Goal: Transaction & Acquisition: Book appointment/travel/reservation

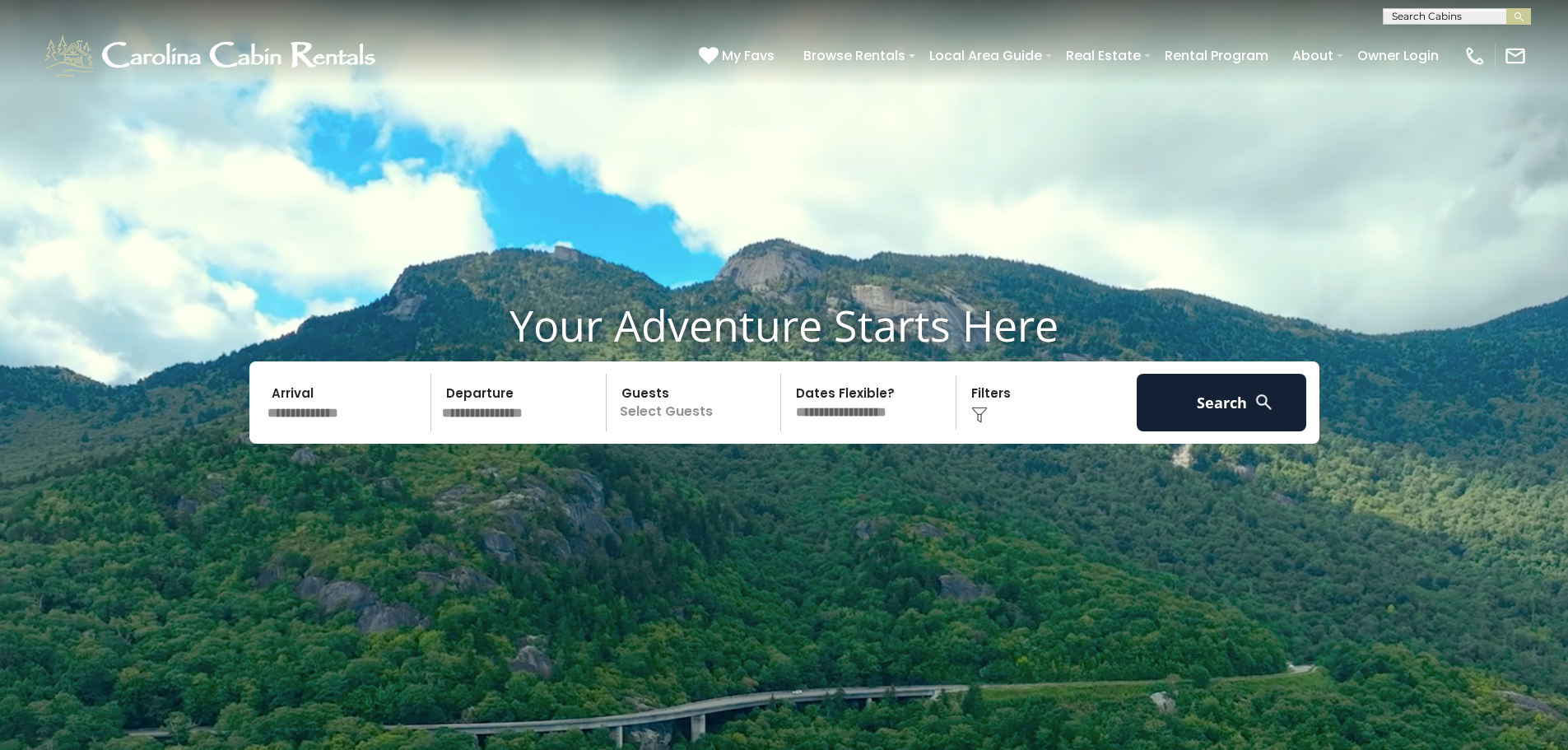
click at [298, 397] on input "text" at bounding box center [347, 402] width 171 height 58
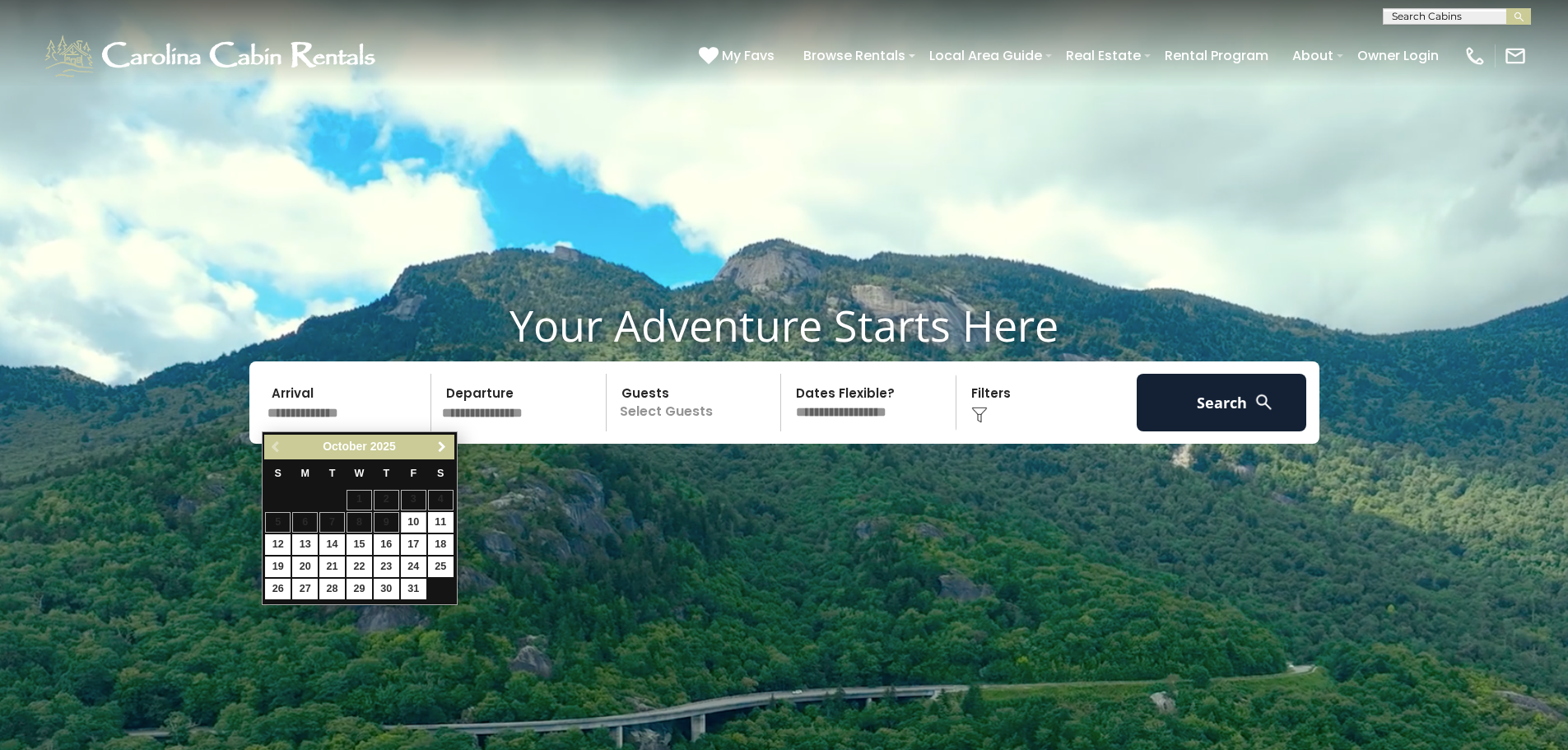
click at [442, 447] on span "Next" at bounding box center [442, 447] width 13 height 13
click at [386, 586] on link "29" at bounding box center [386, 589] width 26 height 21
type input "*******"
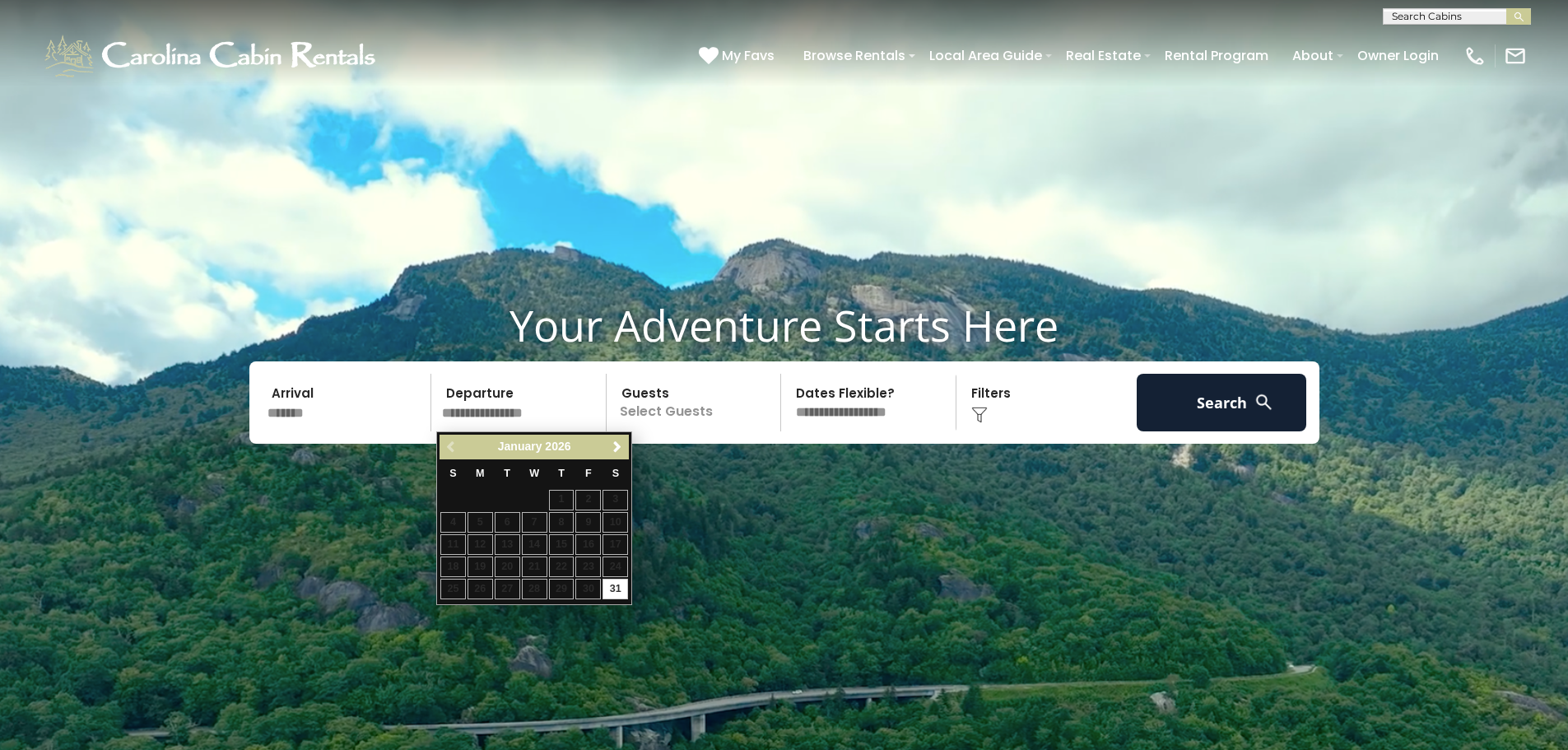
click at [447, 447] on div "Previous Next January 2026" at bounding box center [533, 448] width 189 height 26
click at [448, 447] on div "Previous Next January 2026" at bounding box center [533, 448] width 189 height 26
click at [616, 448] on span "Next" at bounding box center [617, 447] width 13 height 13
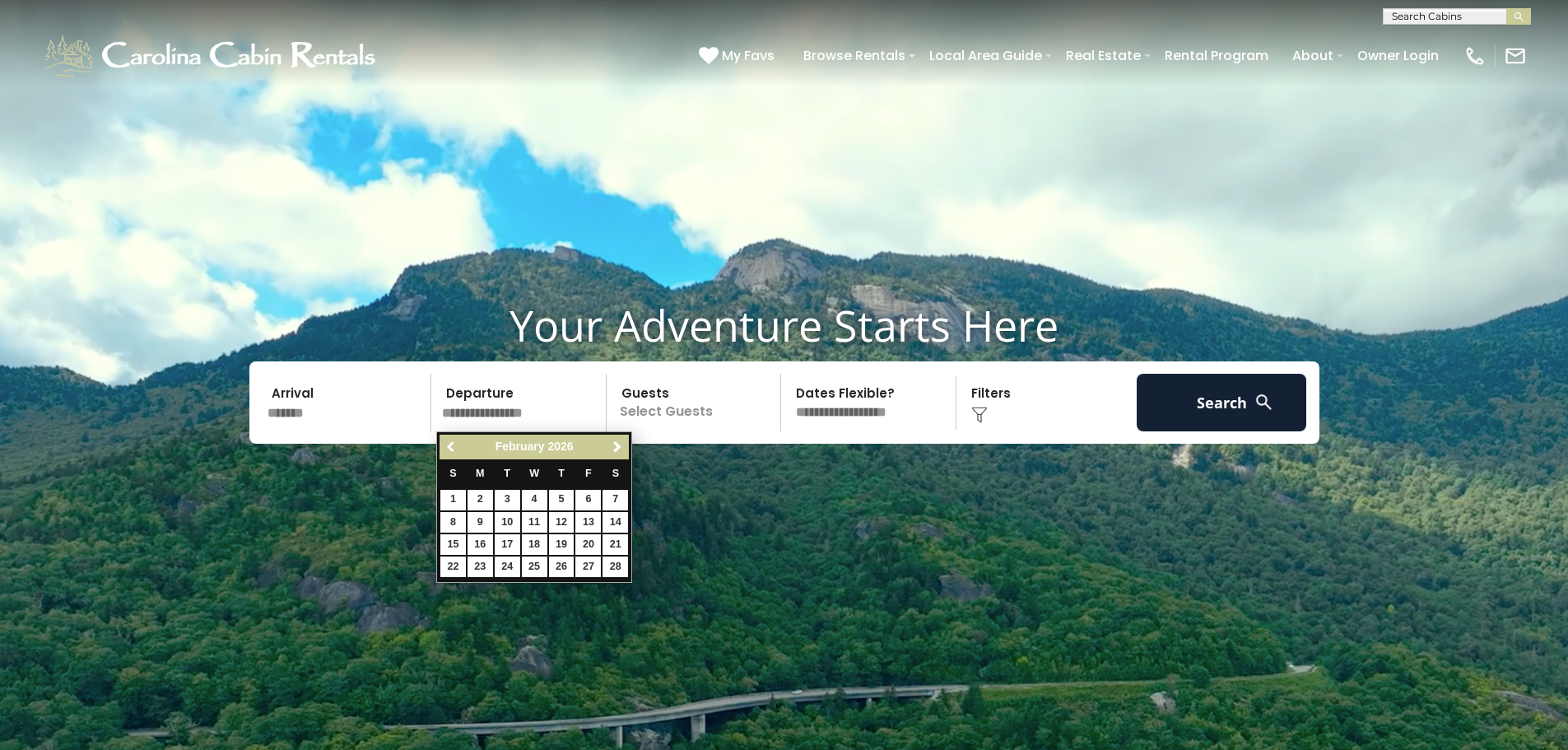
click at [449, 444] on span "Previous" at bounding box center [452, 447] width 13 height 13
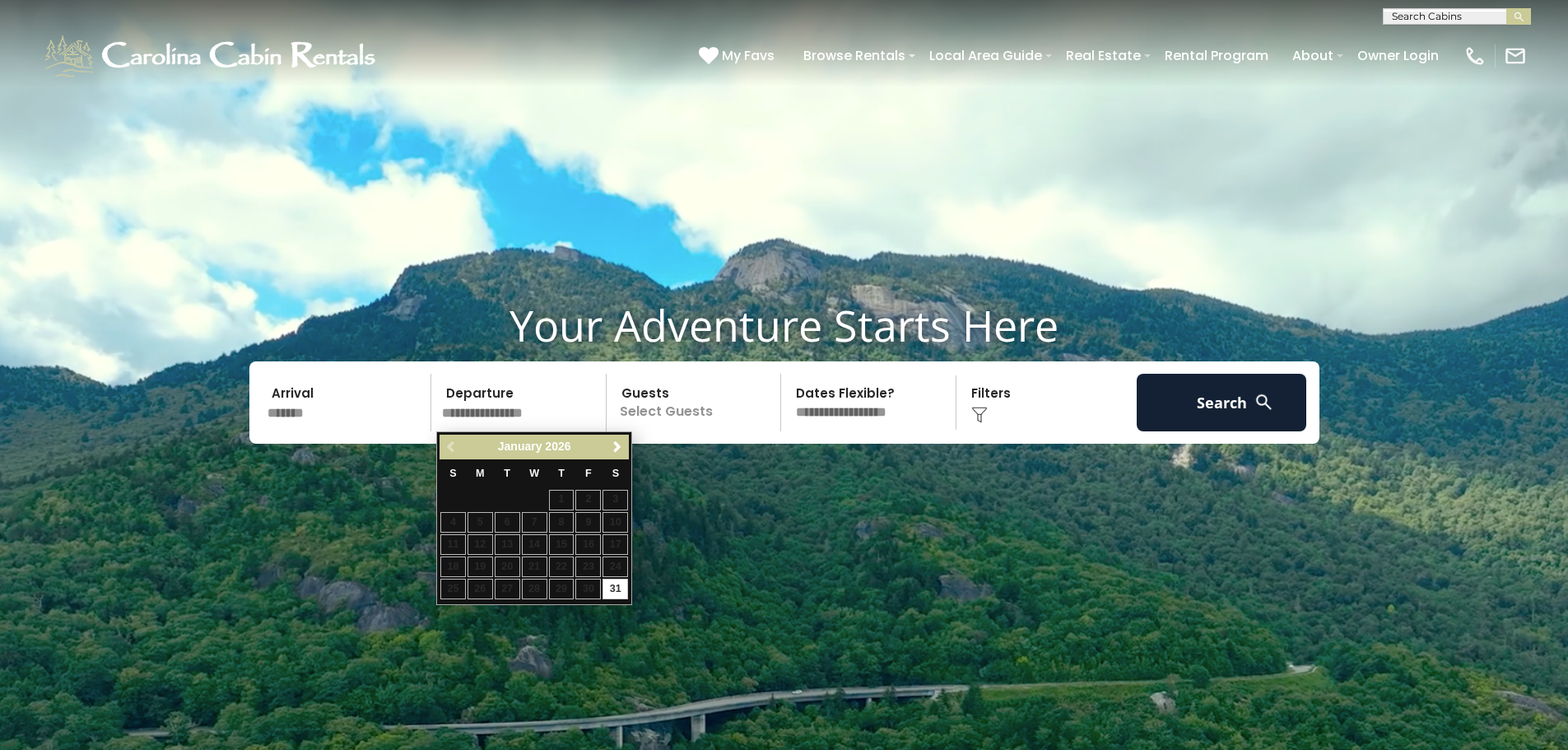
click at [447, 447] on div "Previous Next January 2026" at bounding box center [533, 448] width 189 height 26
click at [615, 449] on span "Next" at bounding box center [617, 447] width 13 height 13
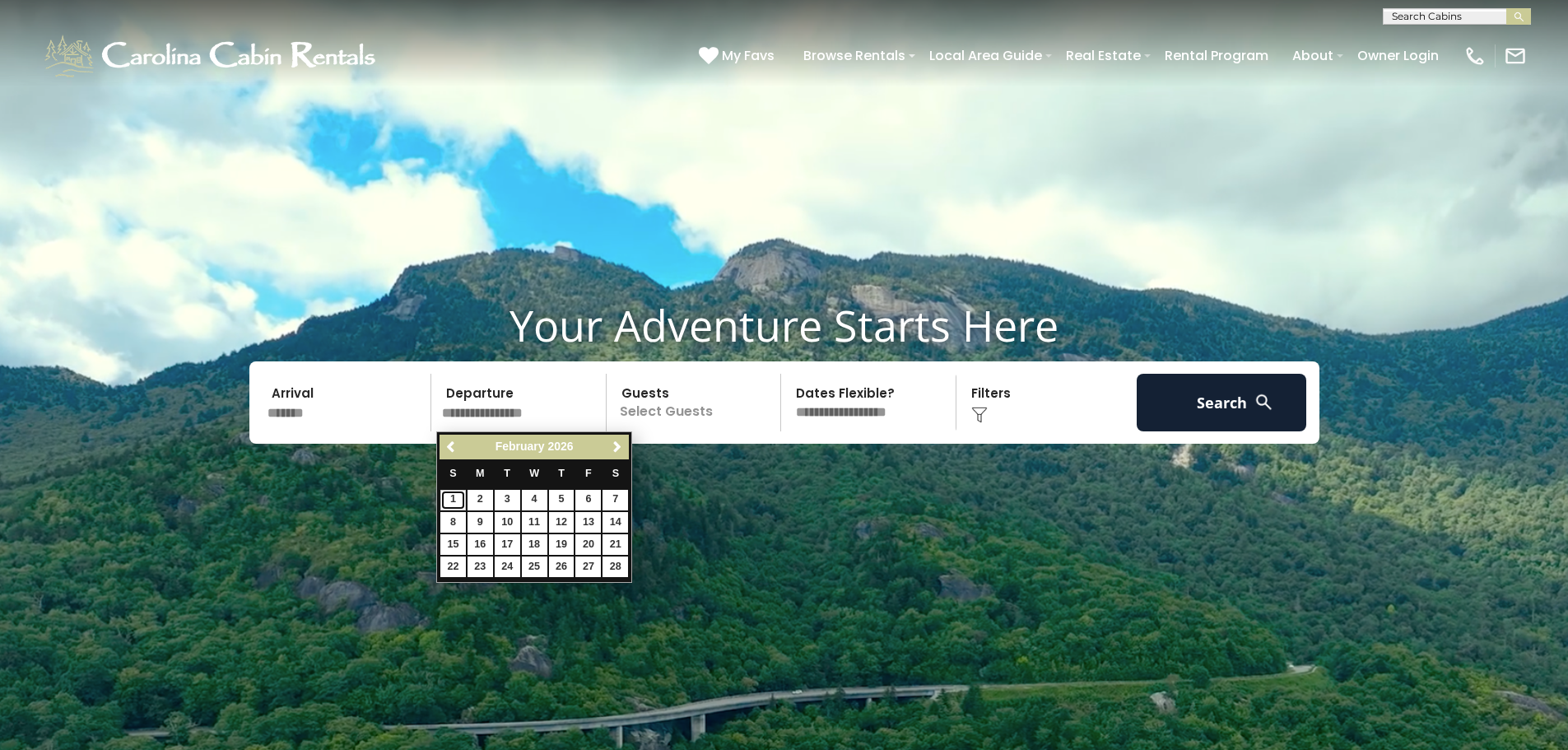
click at [456, 497] on link "1" at bounding box center [453, 500] width 26 height 21
type input "******"
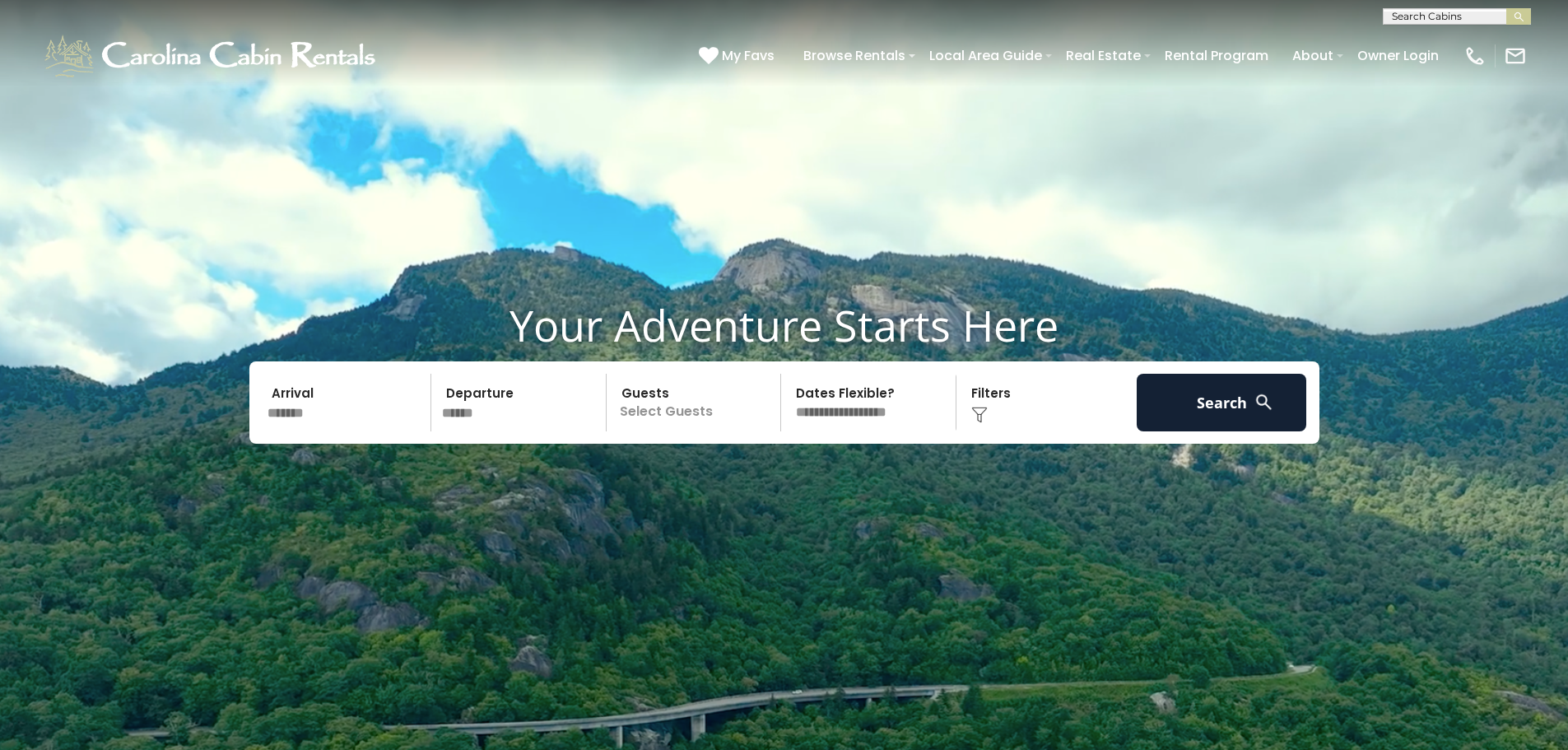
click at [698, 407] on p "Select Guests" at bounding box center [697, 402] width 170 height 58
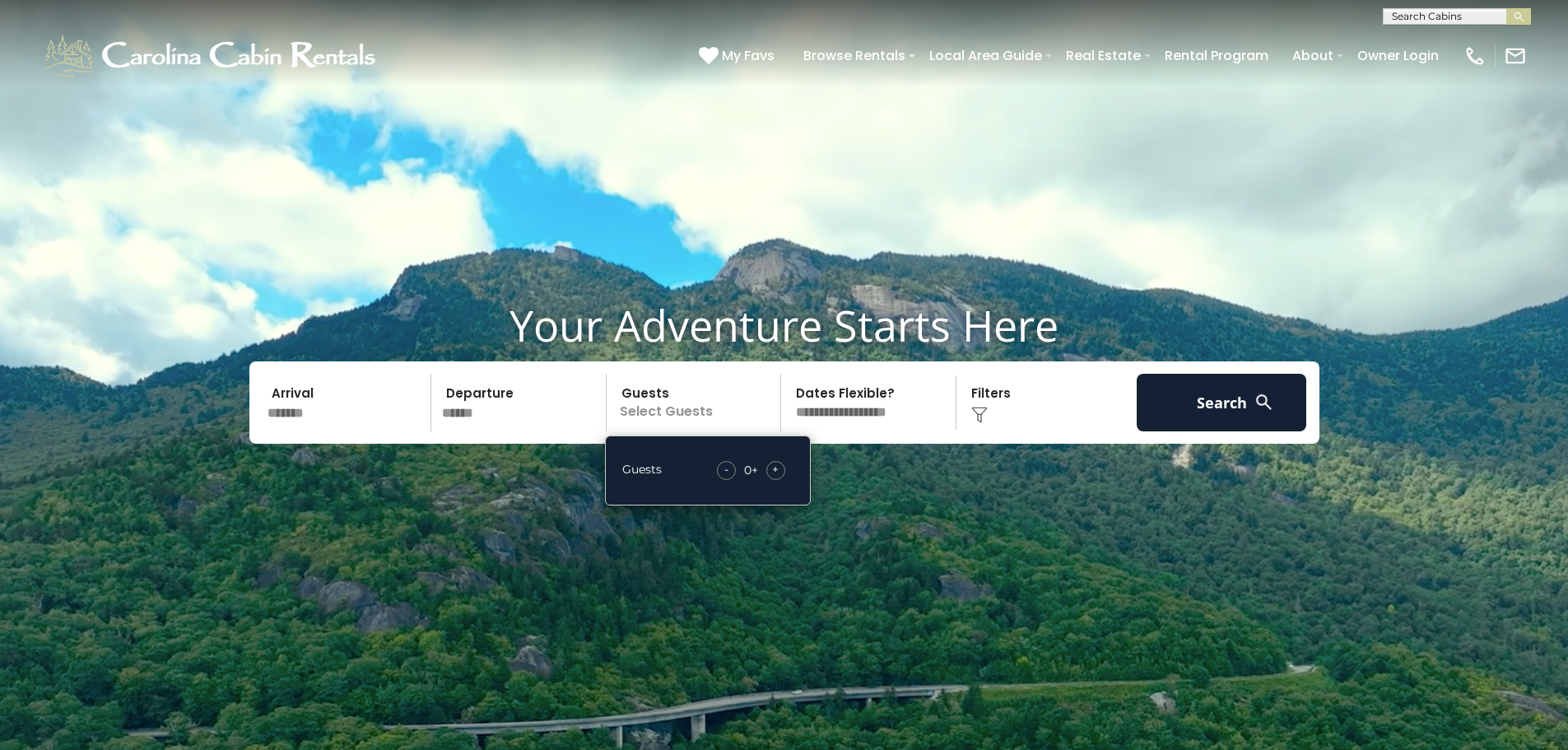
click at [781, 468] on div "+" at bounding box center [775, 470] width 19 height 19
click at [780, 468] on div "+" at bounding box center [775, 470] width 19 height 19
click at [778, 468] on span "+" at bounding box center [775, 470] width 6 height 16
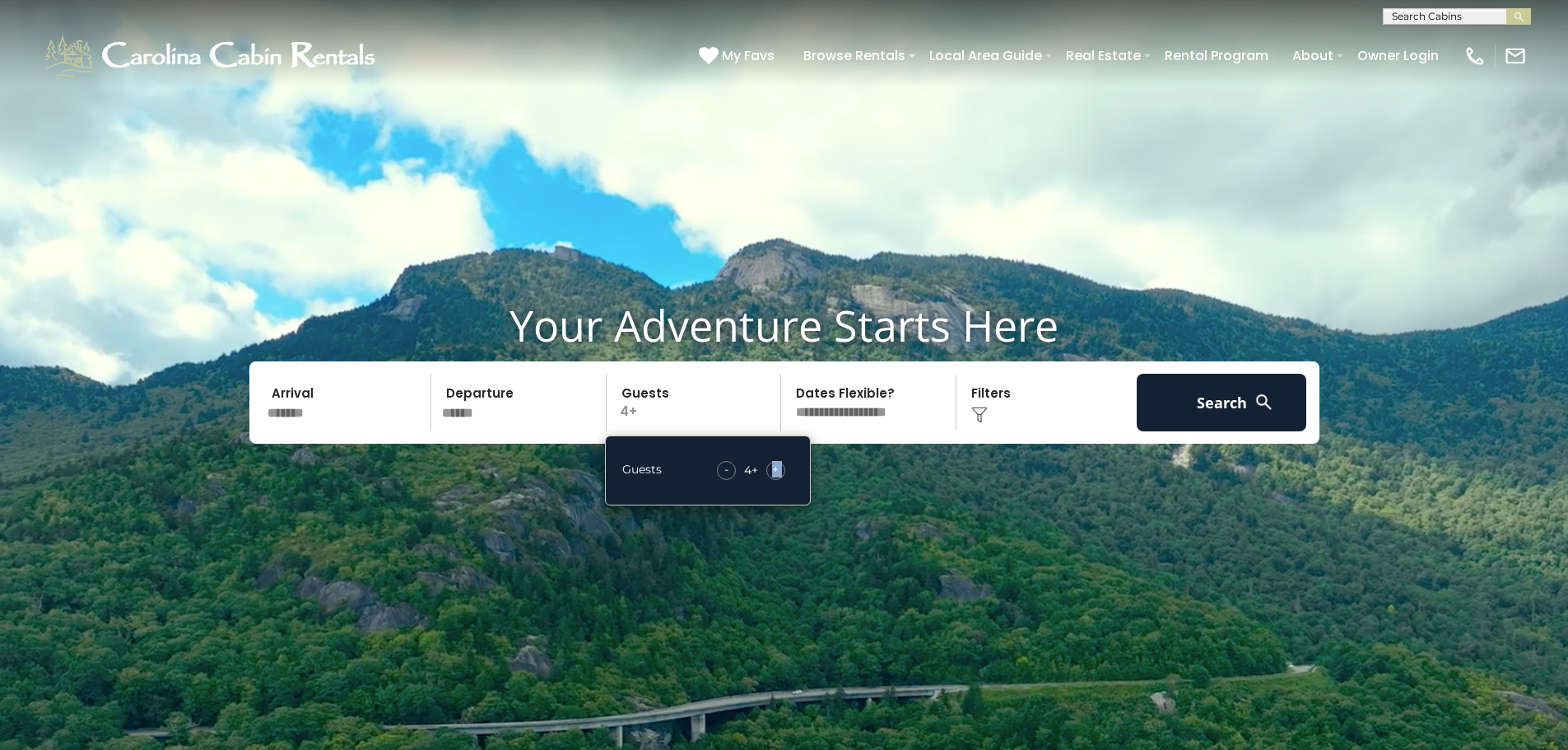
click at [778, 468] on span "+" at bounding box center [775, 470] width 6 height 16
click at [780, 468] on div "+" at bounding box center [775, 470] width 19 height 19
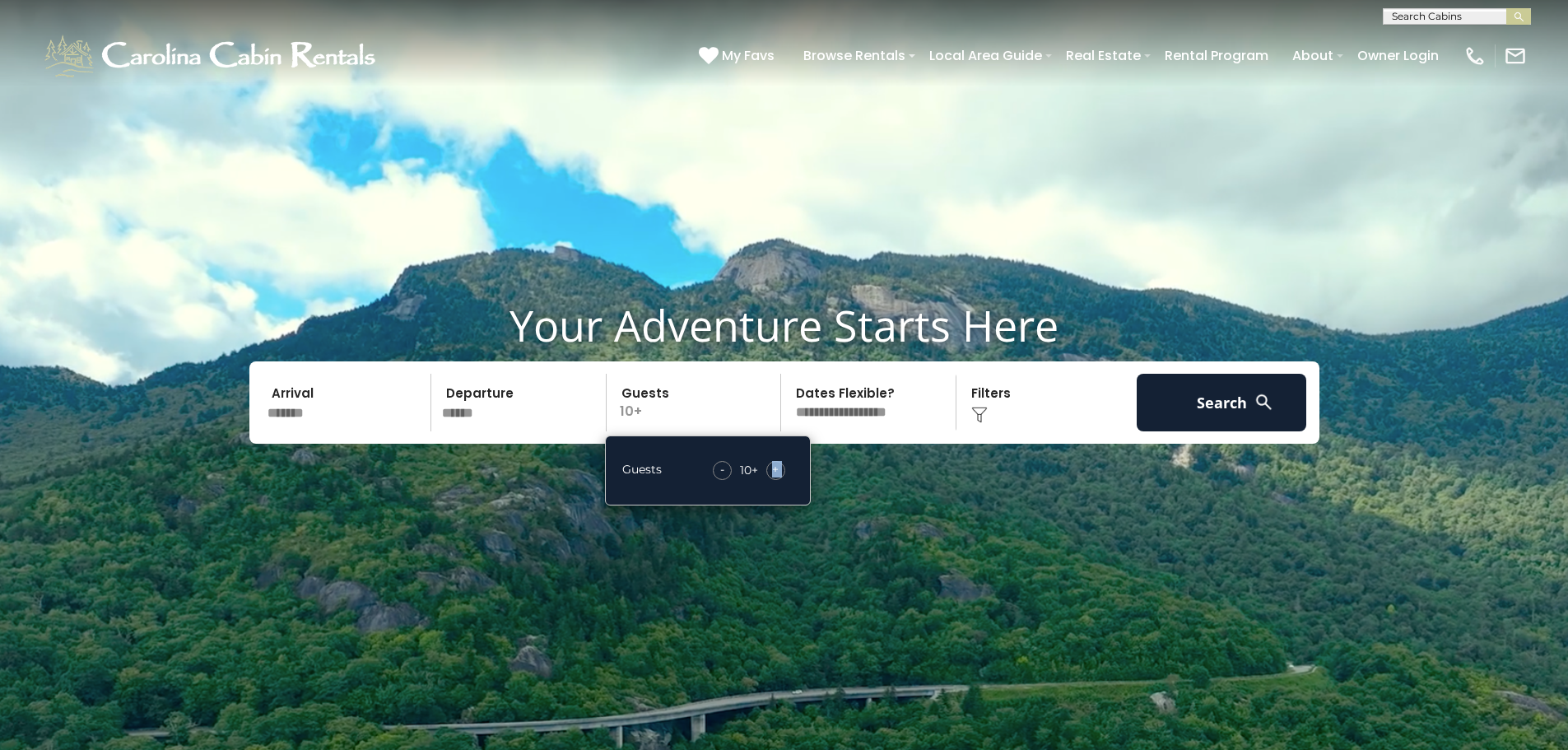
click at [780, 468] on div "+" at bounding box center [775, 470] width 19 height 19
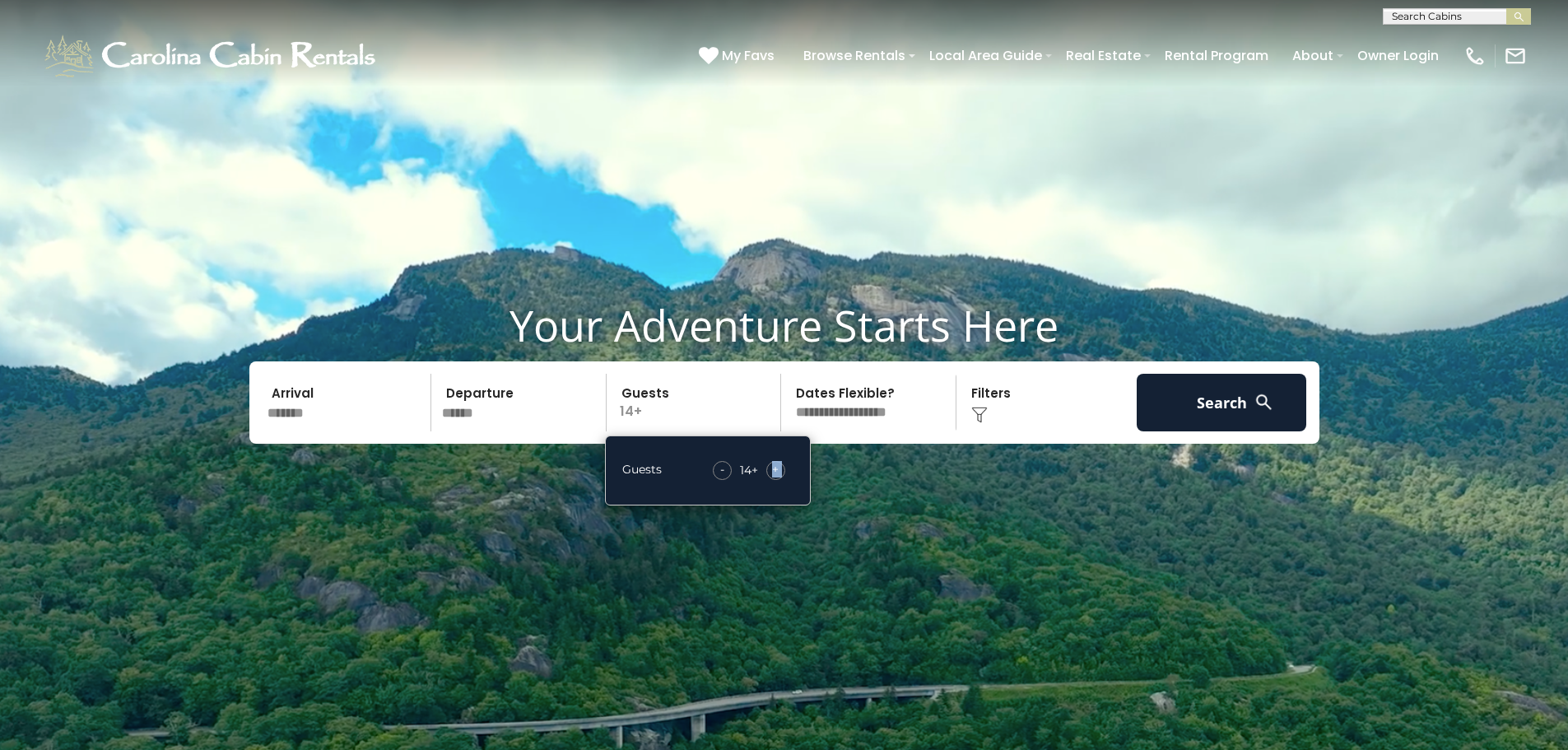
click at [780, 468] on div "+" at bounding box center [775, 470] width 19 height 19
click at [721, 468] on span "-" at bounding box center [722, 470] width 5 height 16
click at [721, 468] on span "-" at bounding box center [723, 470] width 5 height 16
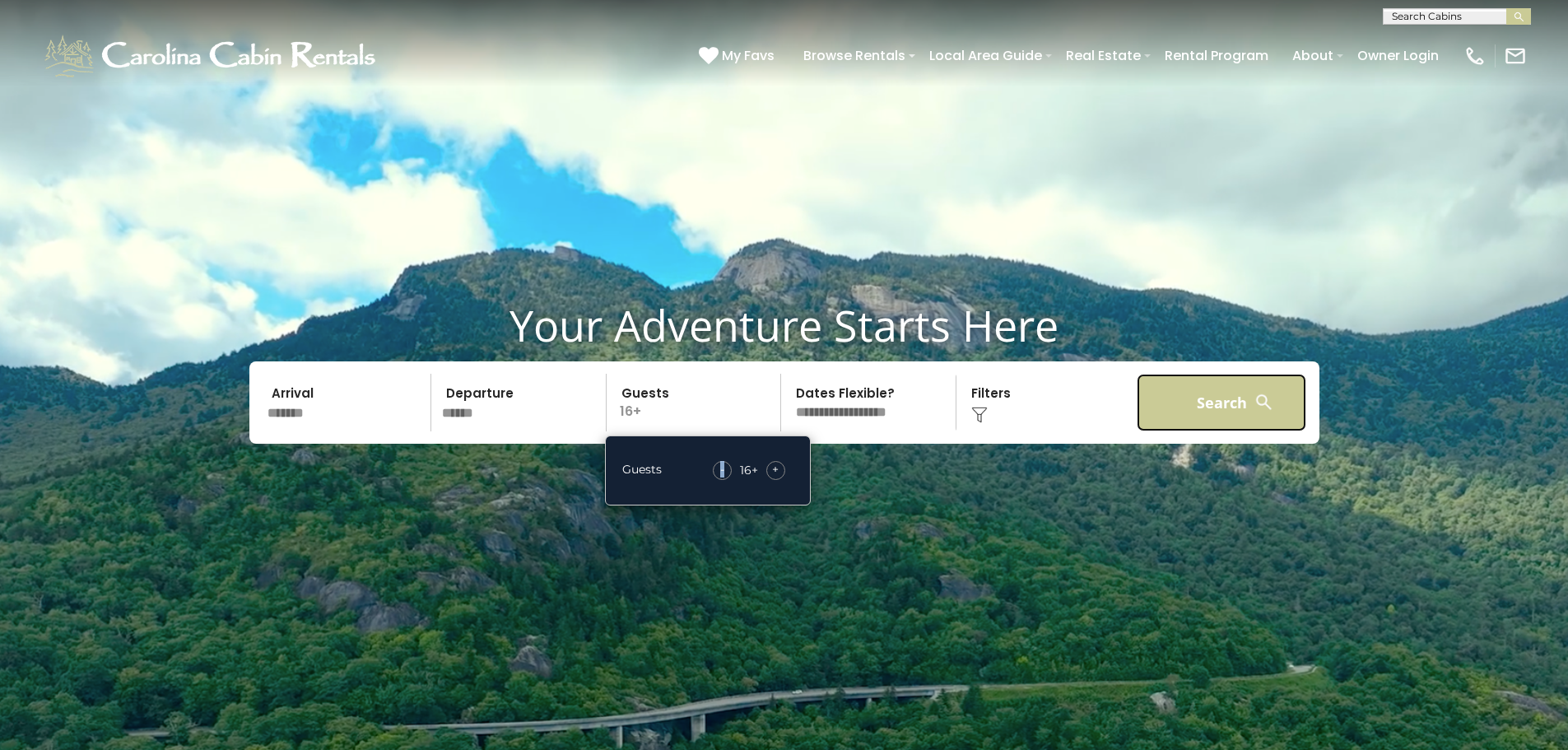
click at [1228, 408] on button "Search" at bounding box center [1222, 402] width 171 height 58
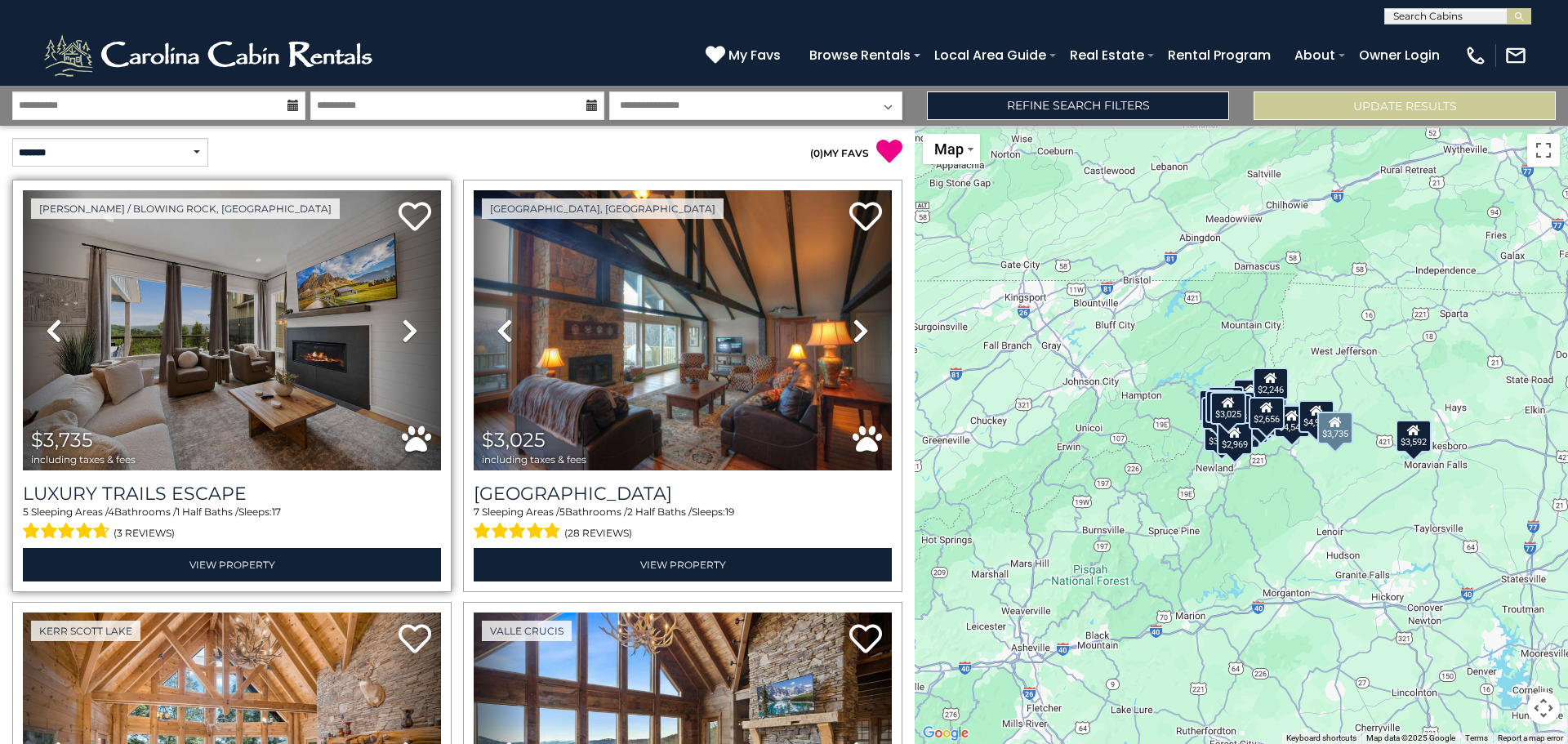
click at [408, 325] on icon at bounding box center [410, 331] width 16 height 26
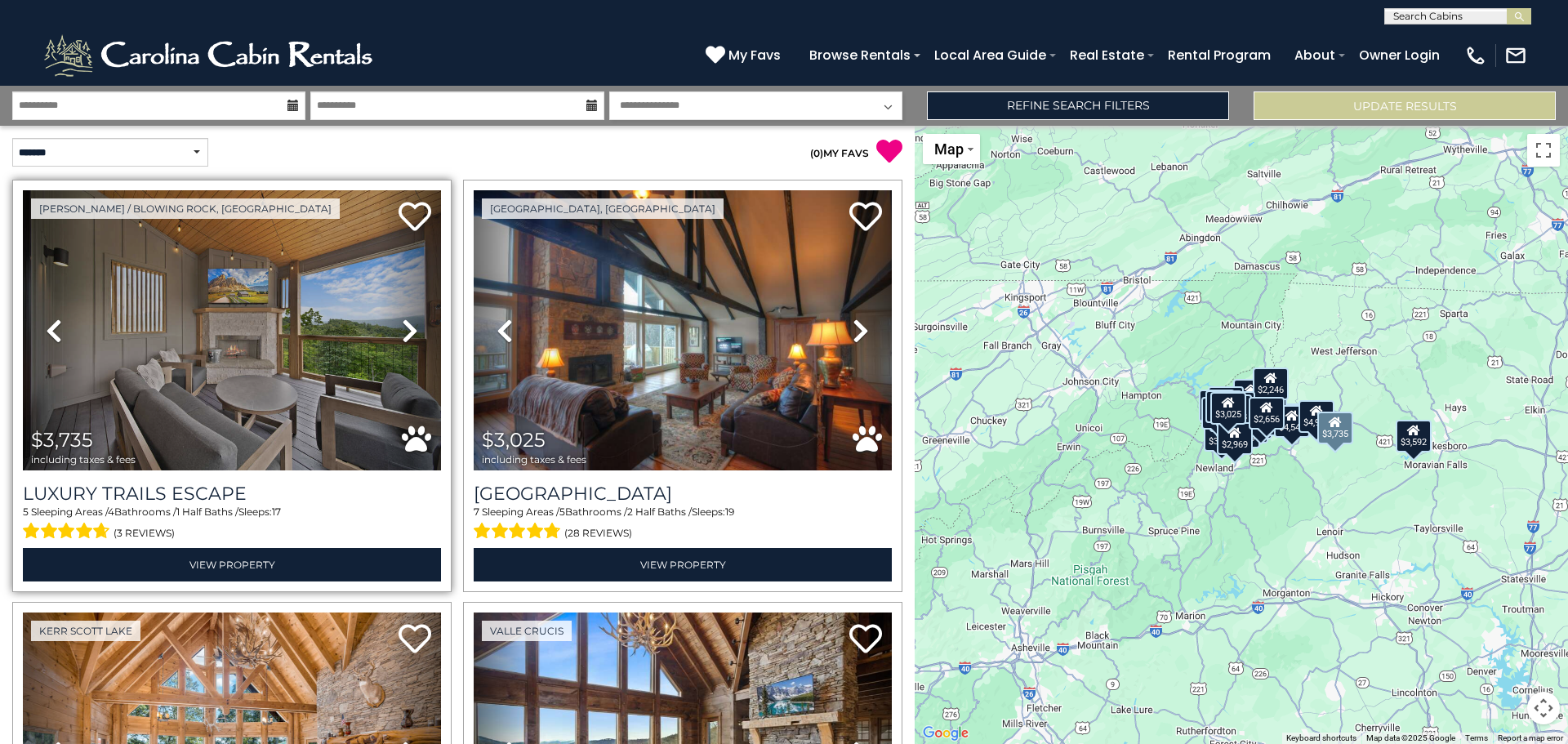
click at [408, 329] on icon at bounding box center [410, 331] width 16 height 26
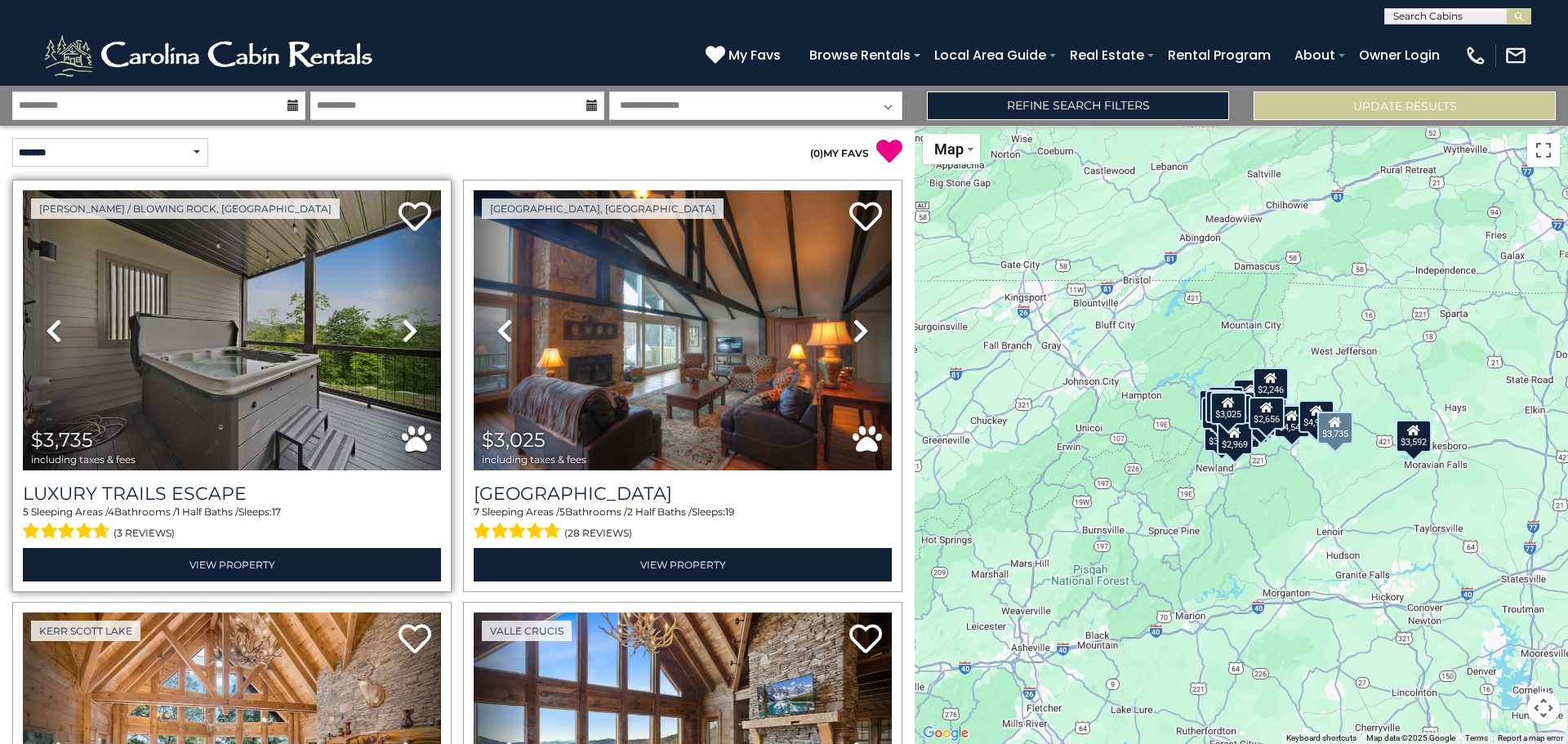
click at [408, 329] on icon at bounding box center [410, 331] width 16 height 26
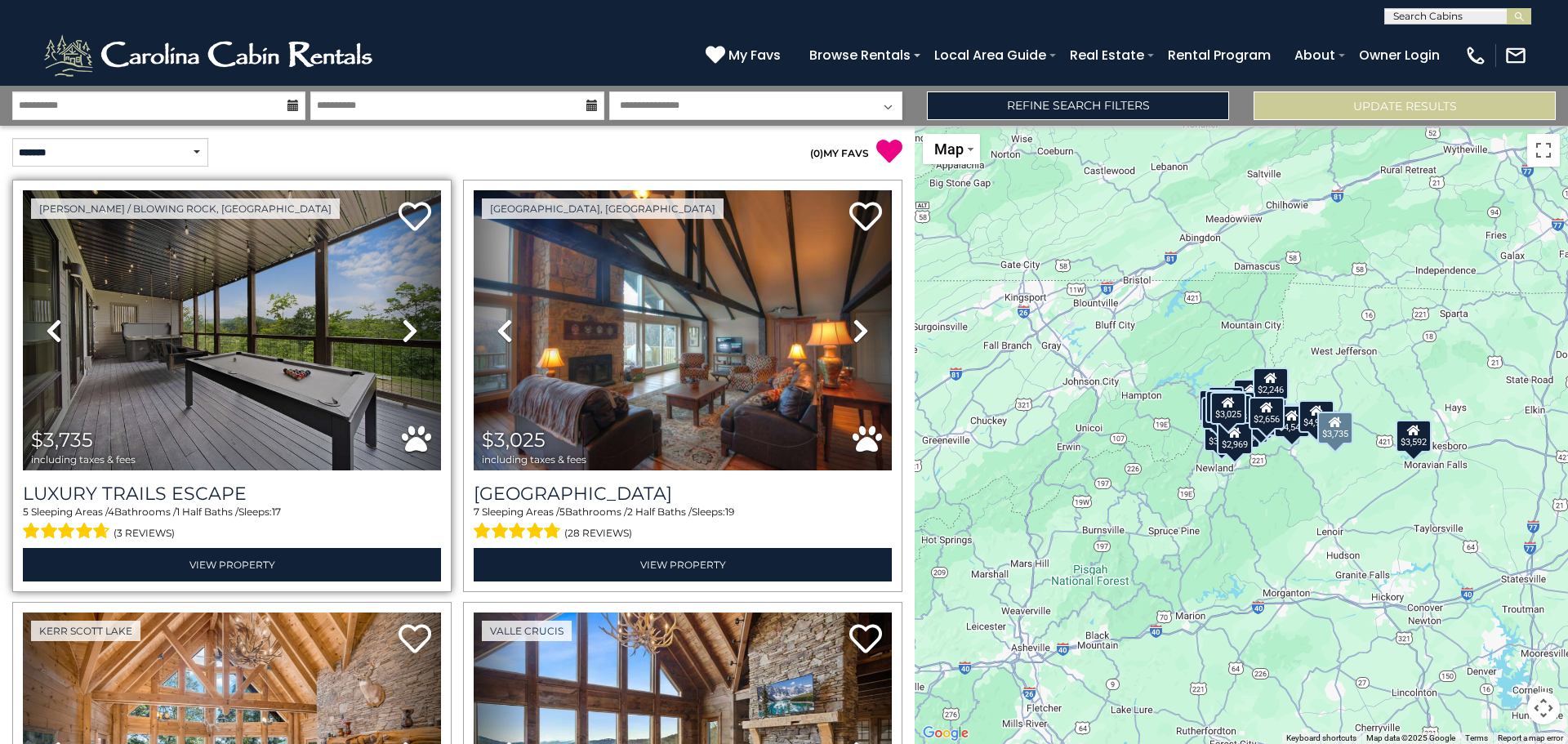
click at [408, 329] on icon at bounding box center [410, 331] width 16 height 26
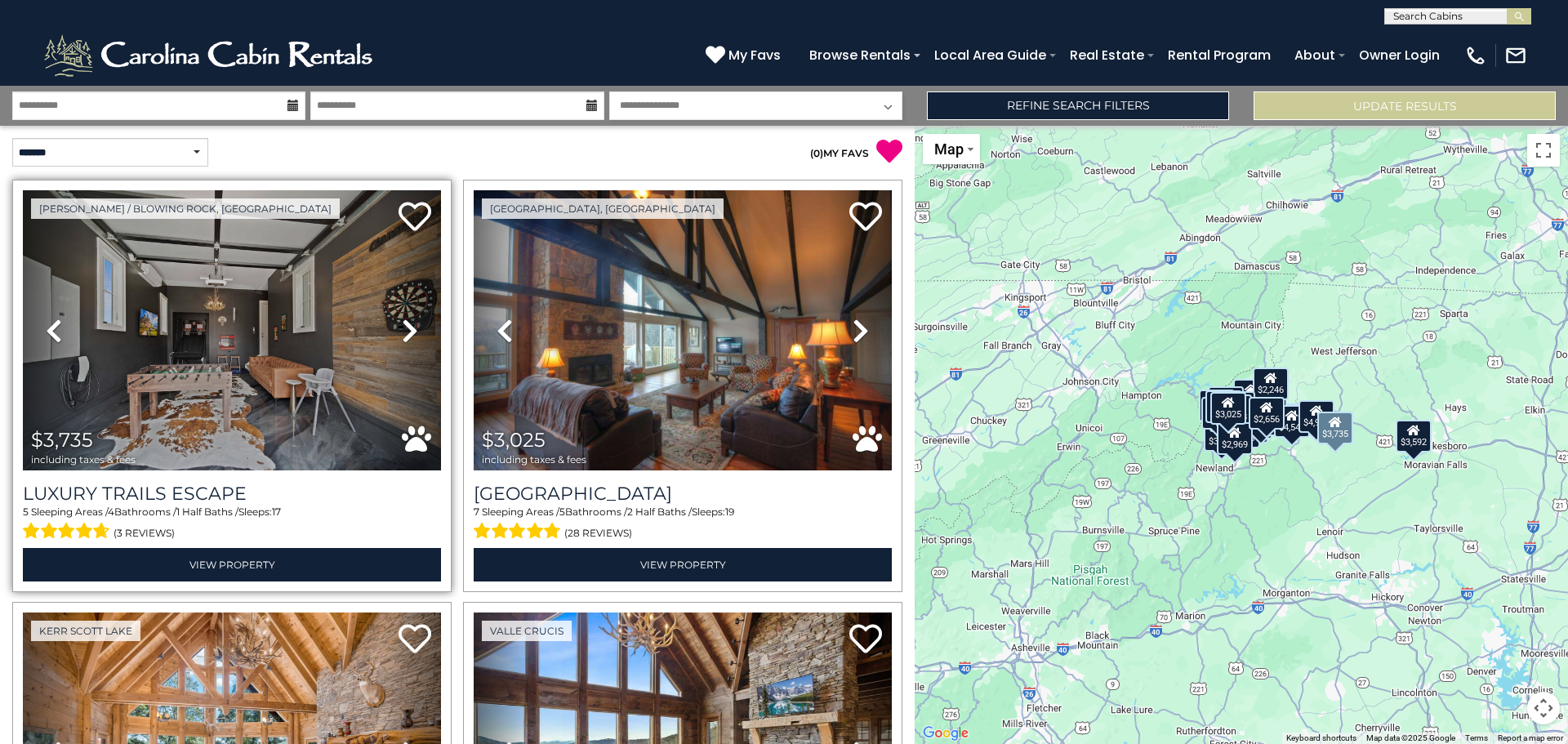
click at [408, 329] on icon at bounding box center [410, 331] width 16 height 26
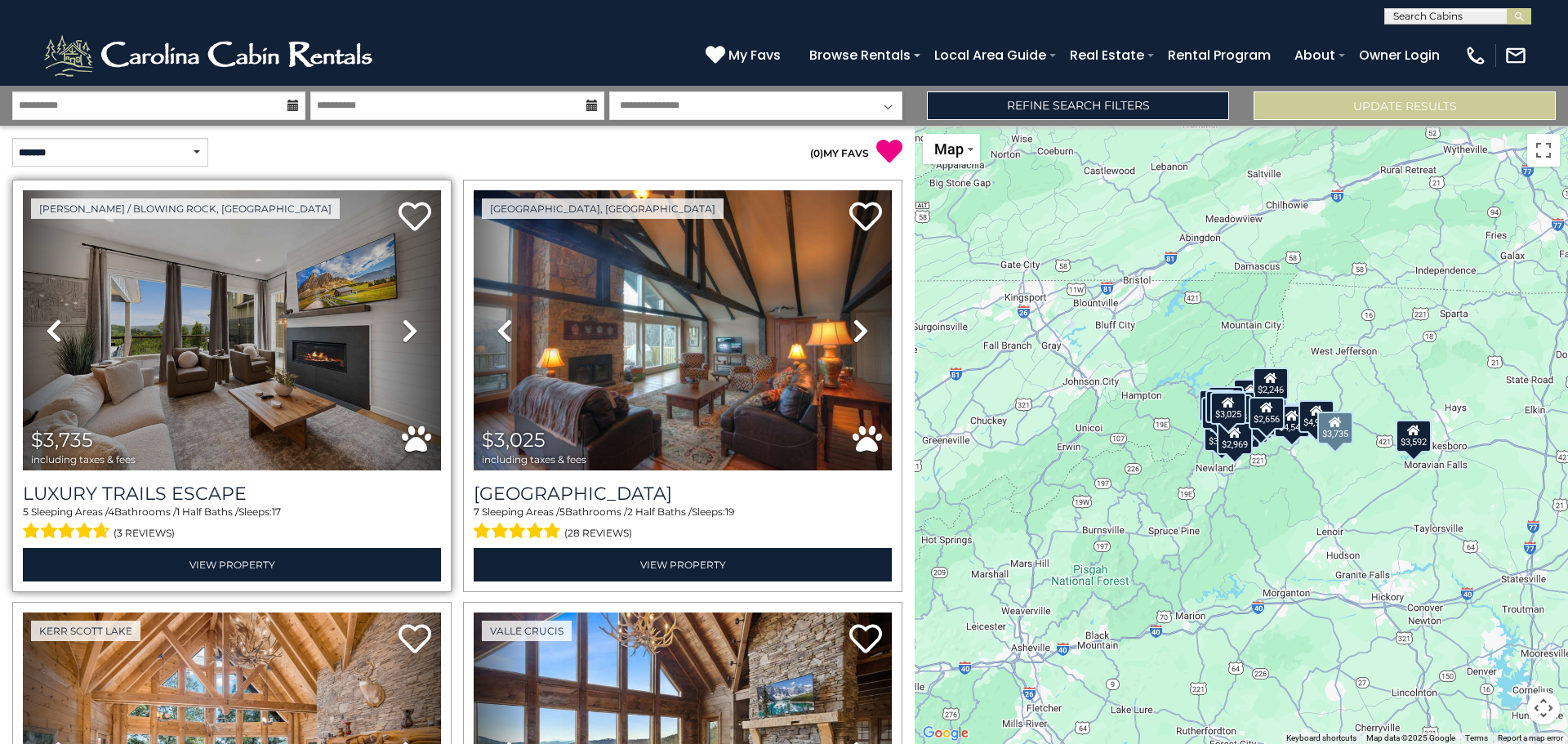
click at [408, 329] on icon at bounding box center [410, 331] width 16 height 26
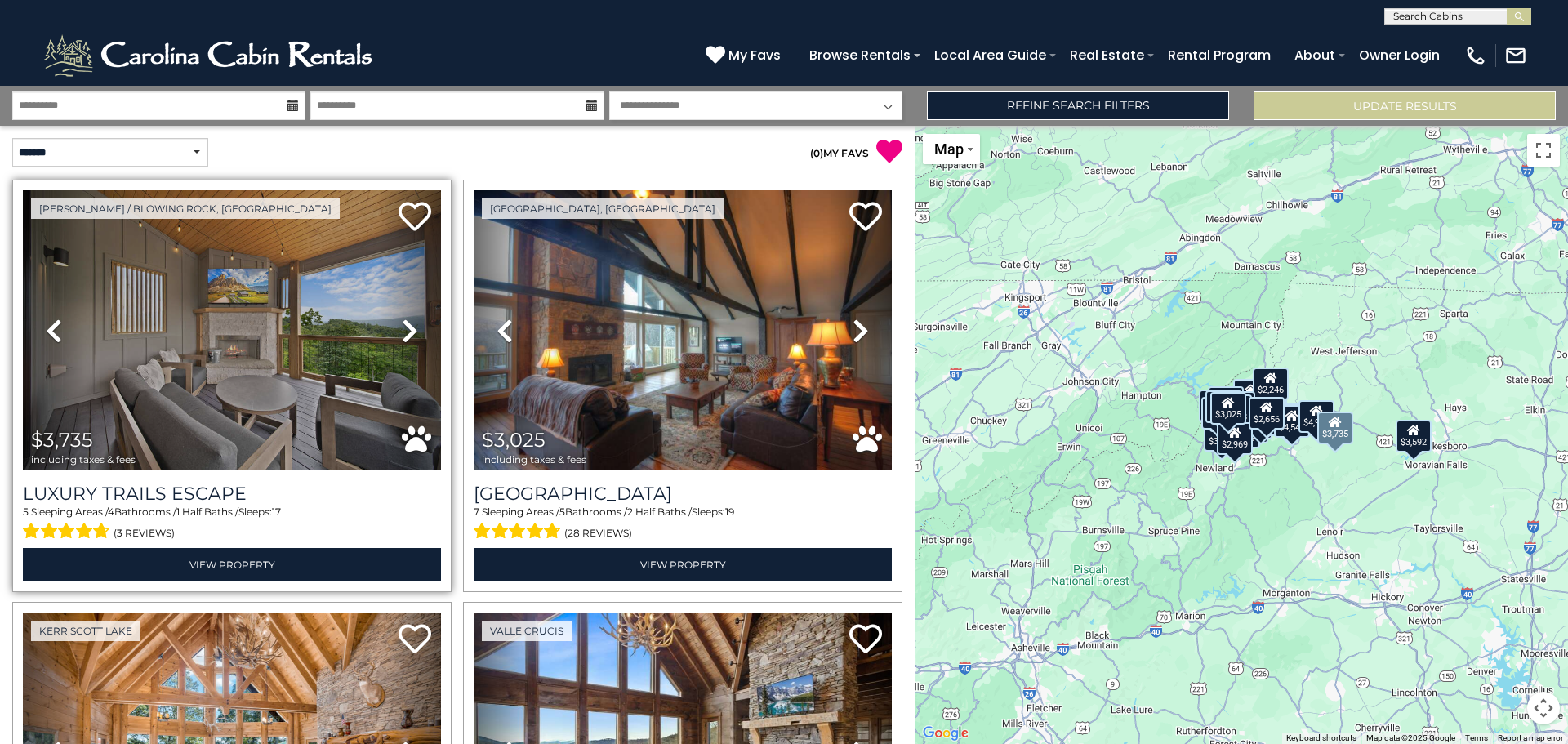
click at [408, 329] on icon at bounding box center [410, 331] width 16 height 26
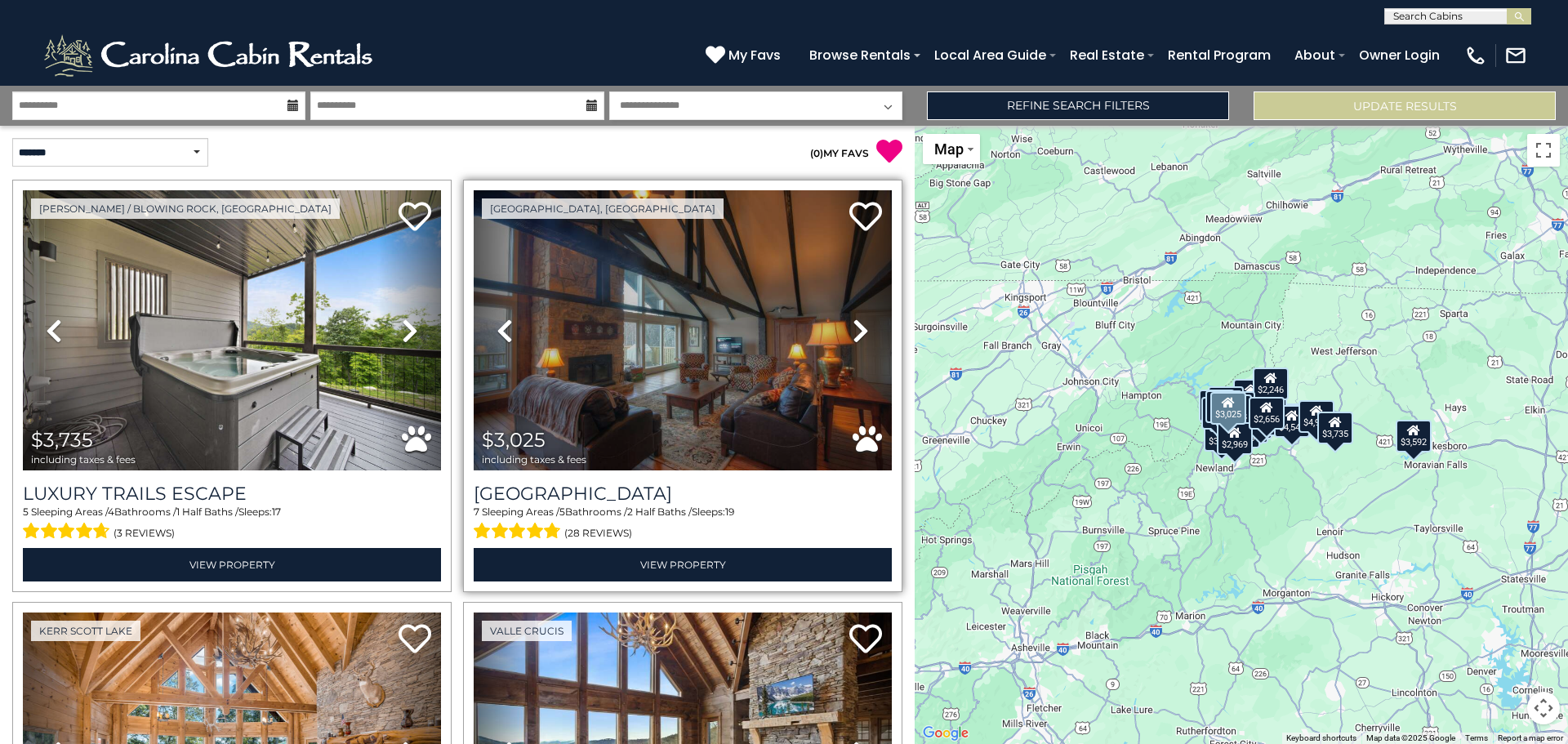
click at [852, 327] on icon at bounding box center [861, 331] width 16 height 26
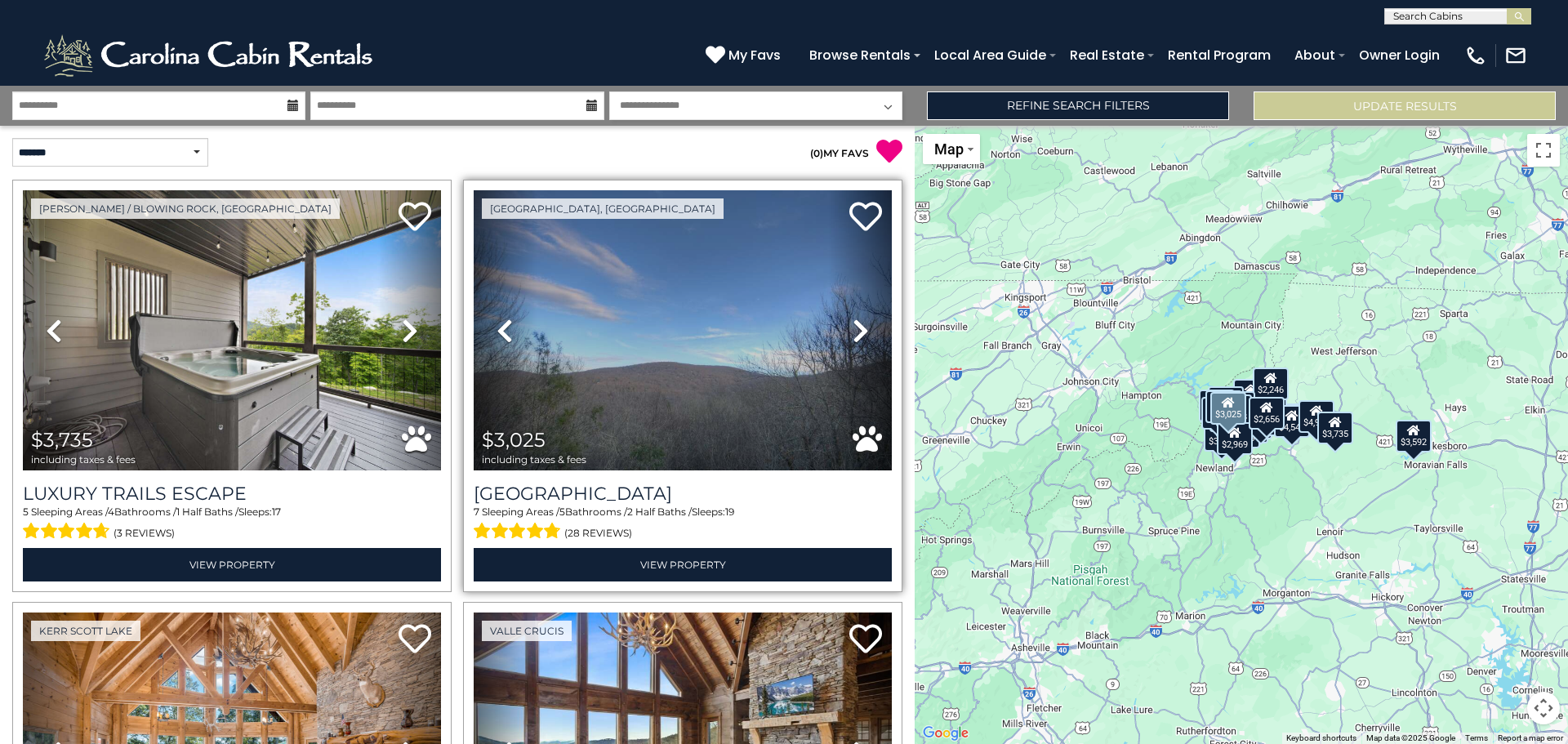
click at [854, 328] on icon at bounding box center [861, 331] width 16 height 26
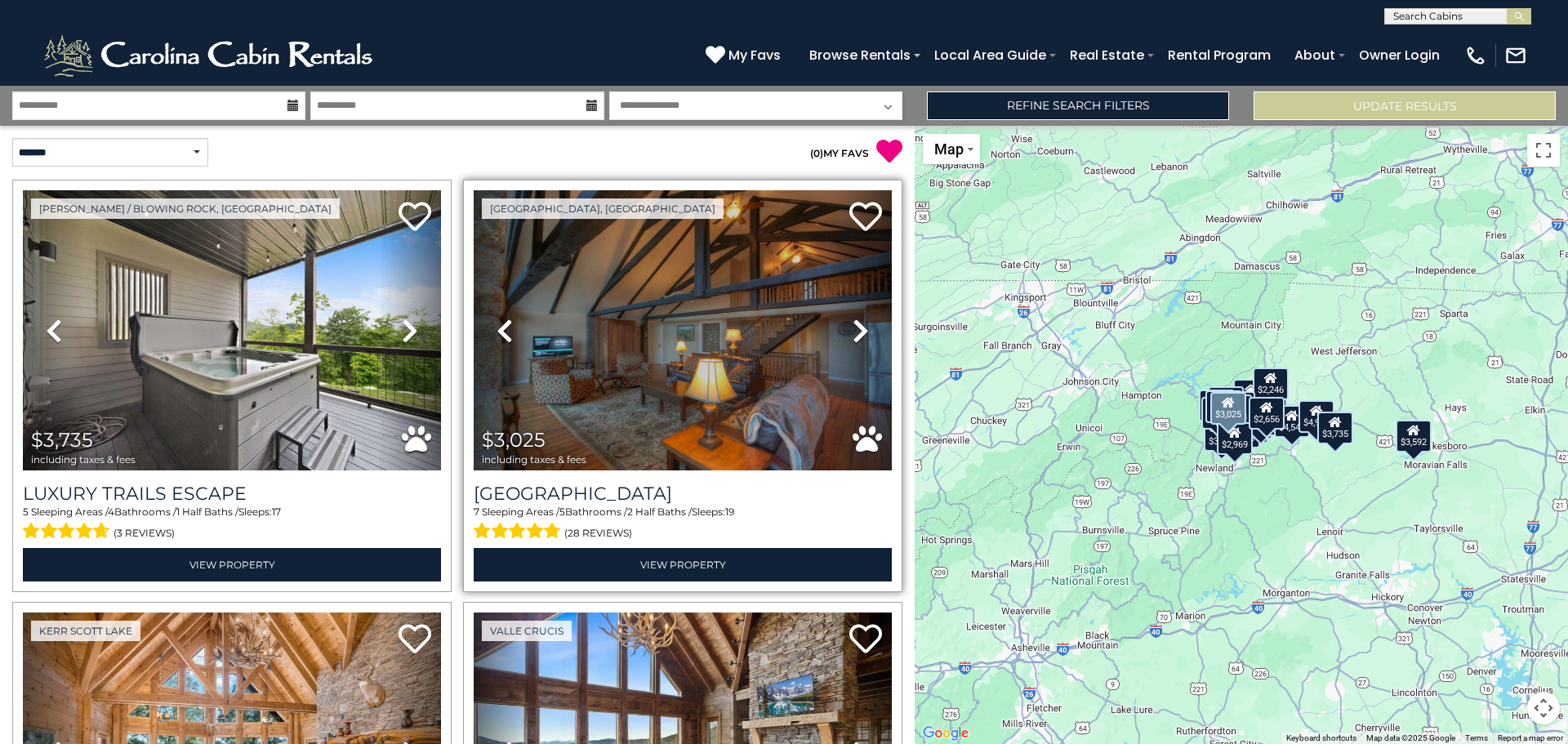
click at [854, 328] on icon at bounding box center [861, 331] width 16 height 26
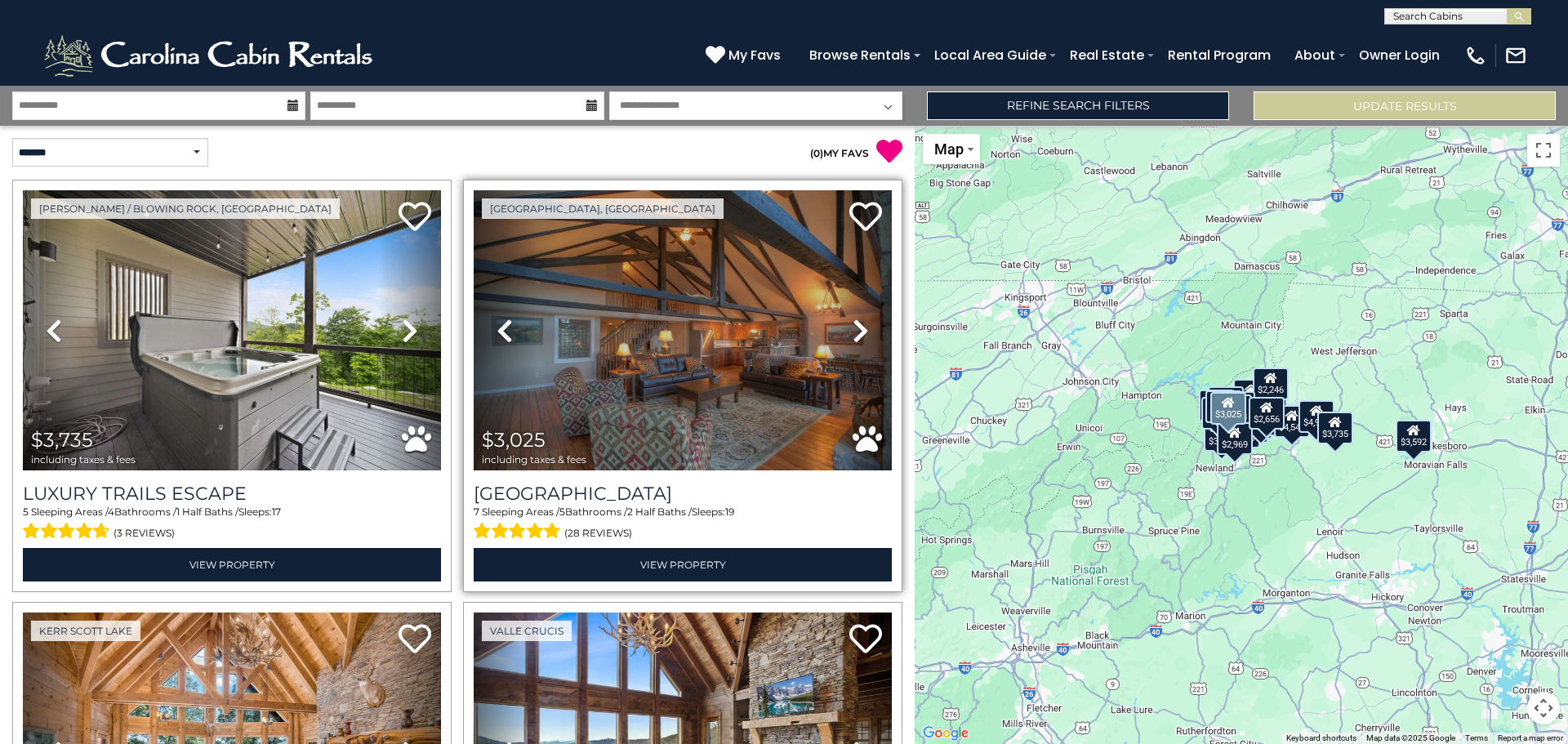
click at [864, 322] on link "Next" at bounding box center [860, 330] width 63 height 280
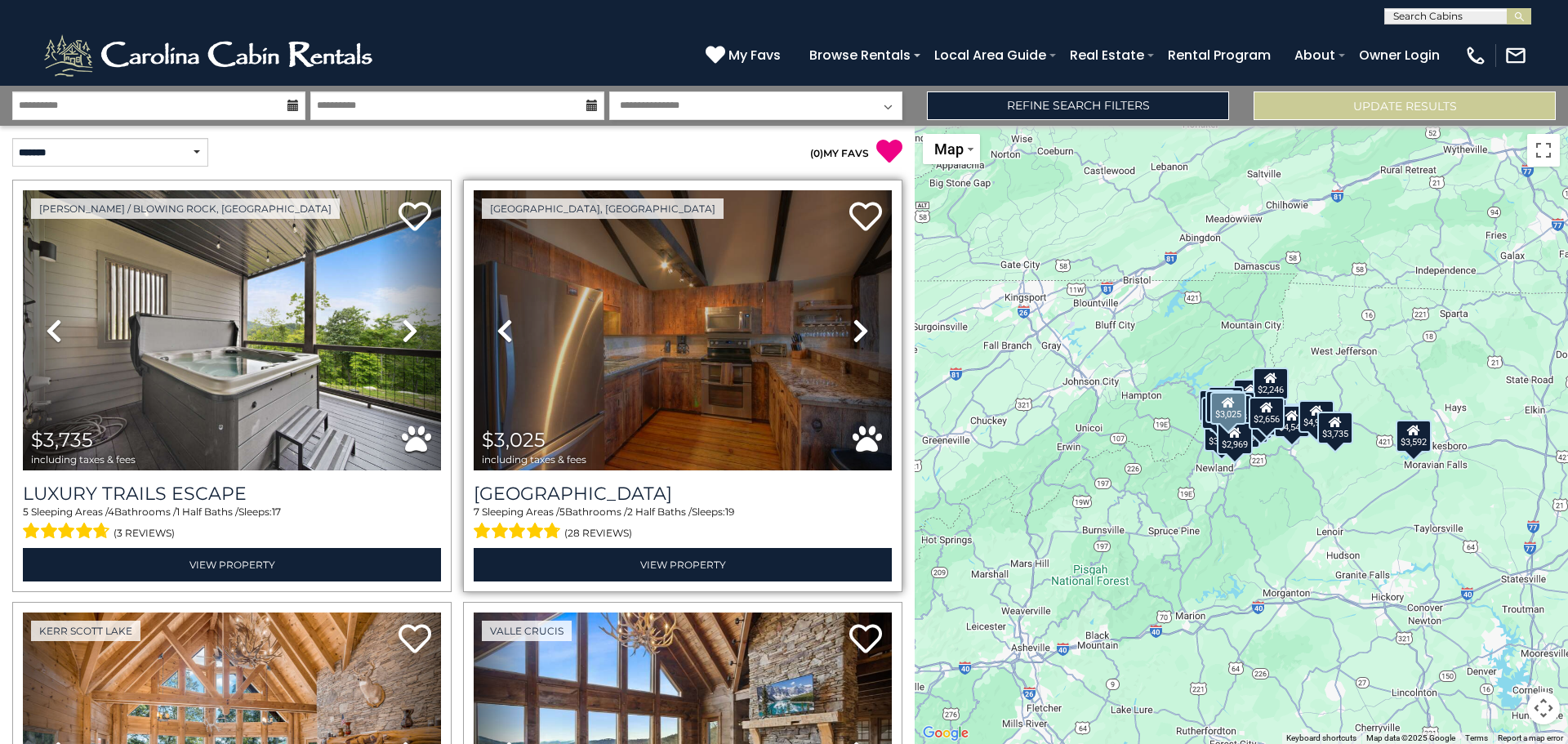
click at [852, 326] on icon at bounding box center [861, 331] width 16 height 26
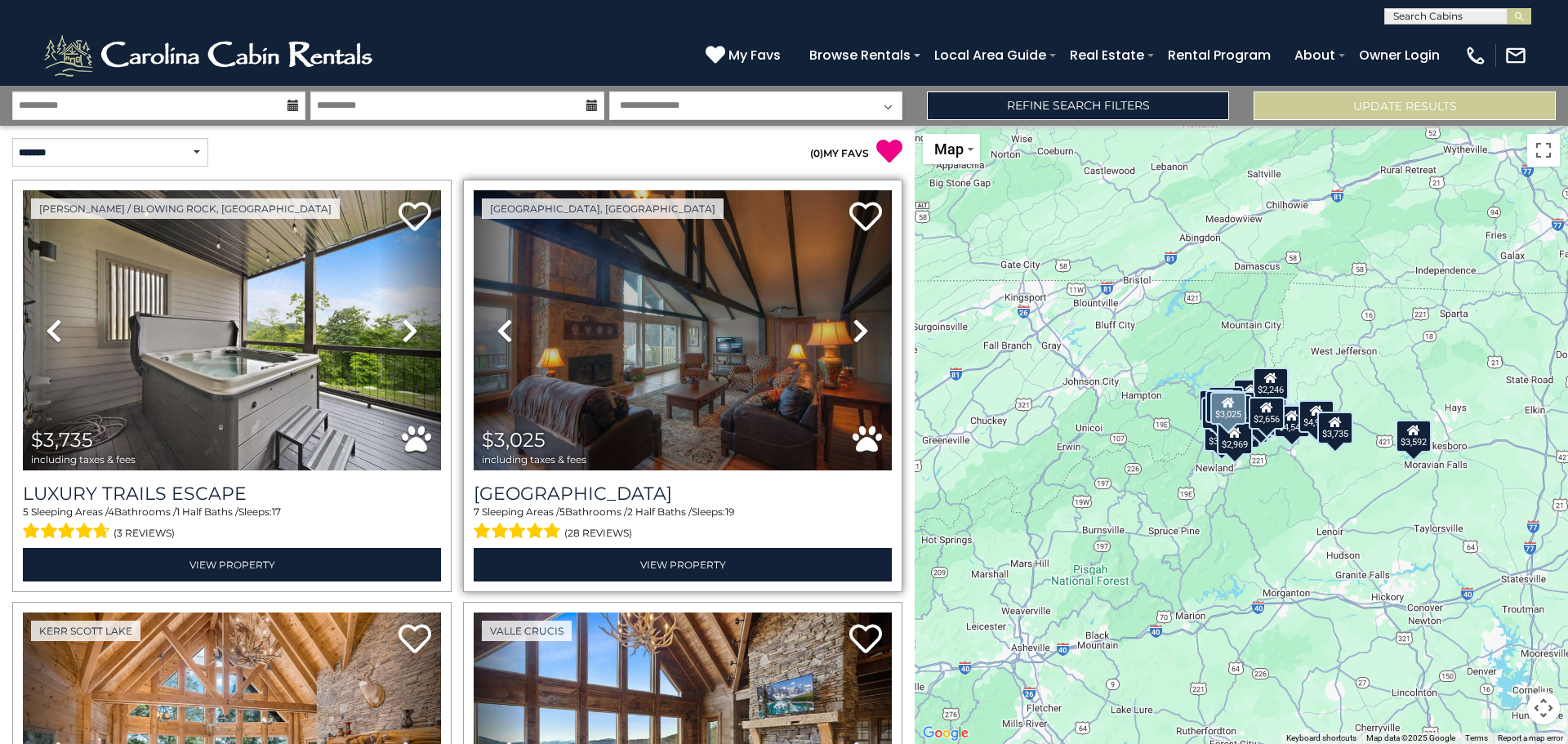
click at [852, 328] on icon at bounding box center [861, 331] width 16 height 26
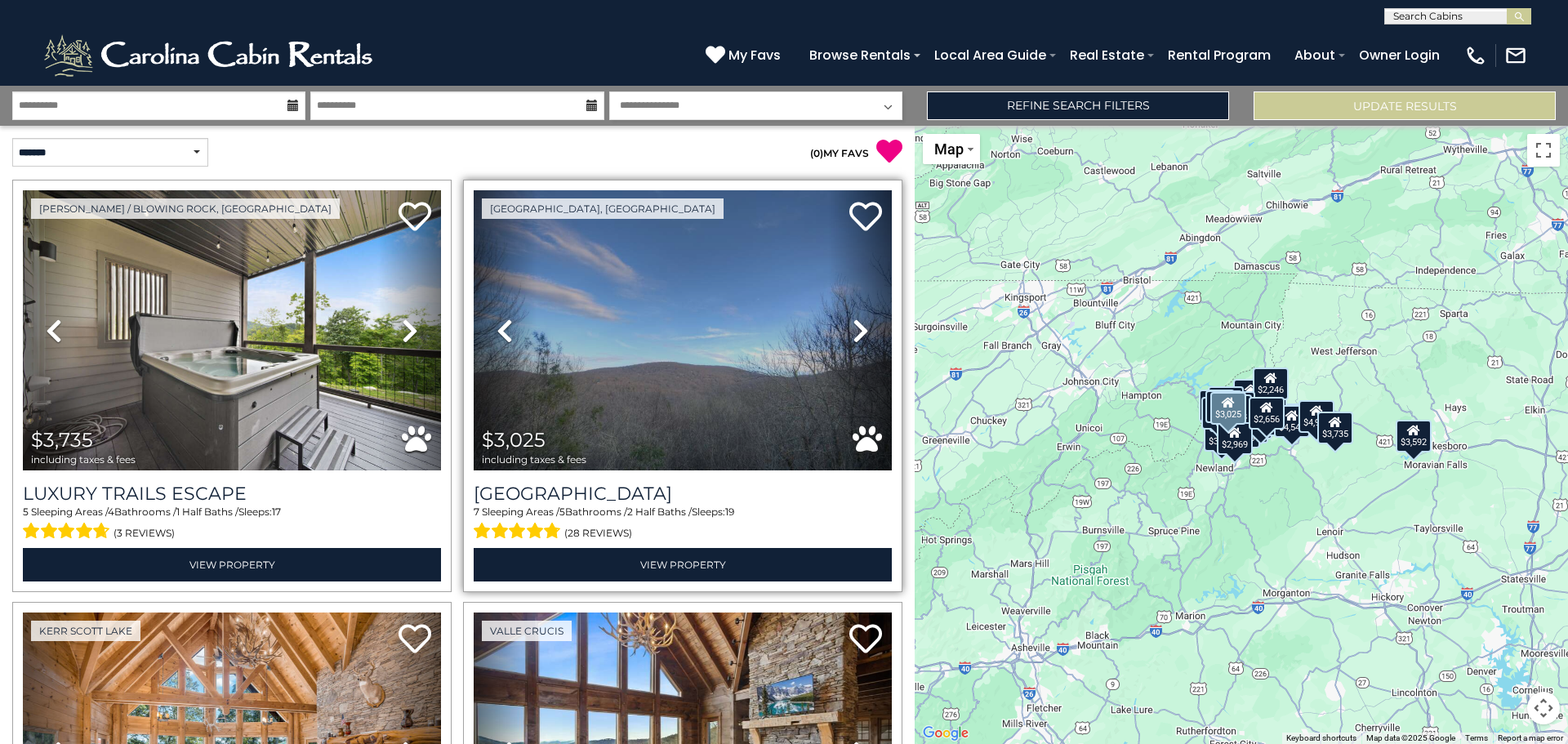
click at [852, 328] on icon at bounding box center [861, 331] width 16 height 26
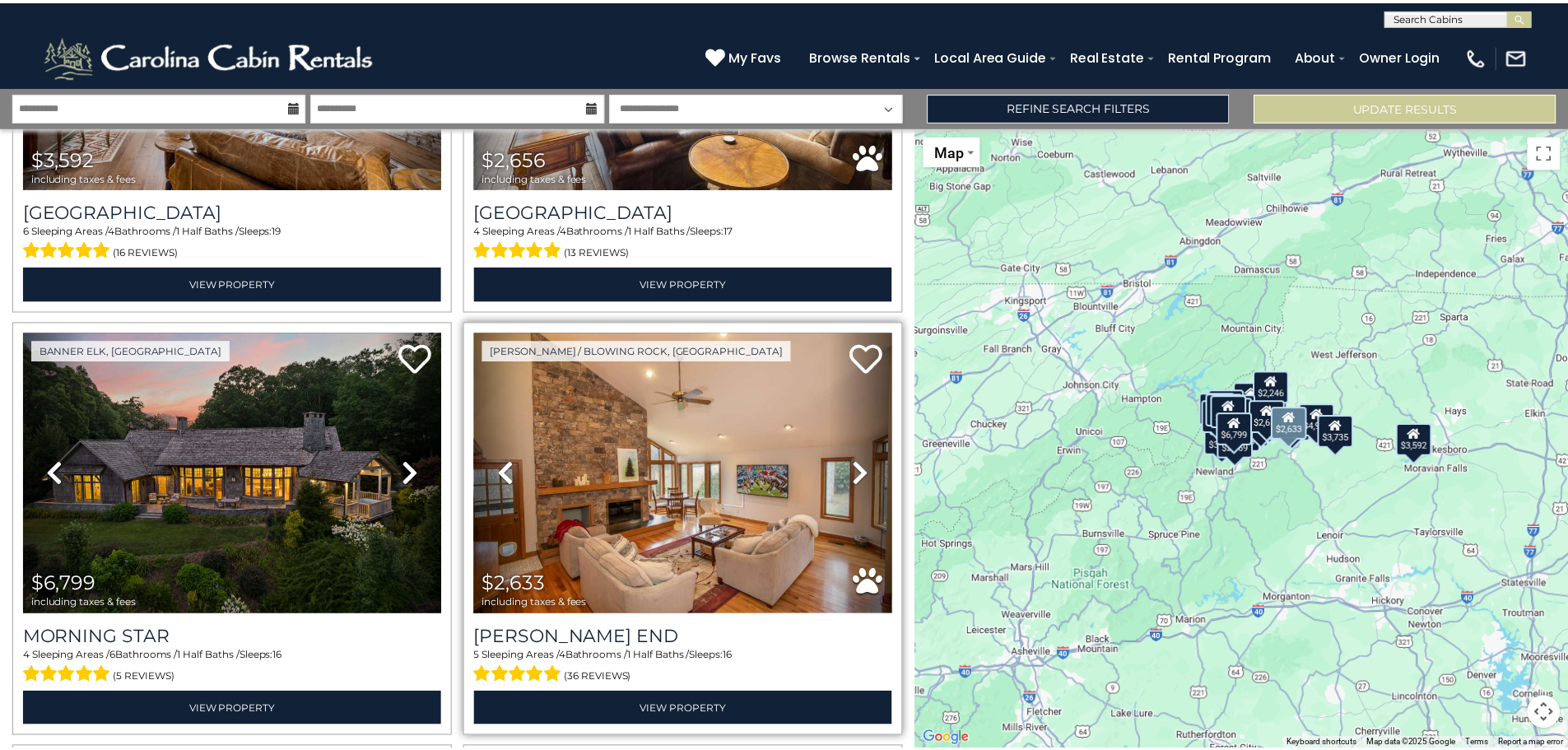
scroll to position [741, 0]
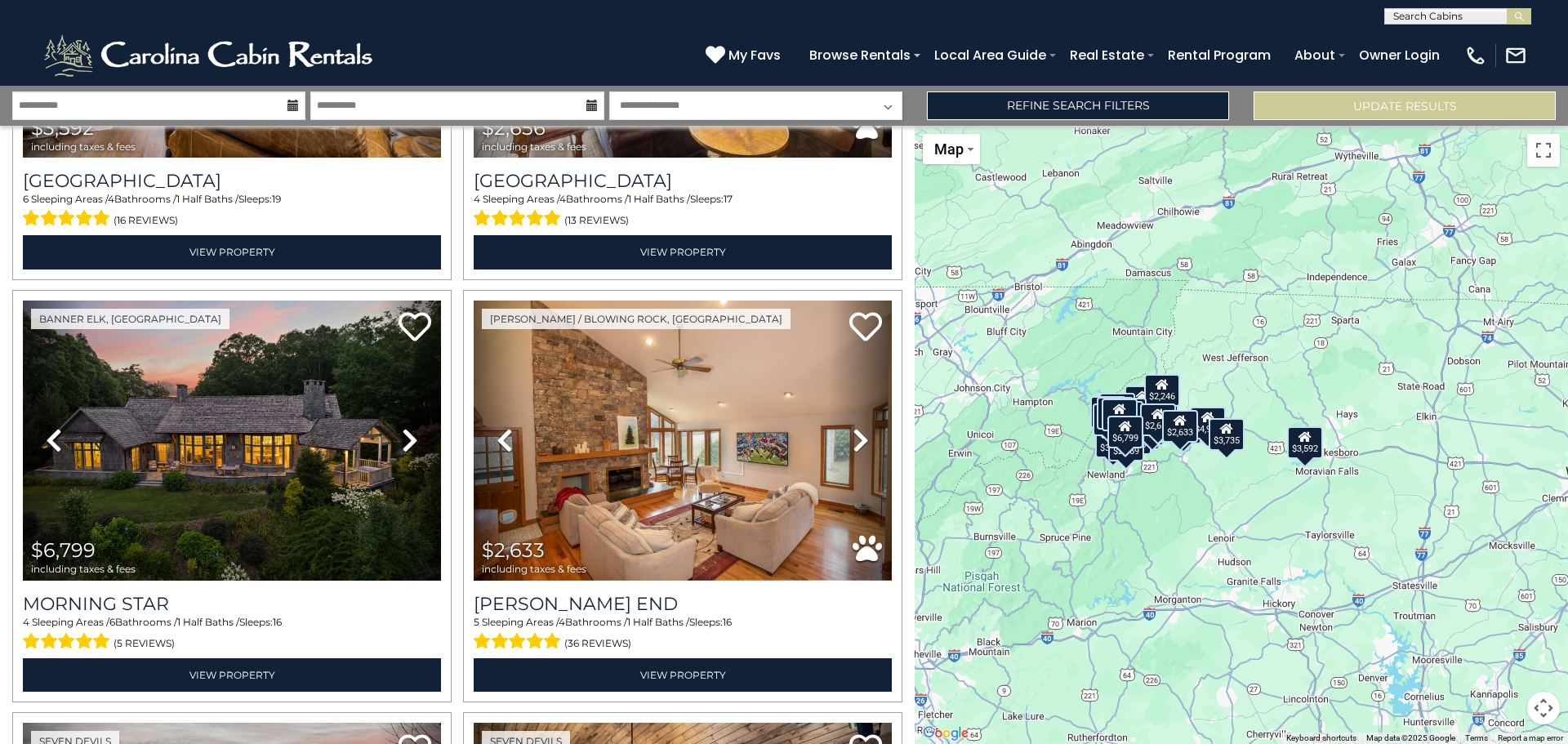
drag, startPoint x: 1280, startPoint y: 475, endPoint x: 1167, endPoint y: 483, distance: 113.3
click at [1167, 483] on div "$3,735 $3,025 $3,592 $2,656 $6,799 $2,633 $2,013 $1,451 $5,843 $3,257 $4,126 $2…" at bounding box center [1241, 435] width 653 height 618
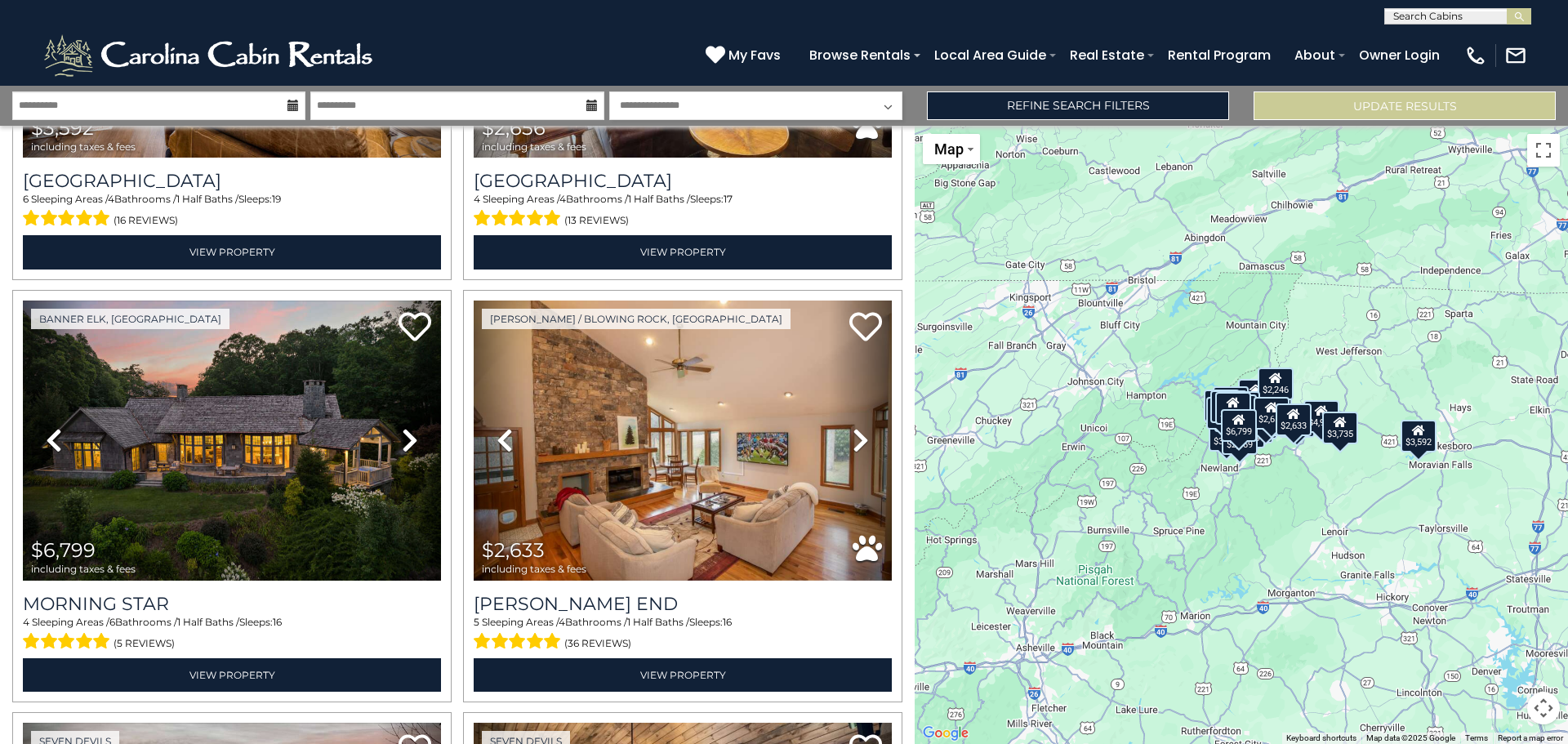
drag, startPoint x: 1350, startPoint y: 290, endPoint x: 1354, endPoint y: 252, distance: 38.2
click at [1354, 252] on div "$3,735 $3,025 $3,592 $2,656 $6,799 $2,633 $2,013 $1,451 $5,843 $3,257 $4,126 $2…" at bounding box center [1241, 435] width 653 height 618
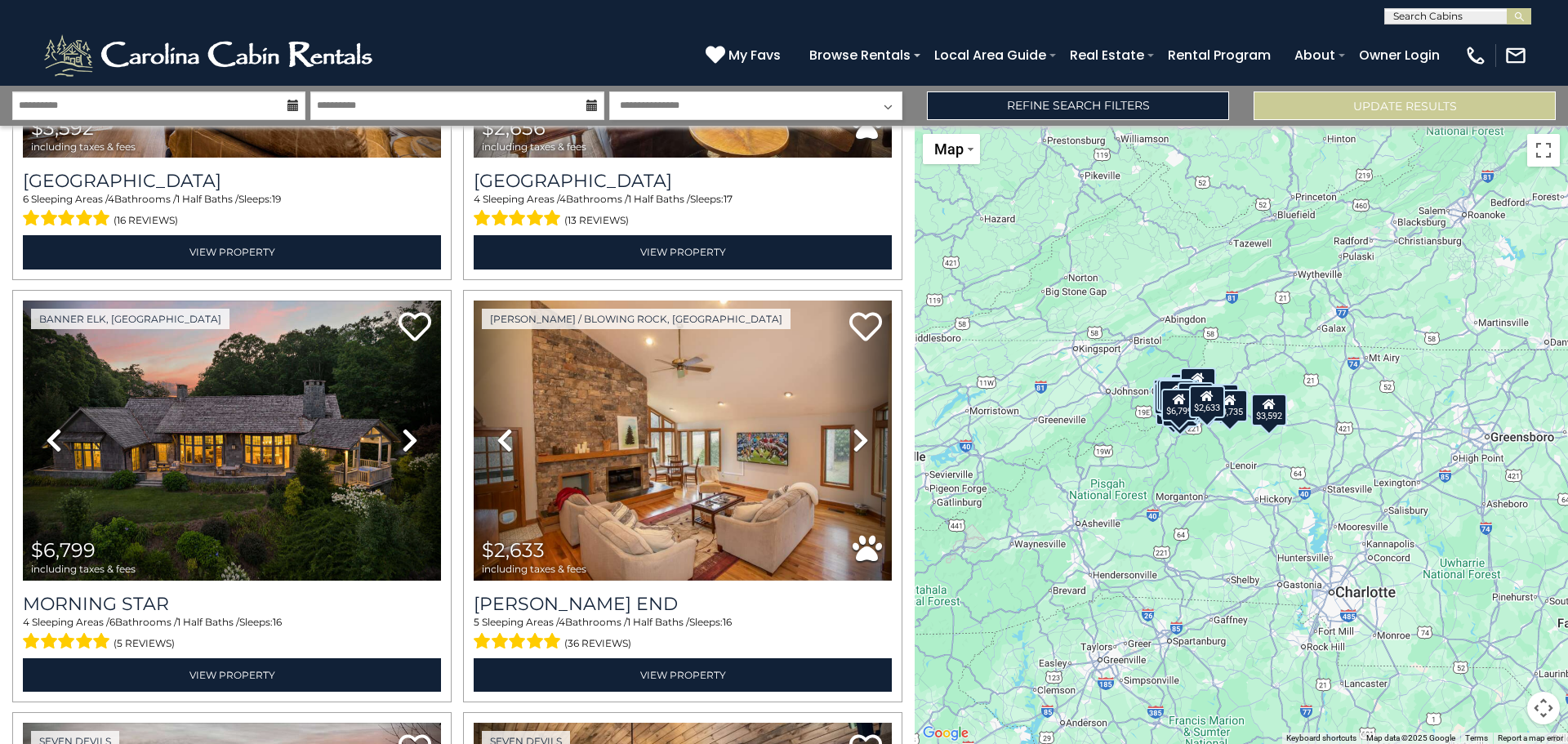
click at [1115, 433] on div "$3,735 $3,025 $3,592 $2,656 $6,799 $2,633 $2,013 $1,451 $5,843 $3,257 $4,126 $2…" at bounding box center [1241, 435] width 653 height 618
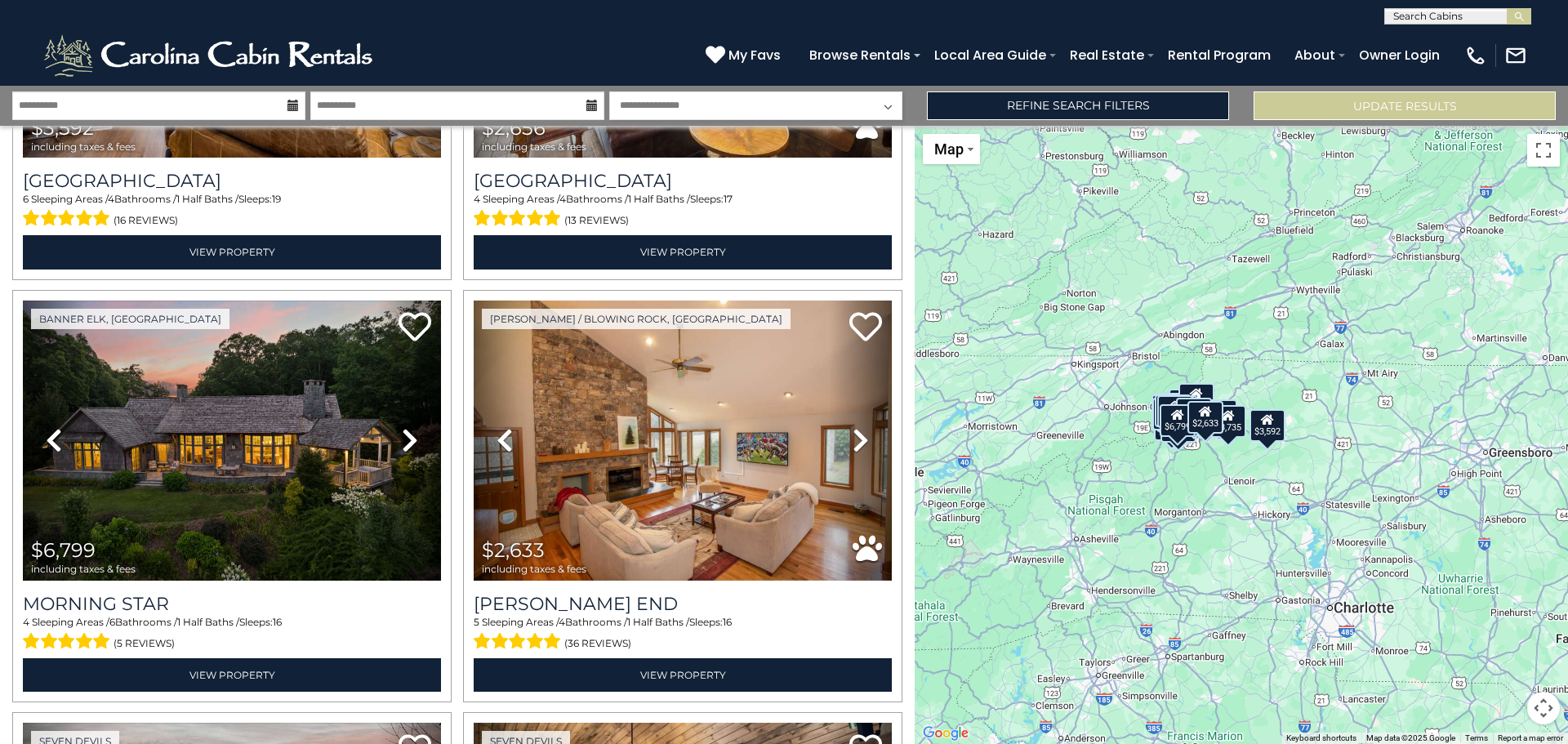
drag, startPoint x: 1130, startPoint y: 440, endPoint x: 1126, endPoint y: 459, distance: 19.4
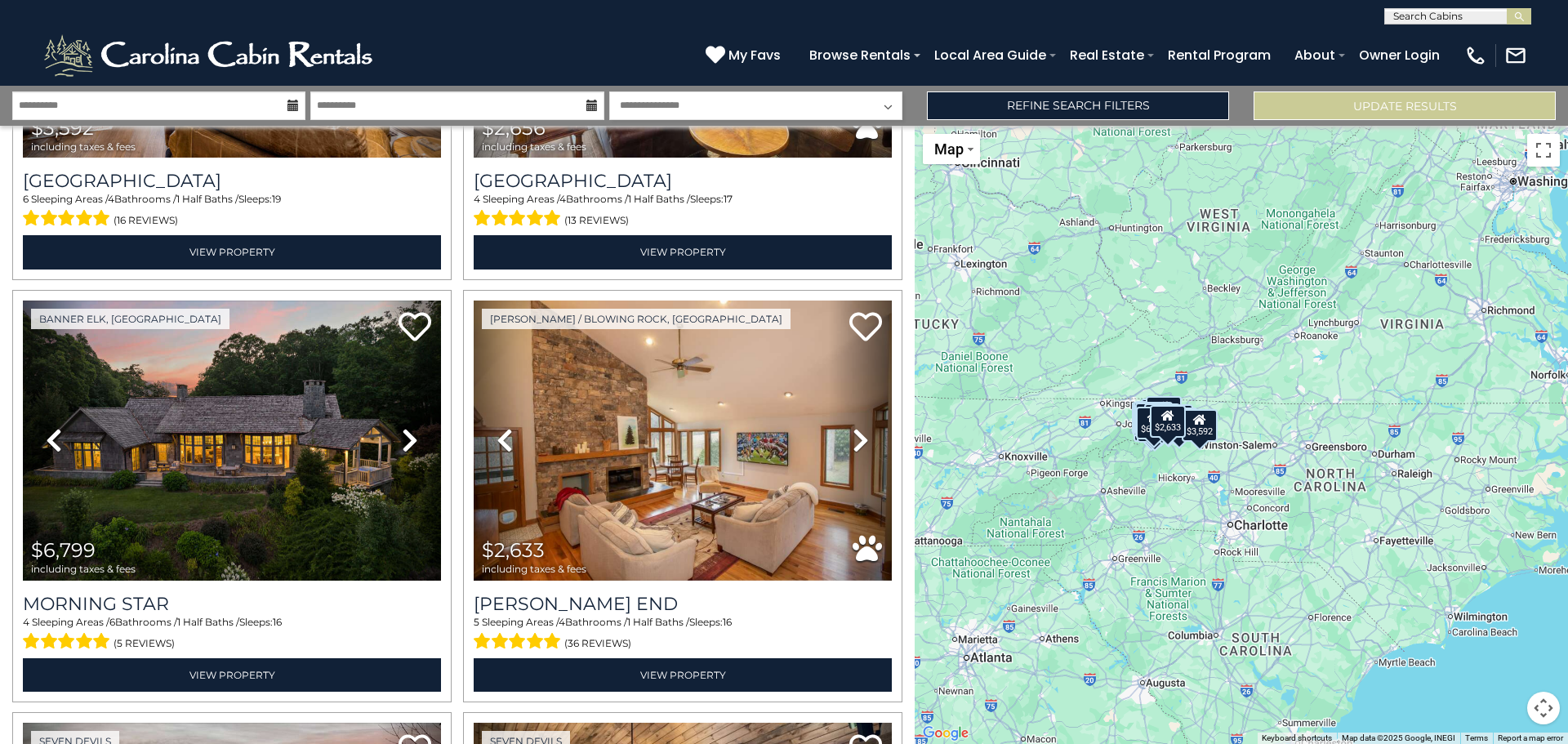
click at [1109, 427] on div "$3,735 $3,025 $3,592 $2,656 $6,799 $2,633 $2,013 $1,451 $5,843 $3,257 $4,126 $2…" at bounding box center [1241, 435] width 653 height 618
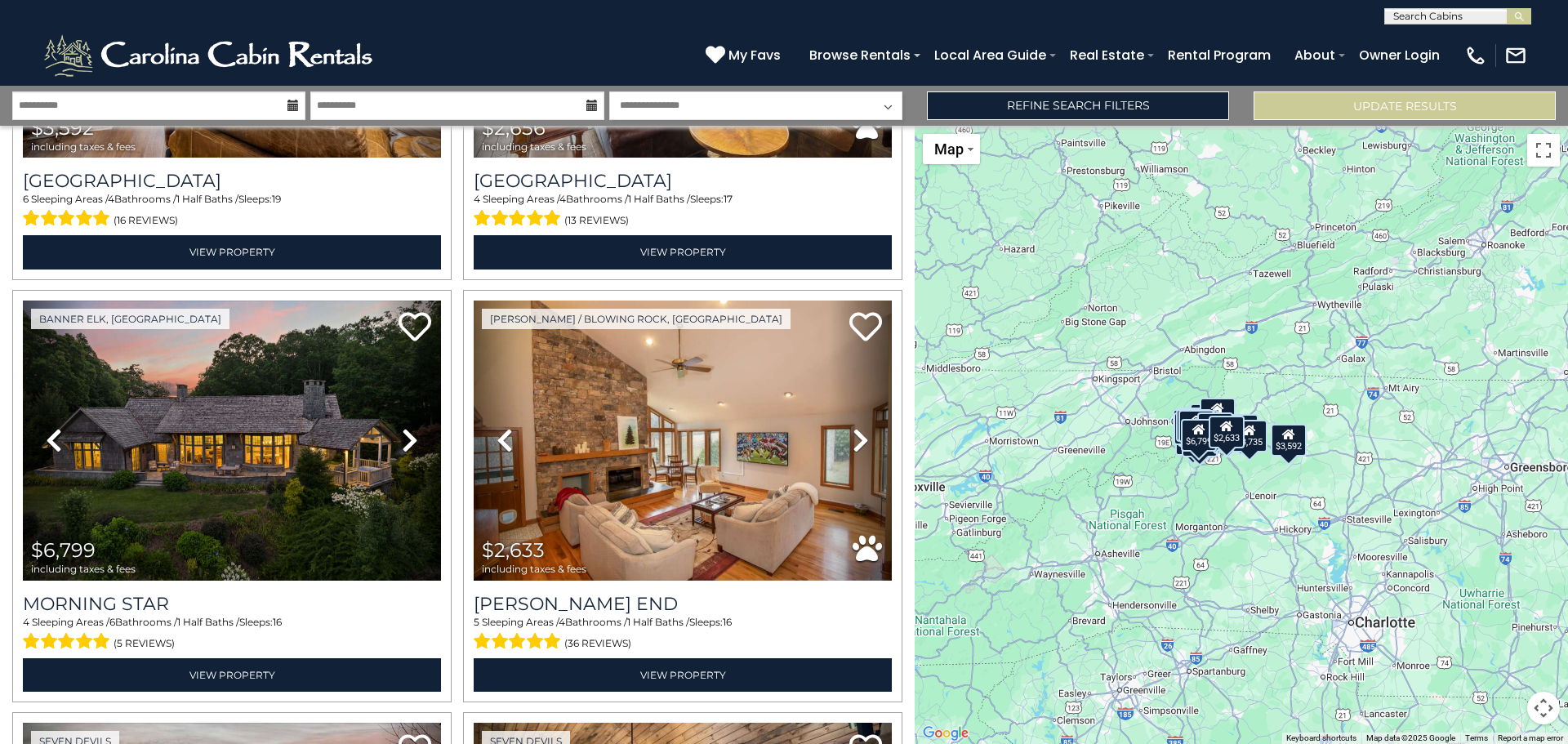
click at [1124, 440] on div "$3,735 $3,025 $3,592 $2,656 $6,799 $2,633 $2,013 $1,451 $5,843 $3,257 $4,126 $2…" at bounding box center [1241, 435] width 653 height 618
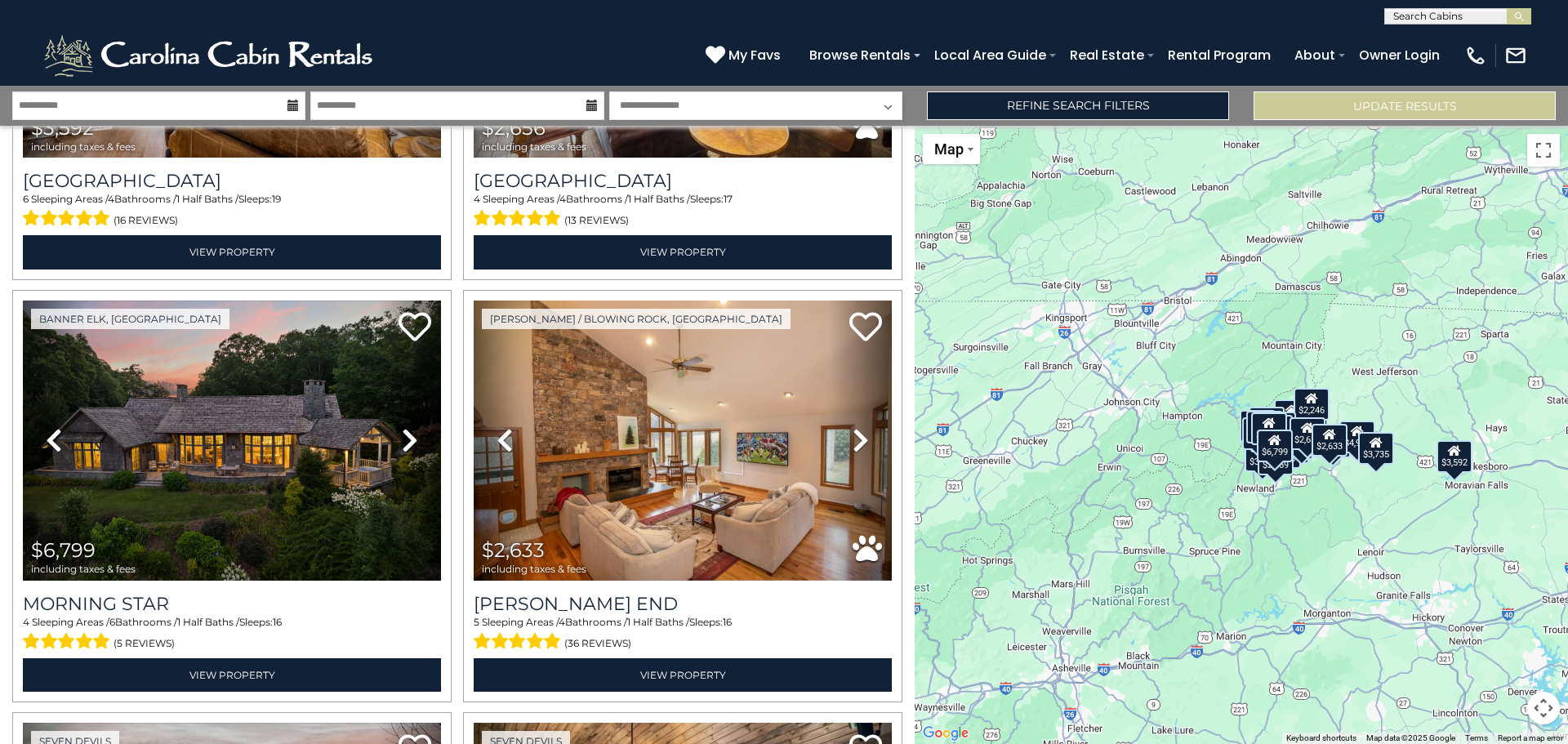
click at [1330, 495] on div "$3,735 $3,025 $3,592 $2,656 $6,799 $2,633 $2,013 $1,451 $5,843 $3,257 $4,126 $2…" at bounding box center [1241, 435] width 653 height 618
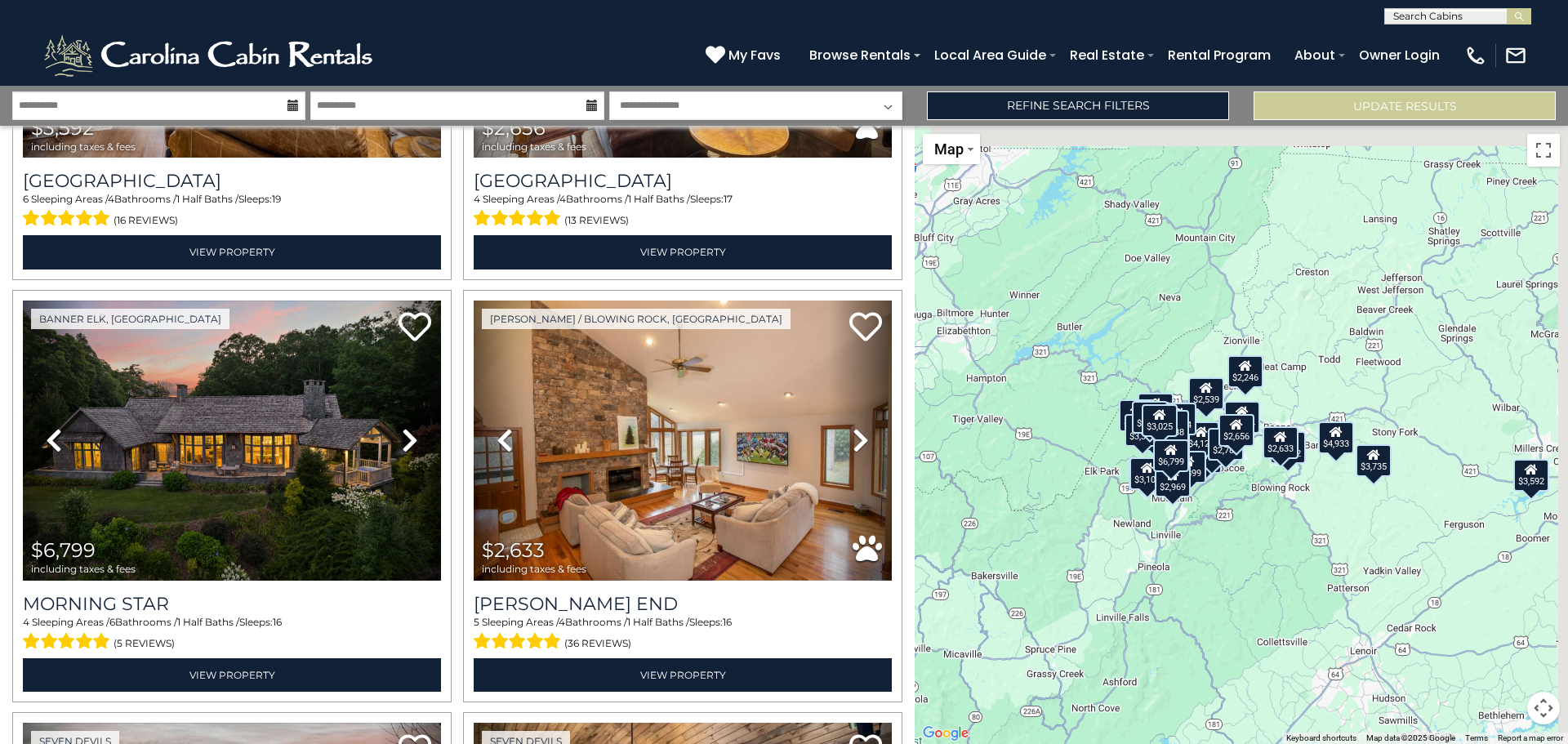
drag, startPoint x: 1313, startPoint y: 478, endPoint x: 1198, endPoint y: 496, distance: 116.4
click at [1255, 521] on div "$3,735 $3,025 $3,592 $2,656 $6,799 $2,633 $2,013 $1,451 $5,843 $3,257 $4,126 $2…" at bounding box center [1241, 435] width 653 height 618
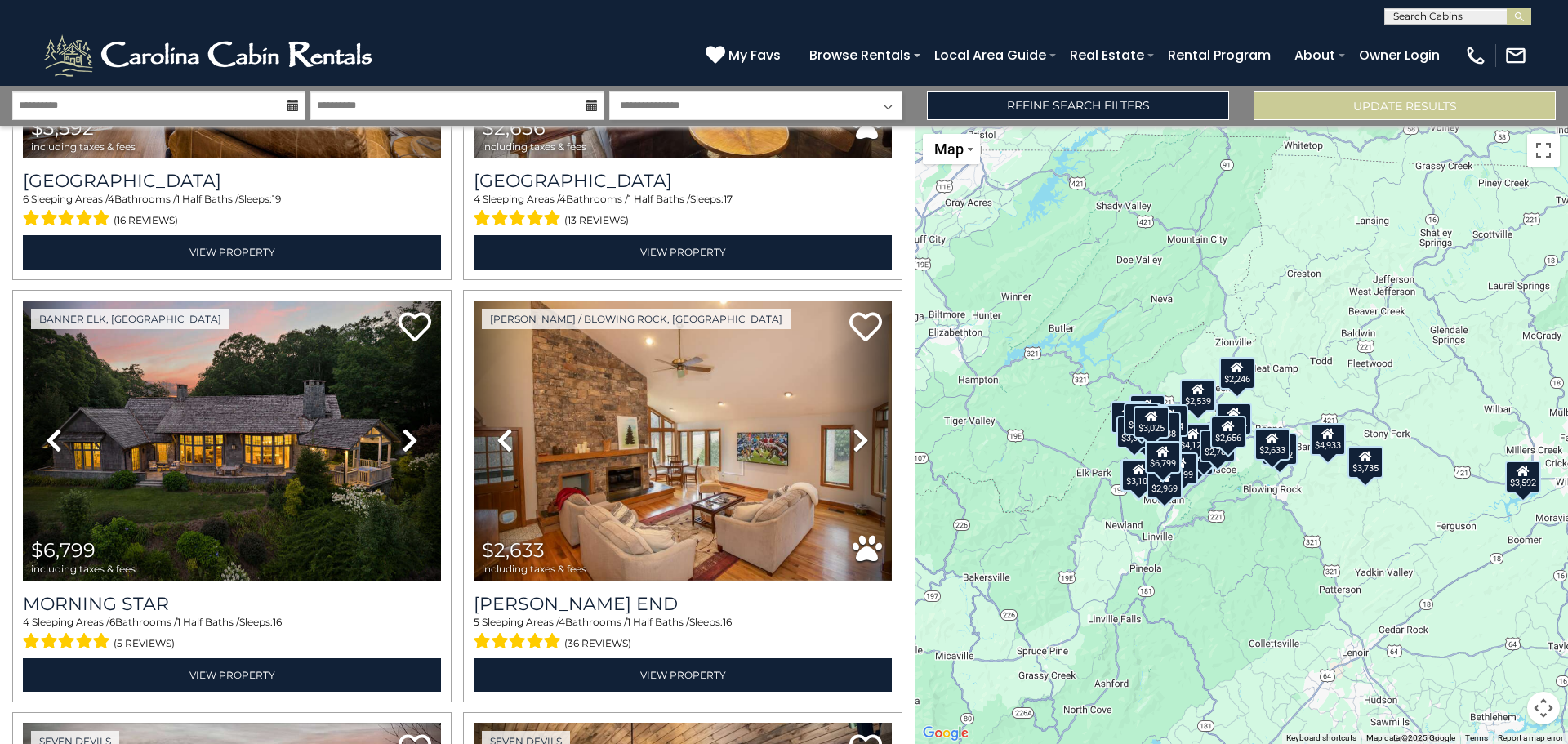
click at [1214, 488] on div "$3,735 $3,025 $3,592 $2,656 $6,799 $2,633 $2,013 $1,451 $5,843 $3,257 $4,126 $2…" at bounding box center [1241, 435] width 653 height 618
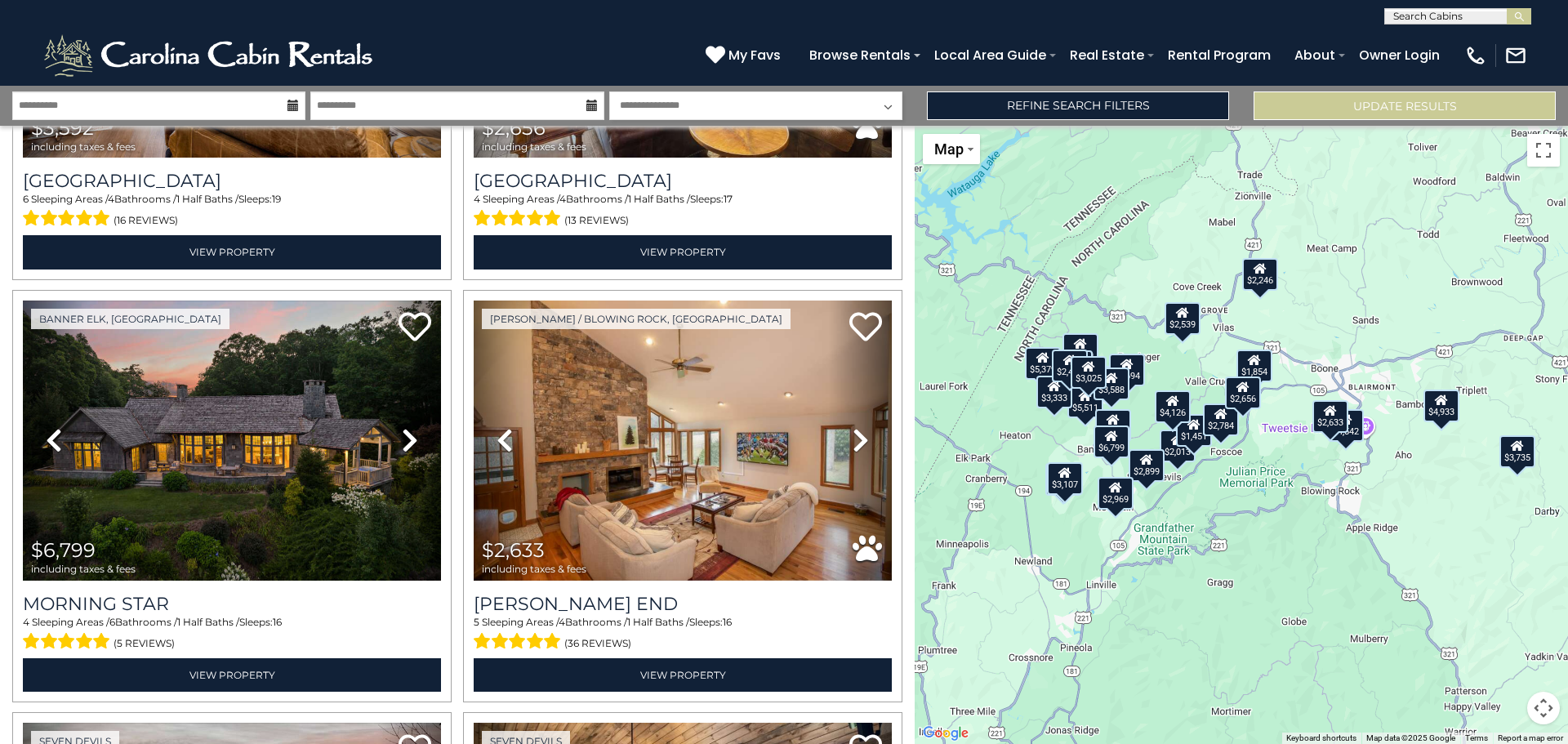
click at [1214, 488] on div "$3,735 $3,025 $3,592 $2,656 $6,799 $2,633 $2,013 $1,451 $5,843 $3,257 $4,126 $2…" at bounding box center [1241, 435] width 653 height 618
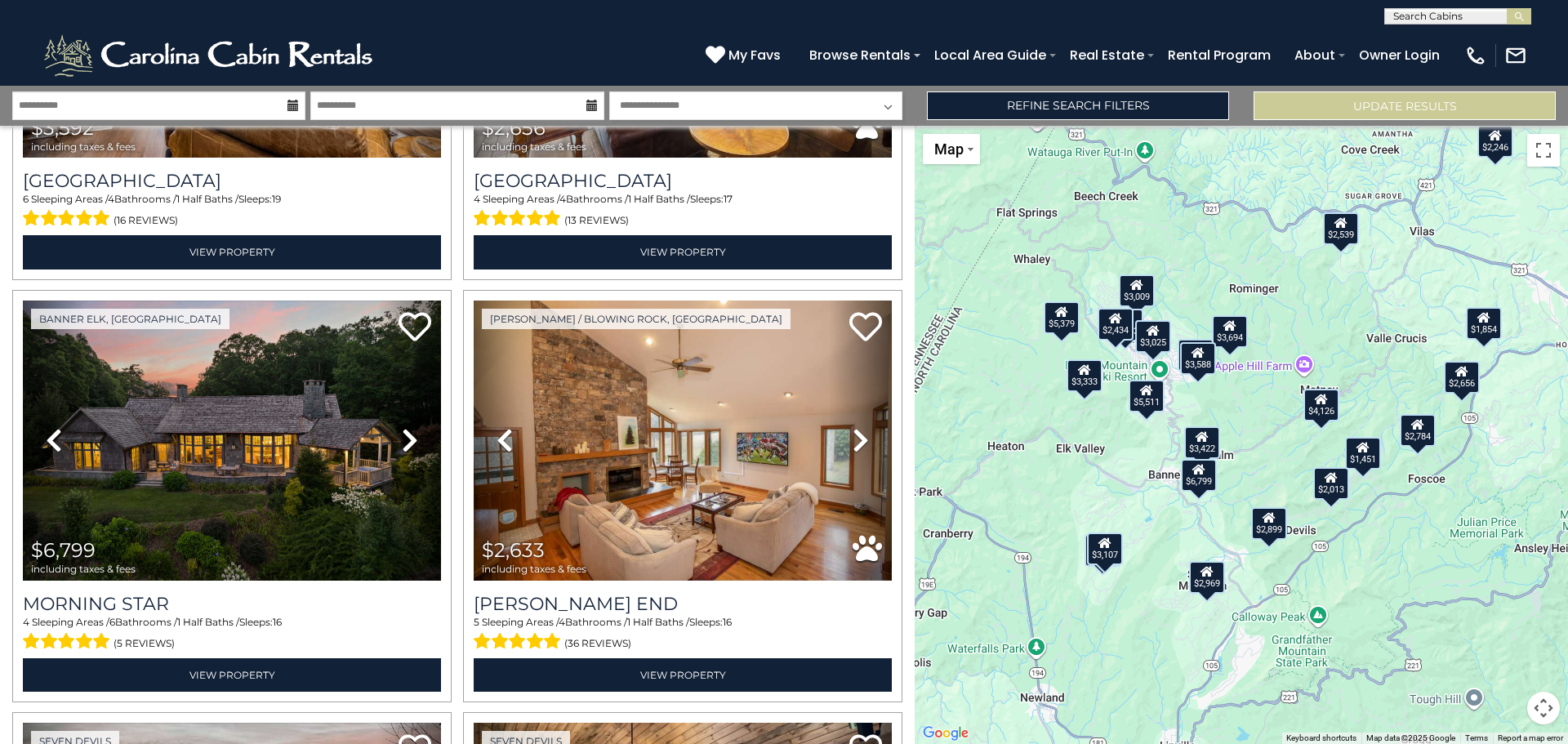
drag, startPoint x: 1146, startPoint y: 469, endPoint x: 1346, endPoint y: 535, distance: 210.6
click at [1346, 535] on div "$3,735 $3,025 $3,592 $2,656 $6,799 $2,633 $2,013 $1,451 $5,843 $3,257 $4,126 $2…" at bounding box center [1241, 435] width 653 height 618
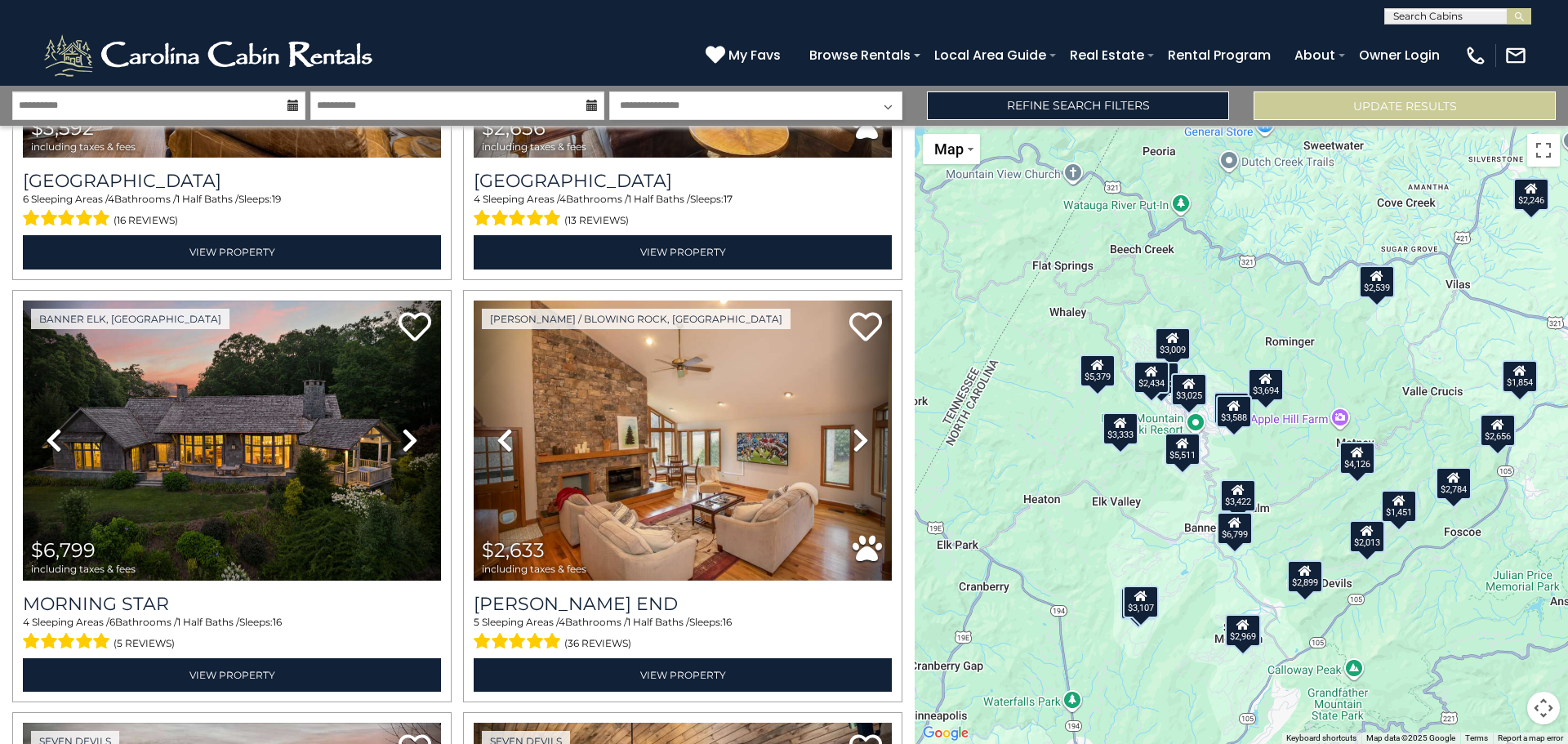
drag, startPoint x: 1153, startPoint y: 450, endPoint x: 1178, endPoint y: 493, distance: 49.7
click at [1180, 507] on div "$3,735 $3,025 $3,592 $2,656 $6,799 $2,633 $2,013 $1,451 $5,843 $3,257 $4,126 $2…" at bounding box center [1241, 435] width 653 height 618
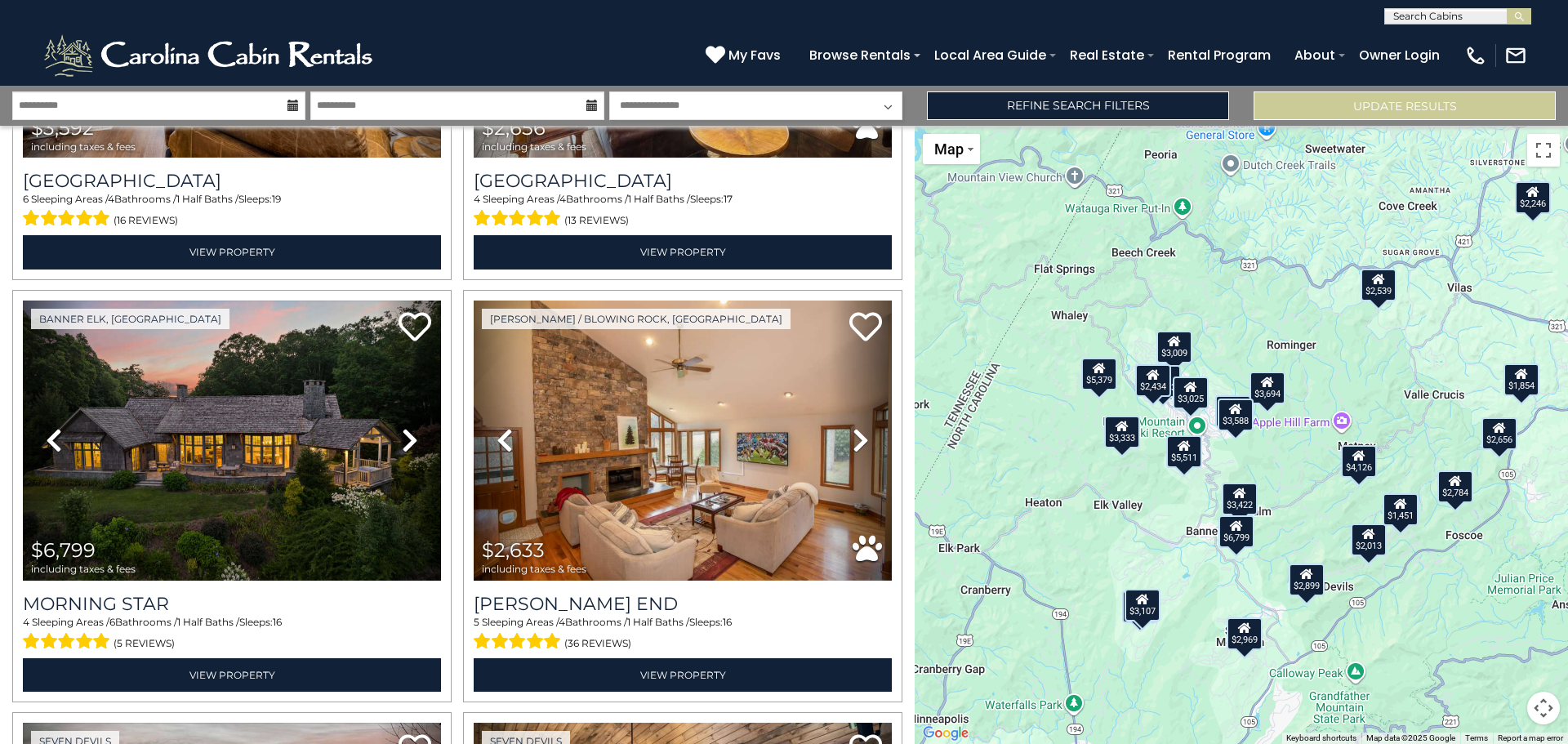
click at [1151, 411] on div "$3,735 $3,025 $3,592 $2,656 $6,799 $2,633 $2,013 $1,451 $5,843 $3,257 $4,126 $2…" at bounding box center [1241, 435] width 653 height 618
click at [1151, 453] on div "$3,735 $3,025 $3,592 $2,656 $6,799 $2,633 $2,013 $1,451 $5,843 $3,257 $4,126 $2…" at bounding box center [1241, 435] width 653 height 618
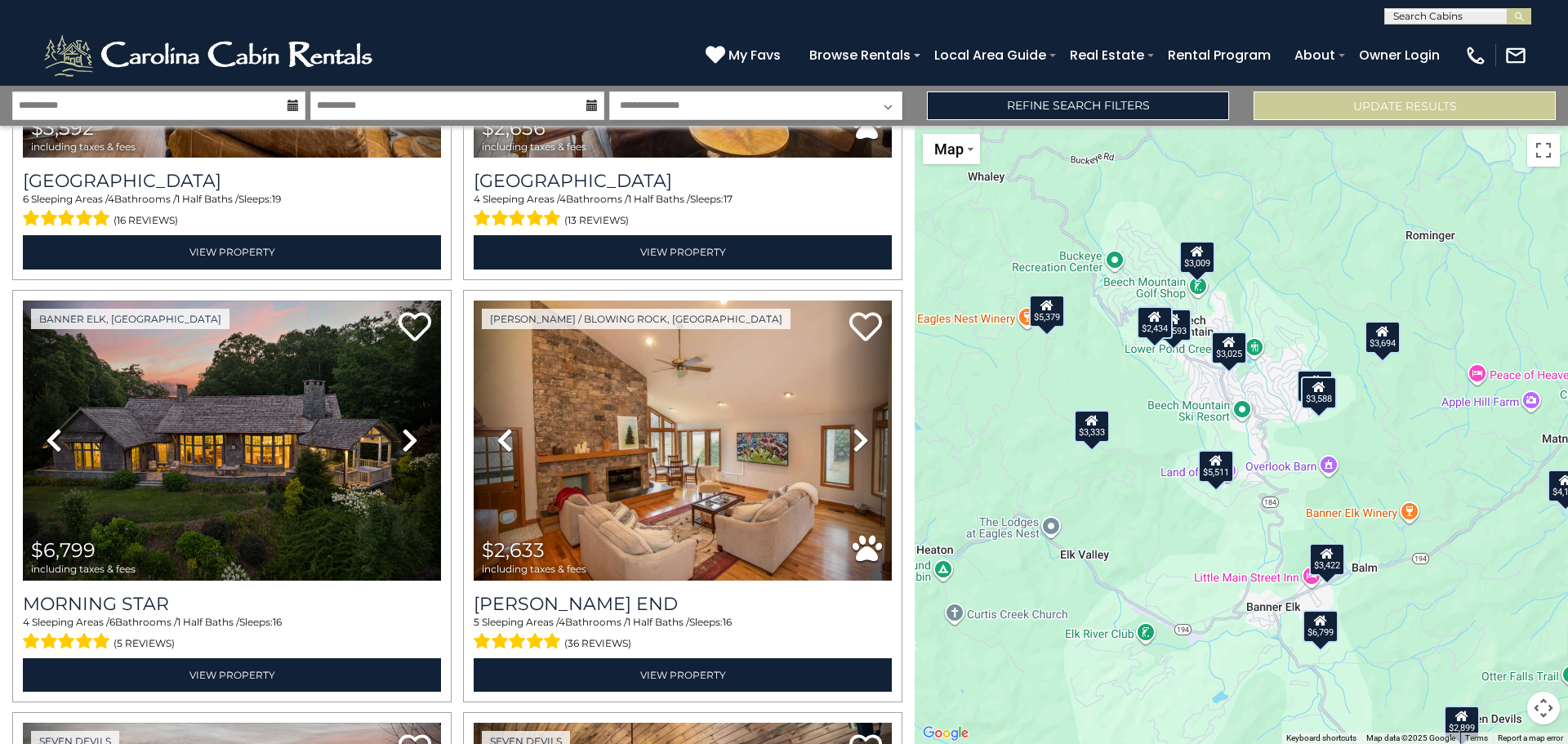
click at [1169, 438] on div "$3,735 $3,025 $3,592 $2,656 $6,799 $2,633 $2,013 $1,451 $5,843 $3,257 $4,126 $2…" at bounding box center [1241, 435] width 653 height 618
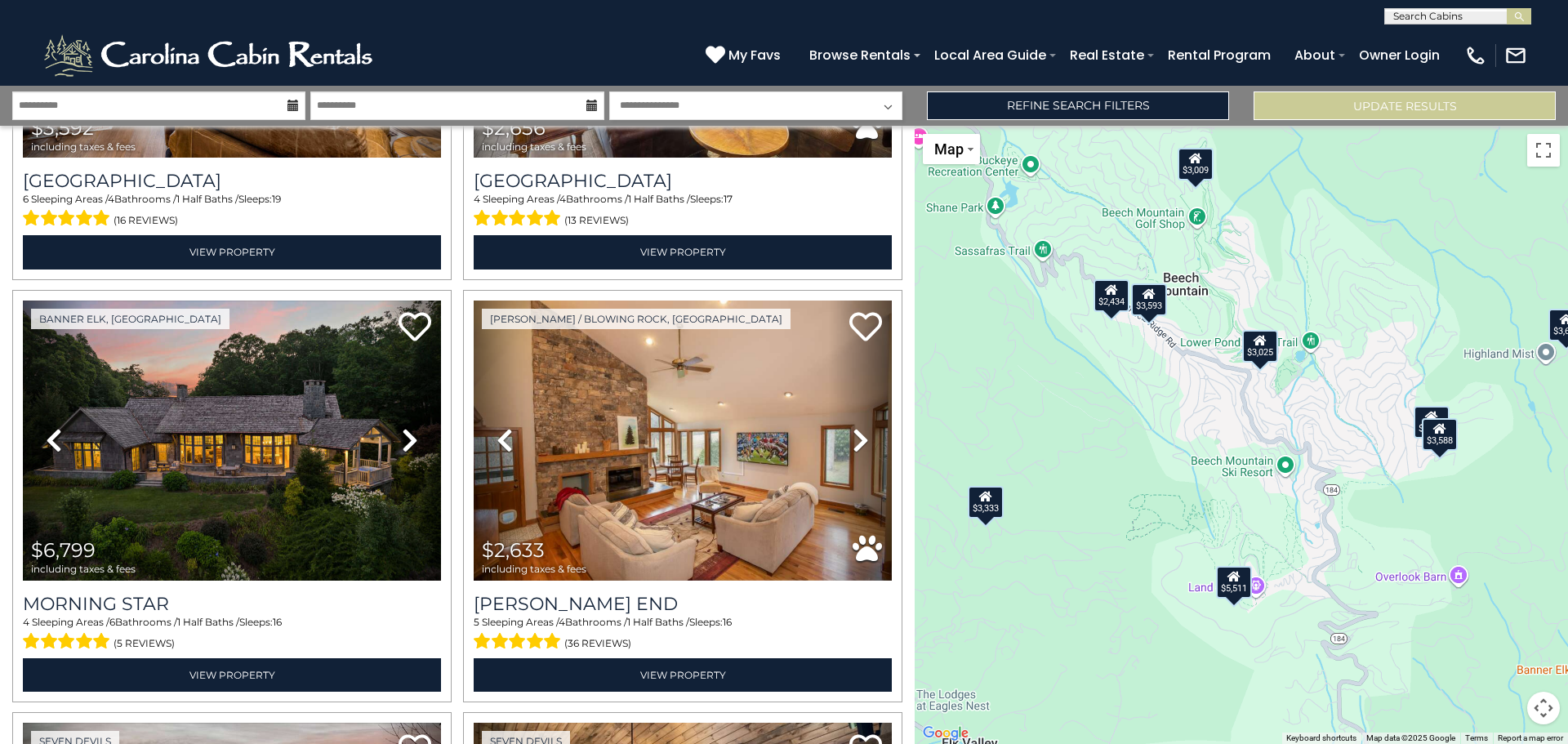
drag, startPoint x: 1146, startPoint y: 389, endPoint x: 1113, endPoint y: 462, distance: 80.1
click at [1113, 462] on div "$3,735 $3,025 $3,592 $2,656 $6,799 $2,633 $2,013 $1,451 $5,843 $3,257 $4,126 $2…" at bounding box center [1241, 435] width 653 height 618
click at [1261, 346] on div "$3,025" at bounding box center [1260, 345] width 36 height 33
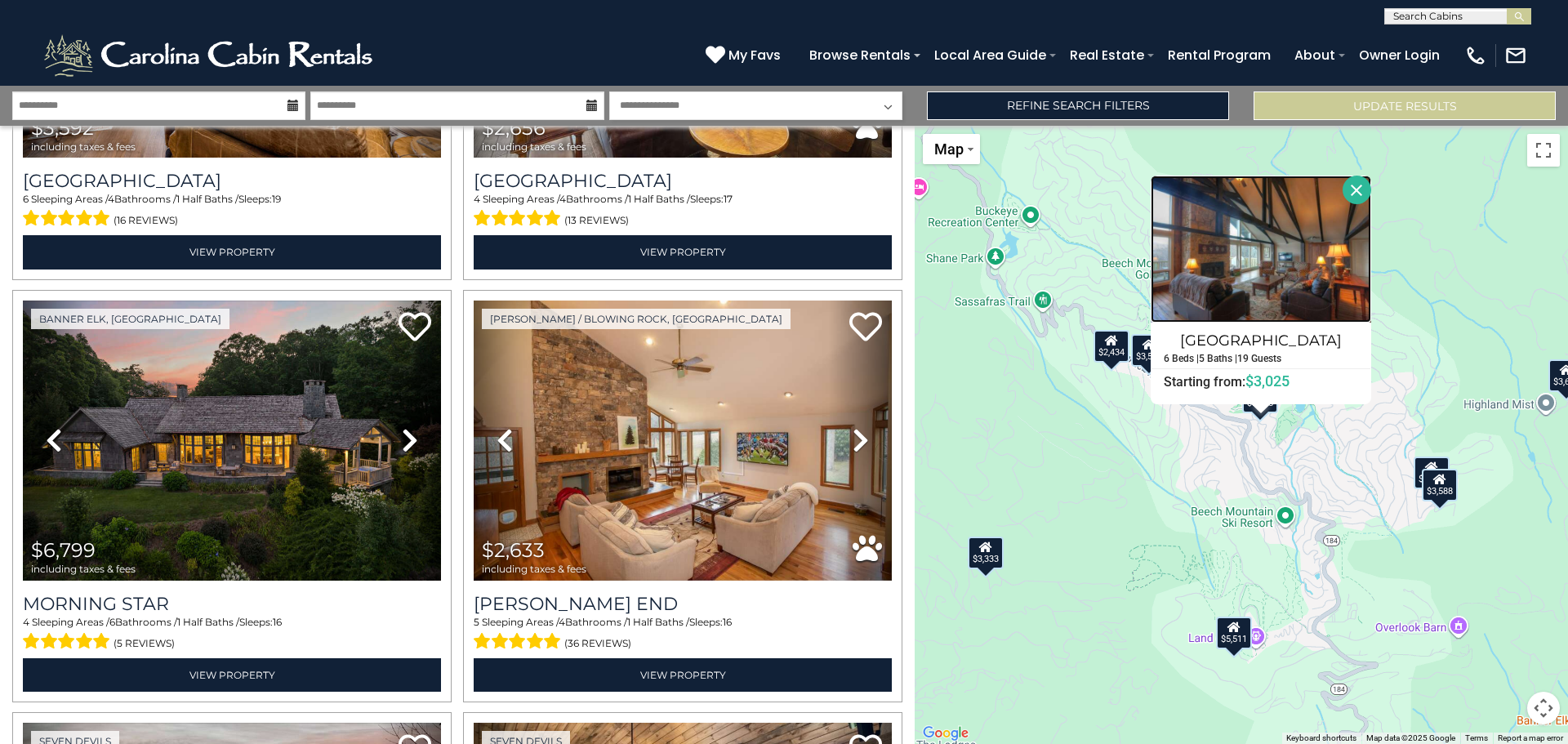
click at [1254, 280] on img at bounding box center [1260, 249] width 220 height 147
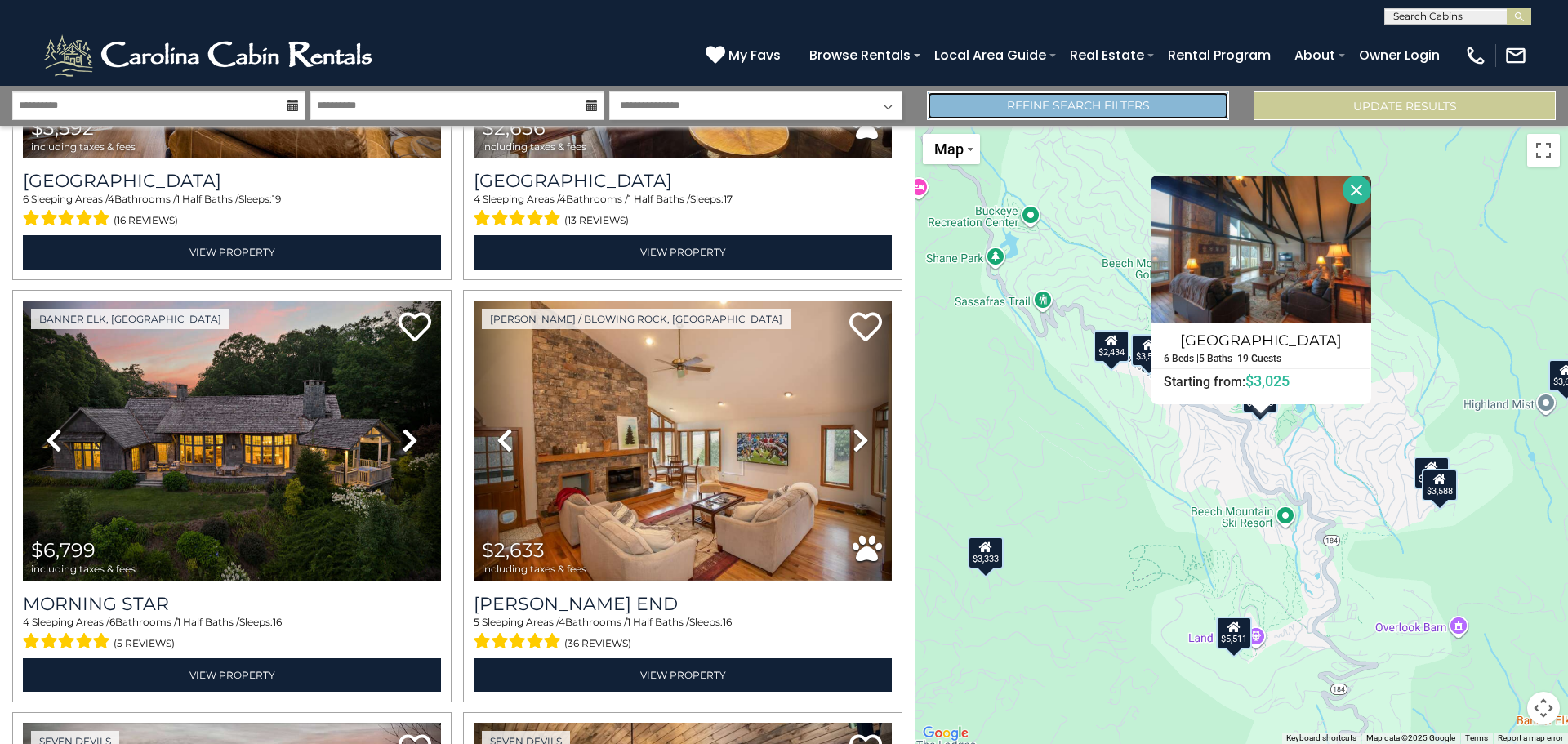
click at [1070, 103] on link "Refine Search Filters" at bounding box center [1078, 106] width 303 height 29
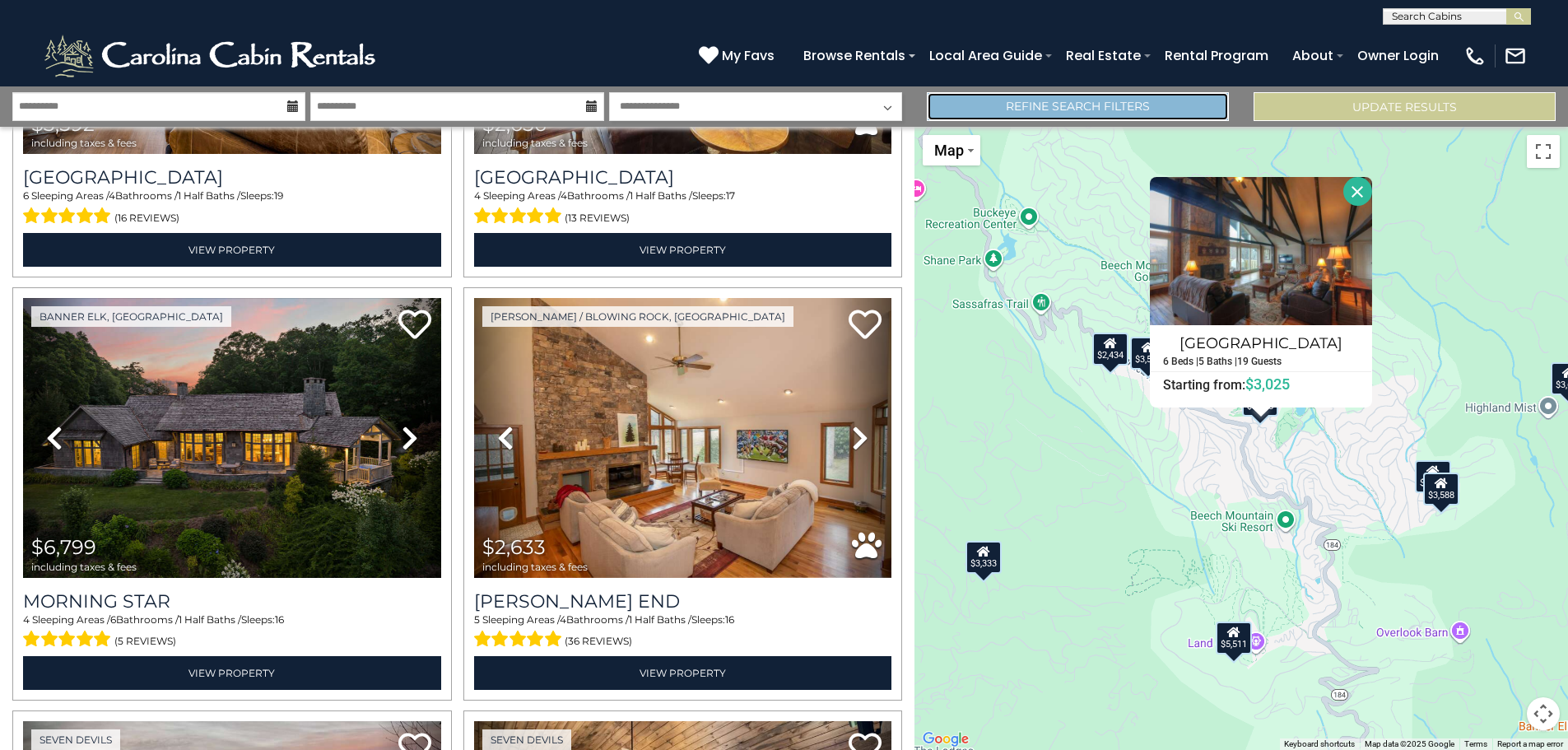
scroll to position [739, 0]
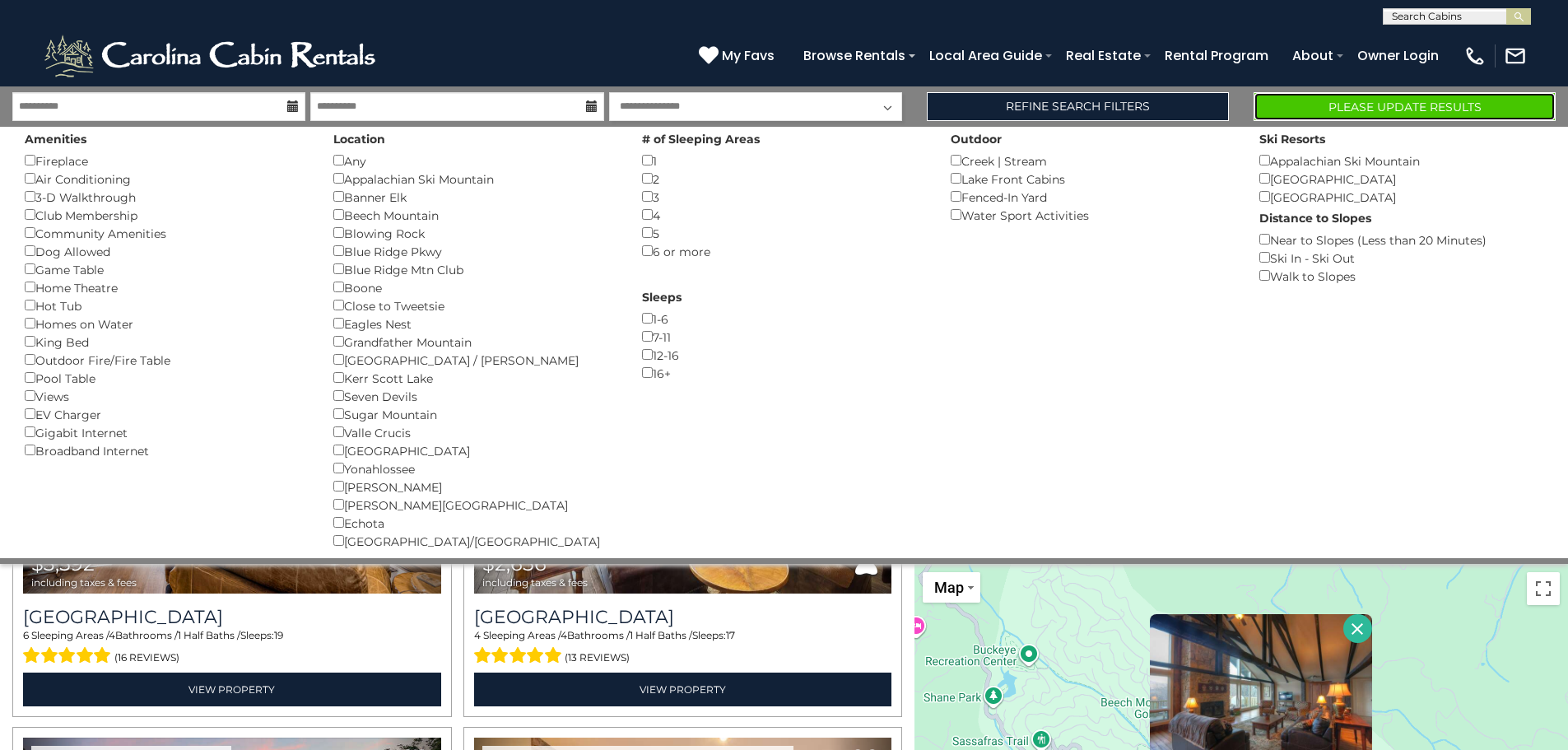
click at [1387, 109] on button "Please Update Results" at bounding box center [1405, 107] width 302 height 29
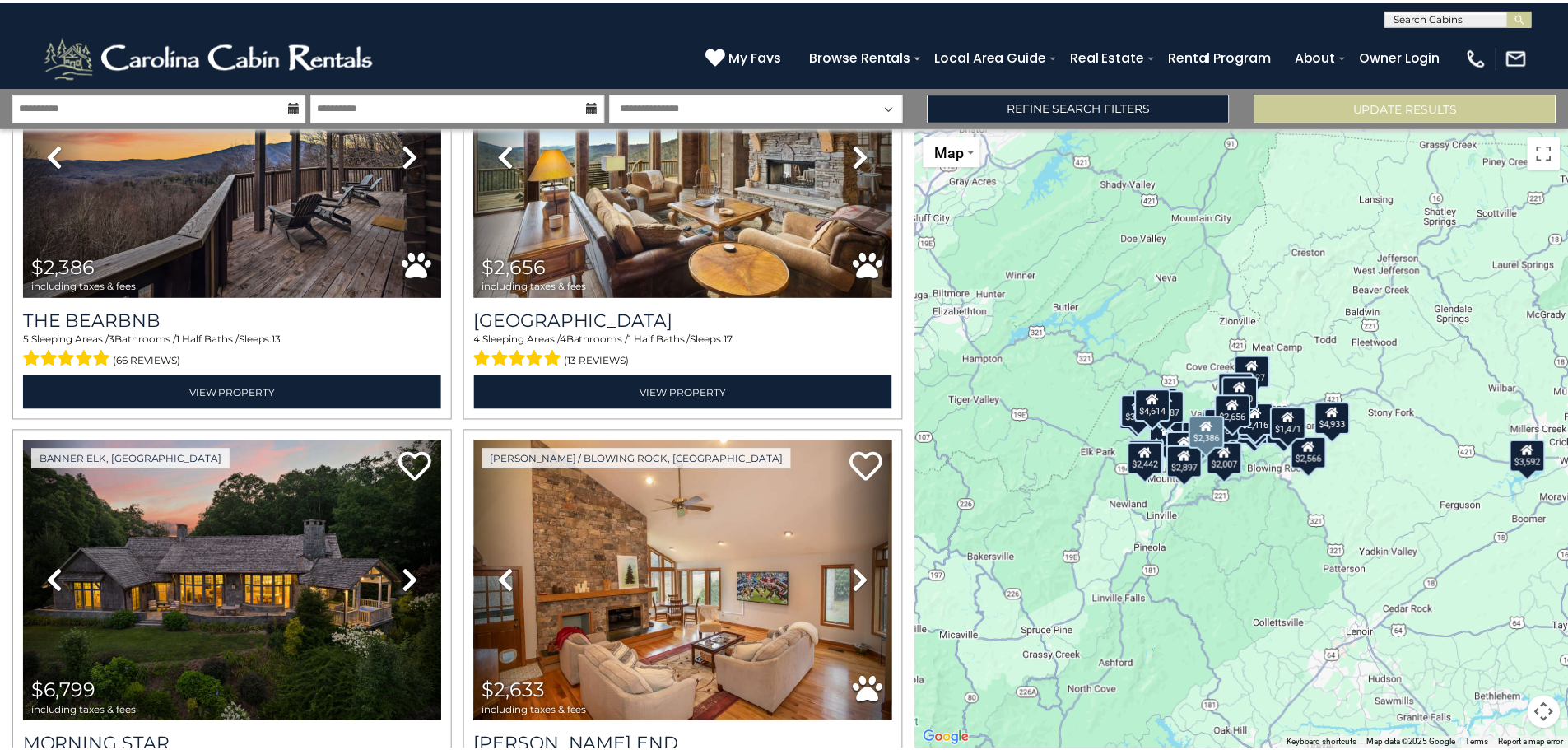
scroll to position [1071, 0]
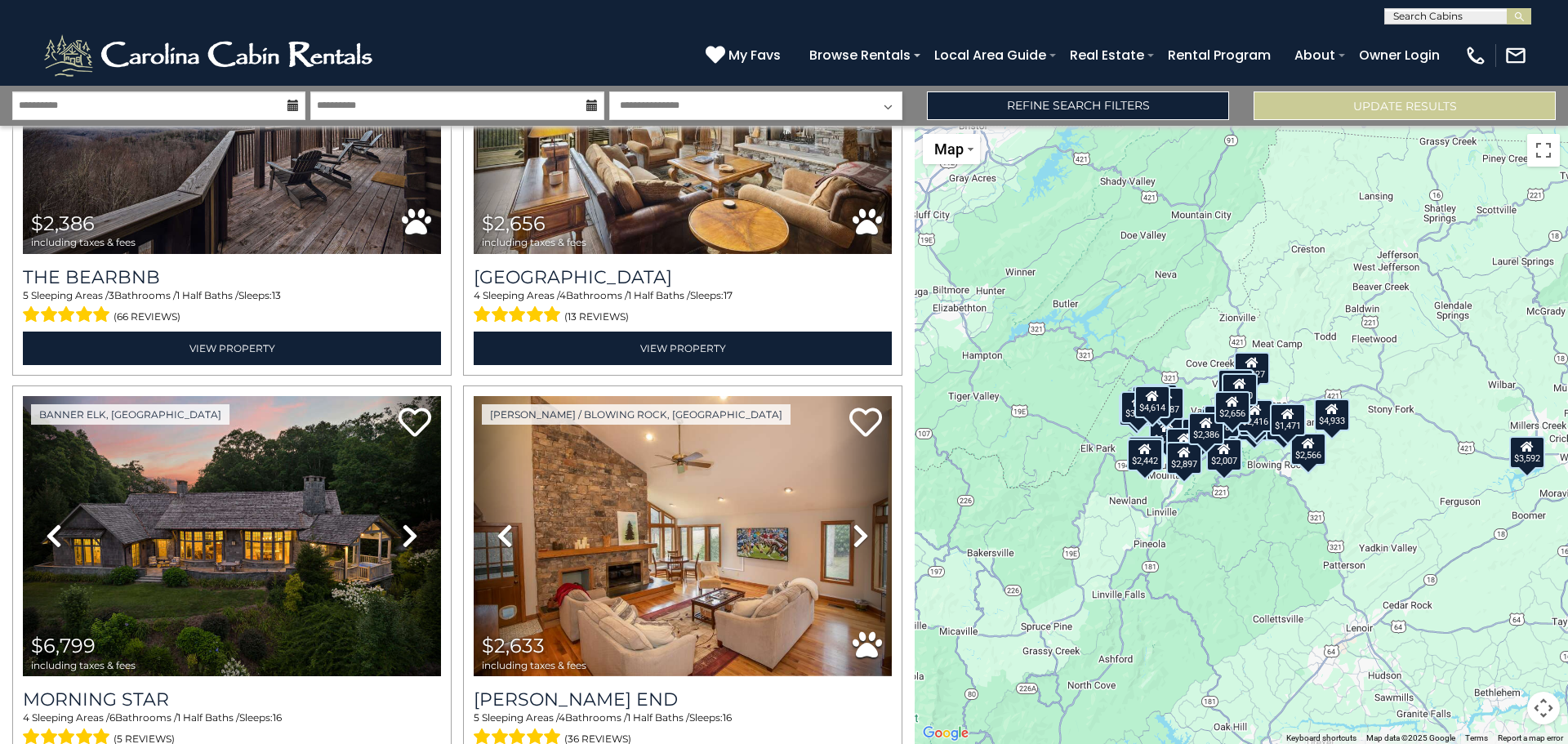
click at [1263, 459] on div "$3,592 $2,900 $4,614 $2,007 $2,386 $2,656 $6,799 $2,633 $2,094 $2,315 $4,483 $3…" at bounding box center [1241, 435] width 653 height 618
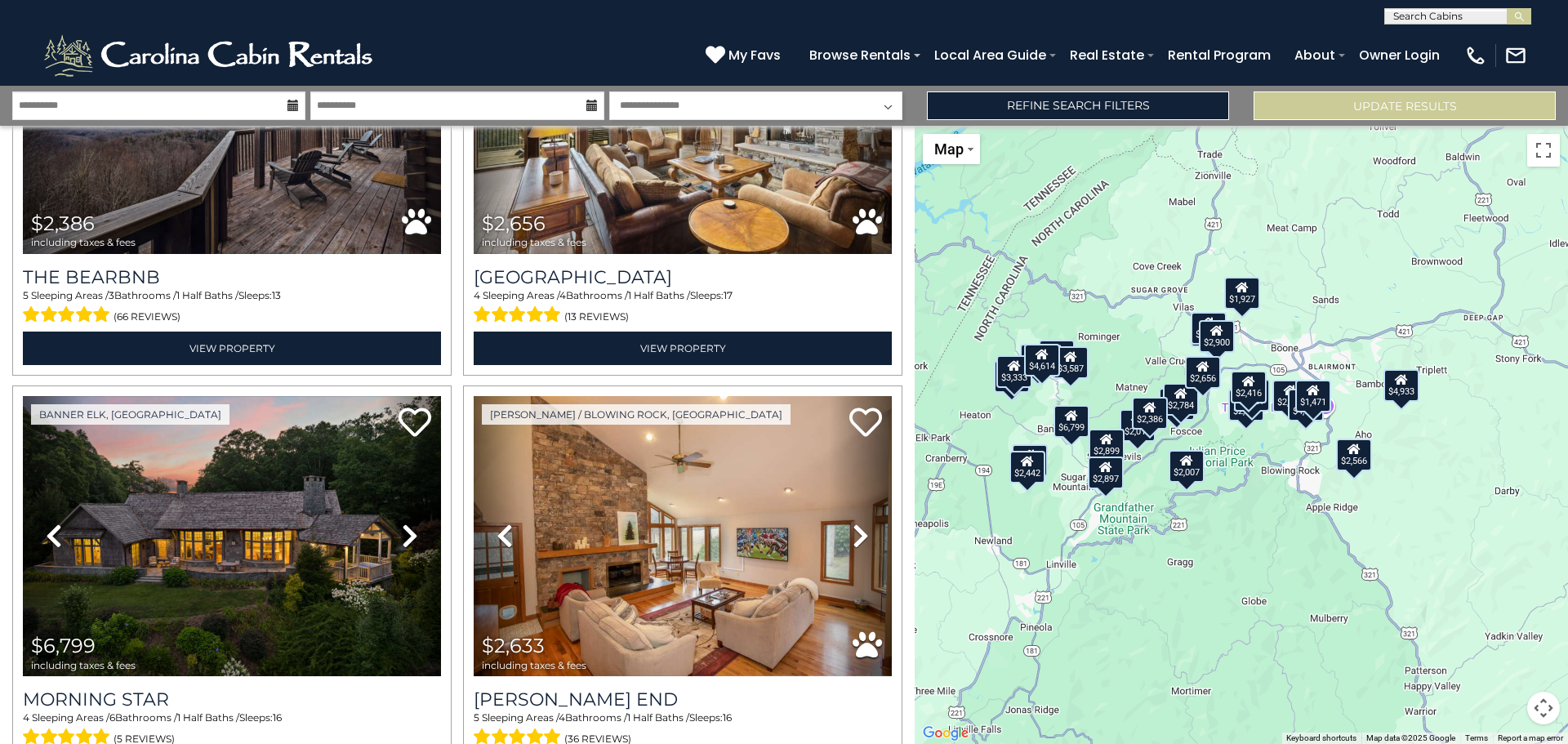
click at [1094, 390] on div "$3,592 $2,900 $4,614 $2,007 $2,386 $2,656 $6,799 $2,633 $2,094 $2,315 $4,483 $3…" at bounding box center [1241, 435] width 653 height 618
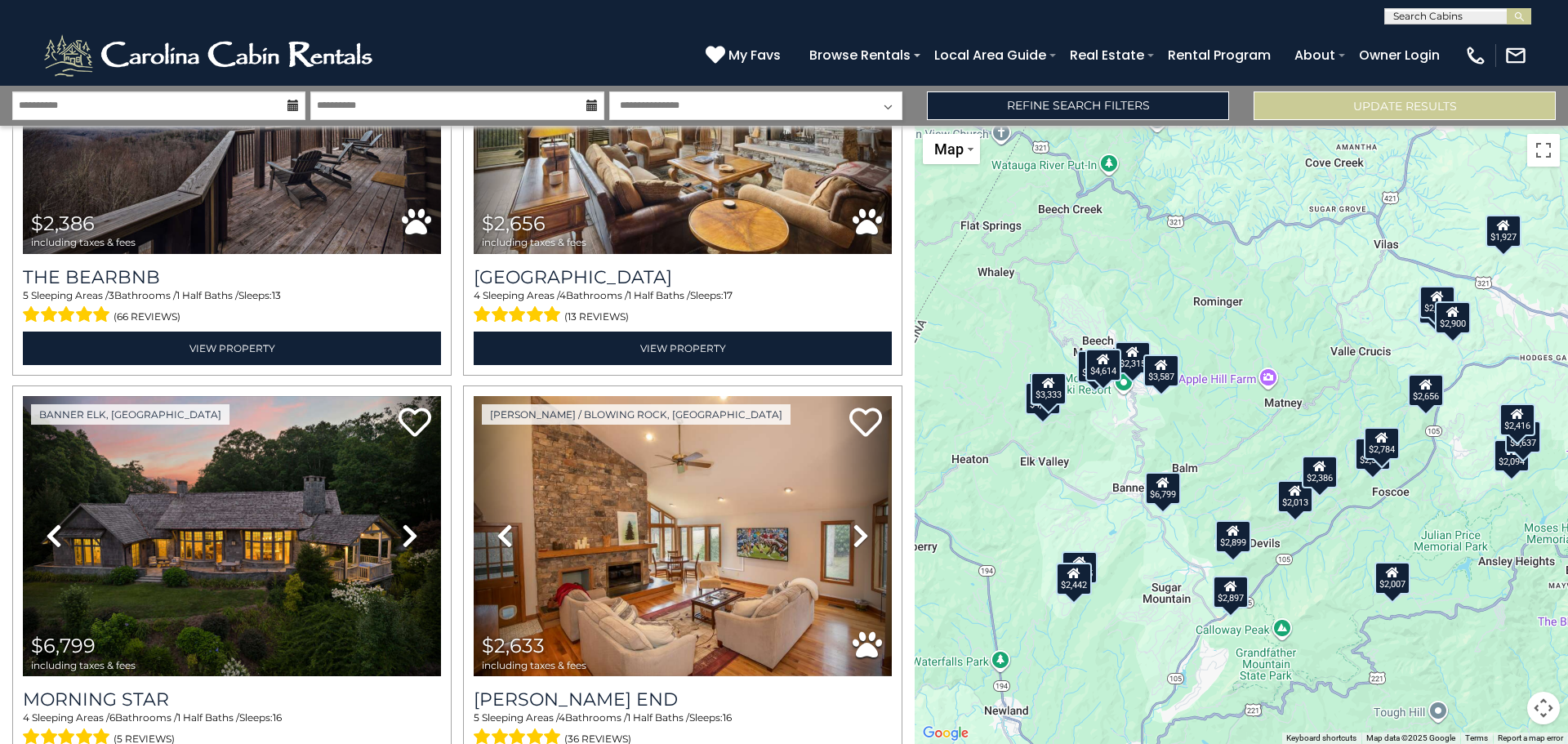
drag, startPoint x: 1031, startPoint y: 407, endPoint x: 1123, endPoint y: 427, distance: 94.1
click at [1123, 427] on div "$3,592 $2,900 $4,614 $2,007 $2,386 $2,656 $6,799 $2,633 $2,094 $2,315 $4,483 $3…" at bounding box center [1241, 435] width 653 height 618
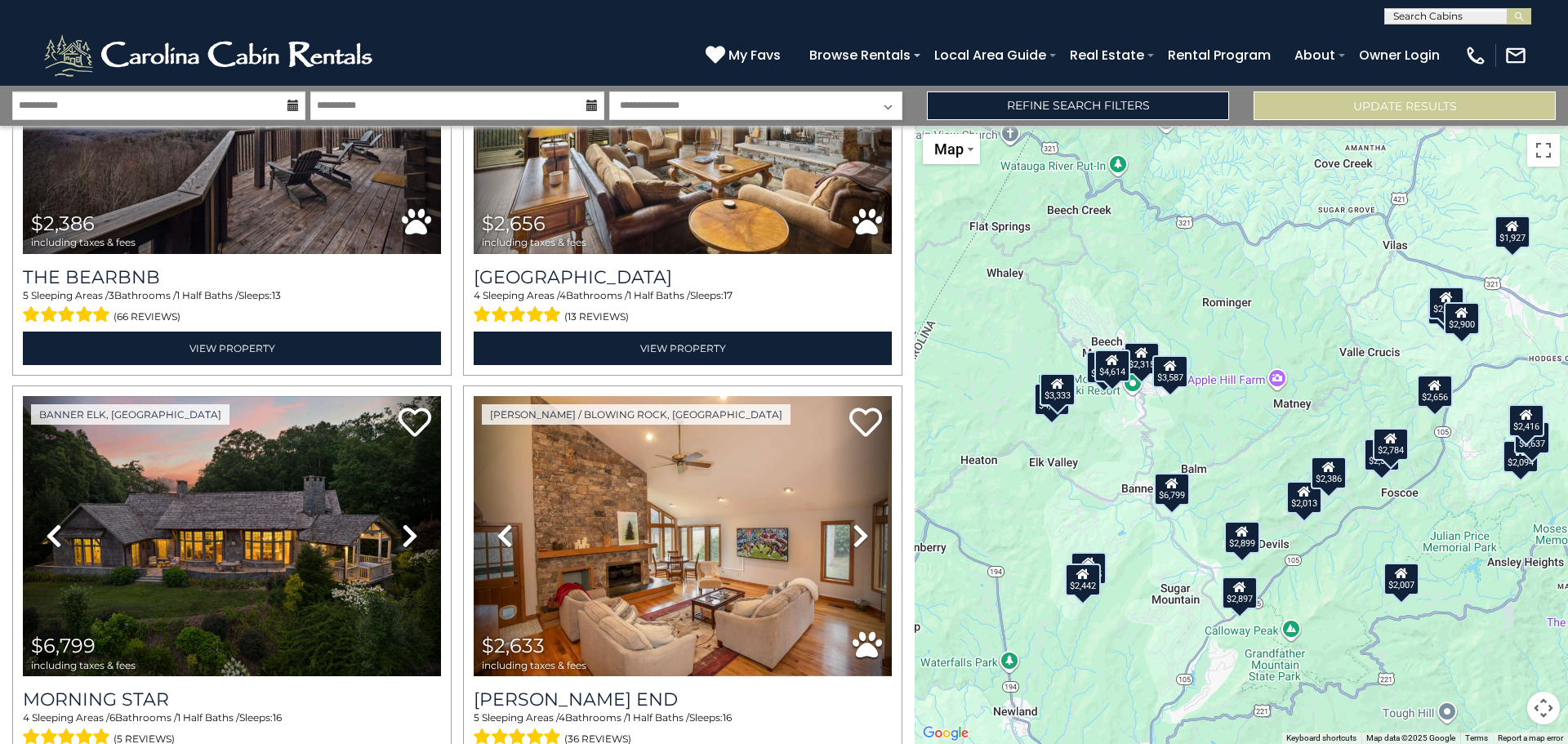
click at [1122, 404] on div "$3,592 $2,900 $4,614 $2,007 $2,386 $2,656 $6,799 $2,633 $2,094 $2,315 $4,483 $3…" at bounding box center [1241, 435] width 653 height 618
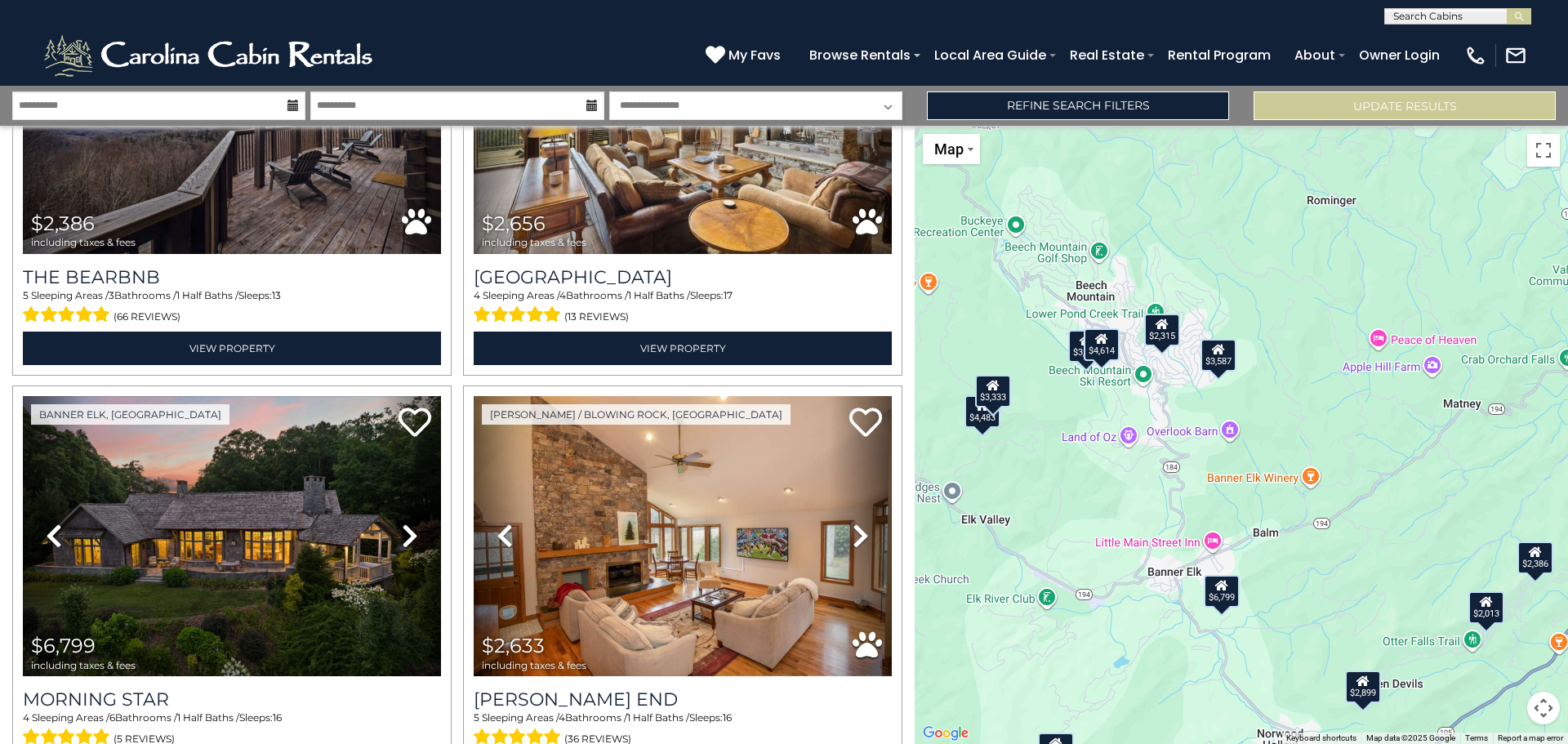
click at [1122, 401] on div "$3,592 $2,900 $4,614 $2,007 $2,386 $2,656 $6,799 $2,633 $2,094 $2,315 $4,483 $3…" at bounding box center [1241, 435] width 653 height 618
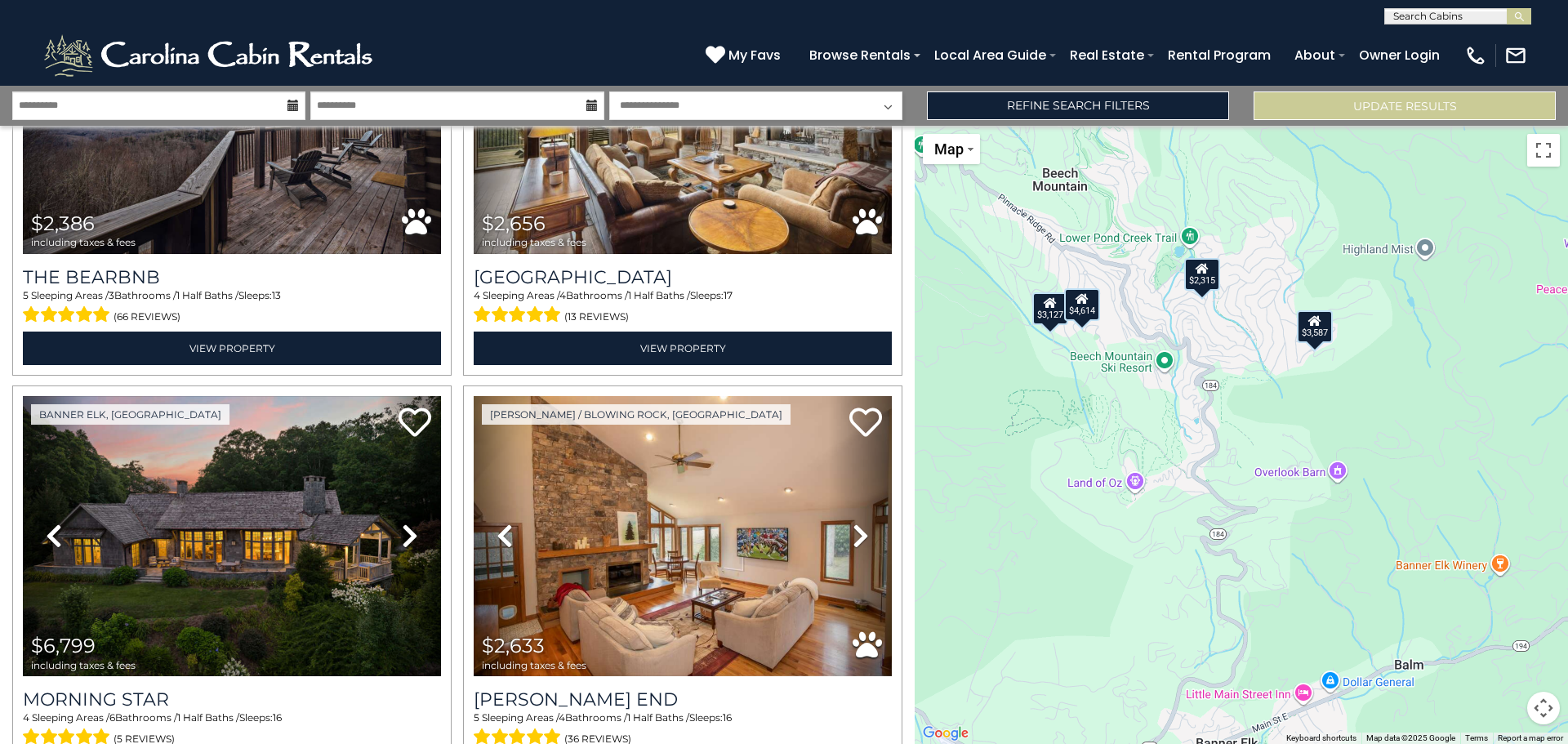
click at [1320, 333] on div "$3,587" at bounding box center [1315, 326] width 36 height 33
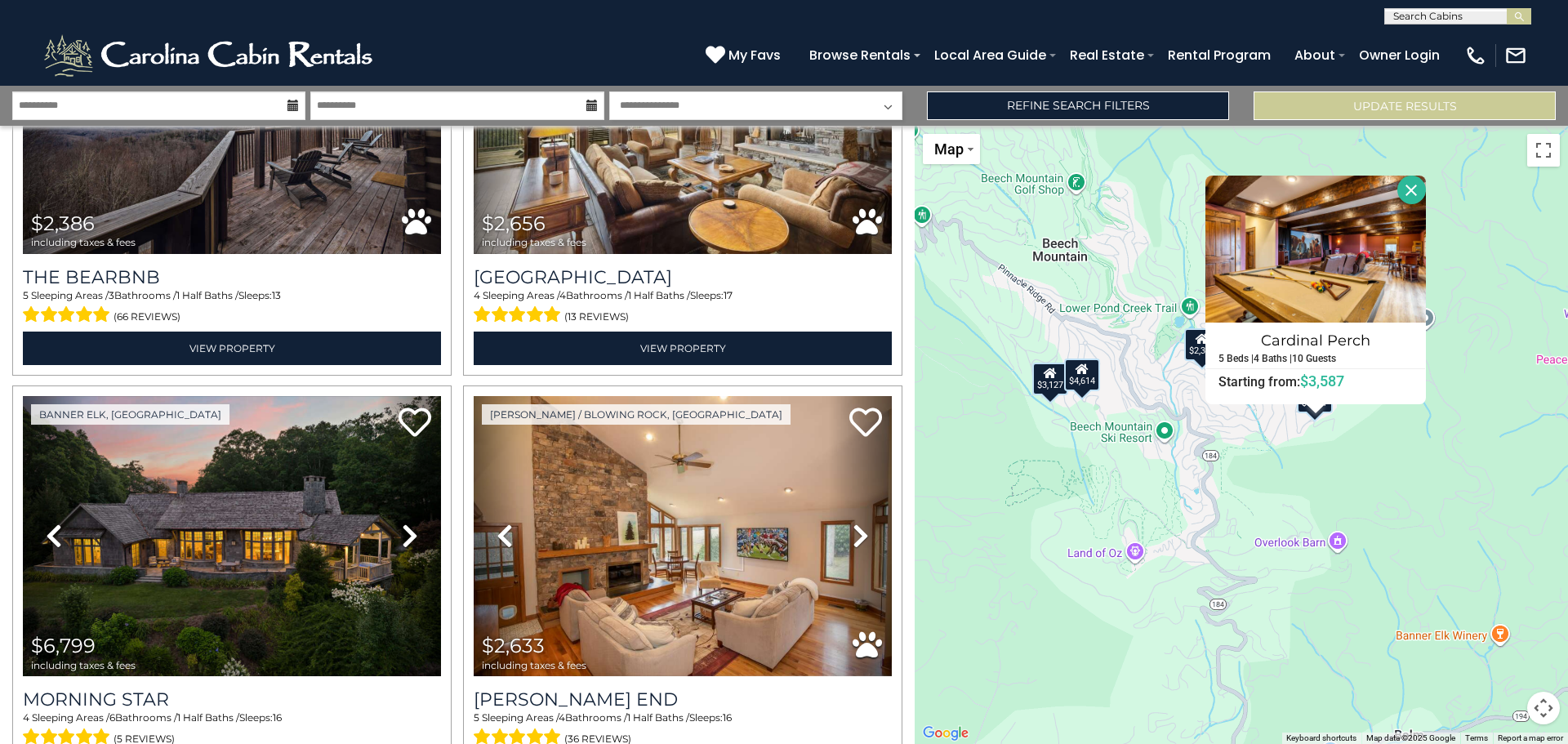
click at [1253, 456] on div "$3,592 $2,900 $4,614 $2,007 $2,386 $2,656 $6,799 $2,633 $2,094 $2,315 $4,483 $3…" at bounding box center [1241, 435] width 653 height 618
click at [1196, 353] on div "$2,315" at bounding box center [1202, 344] width 36 height 33
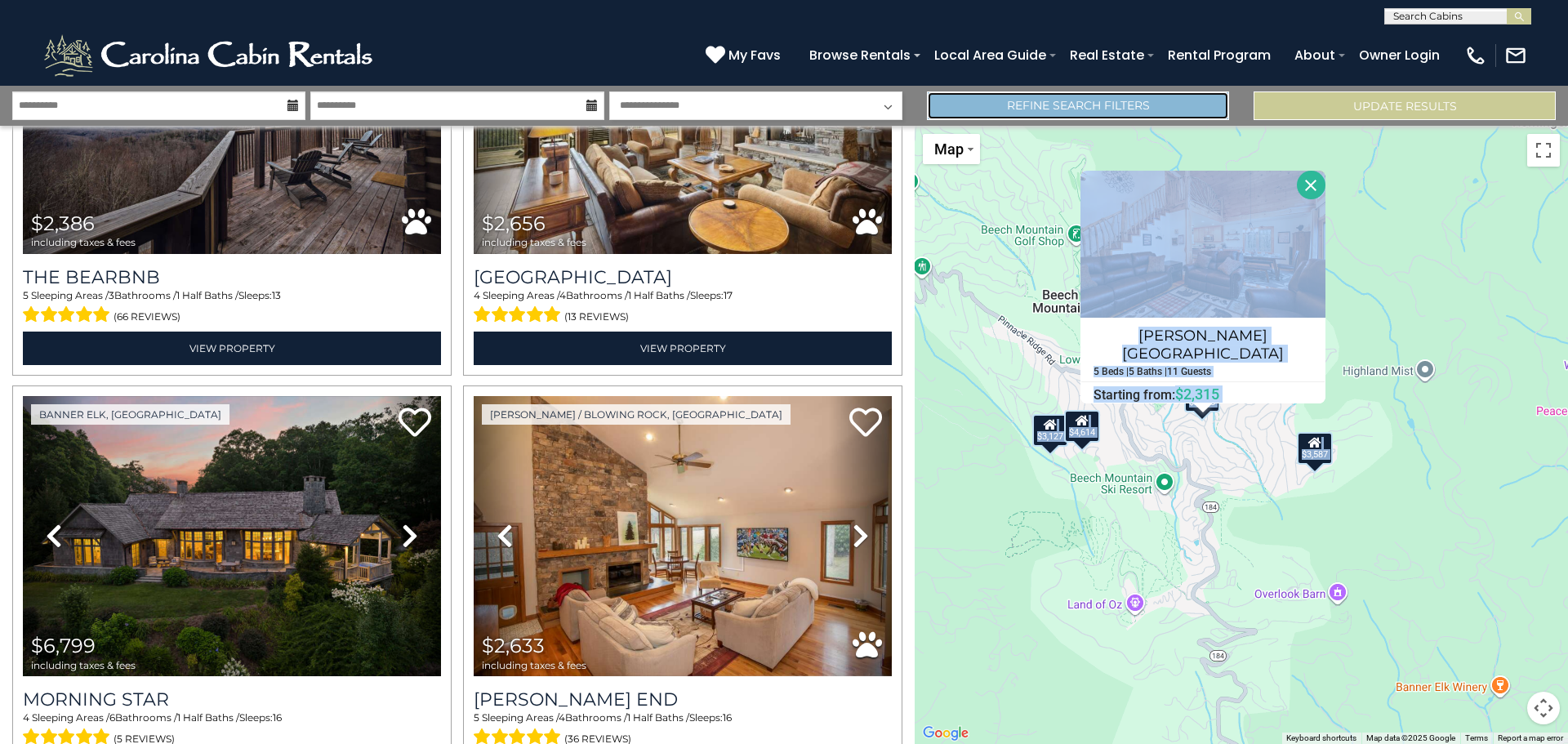
click at [1093, 104] on link "Refine Search Filters" at bounding box center [1078, 106] width 303 height 29
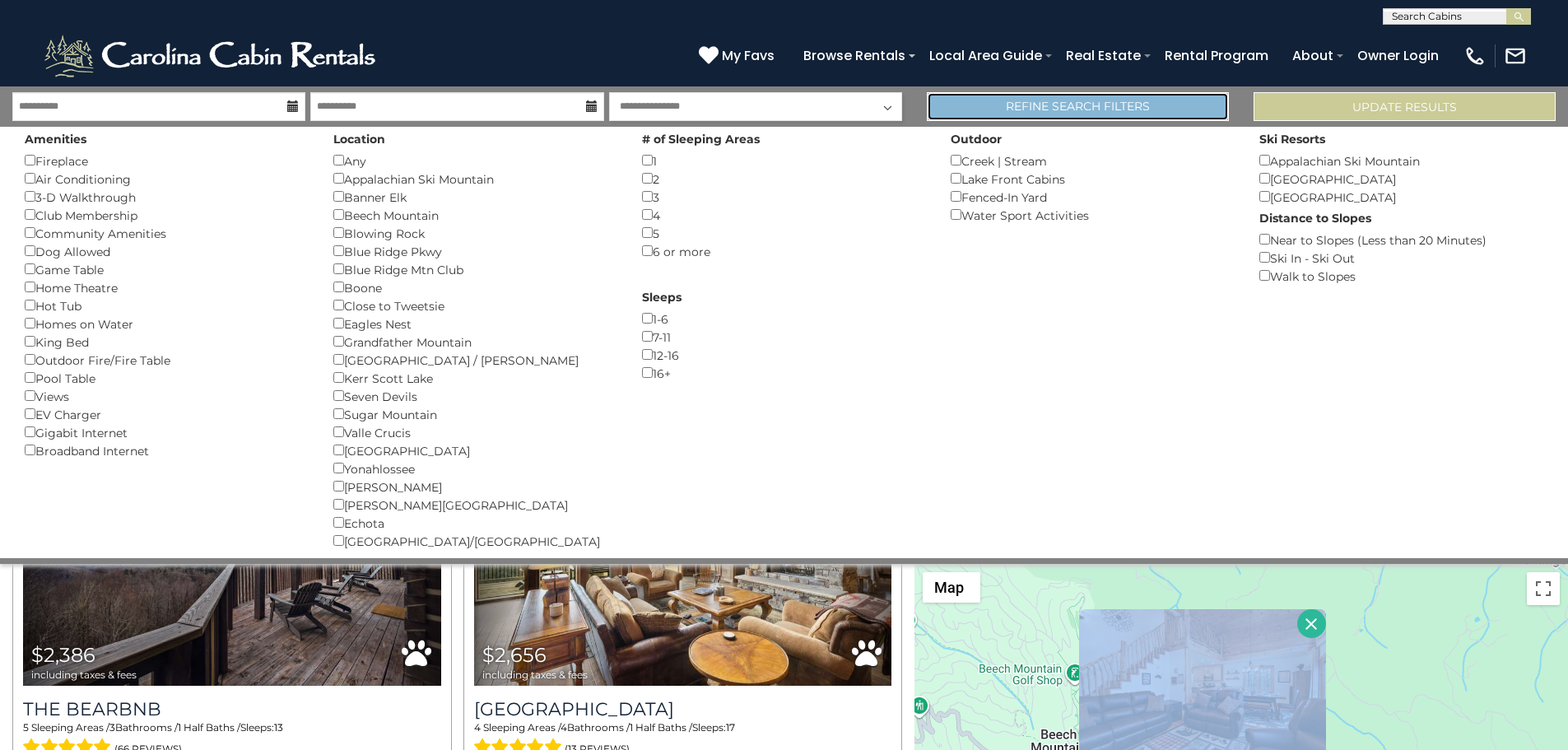
scroll to position [1065, 0]
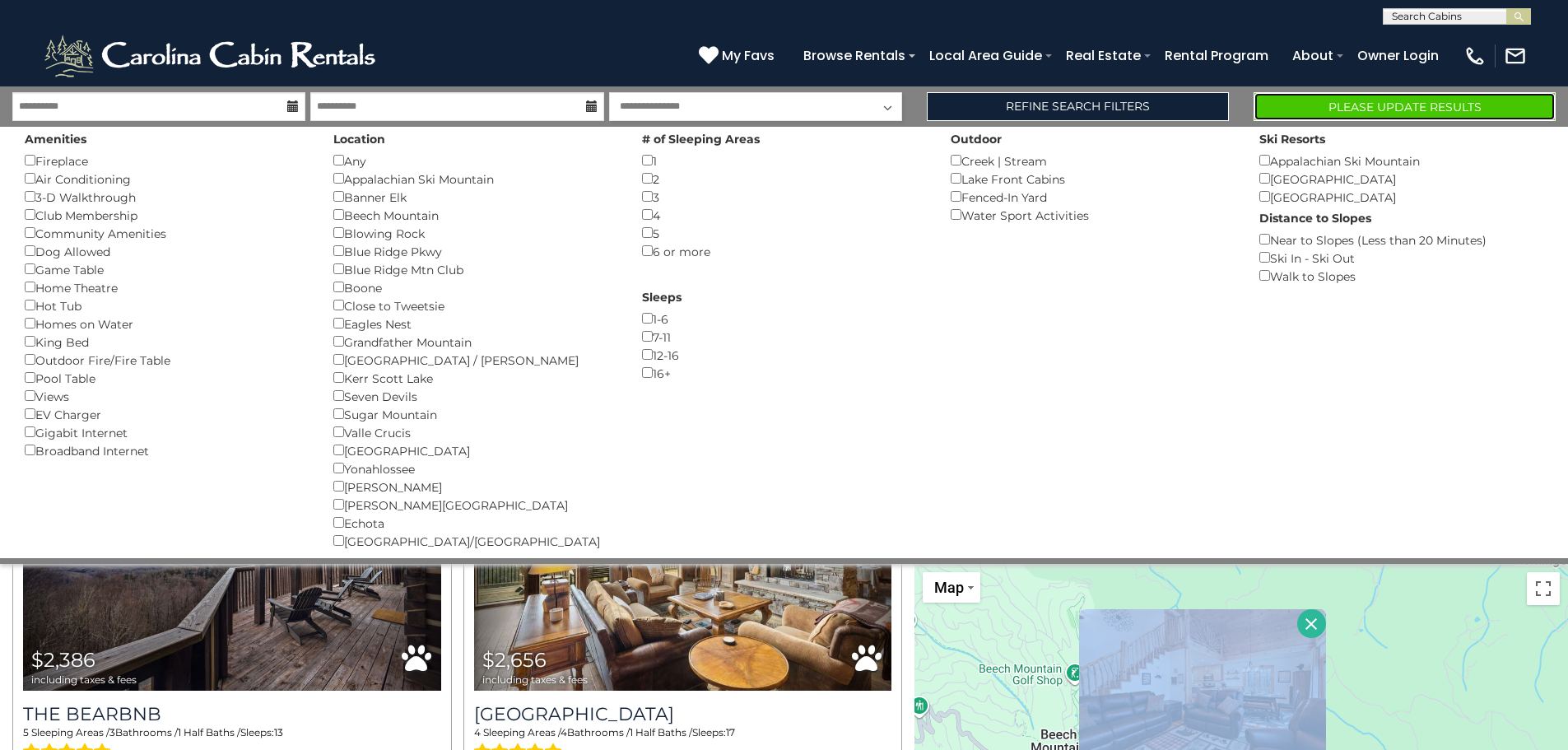
click at [1374, 103] on button "Please Update Results" at bounding box center [1405, 107] width 302 height 29
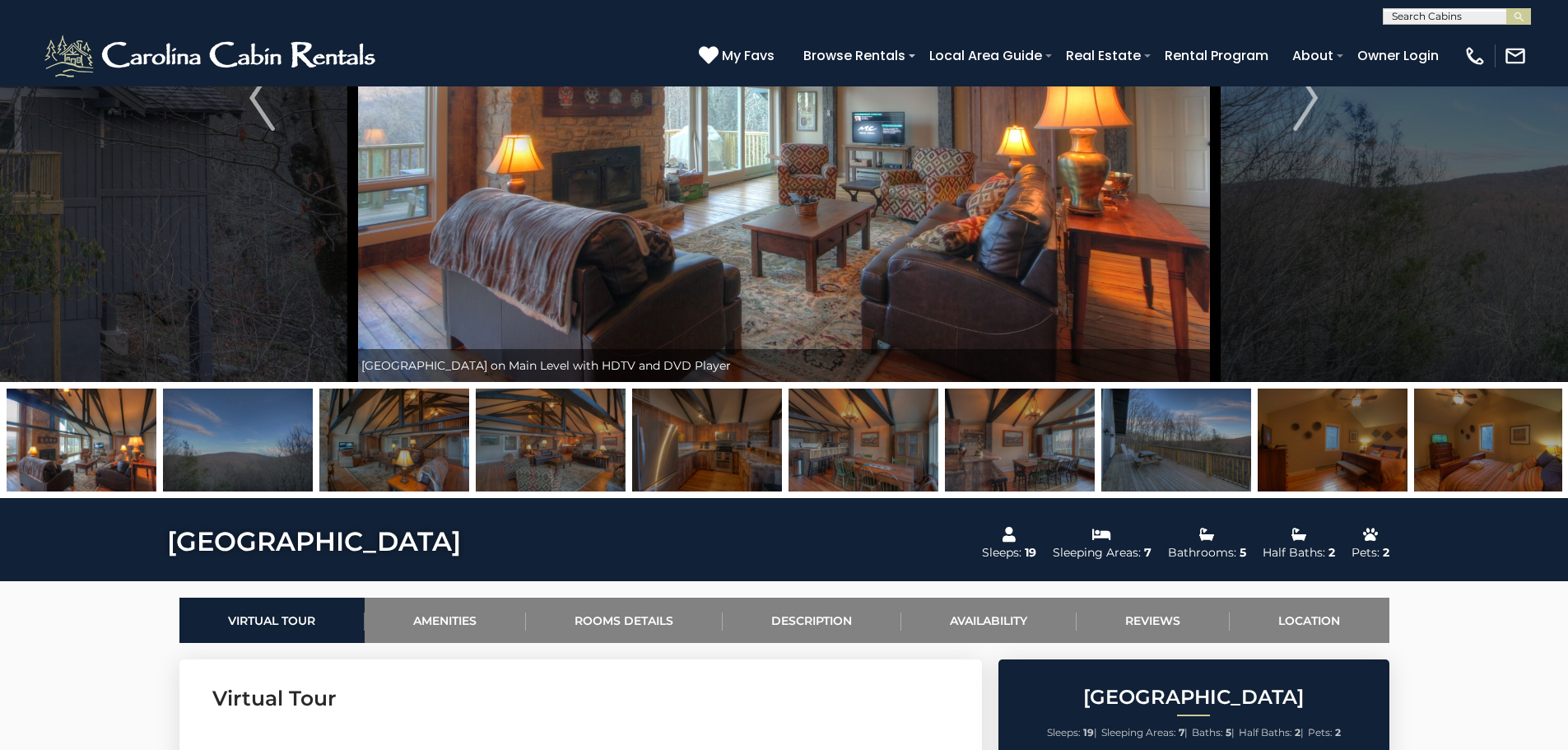
scroll to position [494, 0]
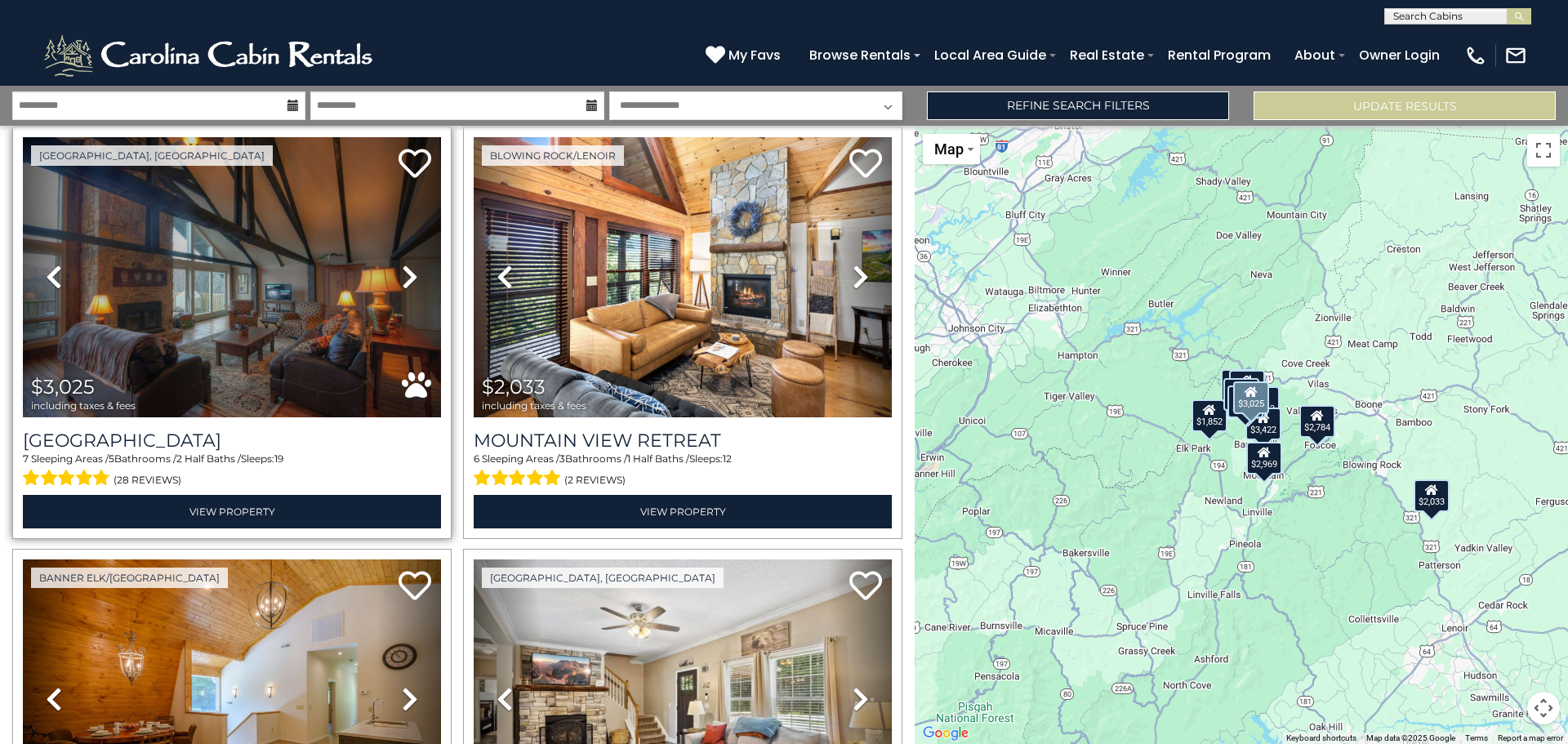
scroll to position [981, 0]
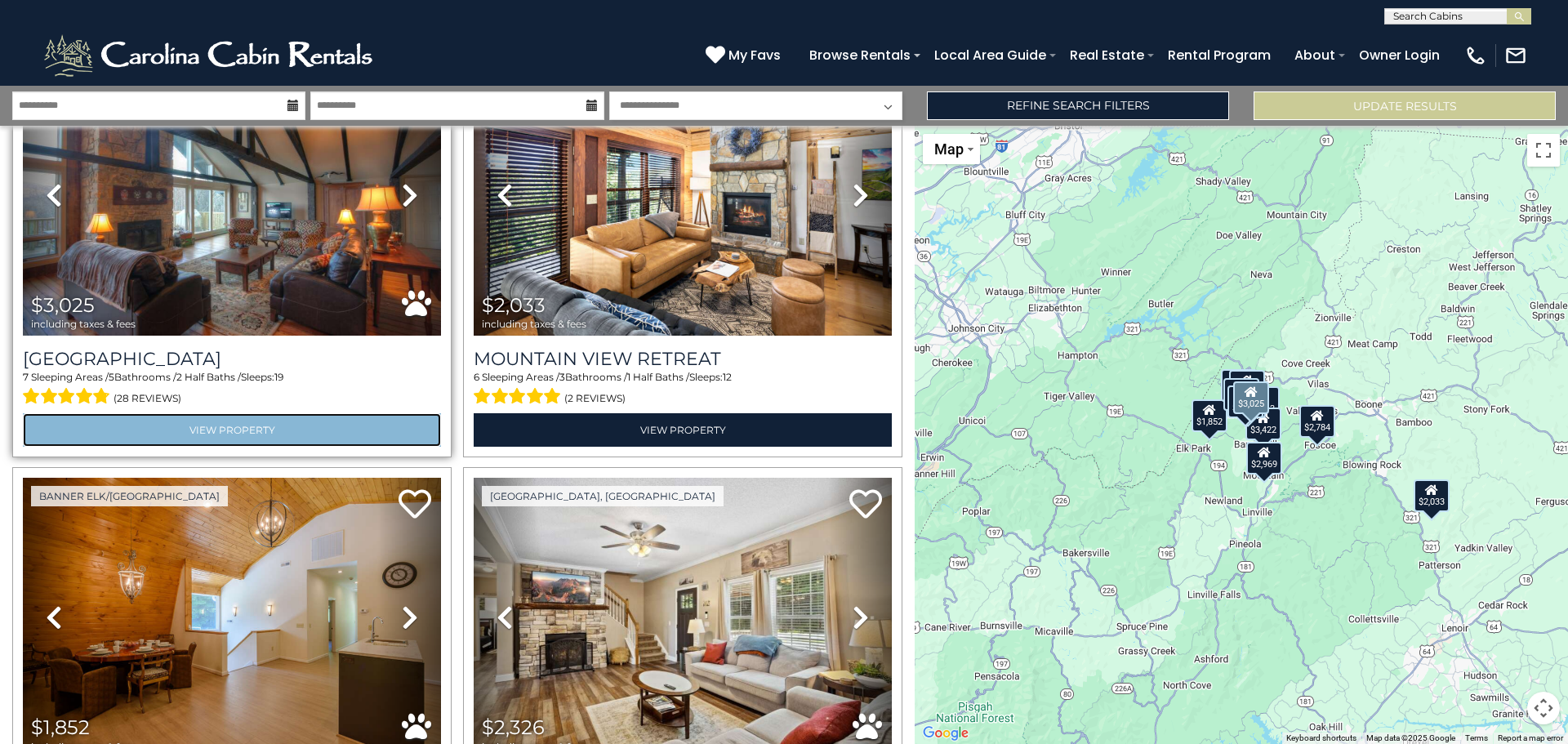
click at [242, 420] on link "View Property" at bounding box center [232, 430] width 418 height 34
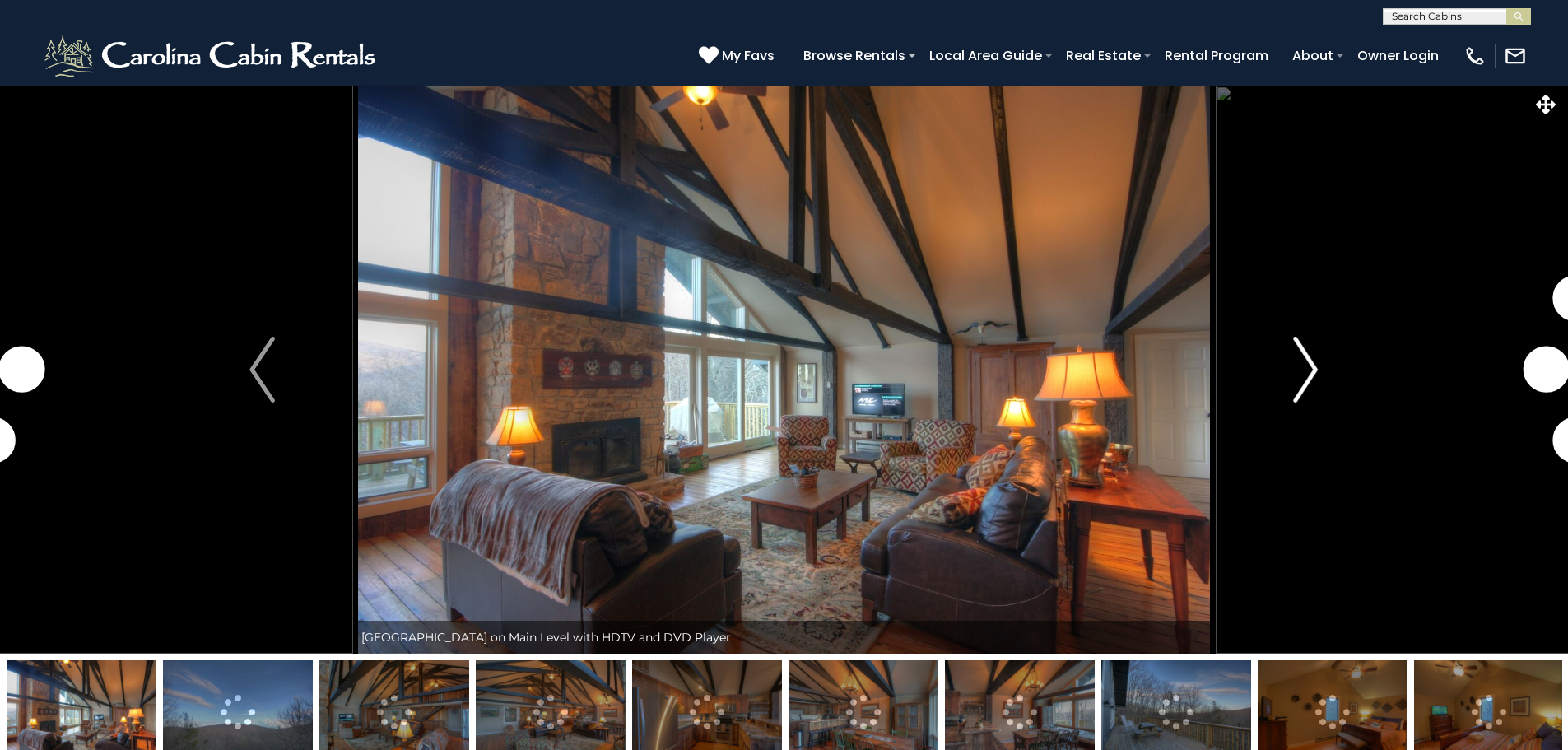
click at [1313, 368] on img "Next" at bounding box center [1305, 370] width 25 height 66
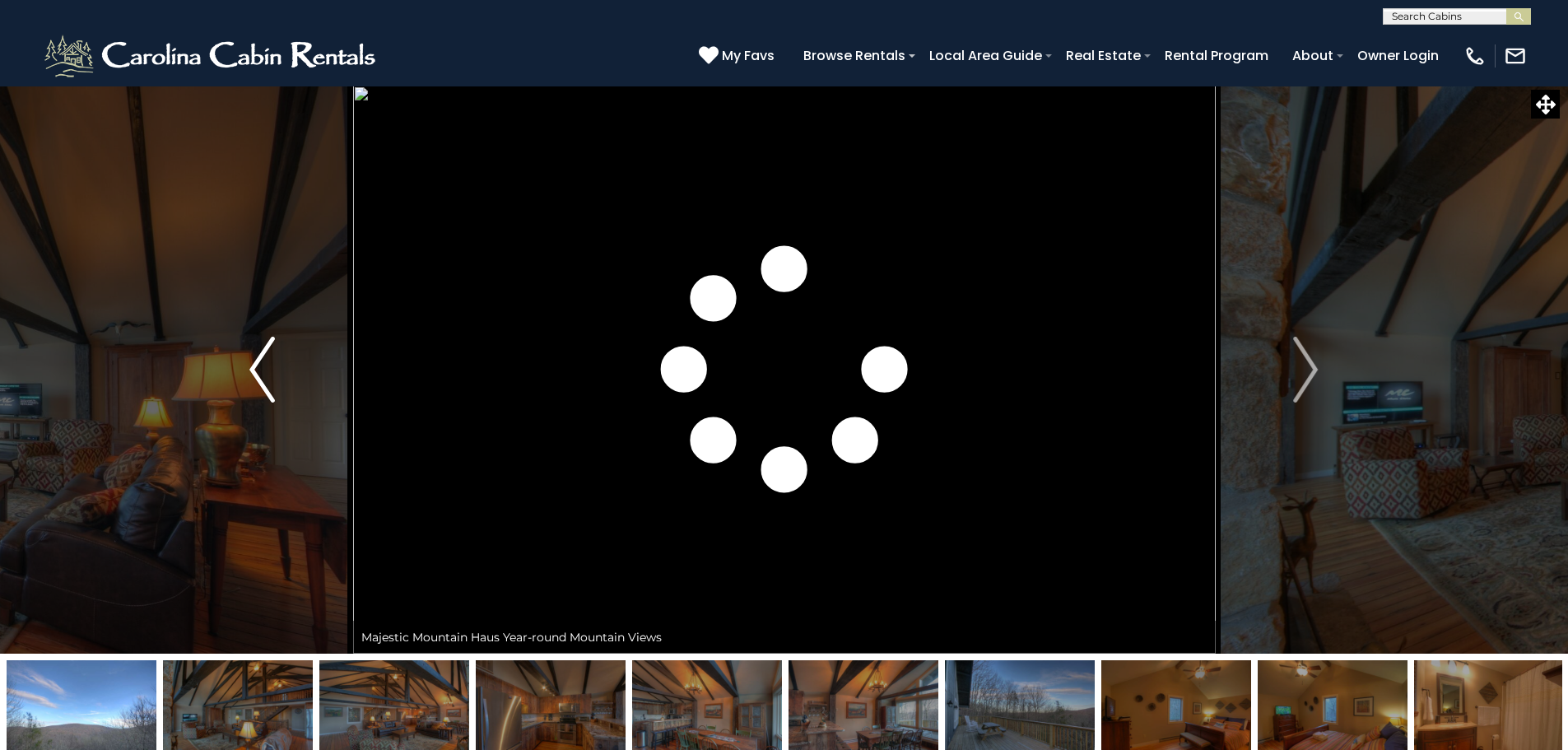
click at [254, 366] on img "Previous" at bounding box center [261, 370] width 25 height 66
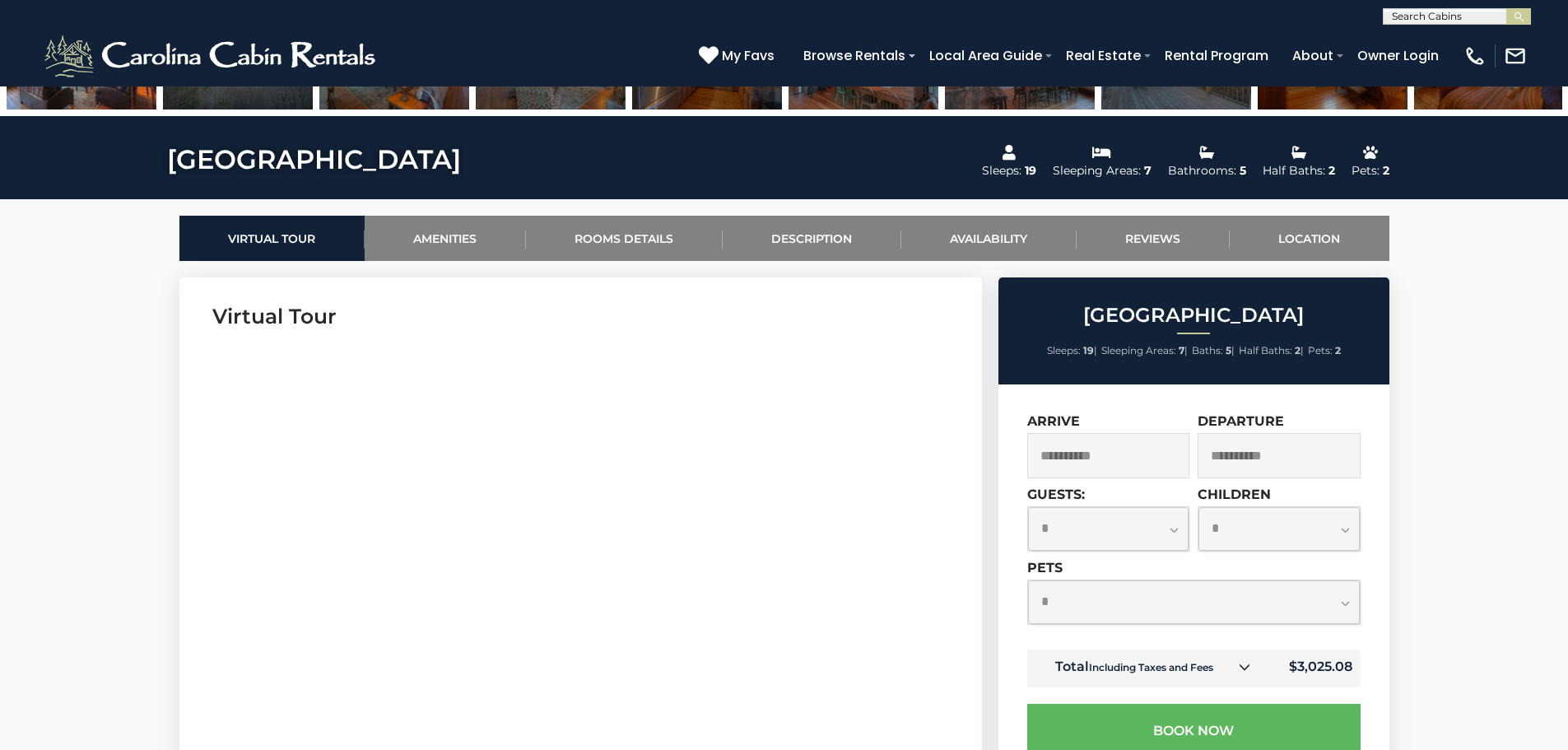
scroll to position [330, 0]
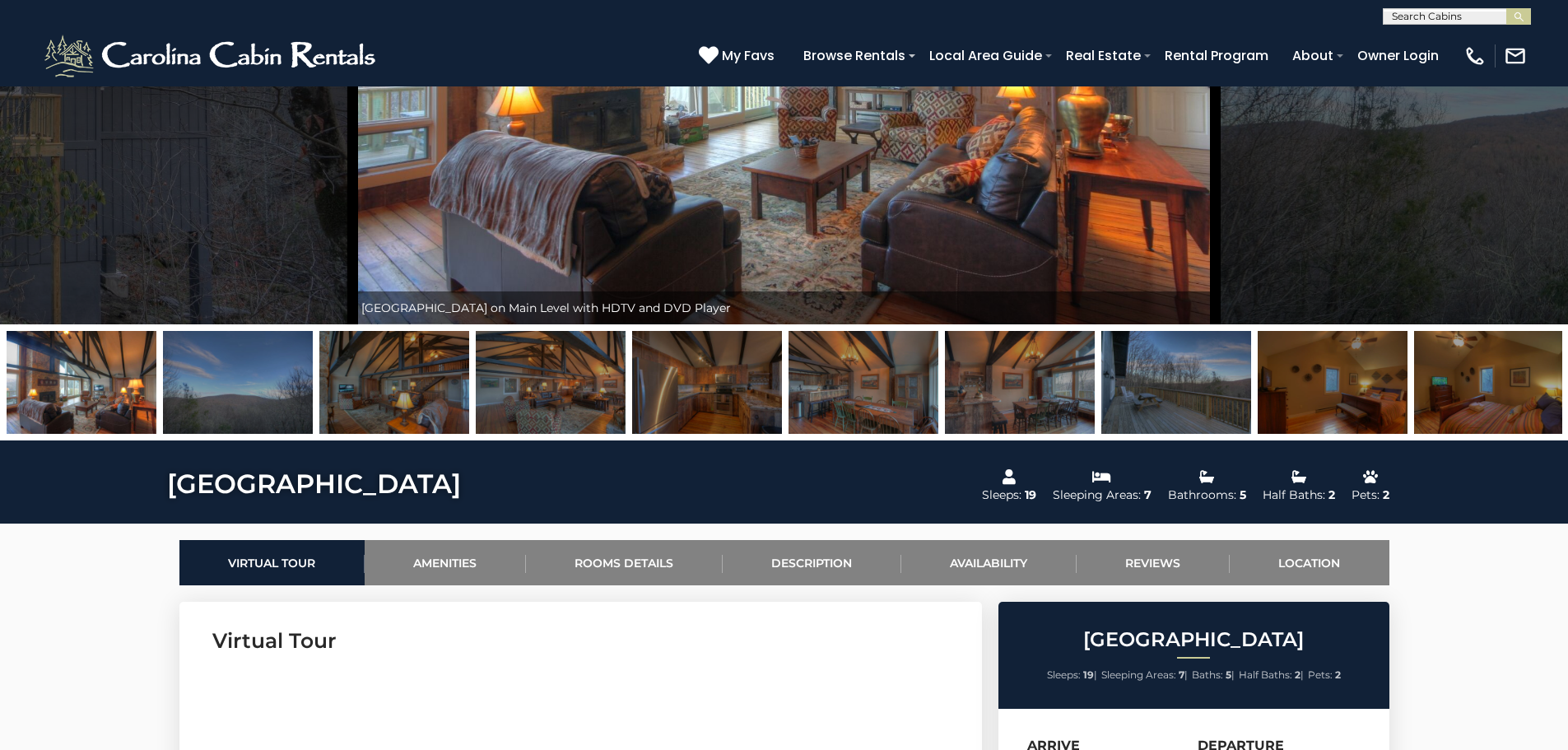
click at [376, 376] on img at bounding box center [395, 382] width 150 height 103
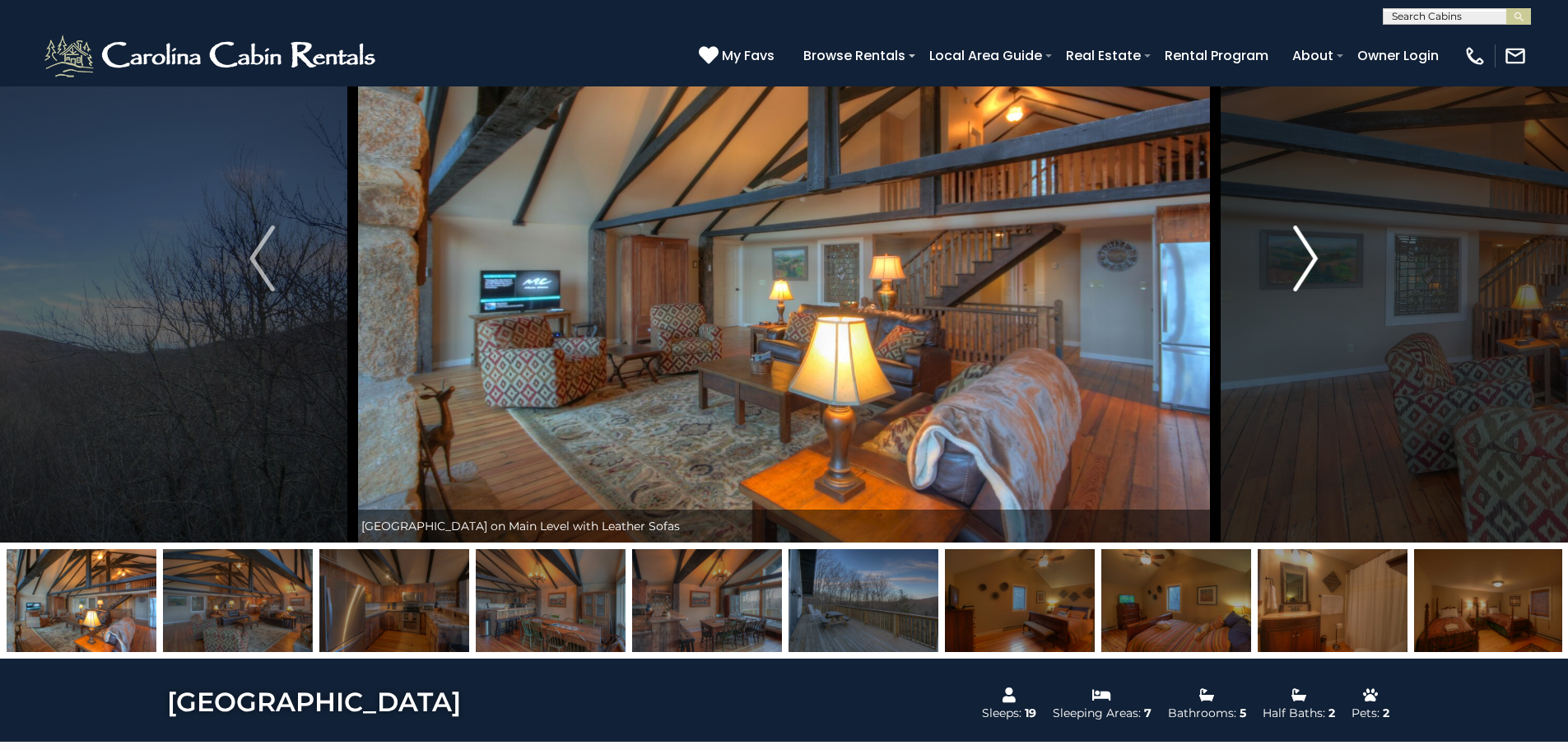
scroll to position [82, 0]
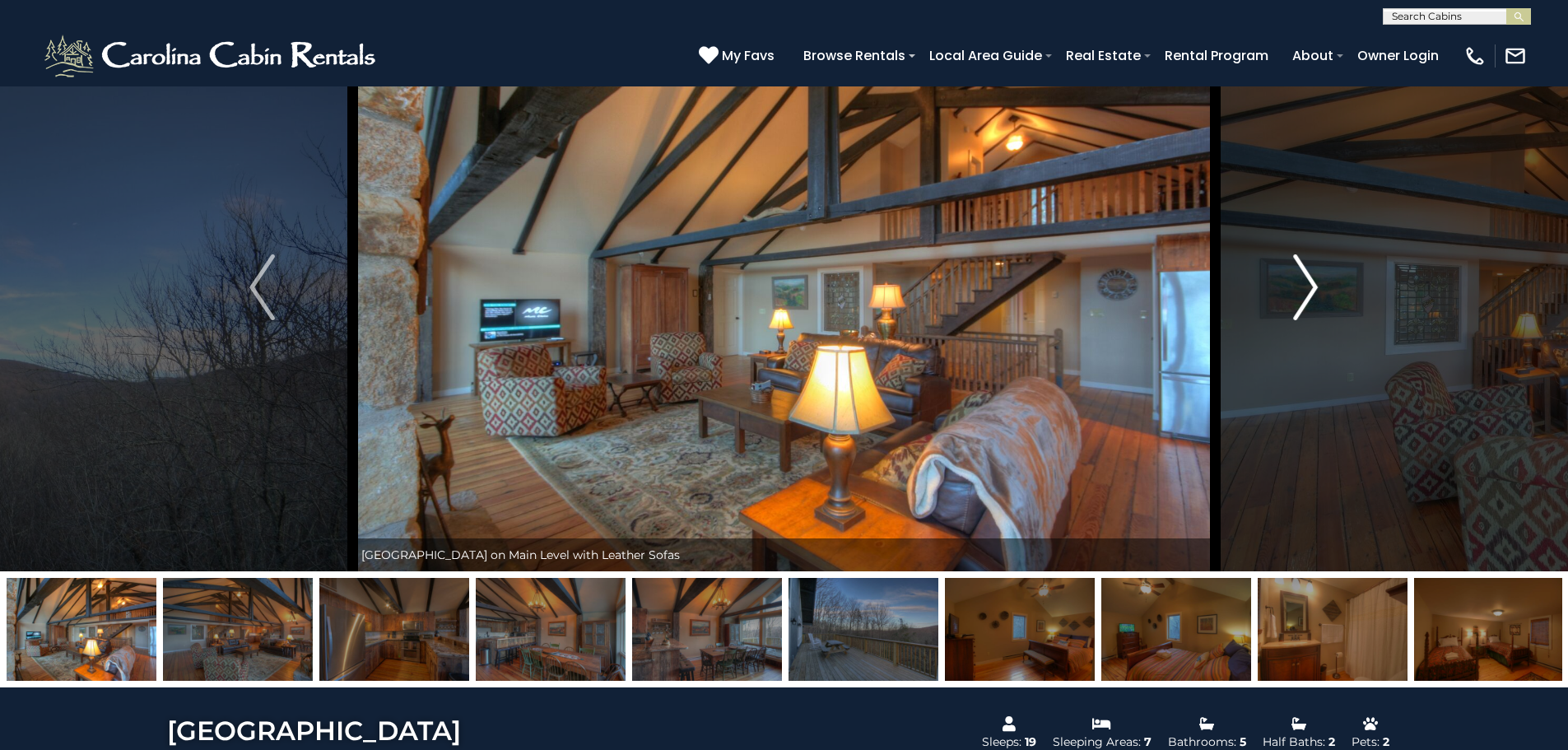
click at [1308, 286] on img "Next" at bounding box center [1305, 288] width 25 height 66
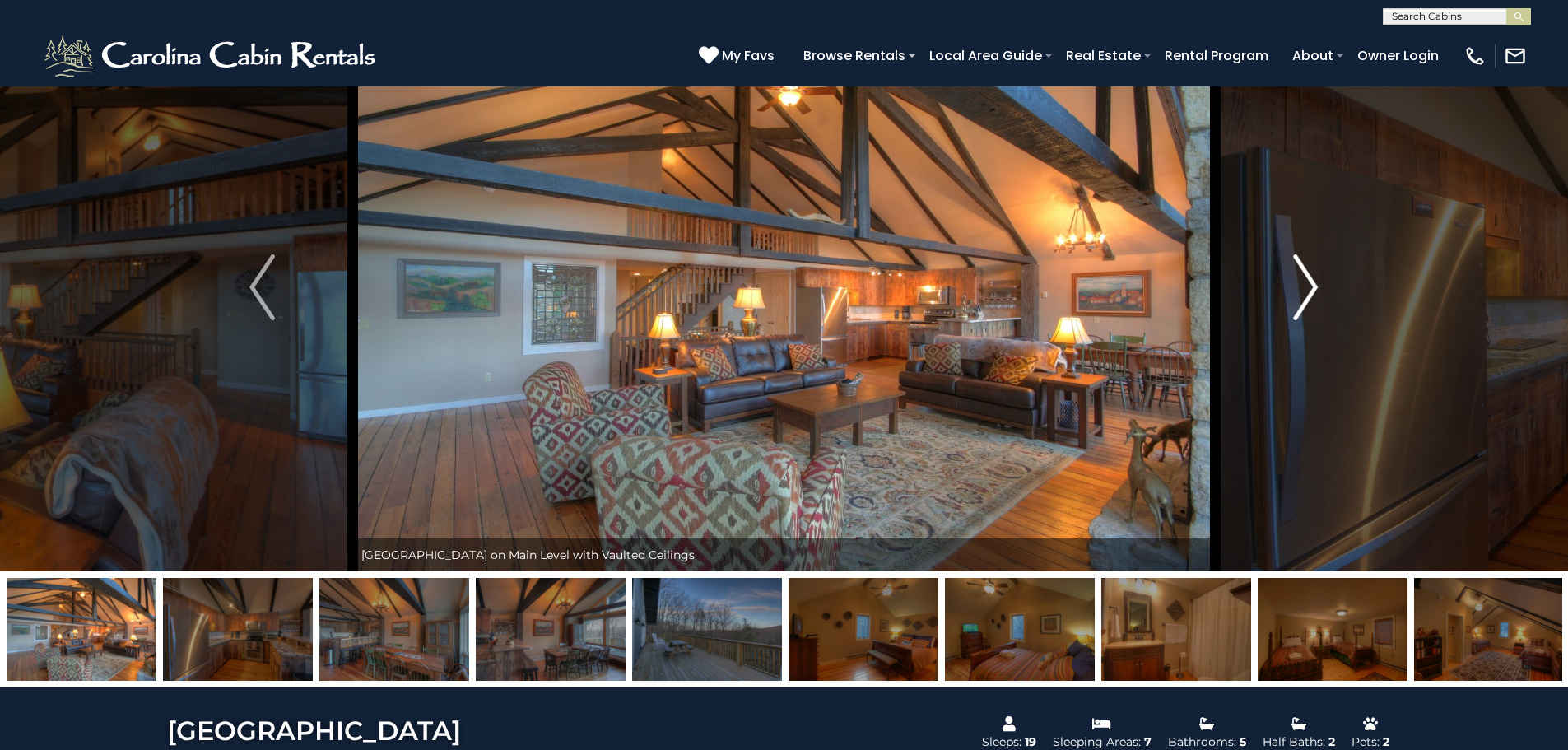
click at [1313, 289] on img "Next" at bounding box center [1305, 288] width 25 height 66
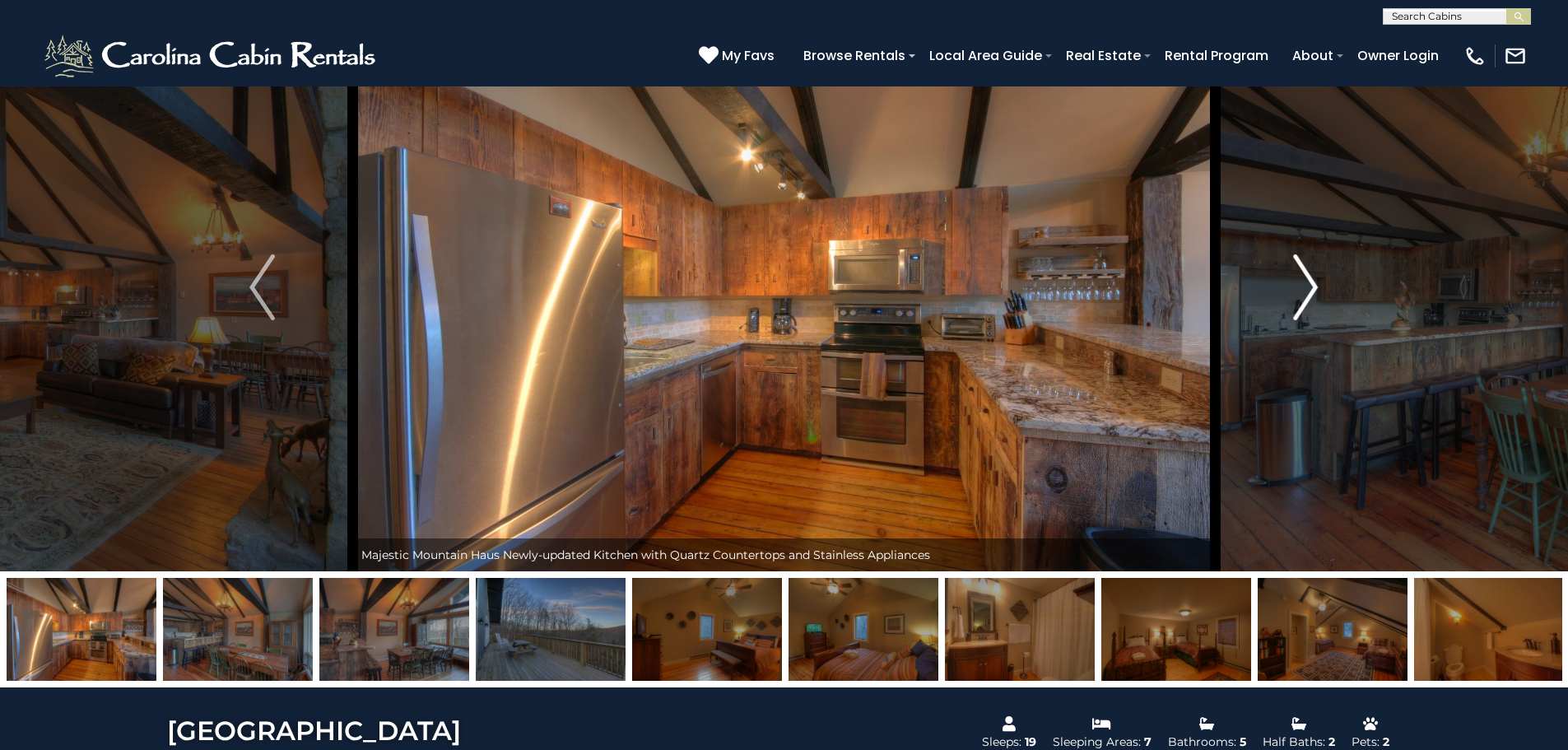
click at [1313, 289] on img "Next" at bounding box center [1305, 288] width 25 height 66
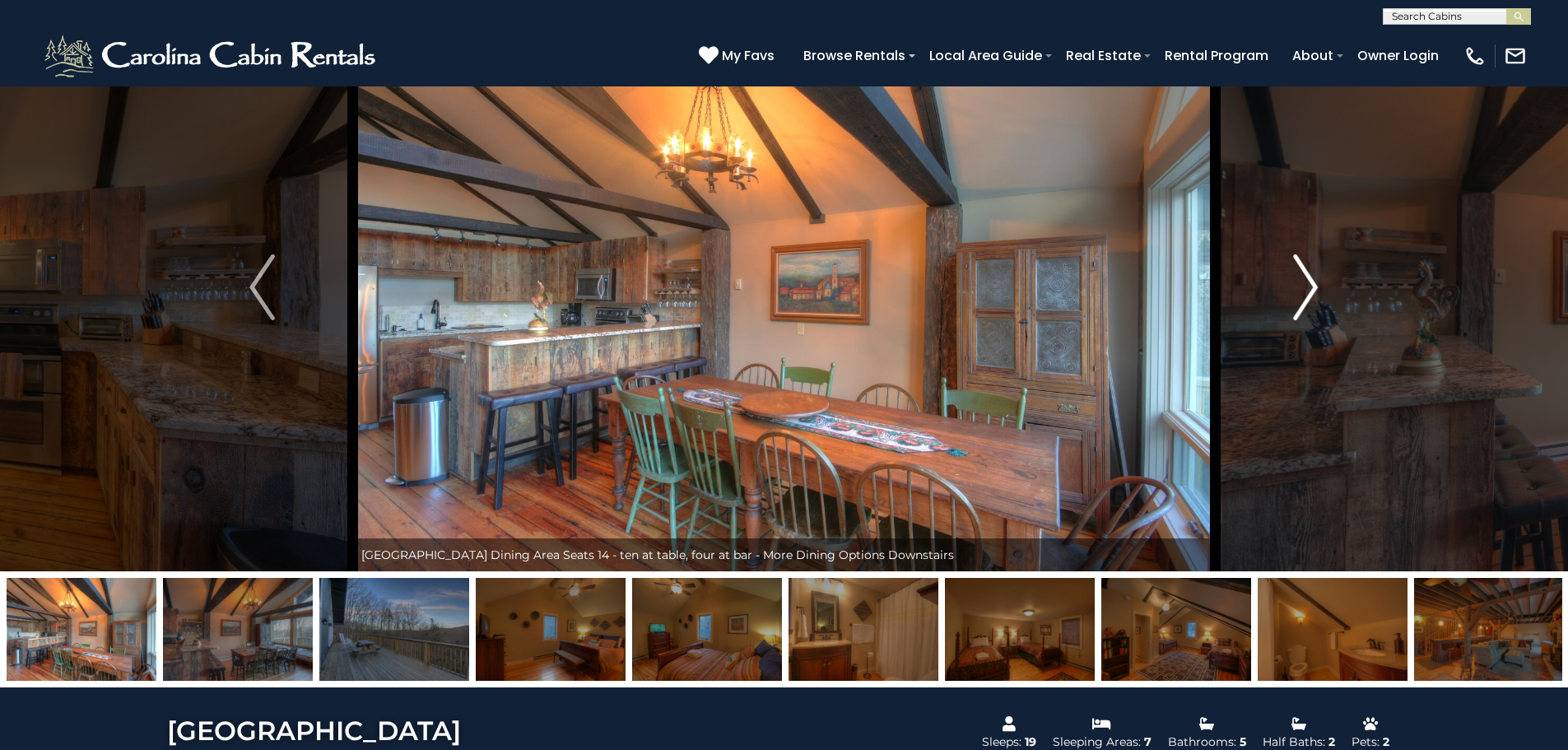
click at [1313, 289] on img "Next" at bounding box center [1305, 288] width 25 height 66
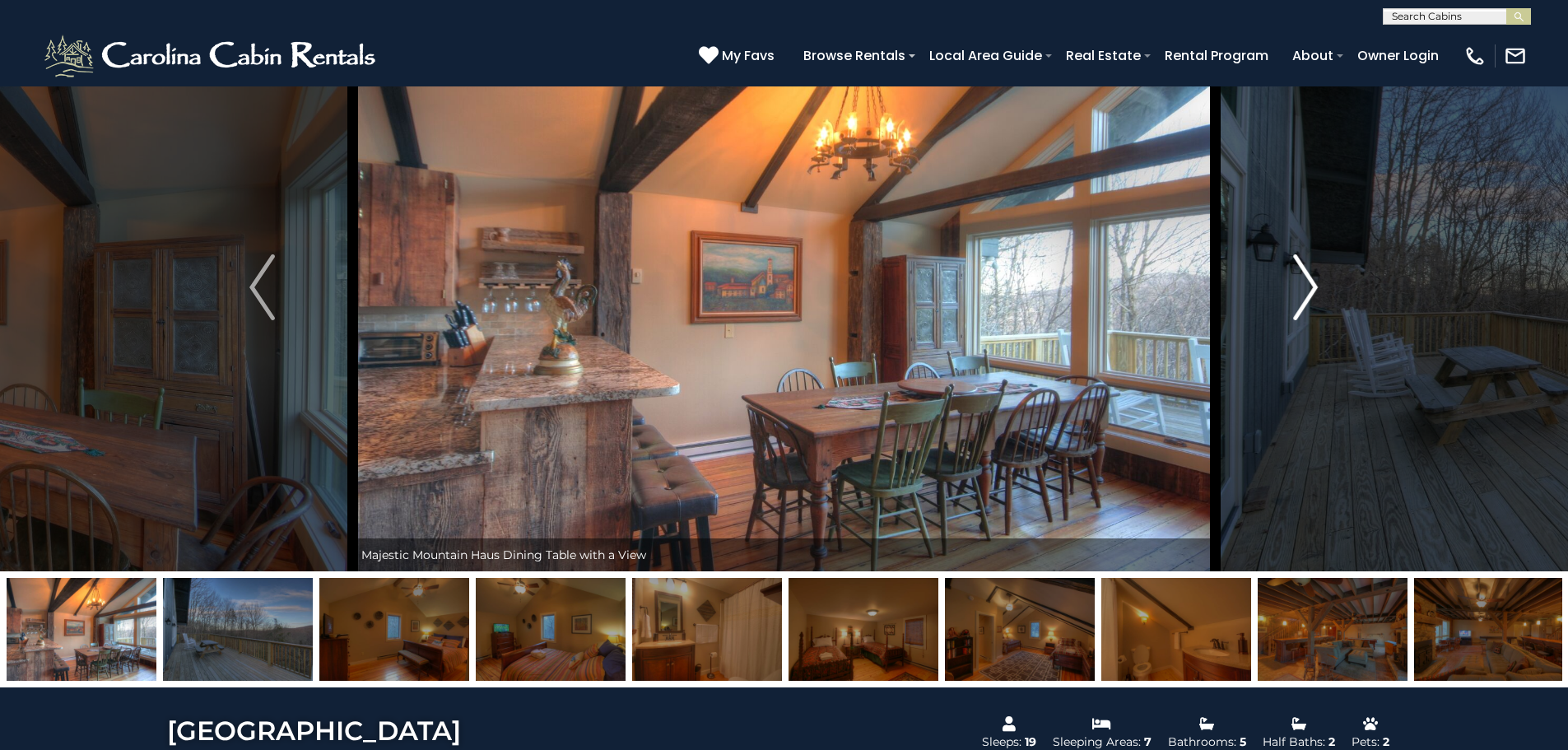
click at [1313, 289] on img "Next" at bounding box center [1305, 288] width 25 height 66
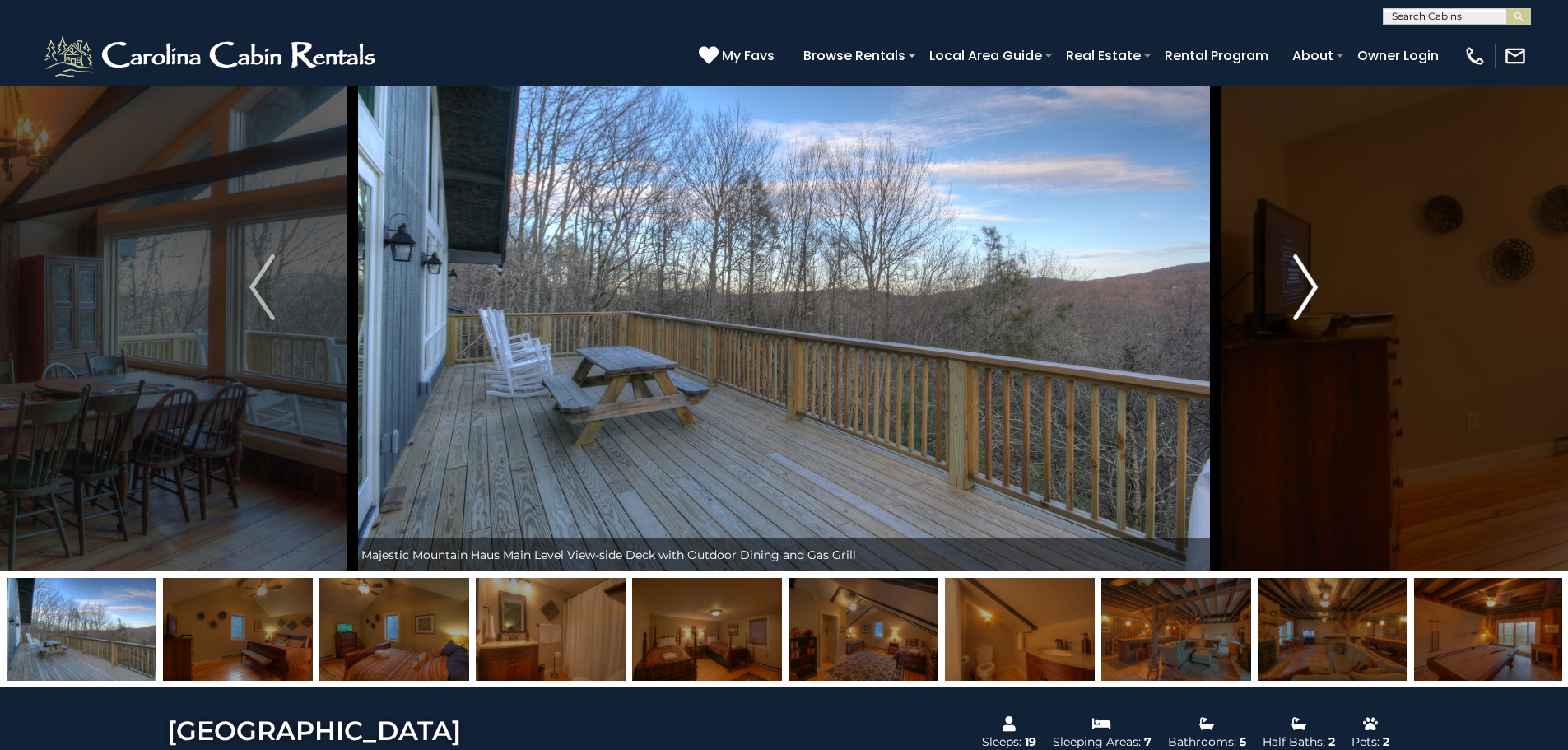
click at [1313, 289] on img "Next" at bounding box center [1305, 288] width 25 height 66
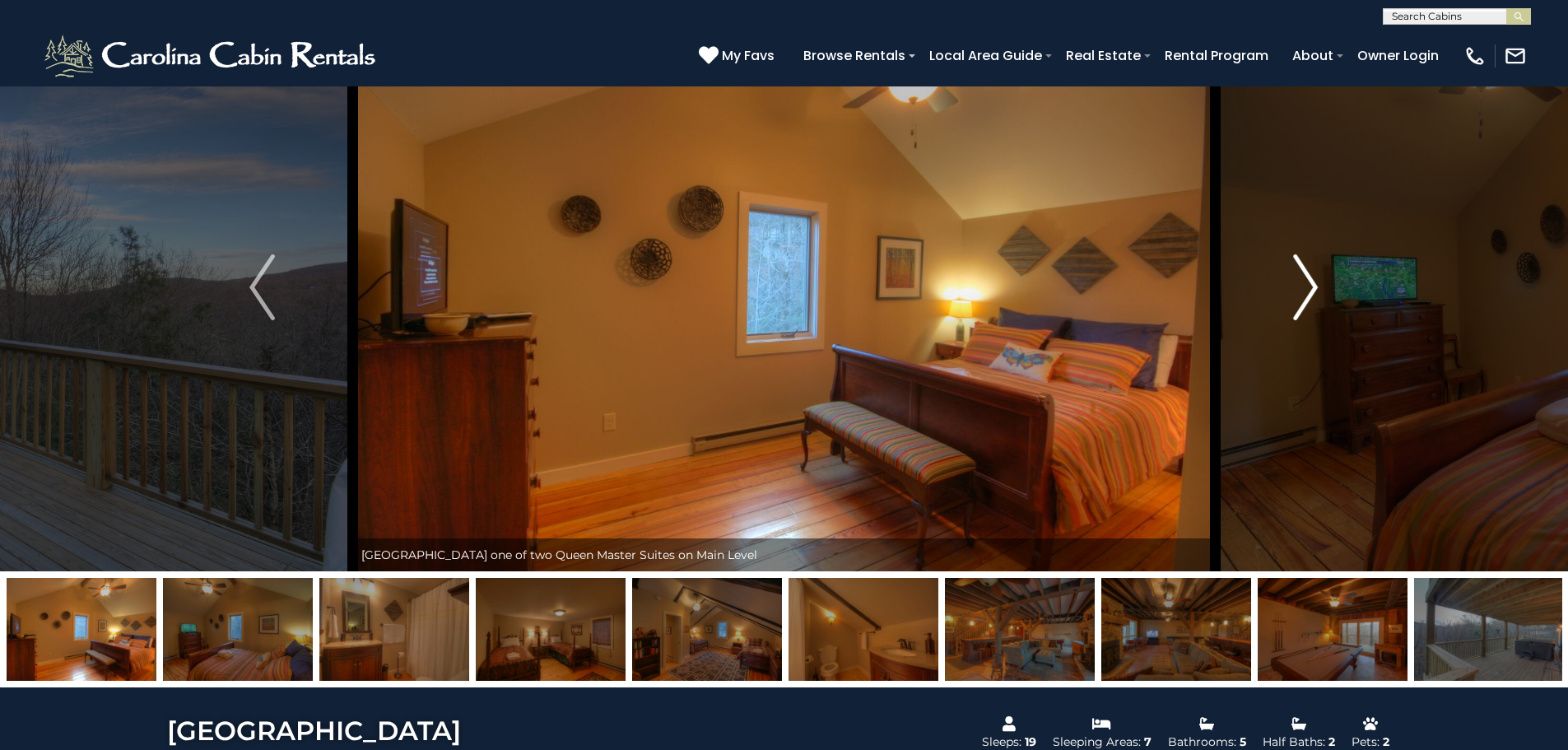
click at [1313, 289] on img "Next" at bounding box center [1305, 288] width 25 height 66
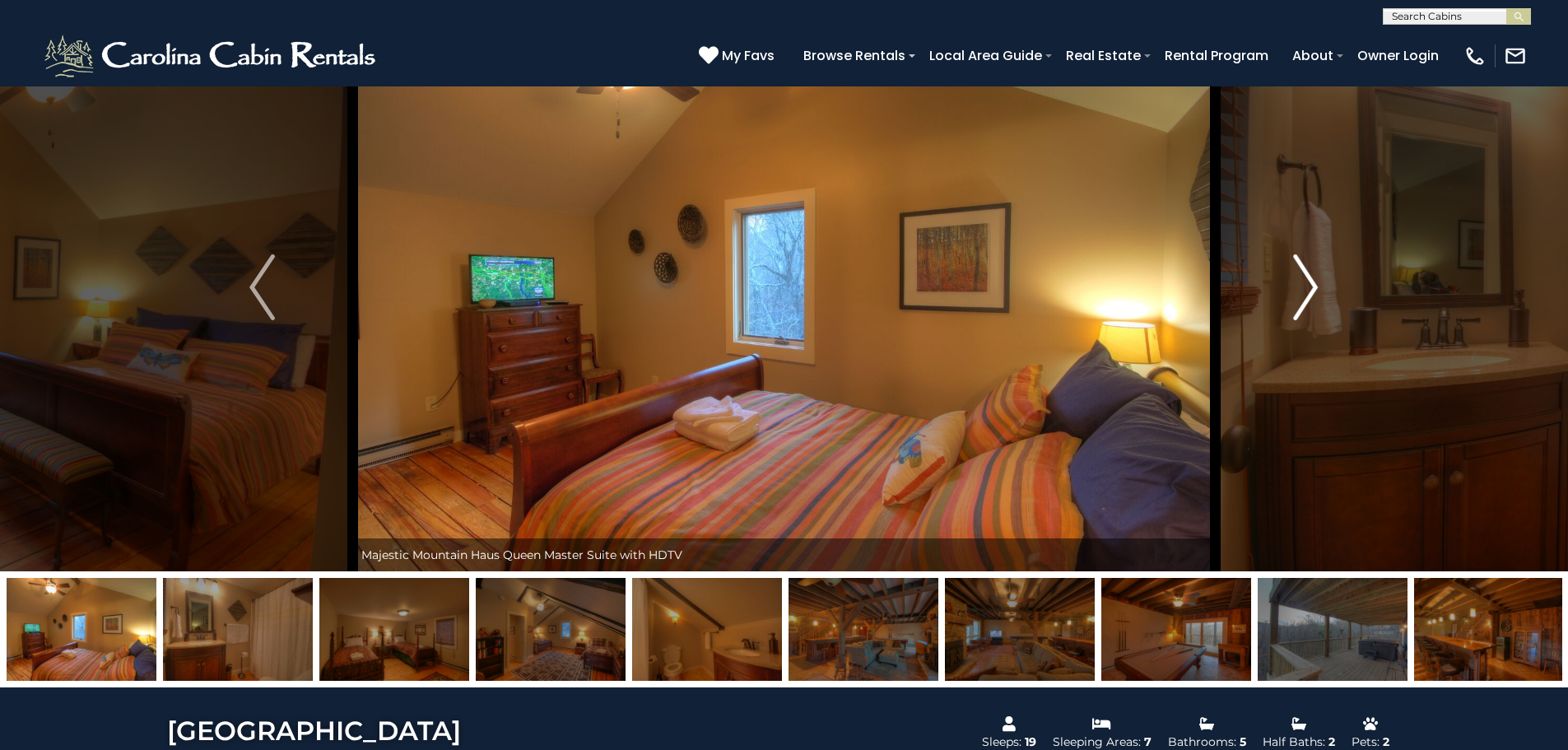
click at [1313, 289] on img "Next" at bounding box center [1305, 288] width 25 height 66
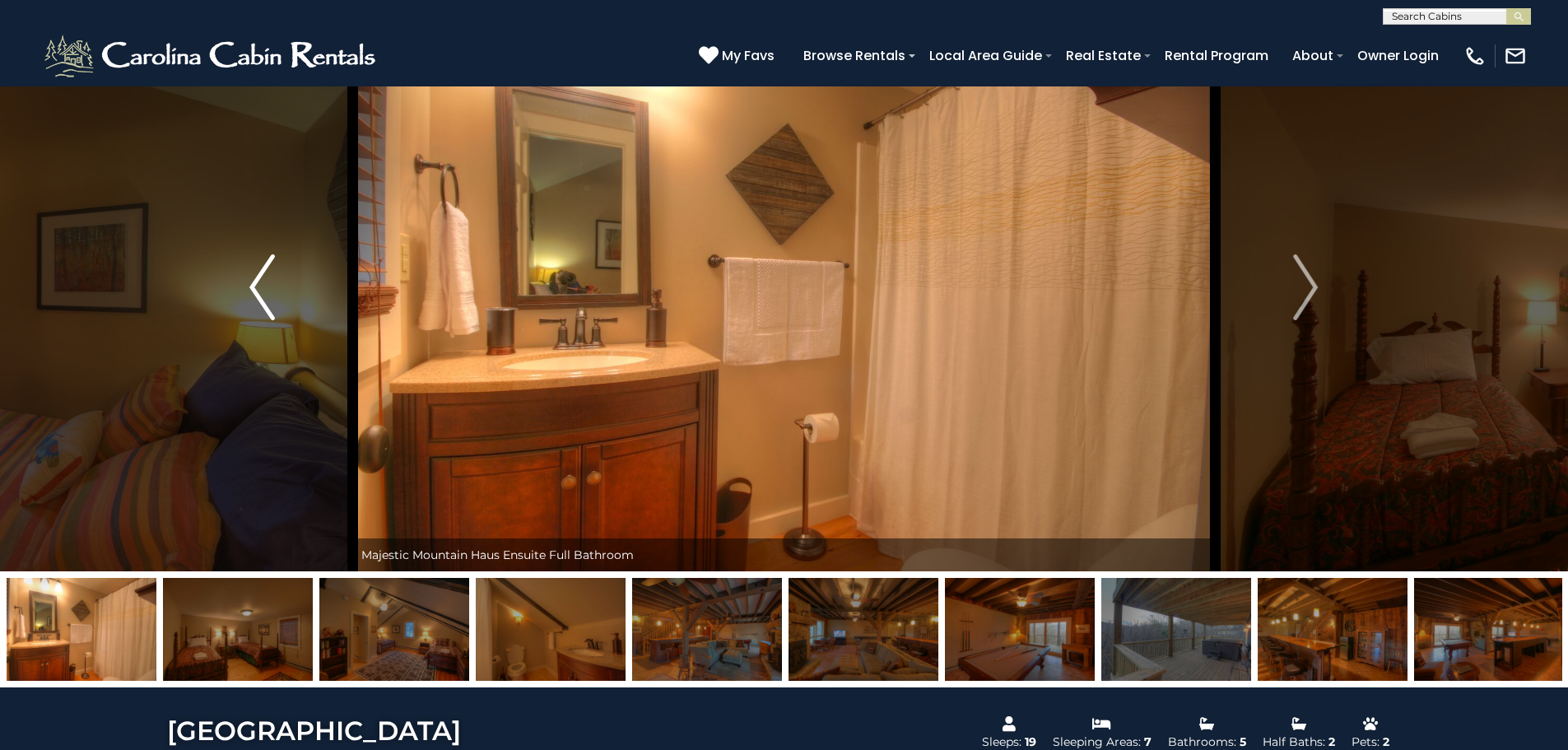
click at [253, 281] on img "Previous" at bounding box center [261, 288] width 25 height 66
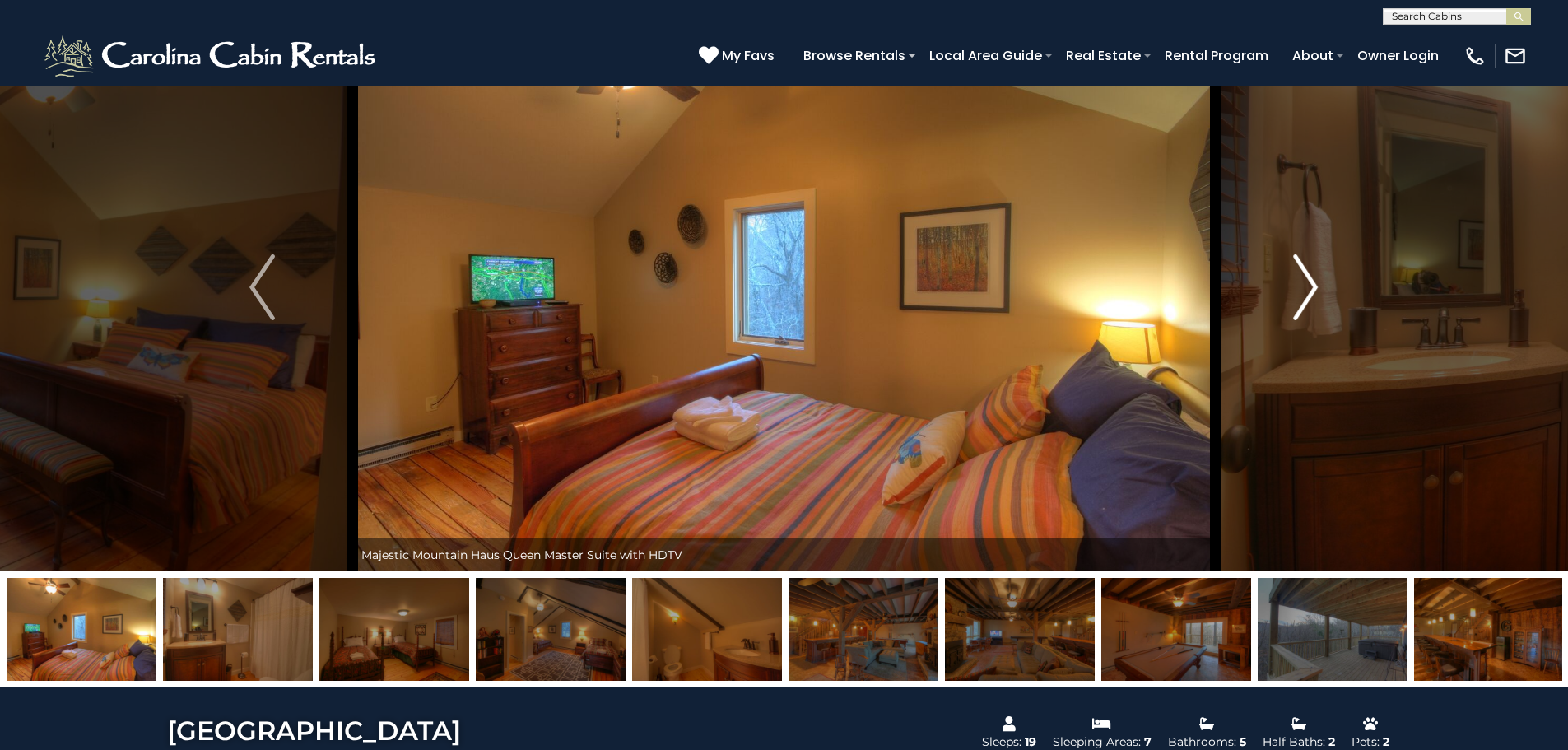
click at [1315, 287] on img "Next" at bounding box center [1305, 288] width 25 height 66
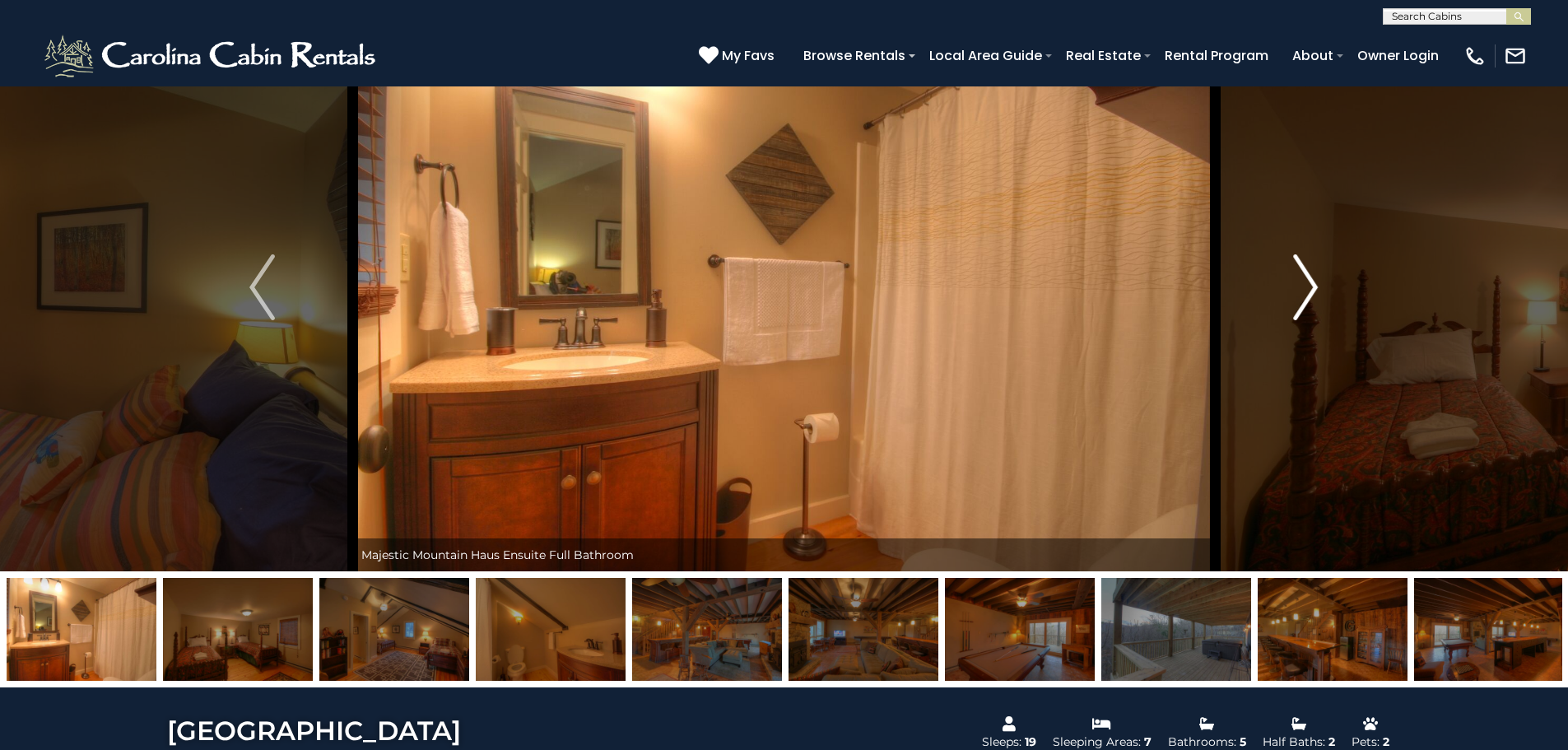
click at [1315, 288] on img "Next" at bounding box center [1305, 288] width 25 height 66
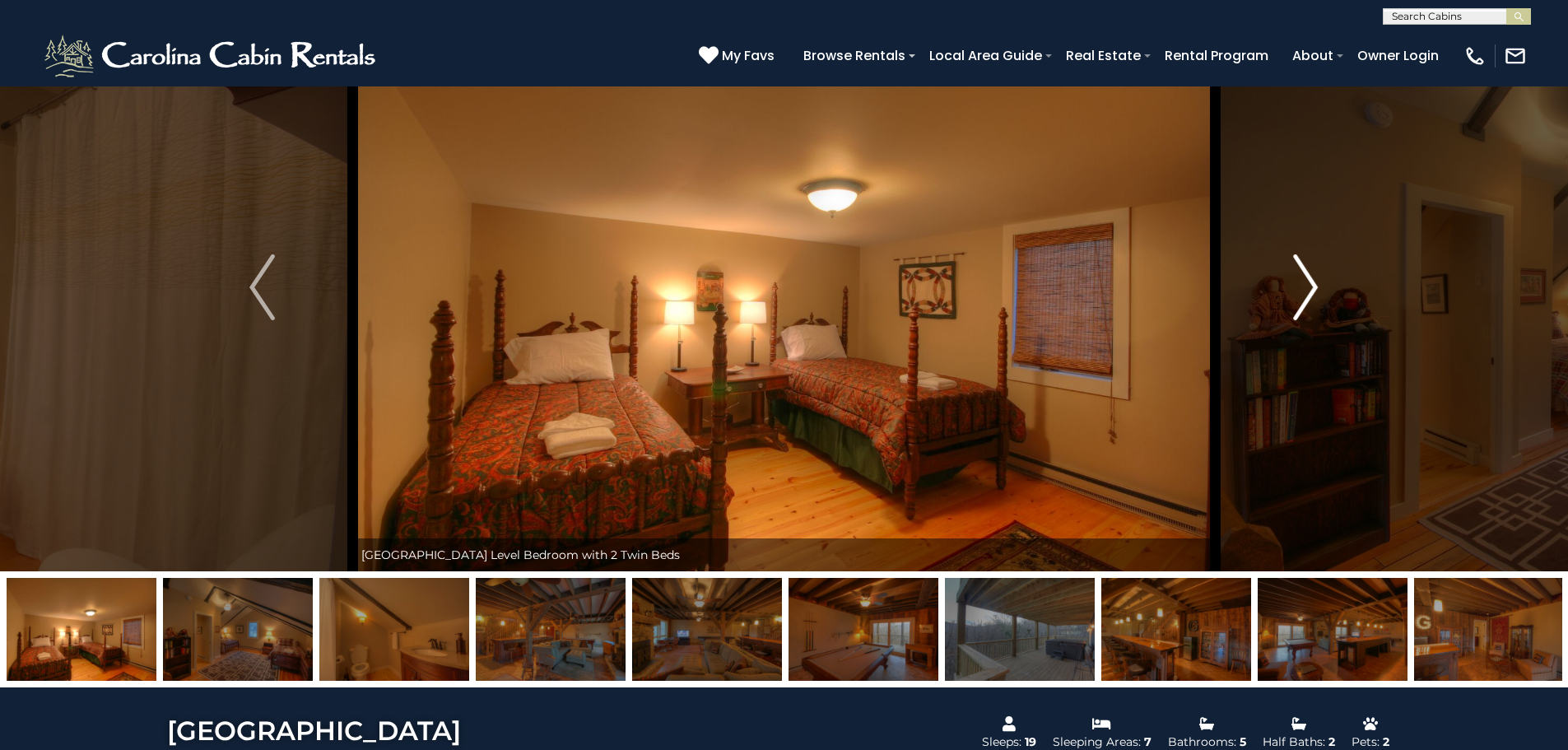
click at [1315, 288] on img "Next" at bounding box center [1305, 288] width 25 height 66
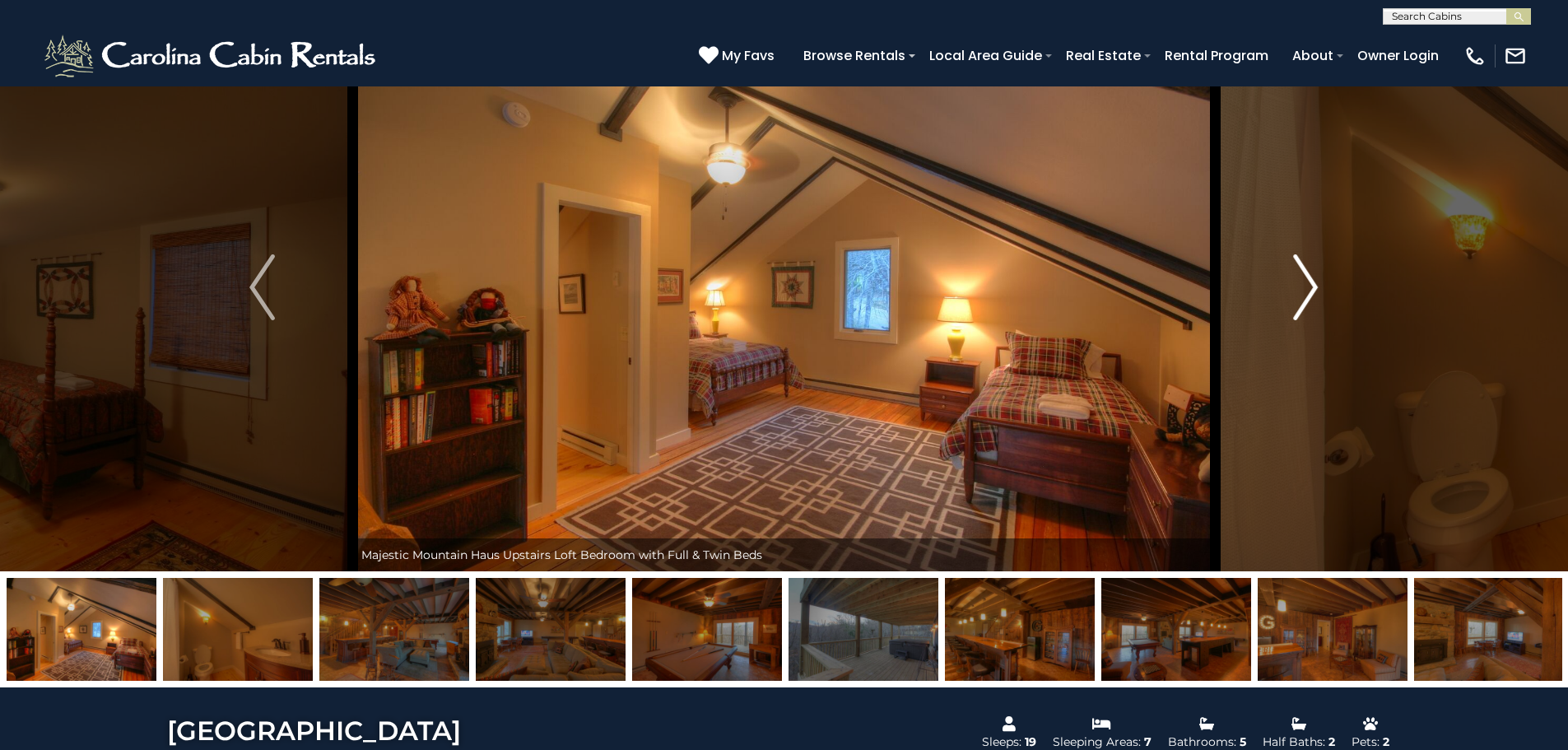
click at [1315, 288] on img "Next" at bounding box center [1305, 288] width 25 height 66
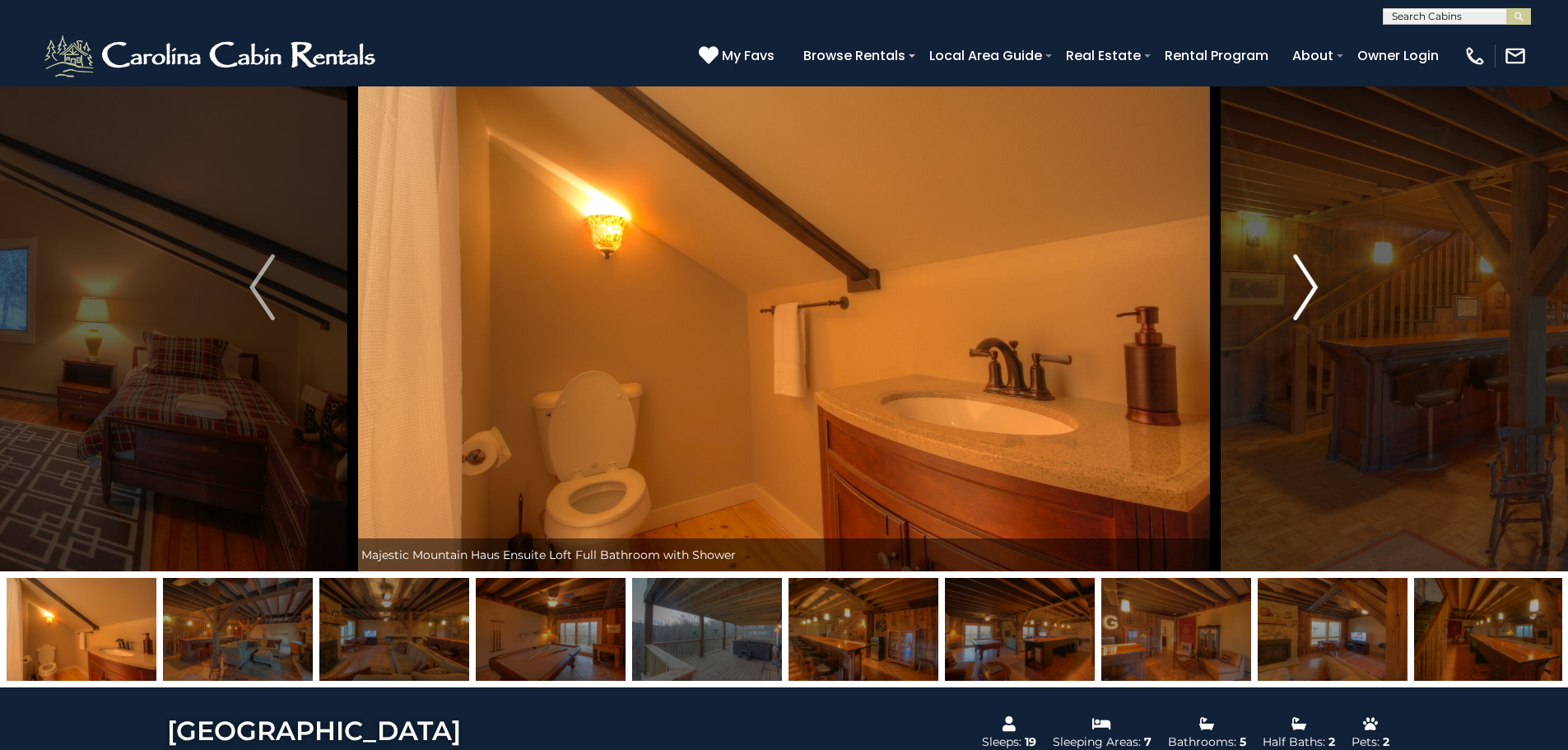
click at [1315, 288] on img "Next" at bounding box center [1305, 288] width 25 height 66
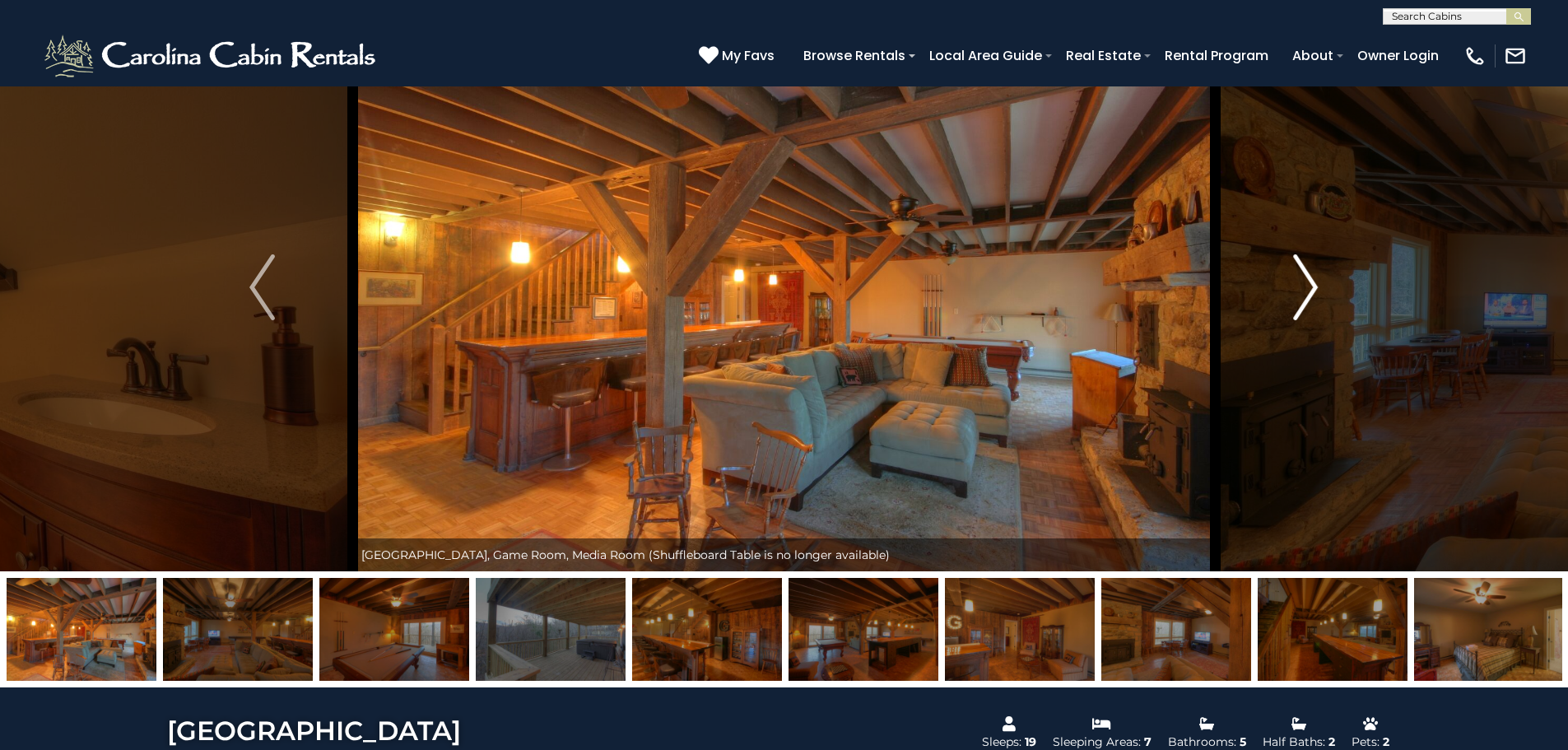
click at [1312, 284] on img "Next" at bounding box center [1305, 288] width 25 height 66
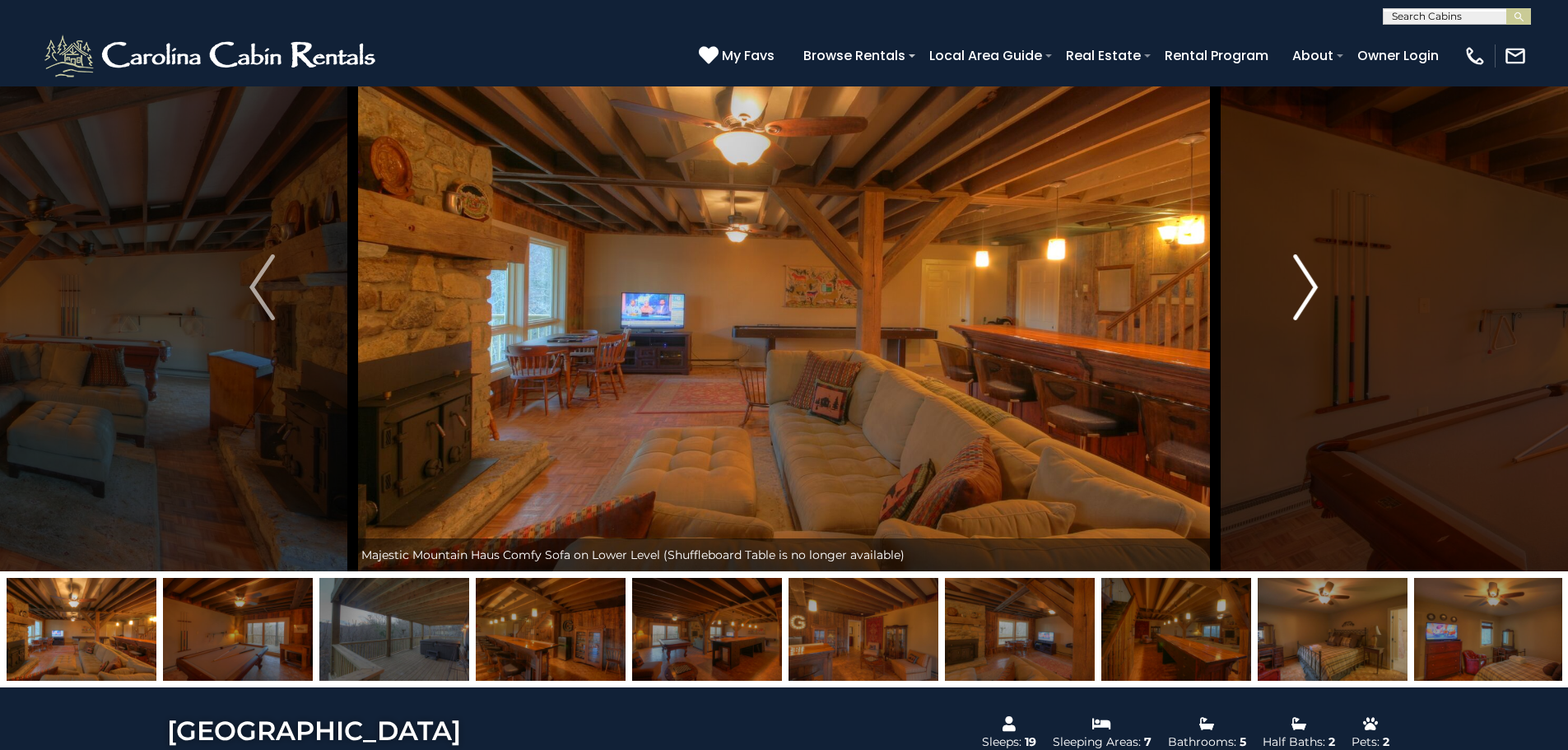
click at [1312, 284] on img "Next" at bounding box center [1305, 288] width 25 height 66
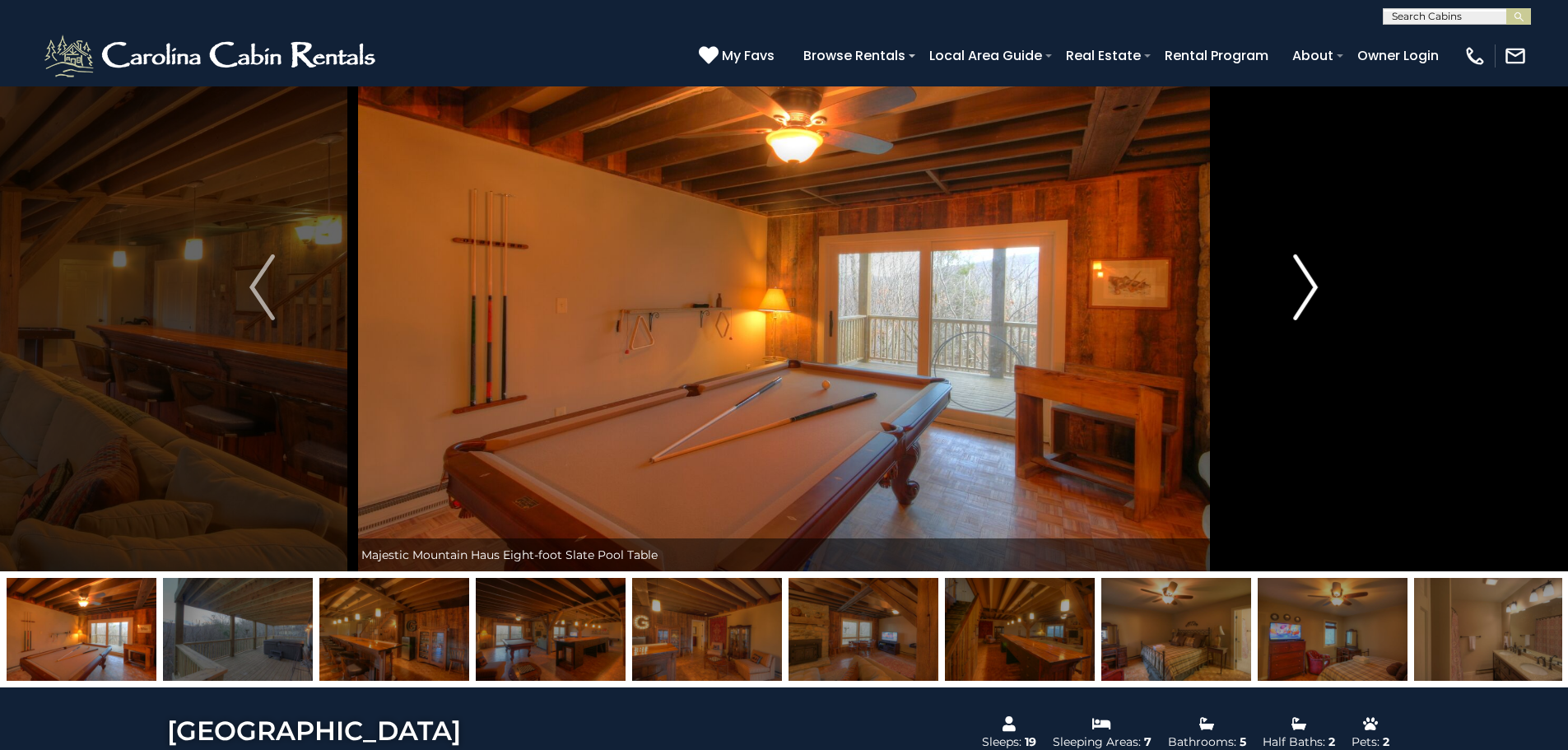
click at [1312, 284] on img "Next" at bounding box center [1305, 288] width 25 height 66
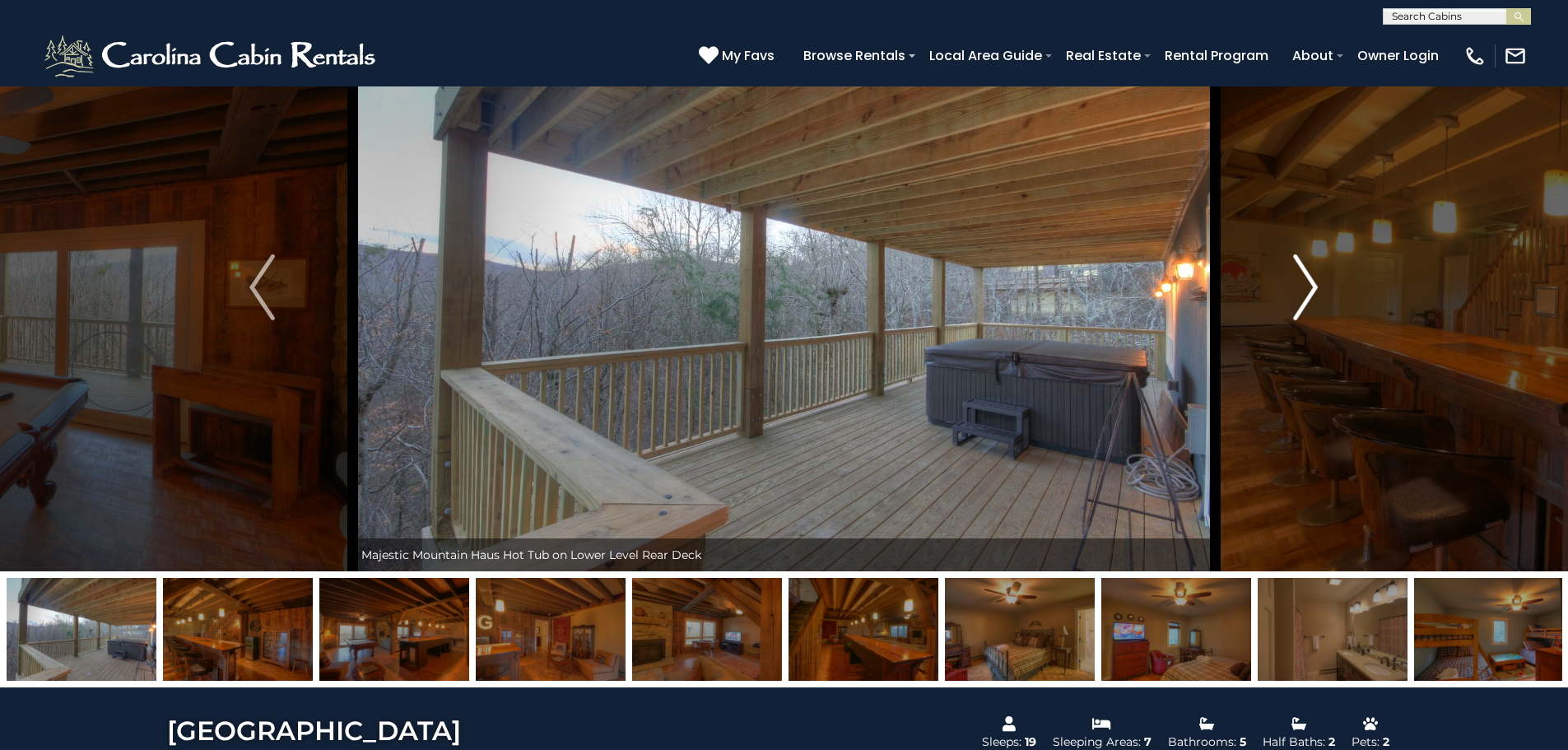
click at [1312, 284] on img "Next" at bounding box center [1305, 288] width 25 height 66
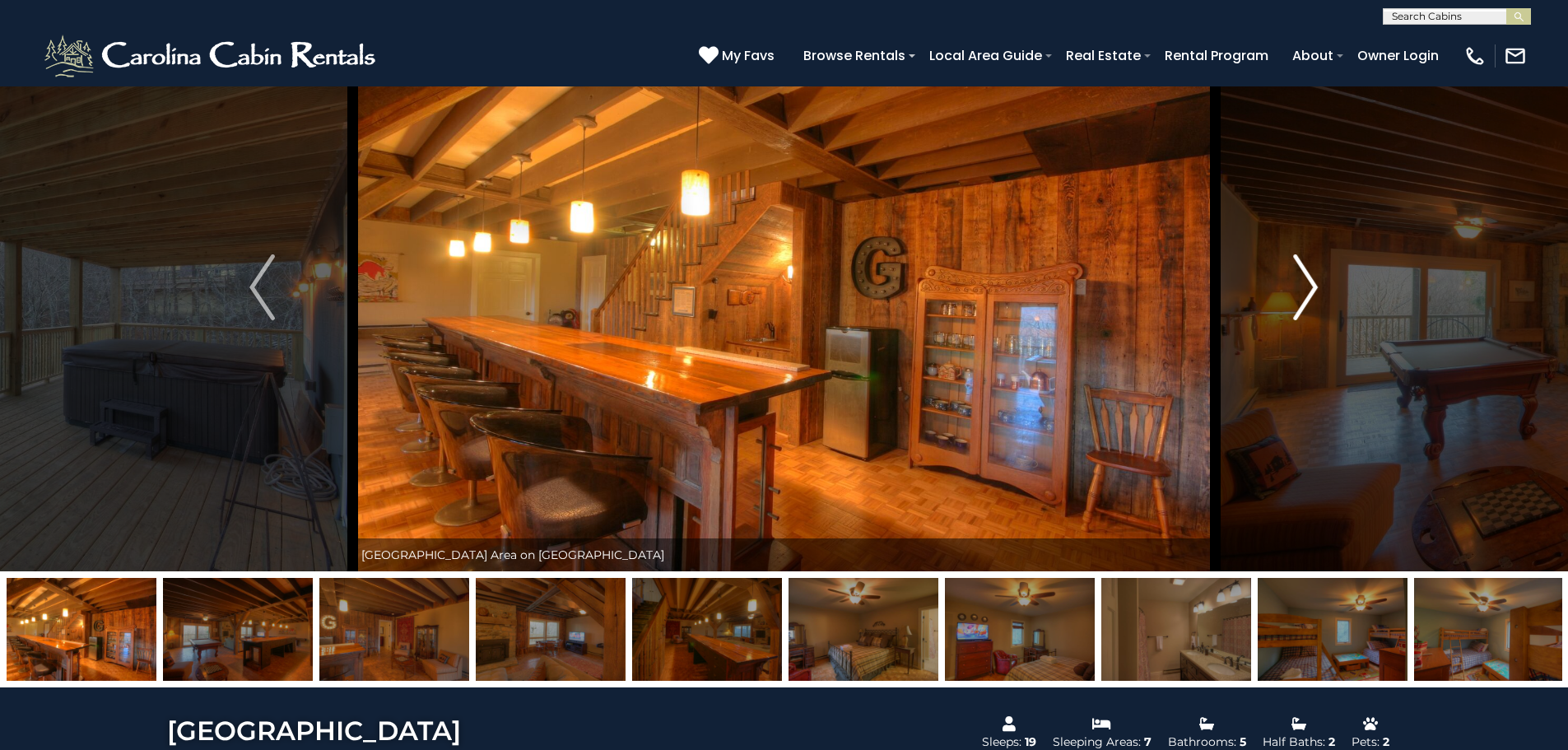
click at [1312, 284] on img "Next" at bounding box center [1305, 288] width 25 height 66
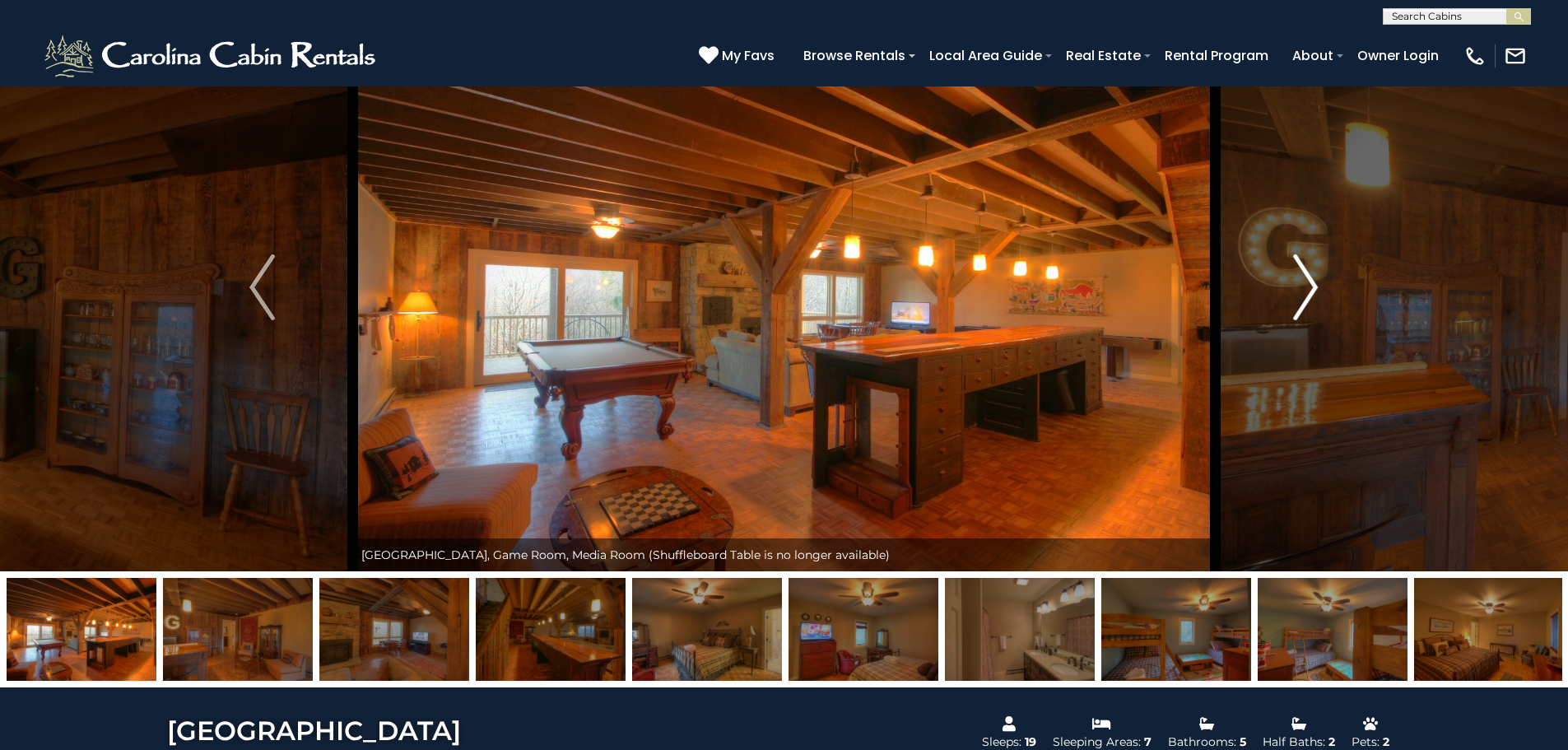
click at [1312, 284] on img "Next" at bounding box center [1305, 288] width 25 height 66
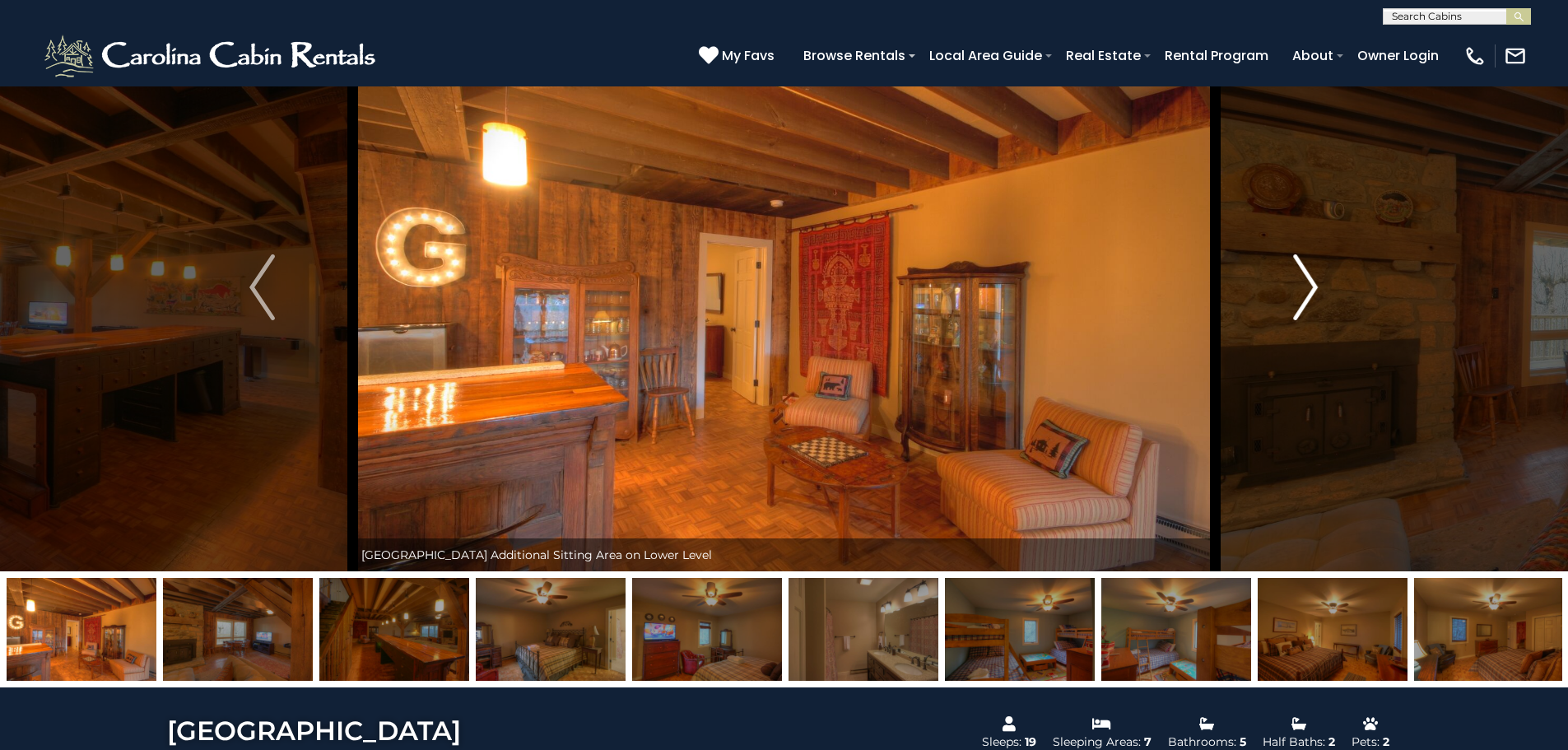
click at [1312, 284] on img "Next" at bounding box center [1305, 288] width 25 height 66
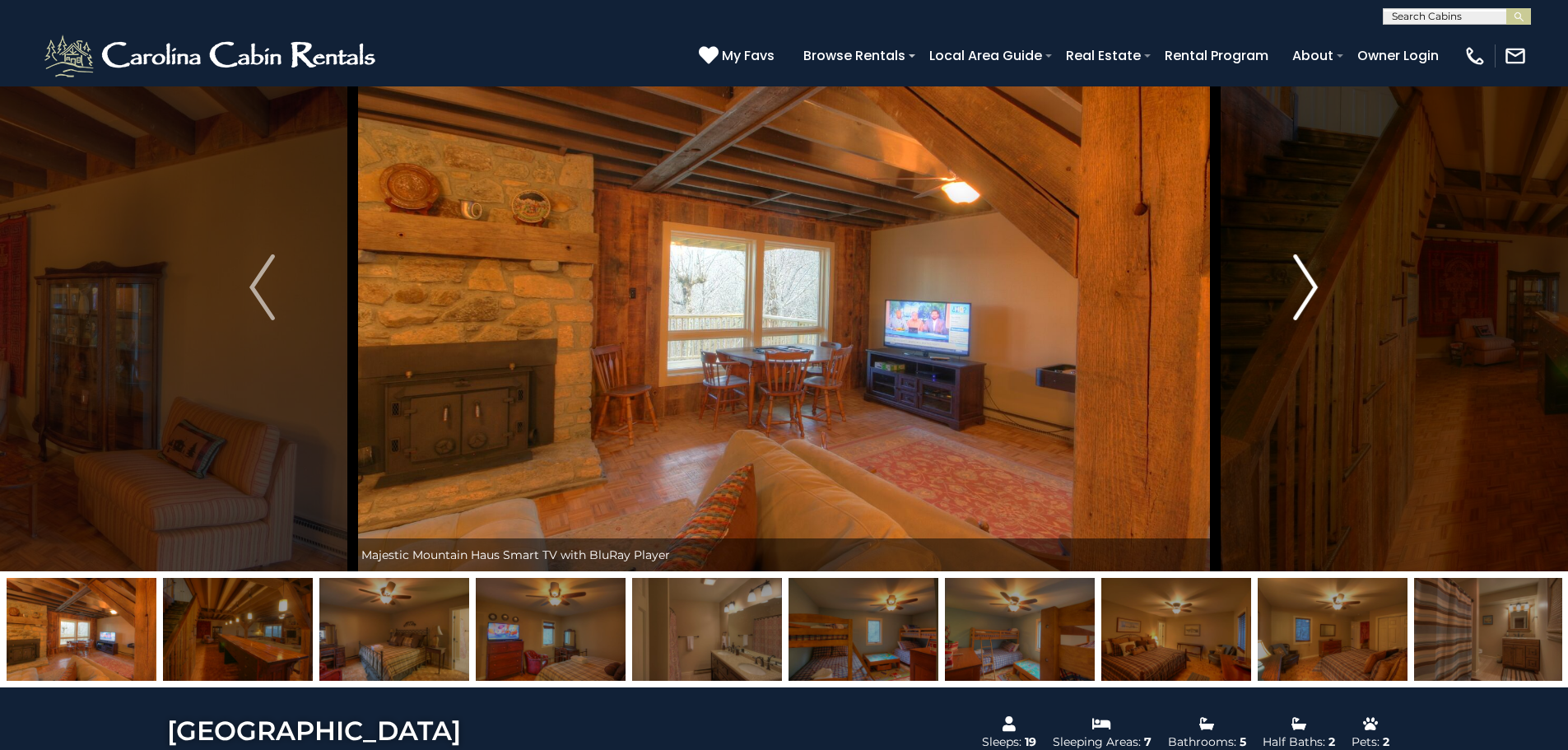
click at [1312, 284] on img "Next" at bounding box center [1305, 288] width 25 height 66
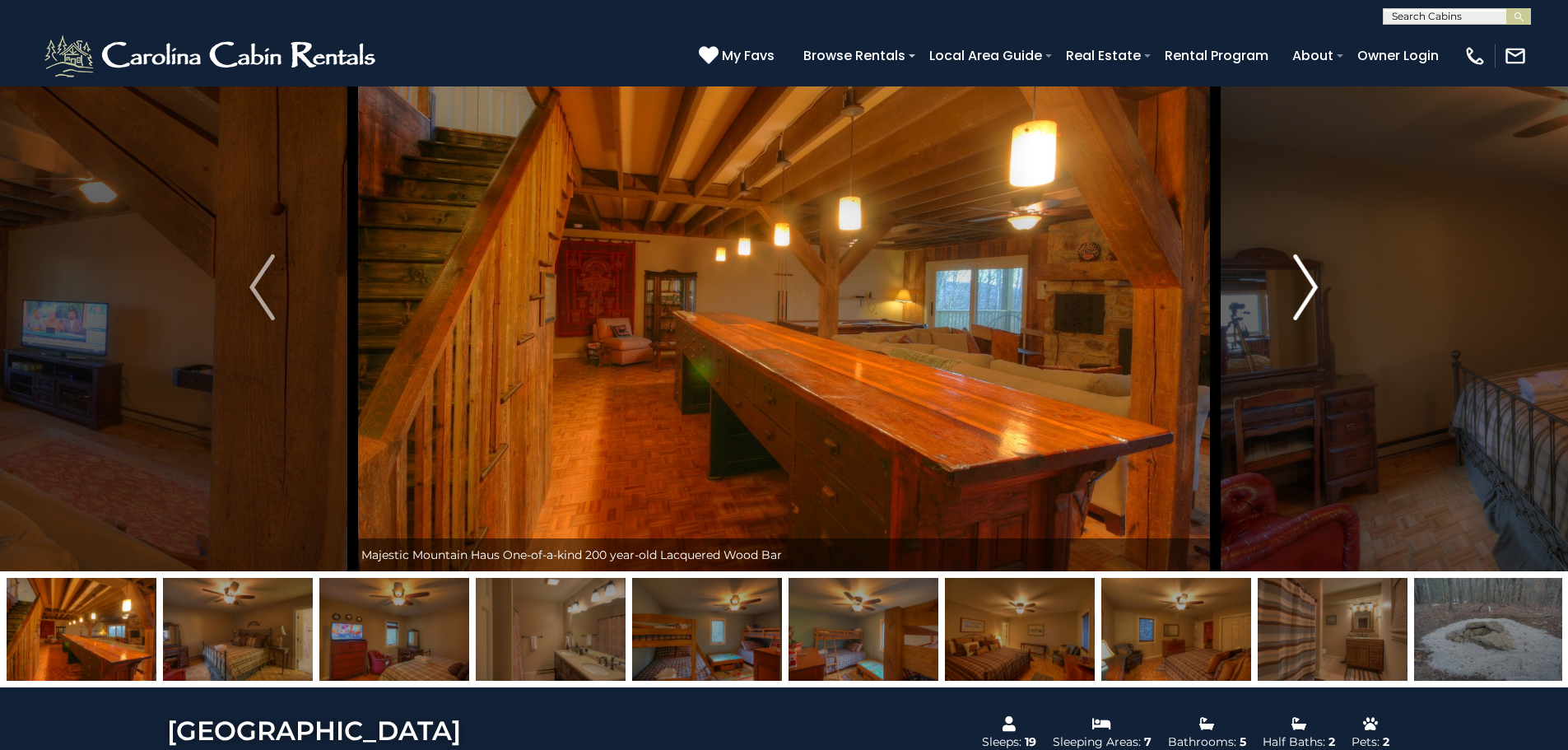
click at [1312, 284] on img "Next" at bounding box center [1305, 288] width 25 height 66
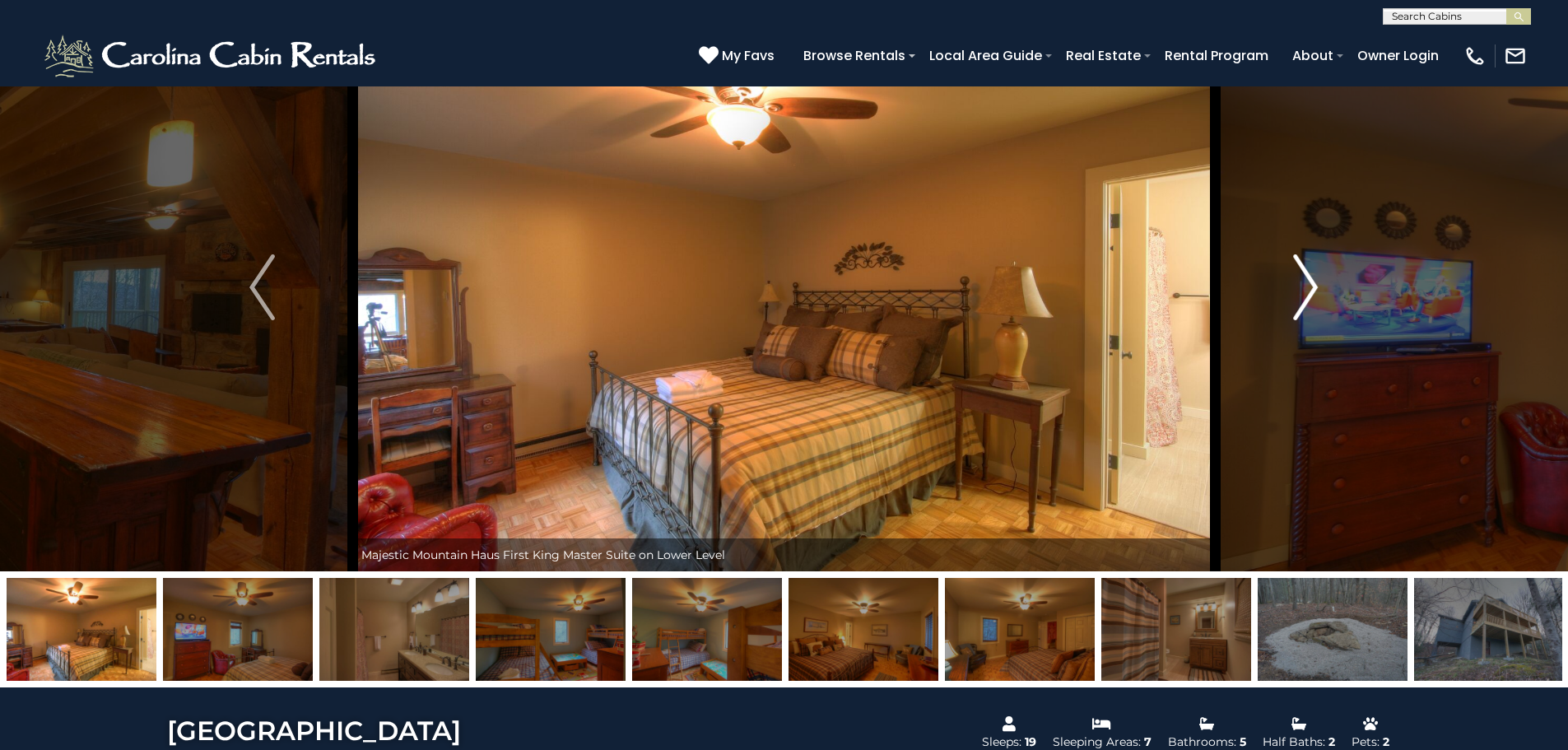
click at [1312, 284] on img "Next" at bounding box center [1305, 288] width 25 height 66
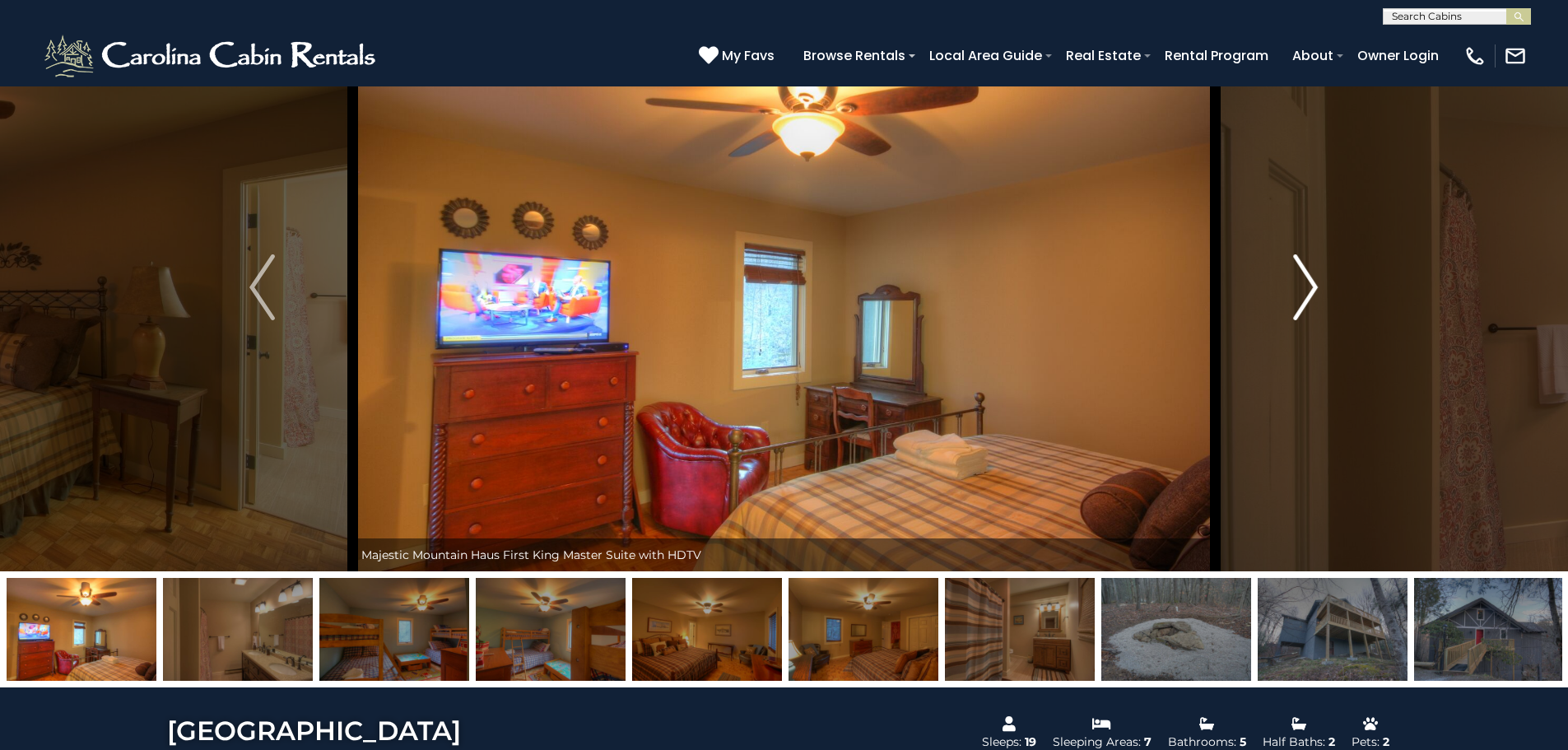
click at [1312, 284] on img "Next" at bounding box center [1305, 288] width 25 height 66
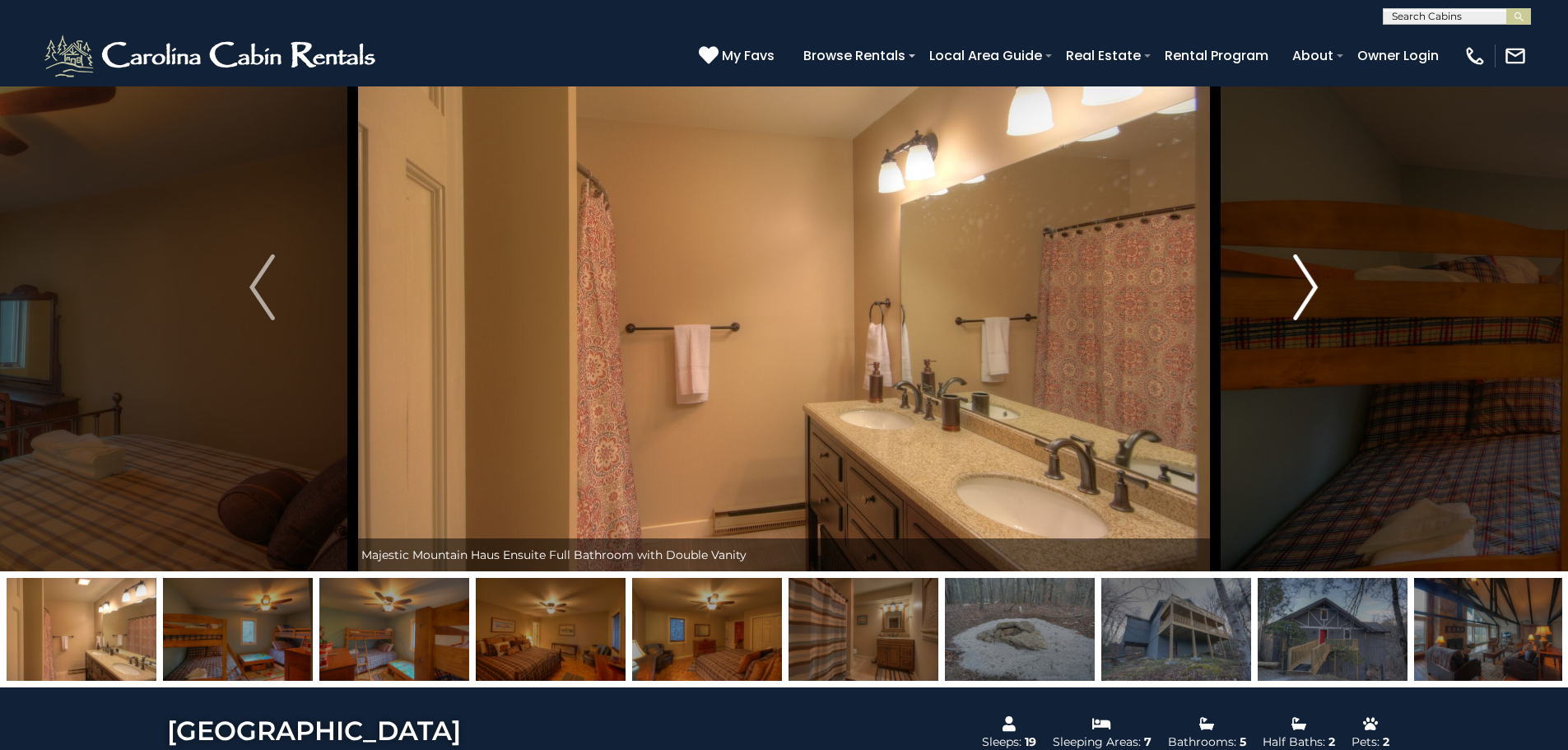
click at [1312, 284] on img "Next" at bounding box center [1305, 288] width 25 height 66
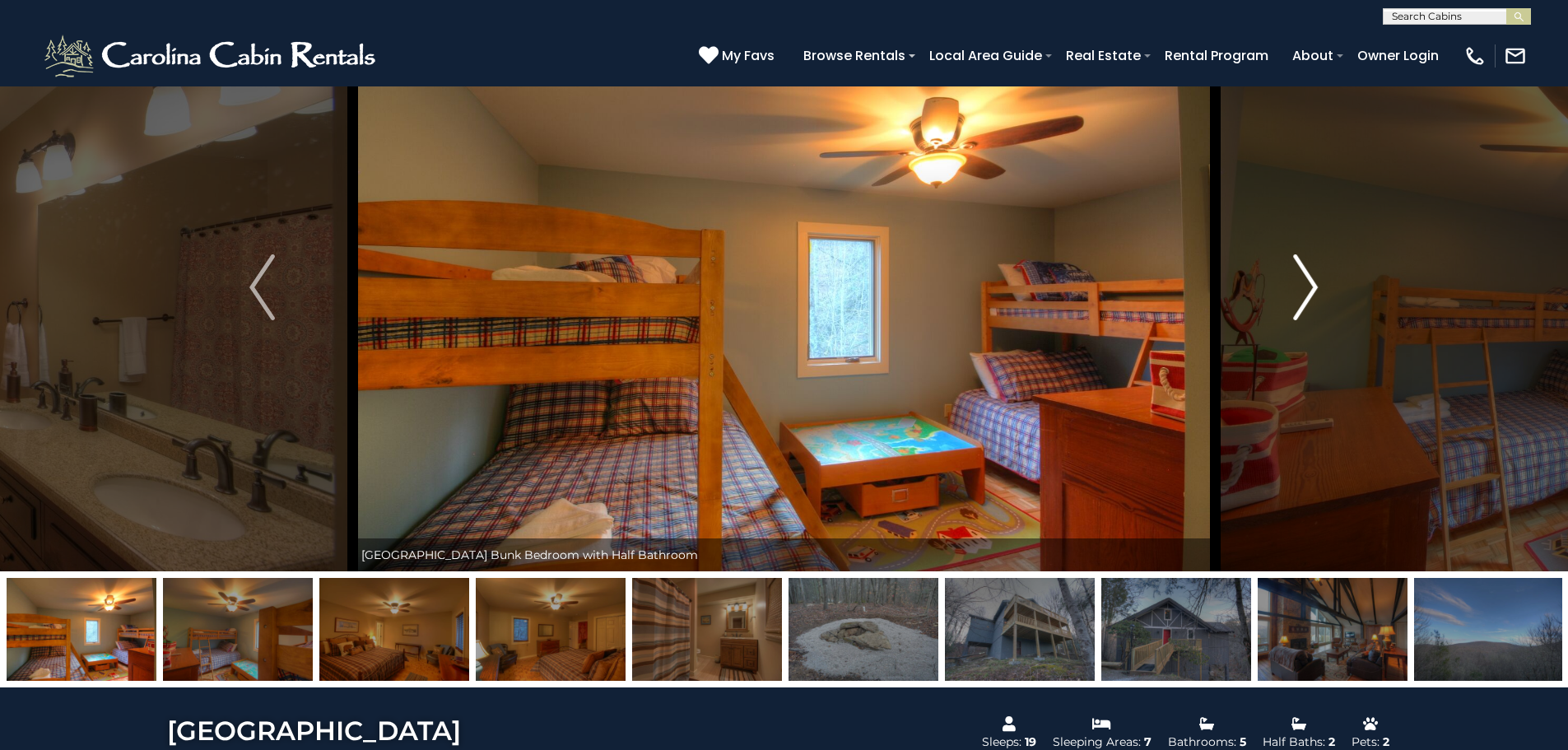
click at [1312, 284] on img "Next" at bounding box center [1305, 288] width 25 height 66
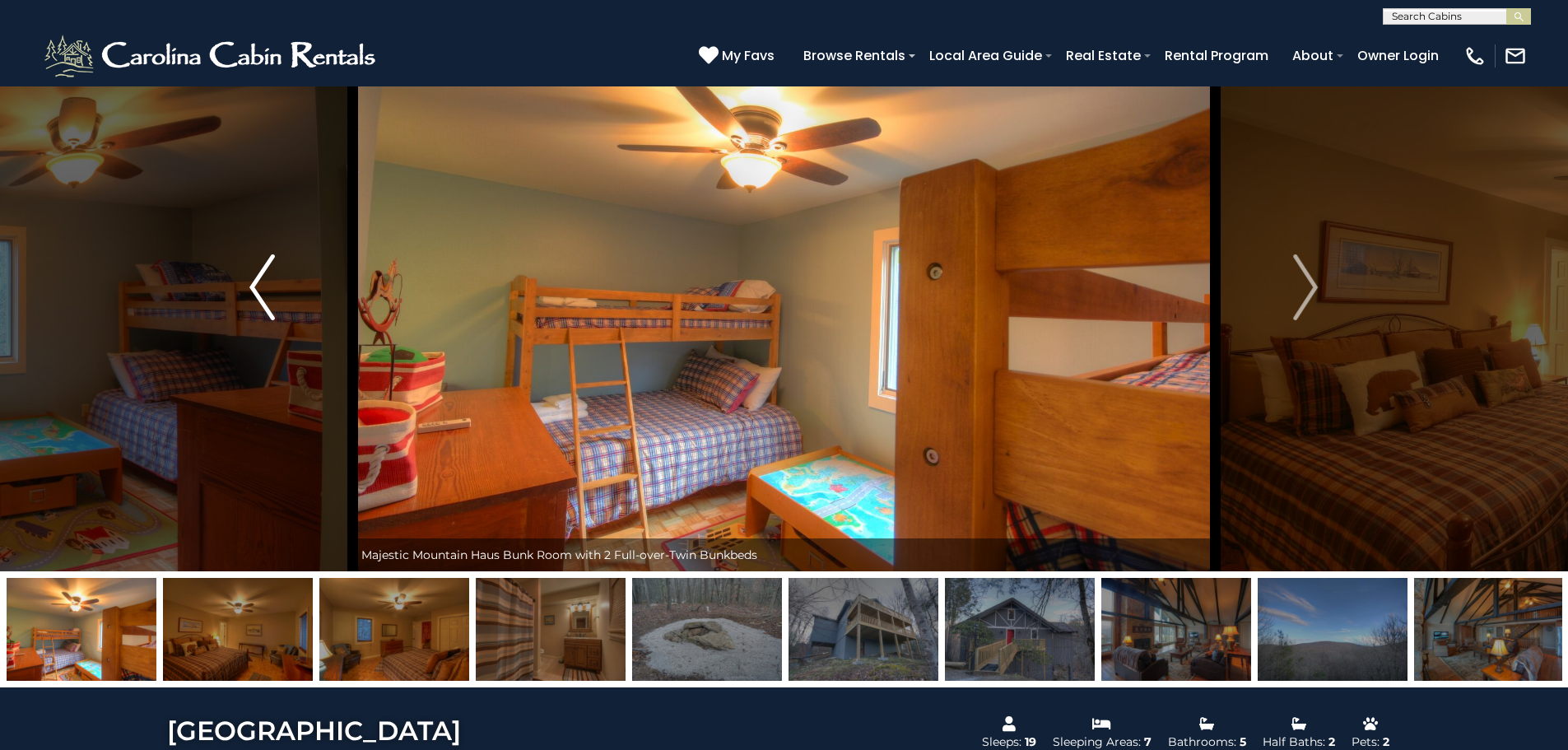
click at [252, 286] on img "Previous" at bounding box center [261, 288] width 25 height 66
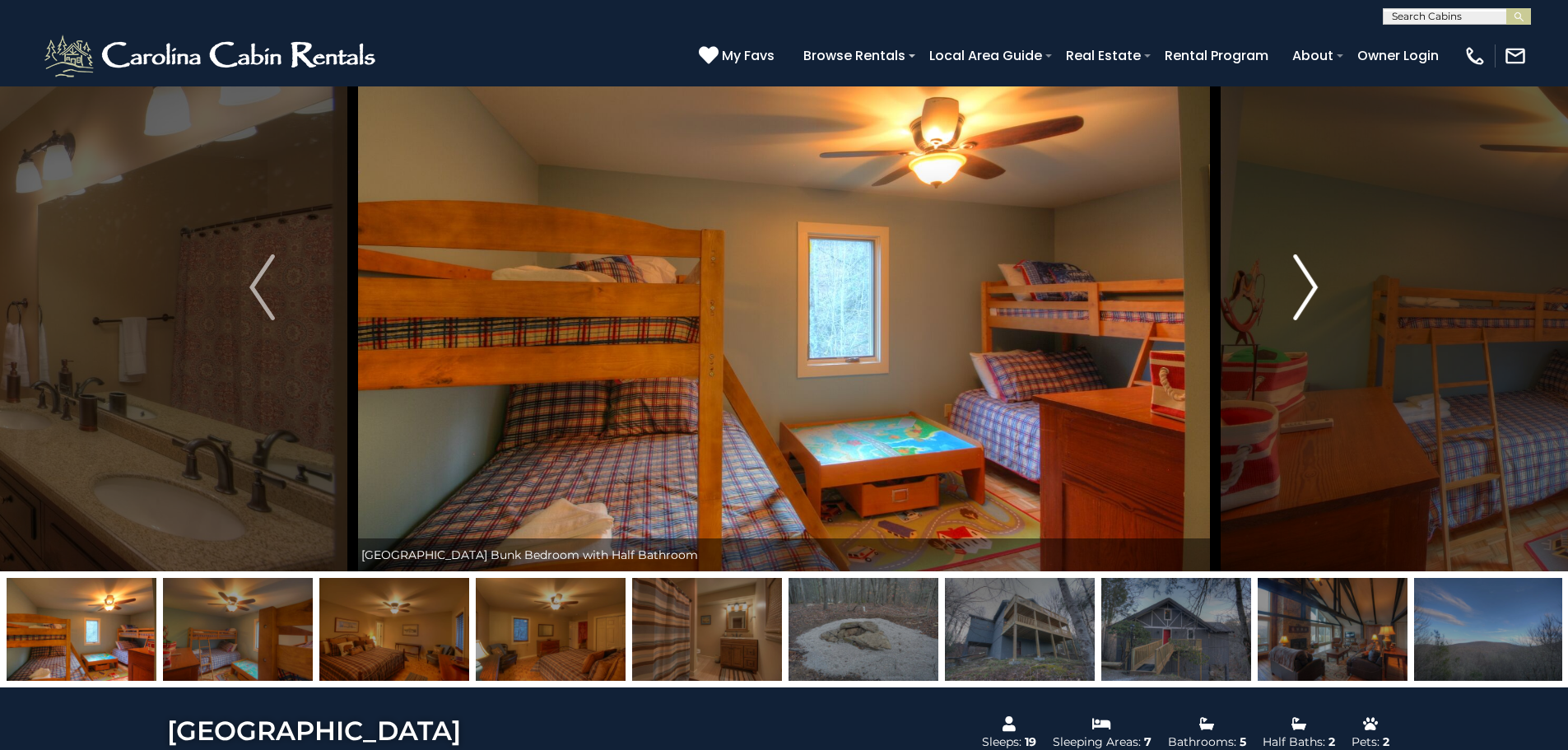
click at [1316, 288] on img "Next" at bounding box center [1305, 288] width 25 height 66
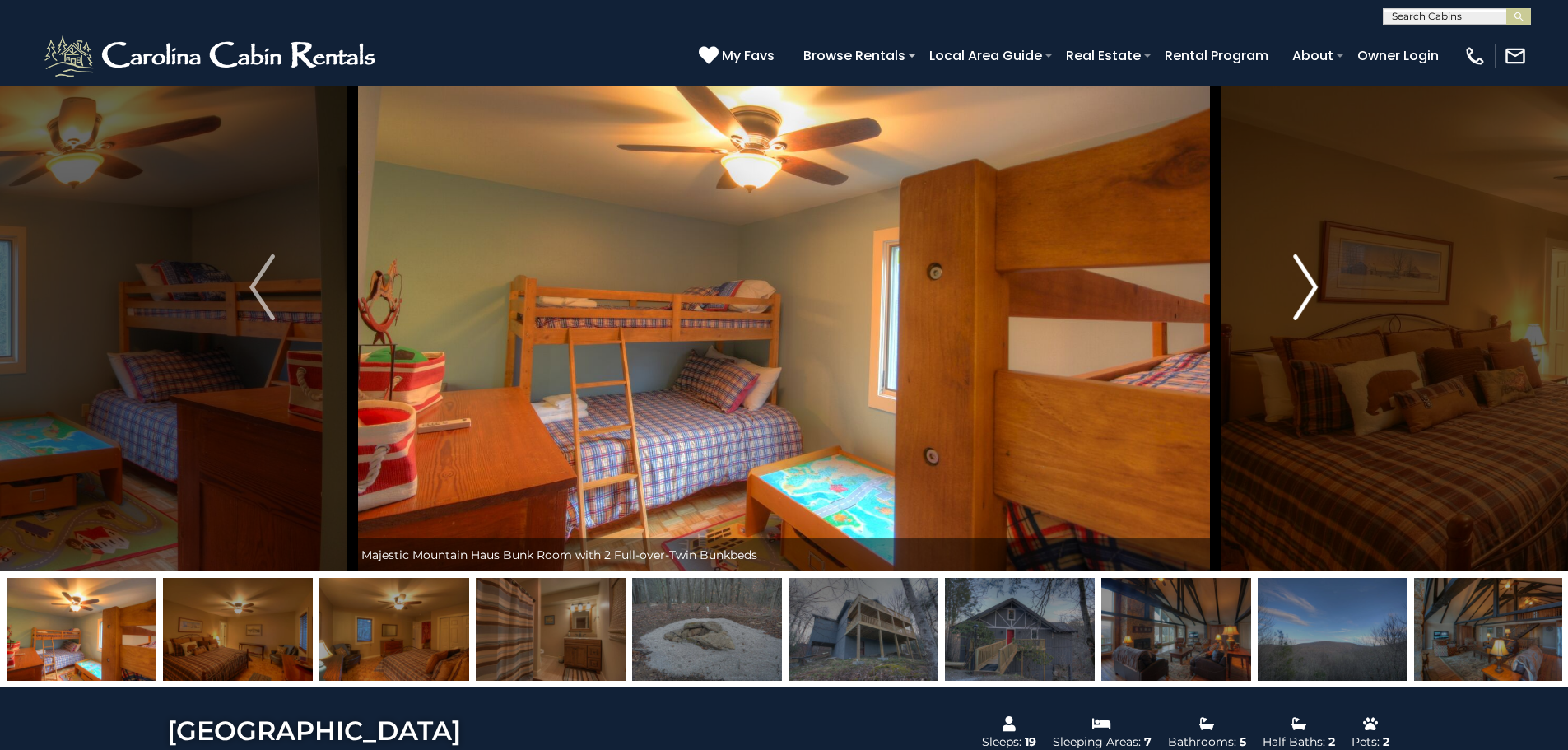
click at [1316, 288] on img "Next" at bounding box center [1305, 288] width 25 height 66
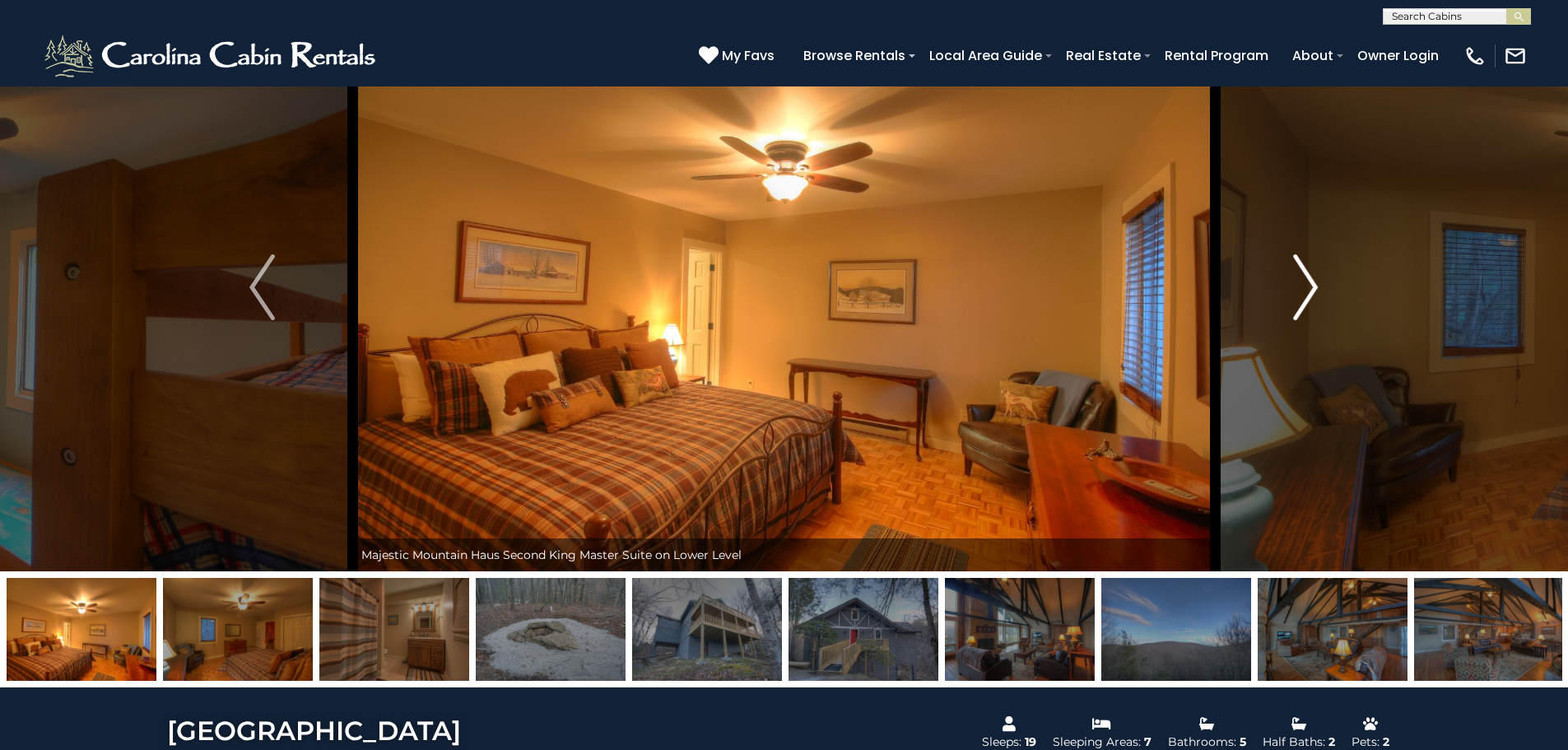
click at [1316, 288] on img "Next" at bounding box center [1305, 288] width 25 height 66
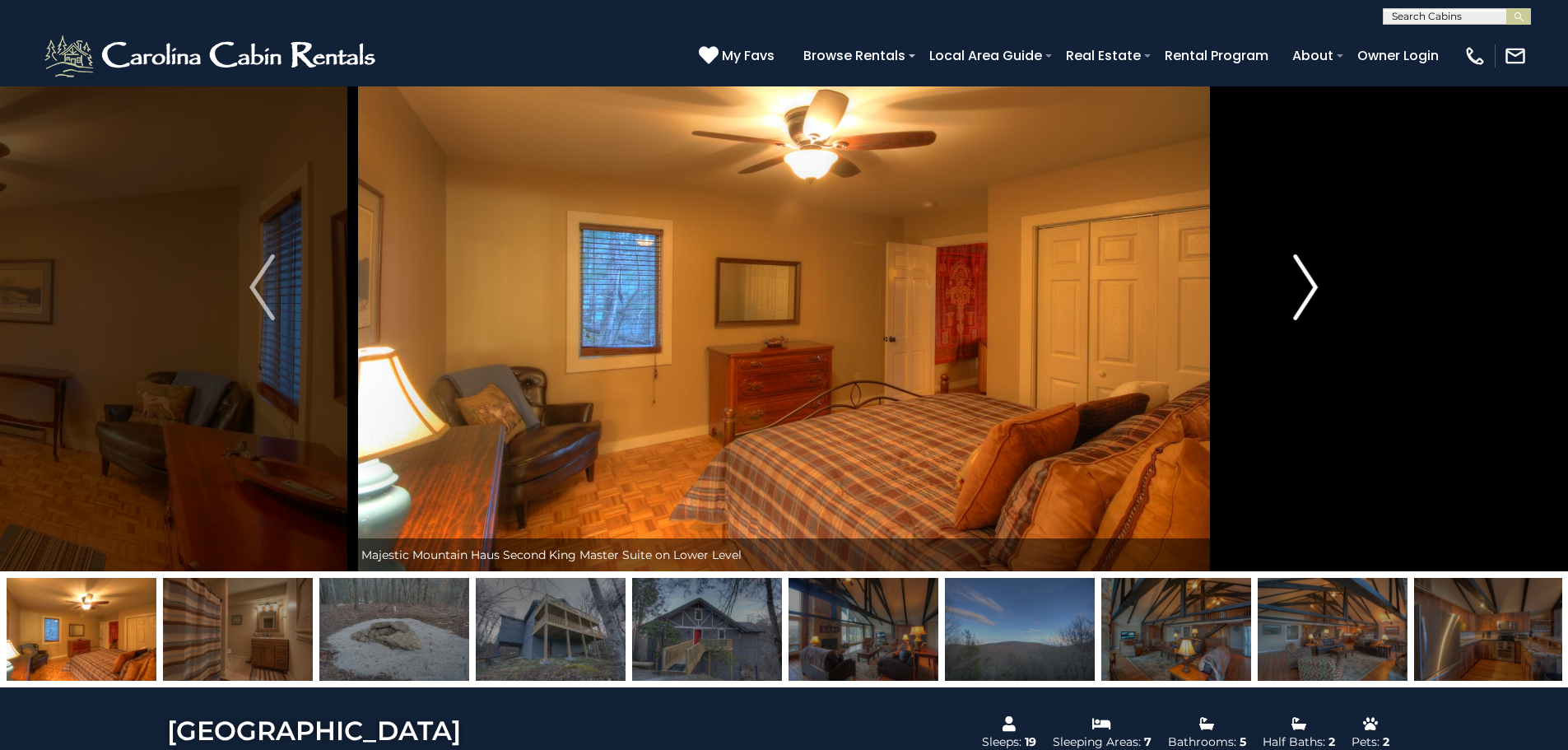
click at [1315, 289] on img "Next" at bounding box center [1305, 288] width 25 height 66
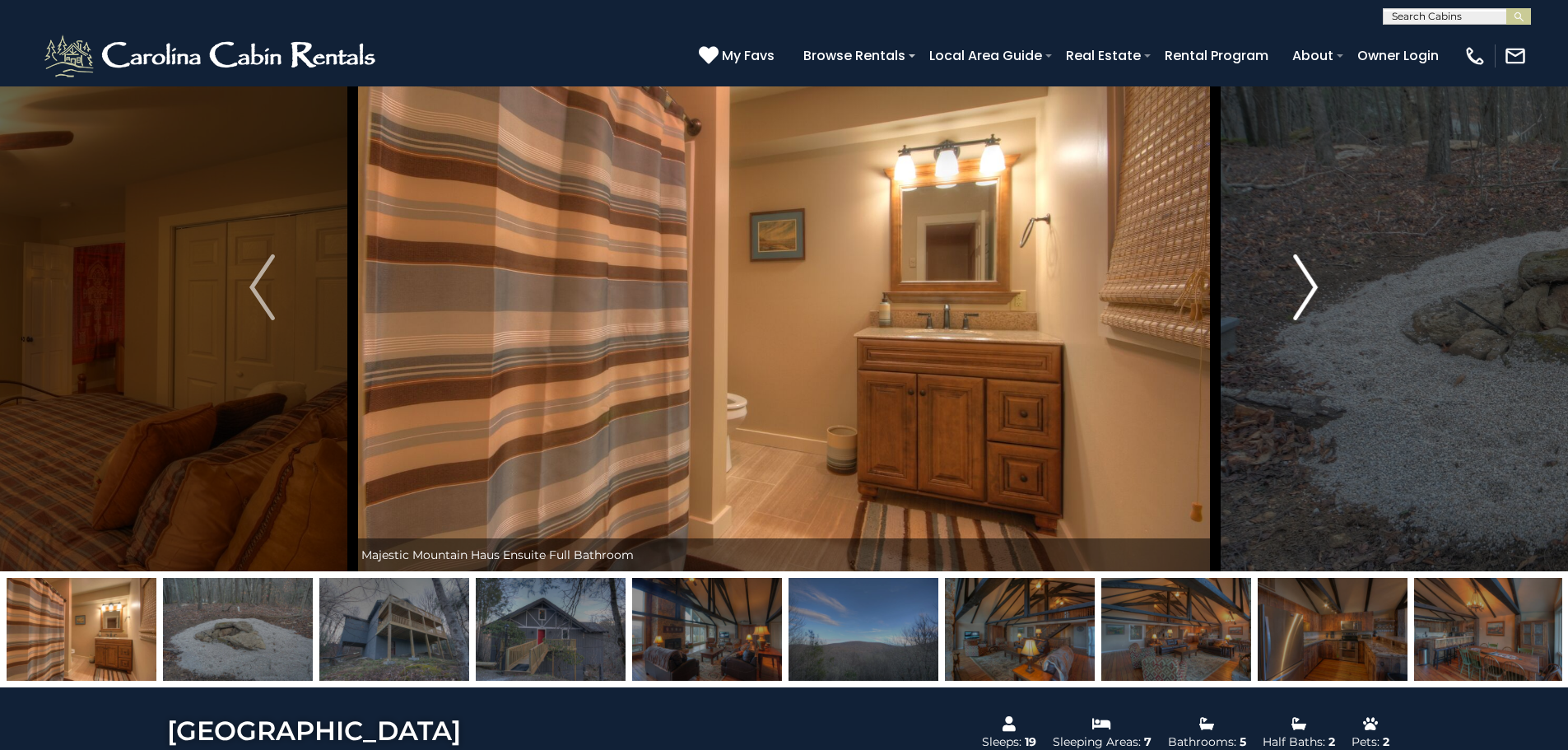
click at [1315, 289] on img "Next" at bounding box center [1305, 288] width 25 height 66
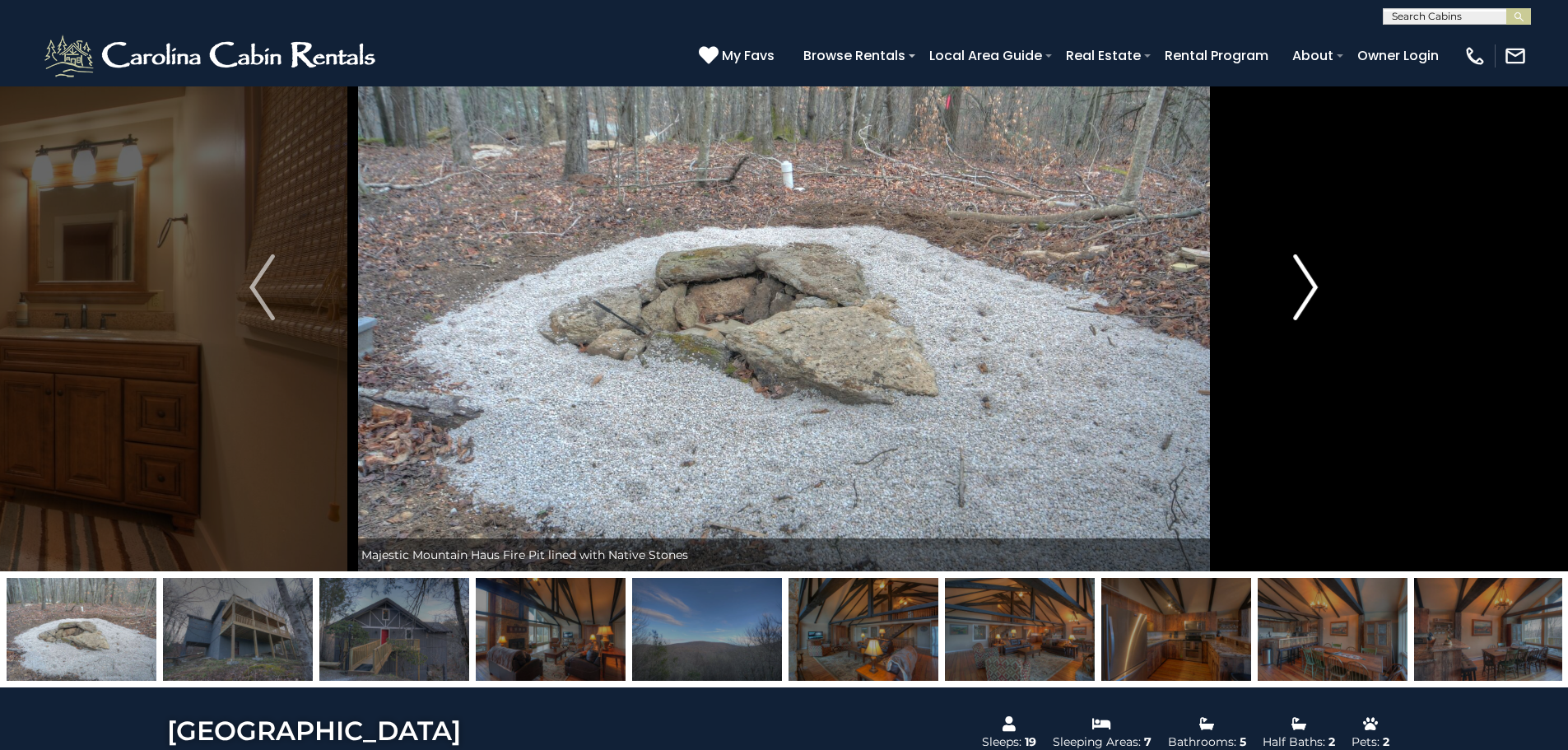
click at [1315, 289] on img "Next" at bounding box center [1305, 288] width 25 height 66
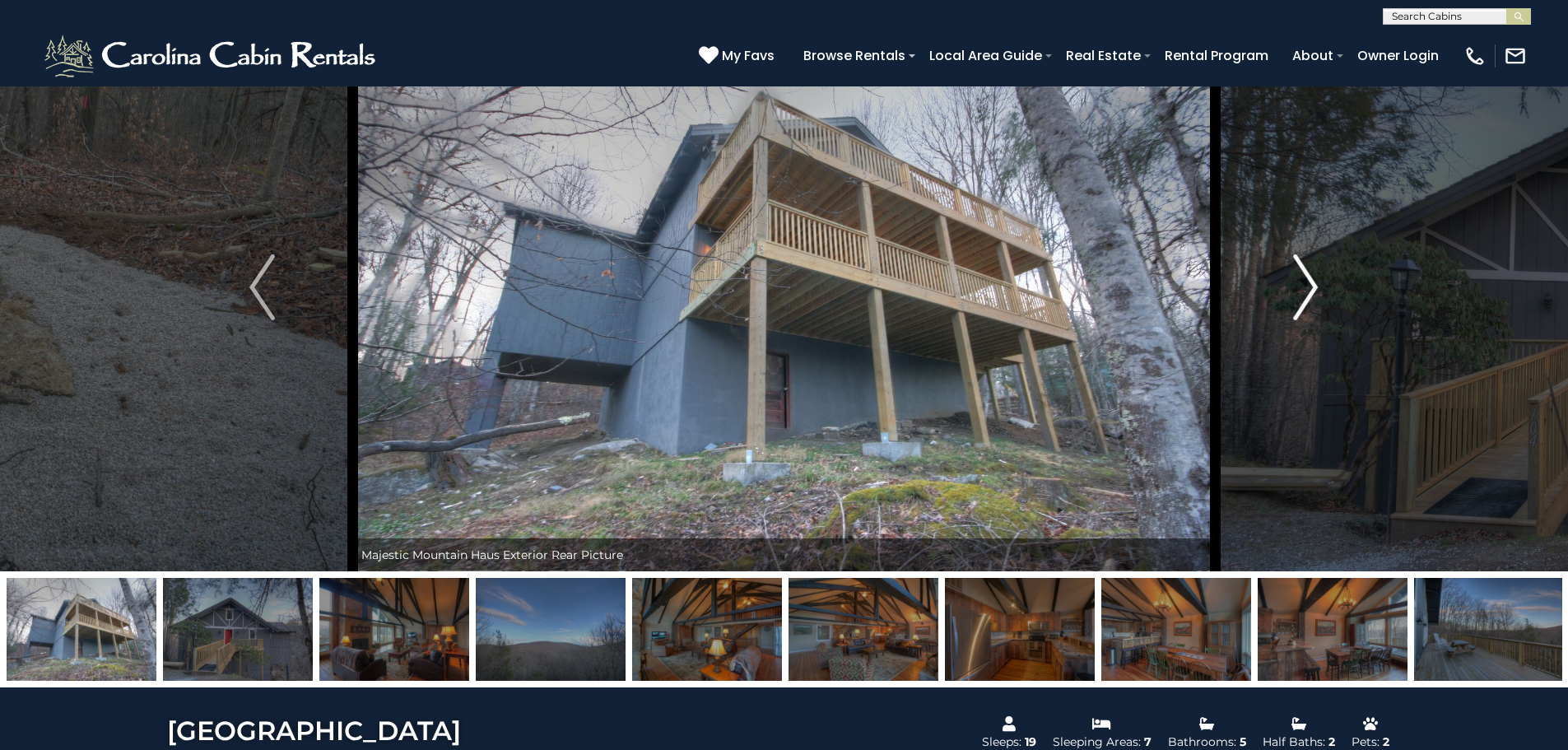
click at [1315, 289] on img "Next" at bounding box center [1305, 288] width 25 height 66
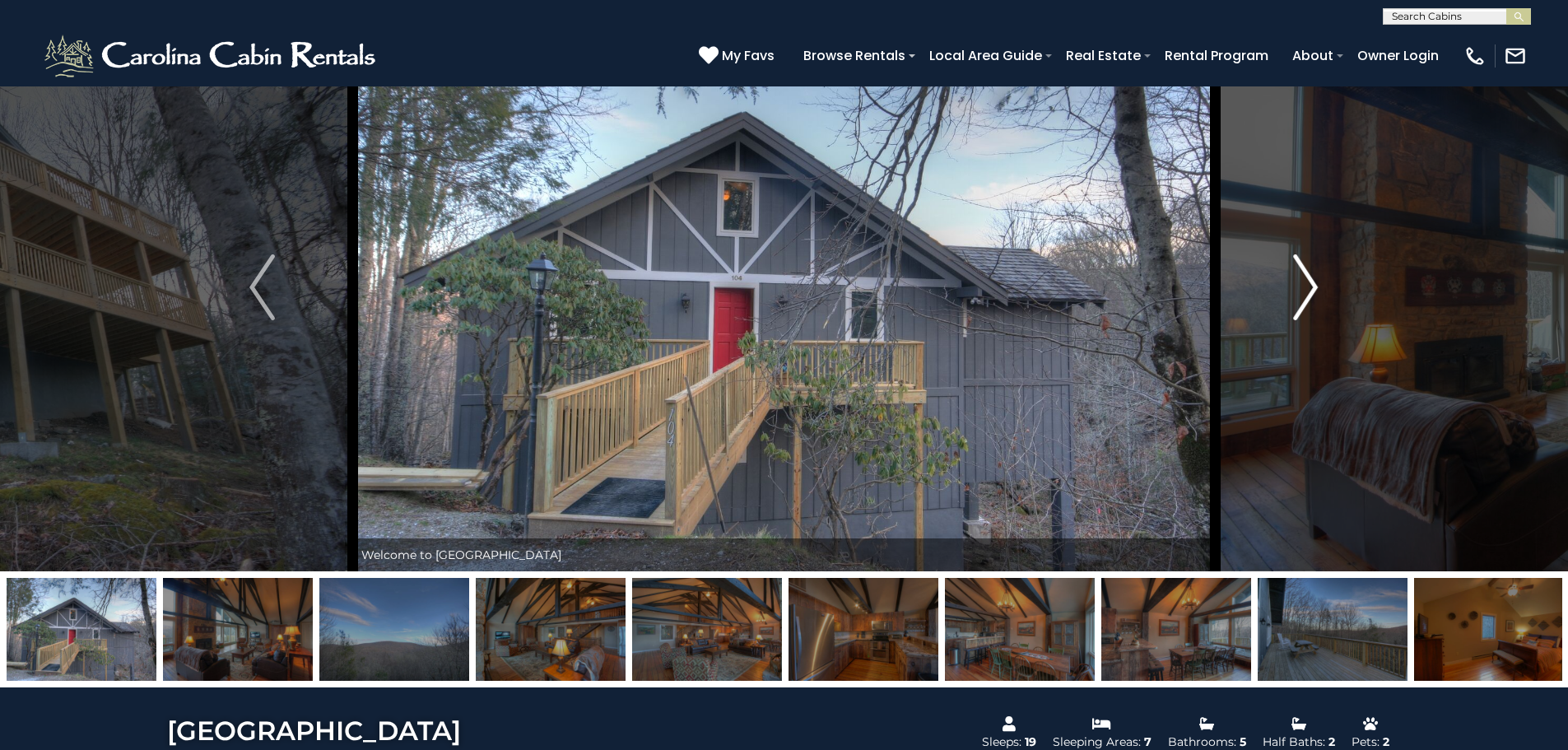
click at [1315, 289] on img "Next" at bounding box center [1305, 288] width 25 height 66
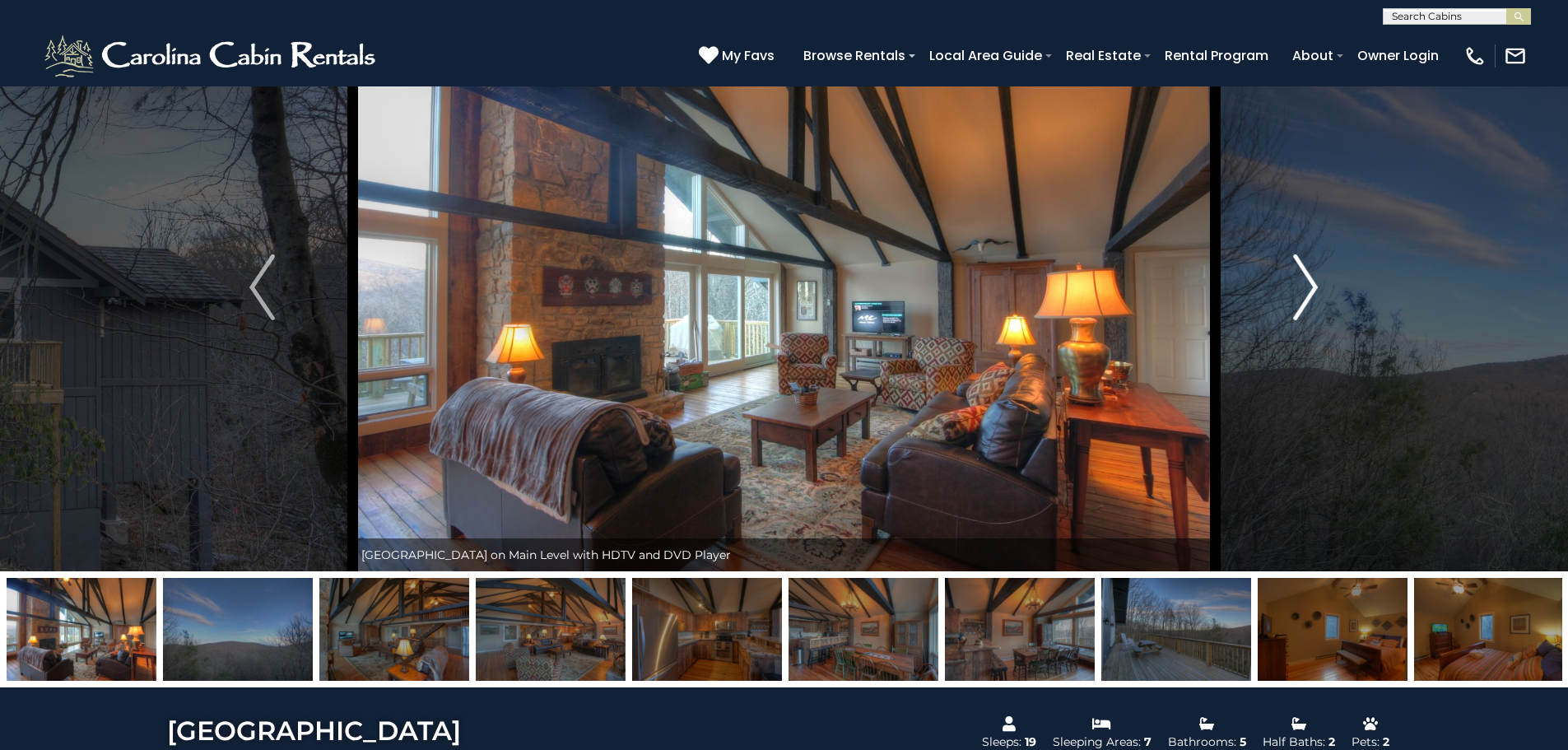
click at [1315, 289] on img "Next" at bounding box center [1305, 288] width 25 height 66
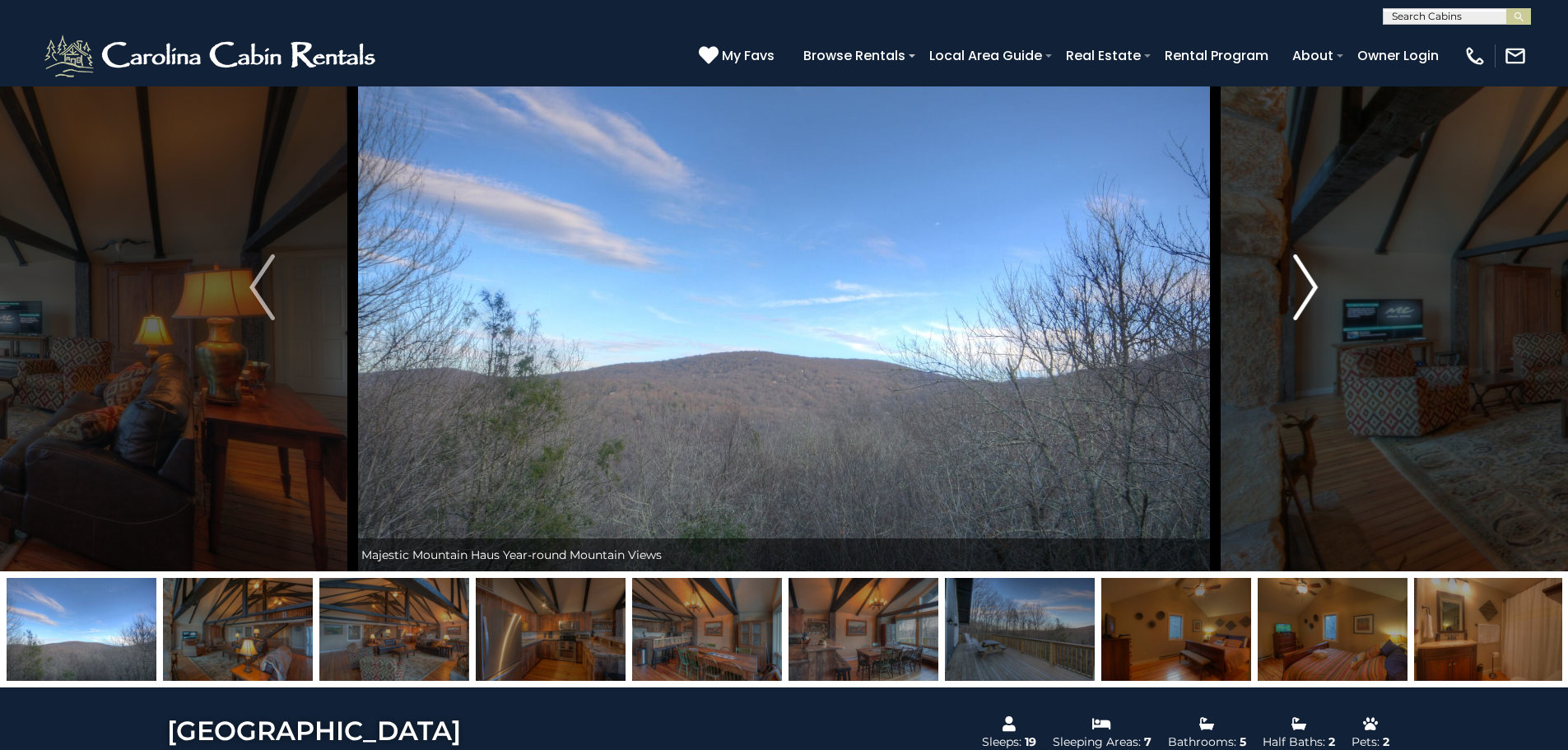
click at [1315, 289] on img "Next" at bounding box center [1305, 288] width 25 height 66
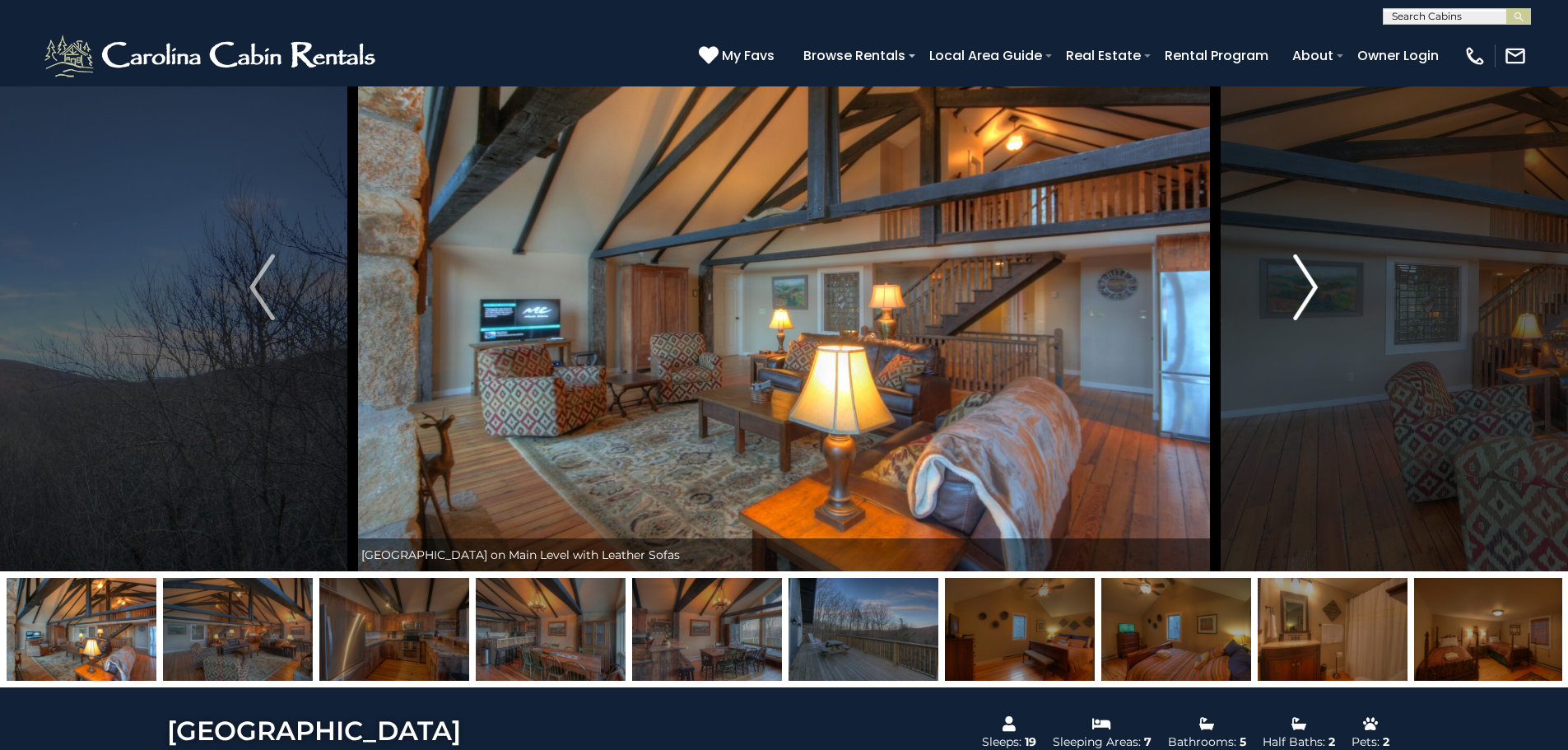
click at [1310, 289] on img "Next" at bounding box center [1305, 288] width 25 height 66
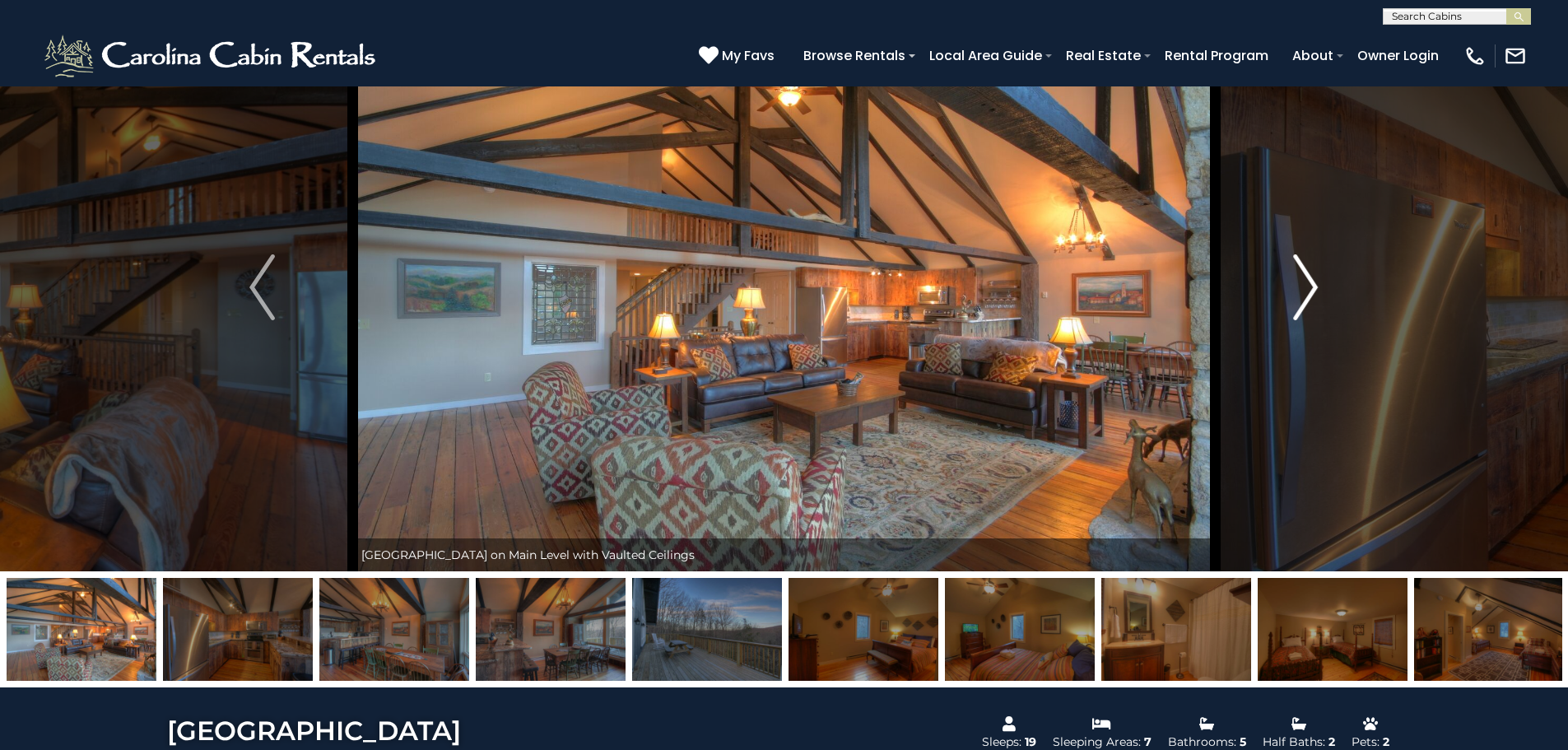
click at [1310, 289] on img "Next" at bounding box center [1305, 288] width 25 height 66
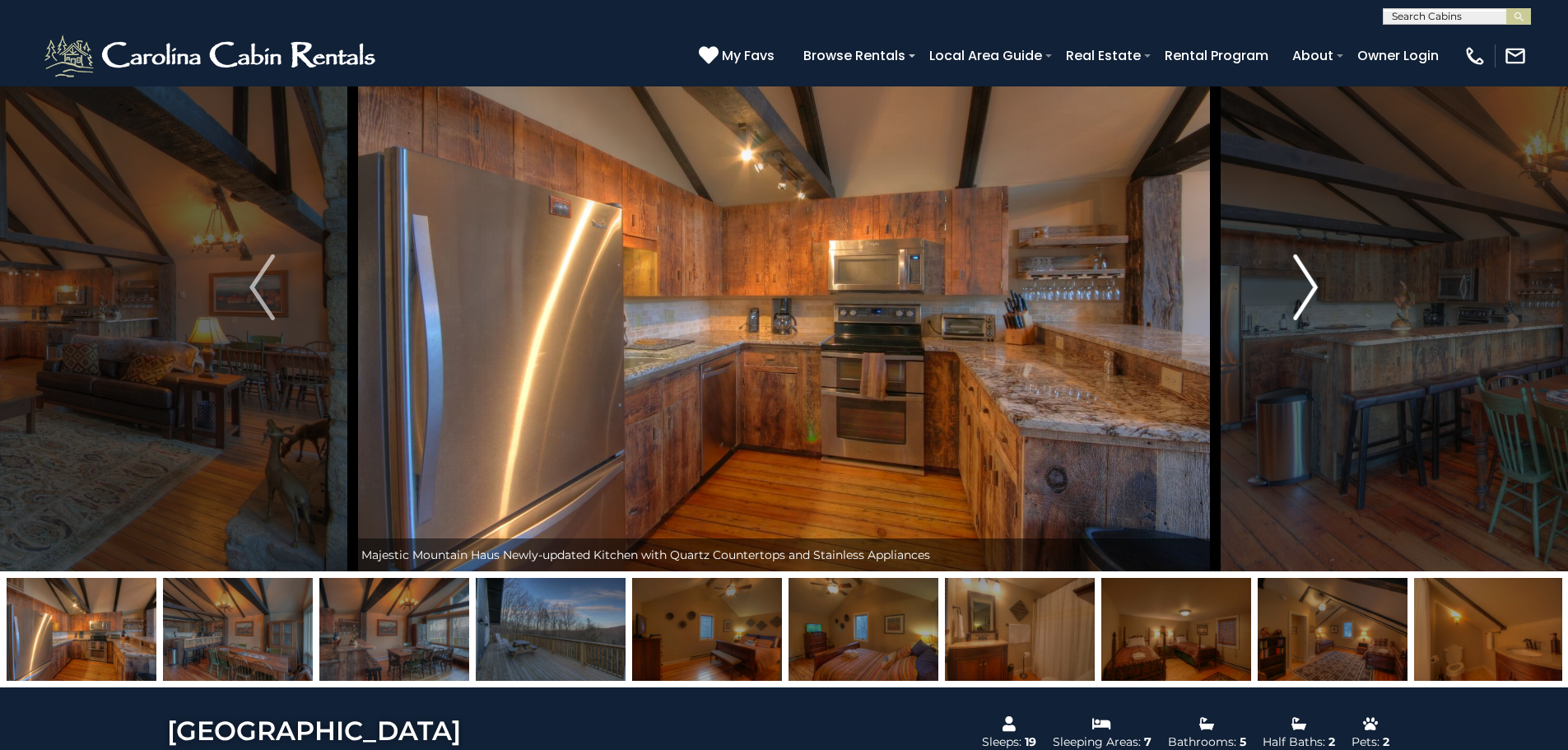
click at [1310, 289] on img "Next" at bounding box center [1305, 288] width 25 height 66
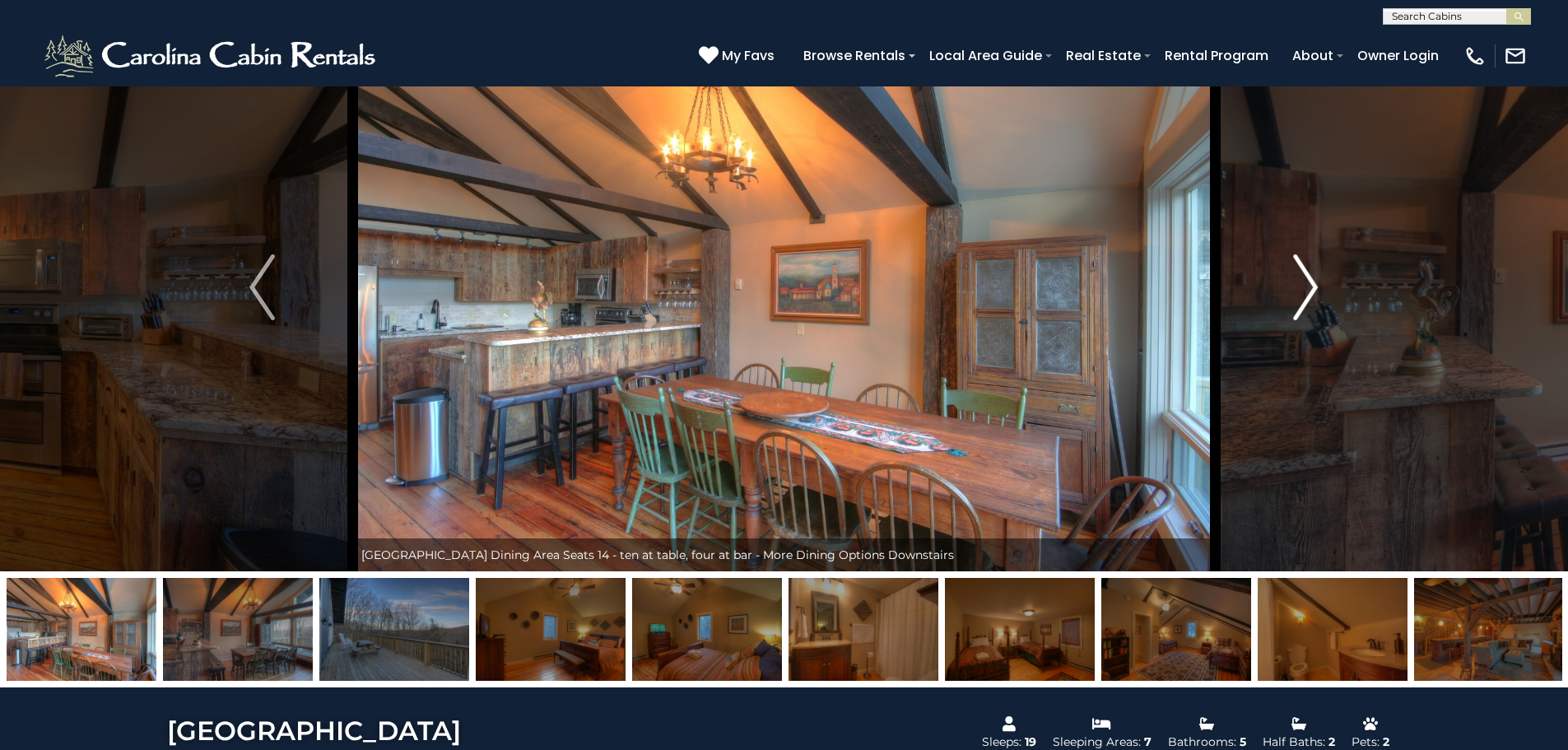
click at [1310, 289] on img "Next" at bounding box center [1305, 288] width 25 height 66
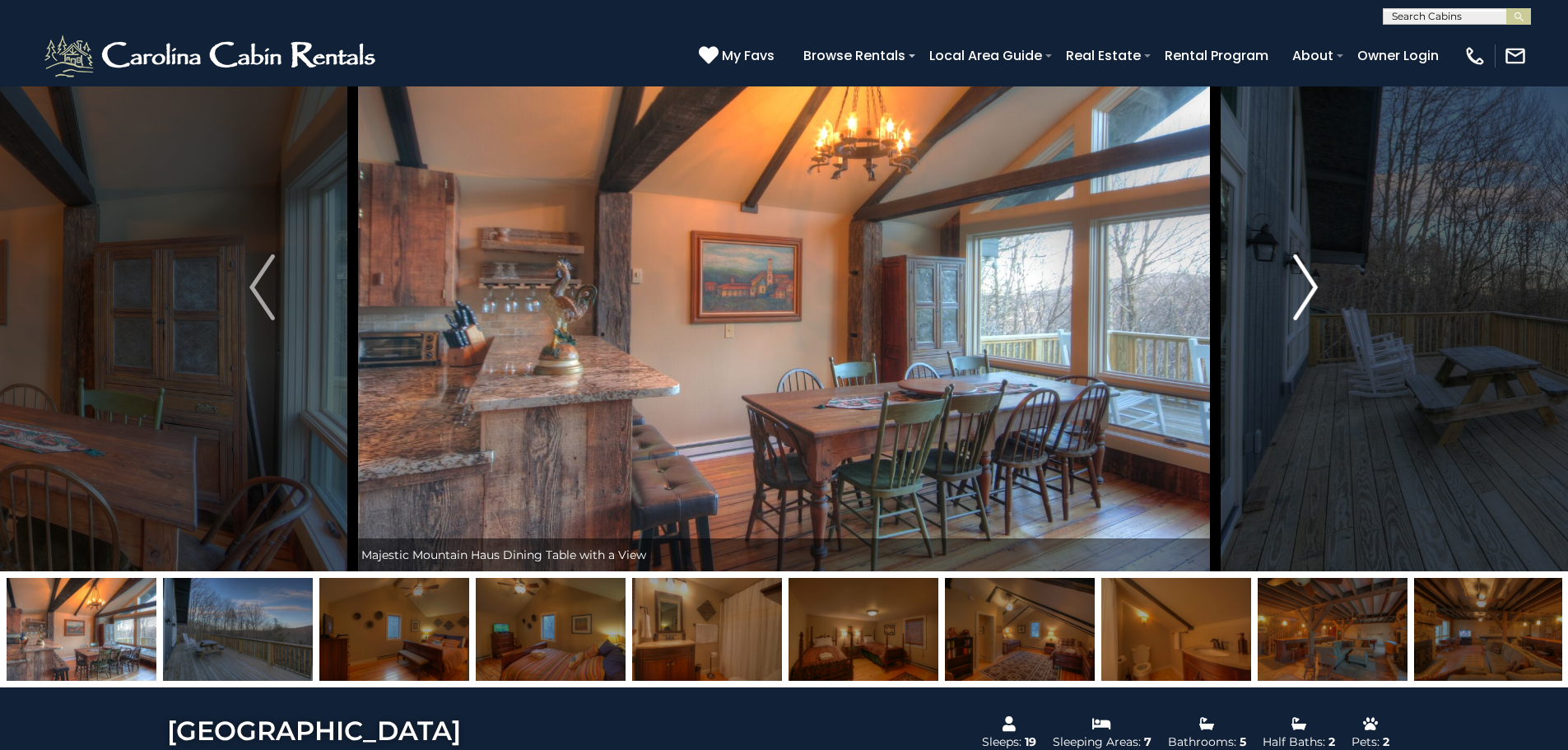
click at [1310, 289] on img "Next" at bounding box center [1305, 288] width 25 height 66
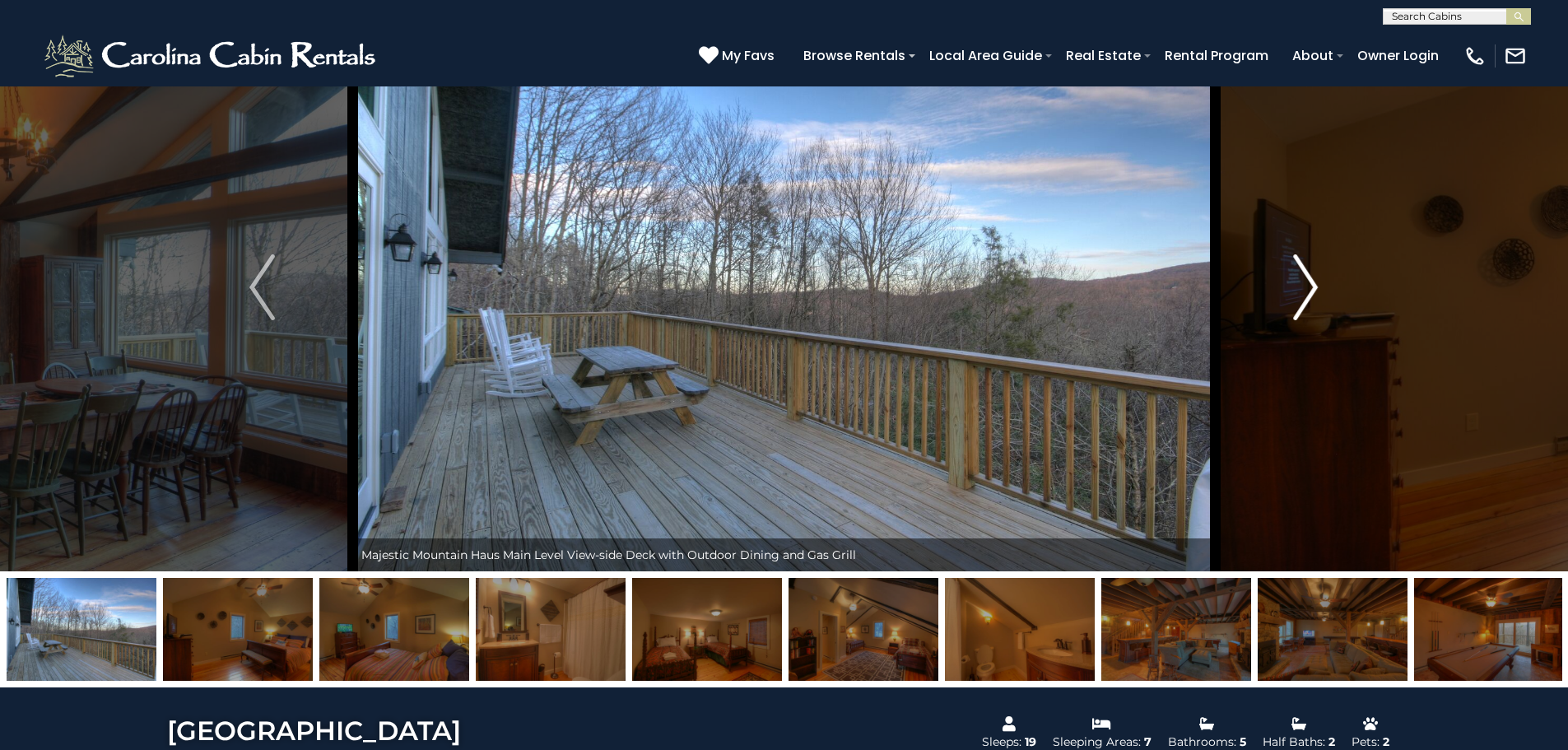
click at [1310, 289] on img "Next" at bounding box center [1305, 288] width 25 height 66
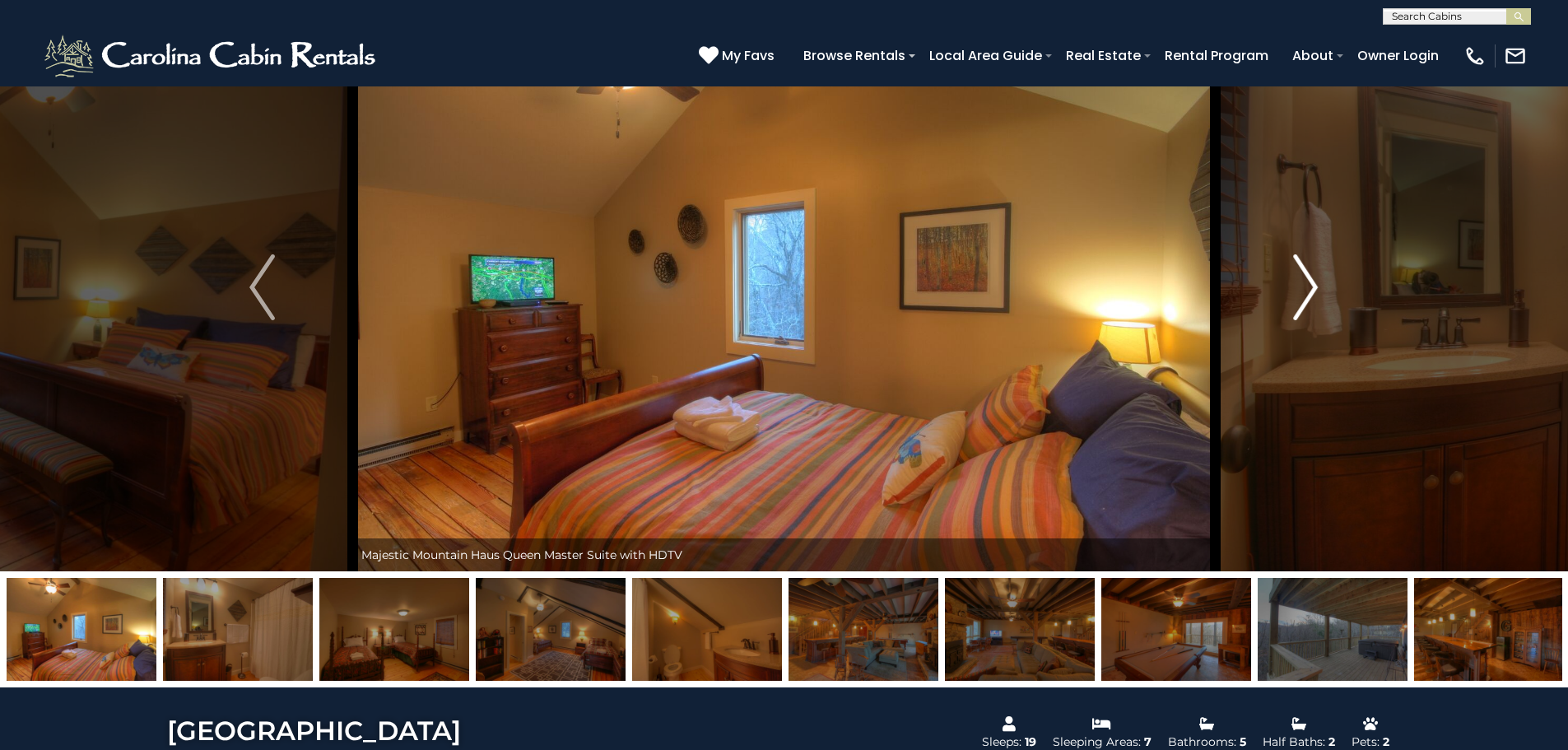
click at [1310, 289] on img "Next" at bounding box center [1305, 288] width 25 height 66
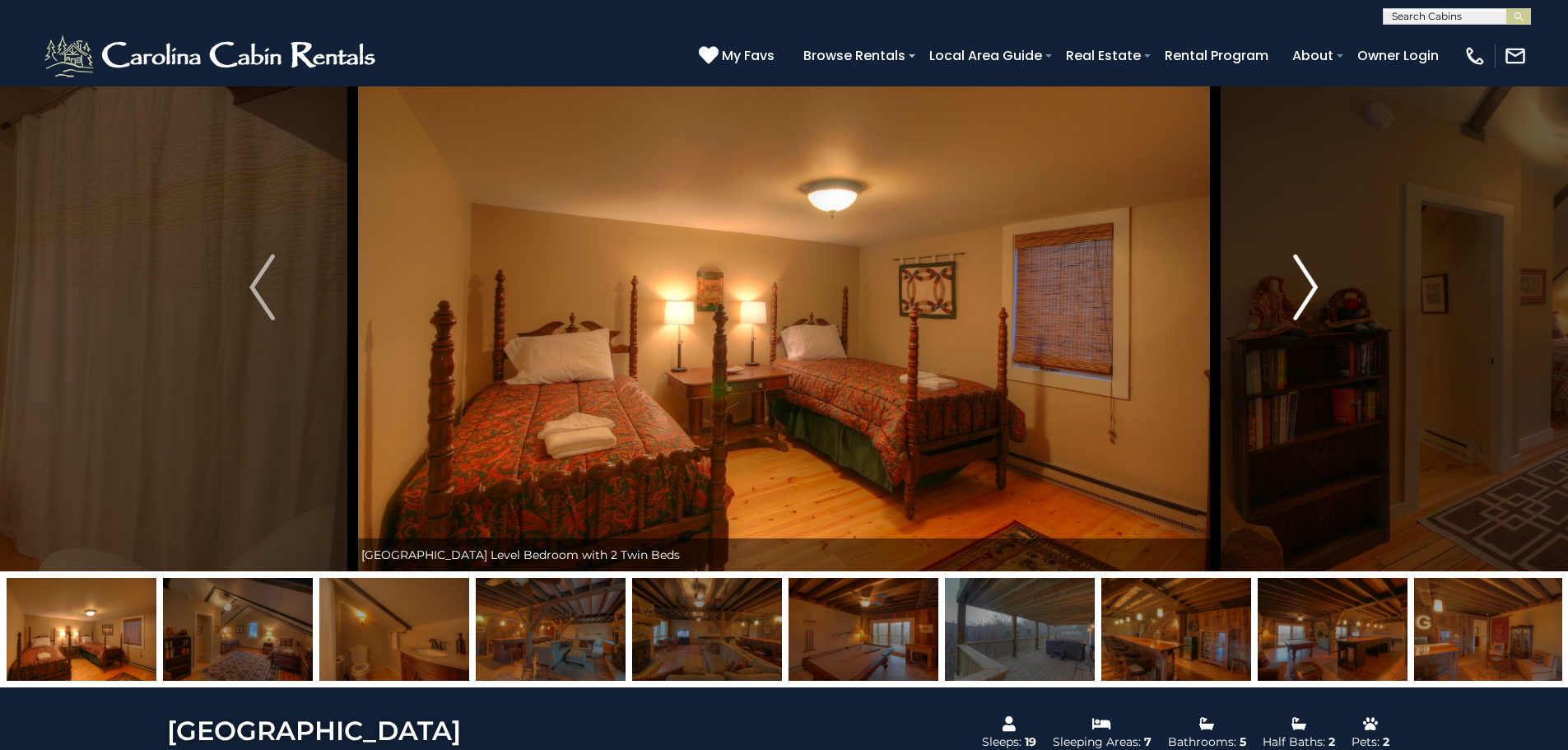
click at [1310, 289] on img "Next" at bounding box center [1305, 288] width 25 height 66
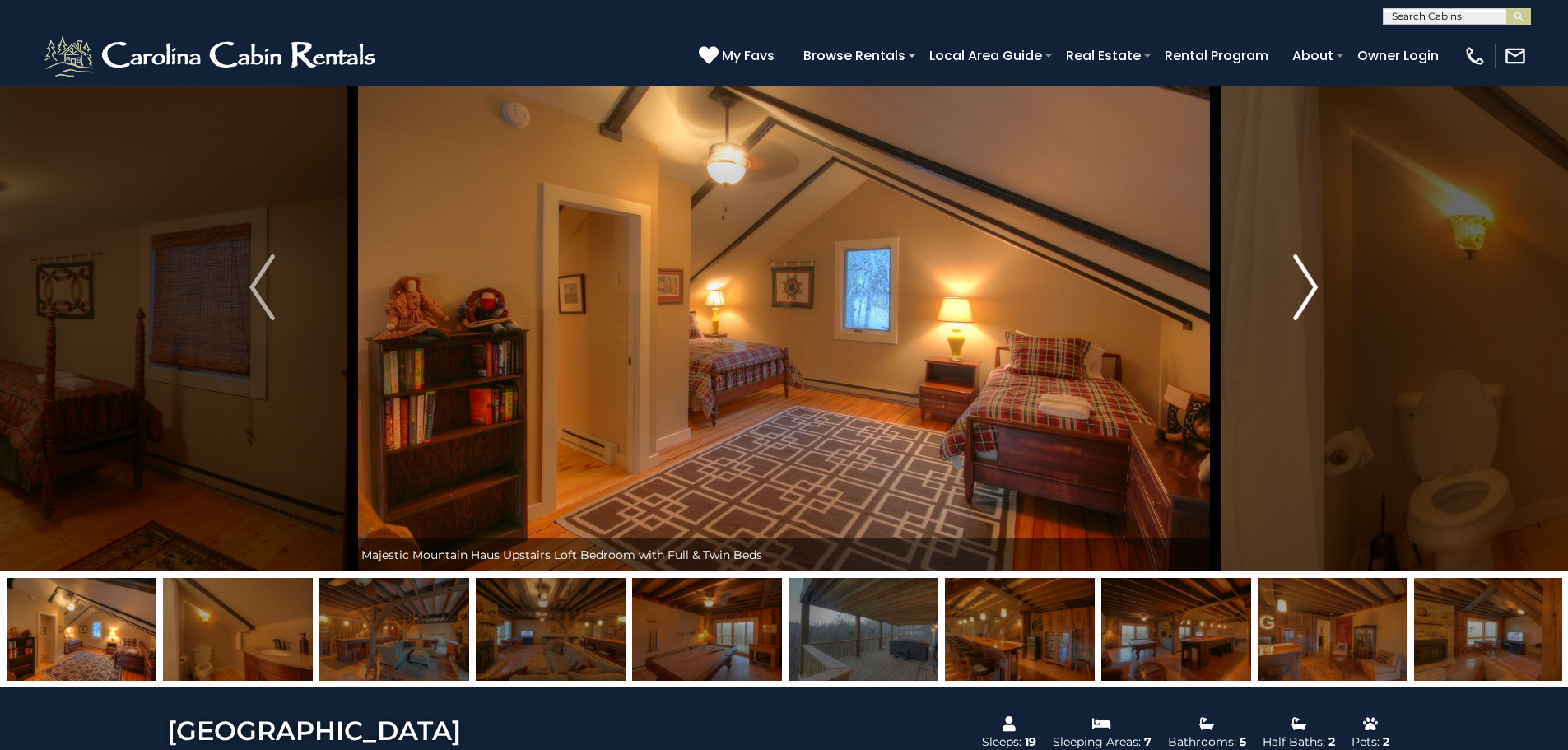
click at [1310, 289] on img "Next" at bounding box center [1305, 288] width 25 height 66
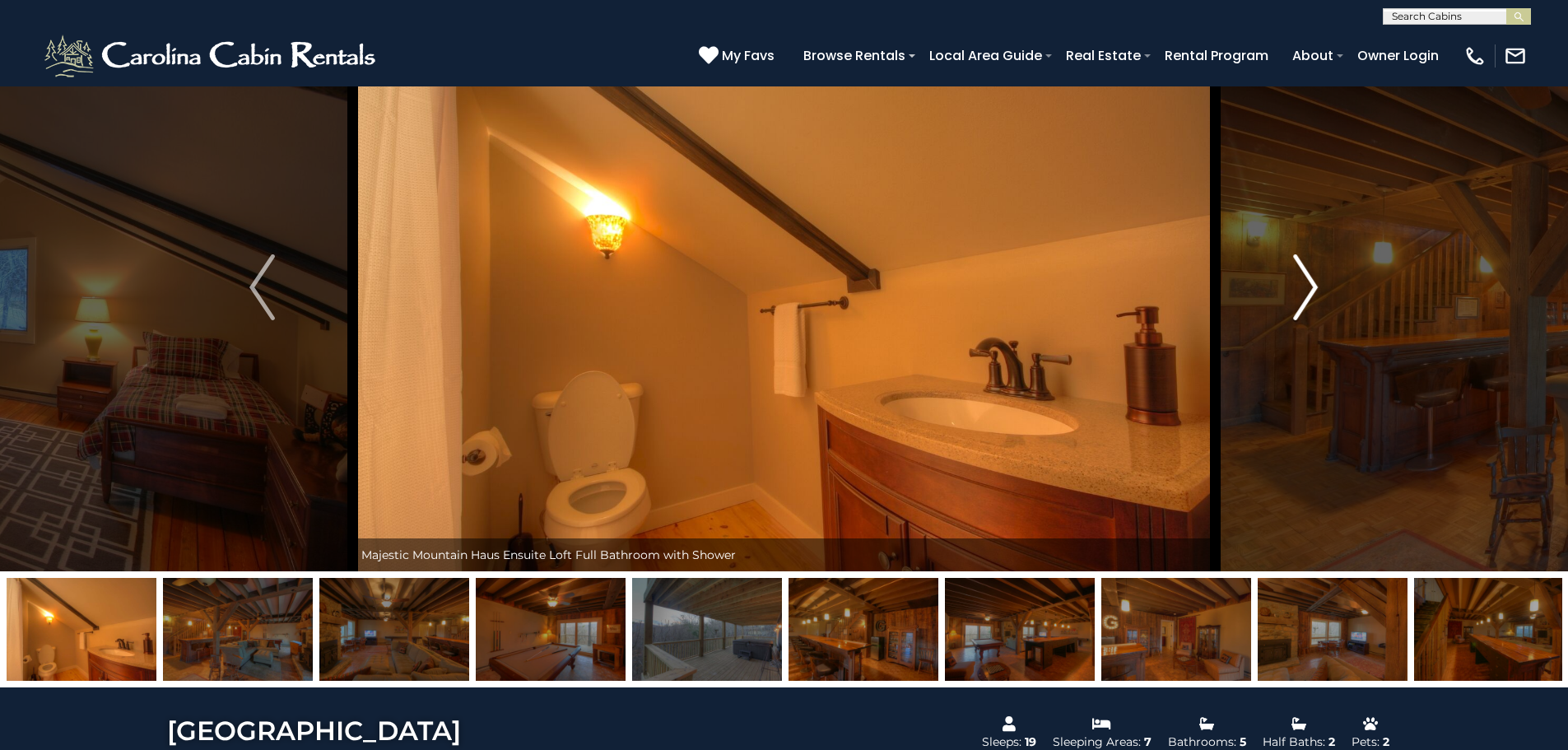
click at [1310, 289] on img "Next" at bounding box center [1305, 288] width 25 height 66
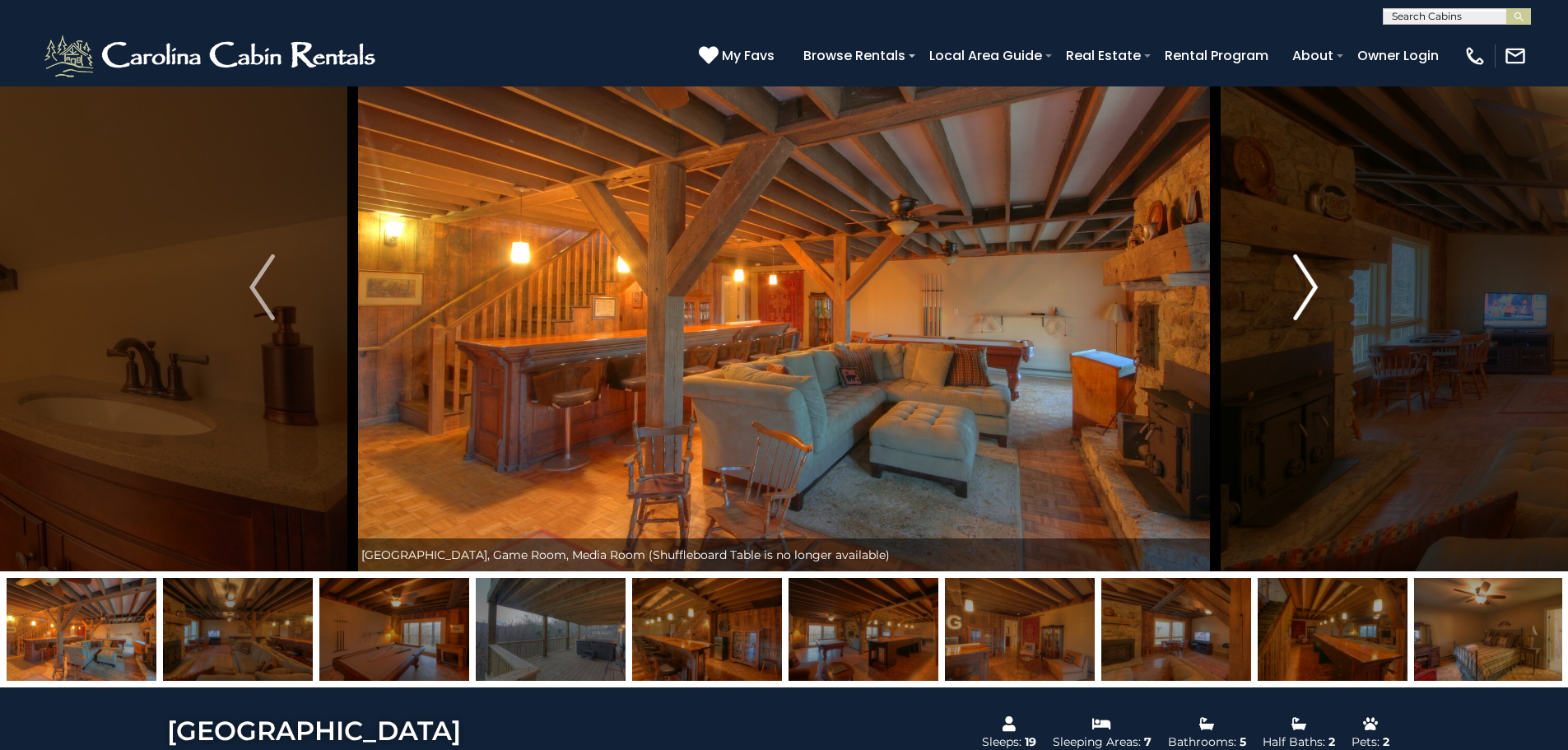
click at [1310, 289] on img "Next" at bounding box center [1305, 288] width 25 height 66
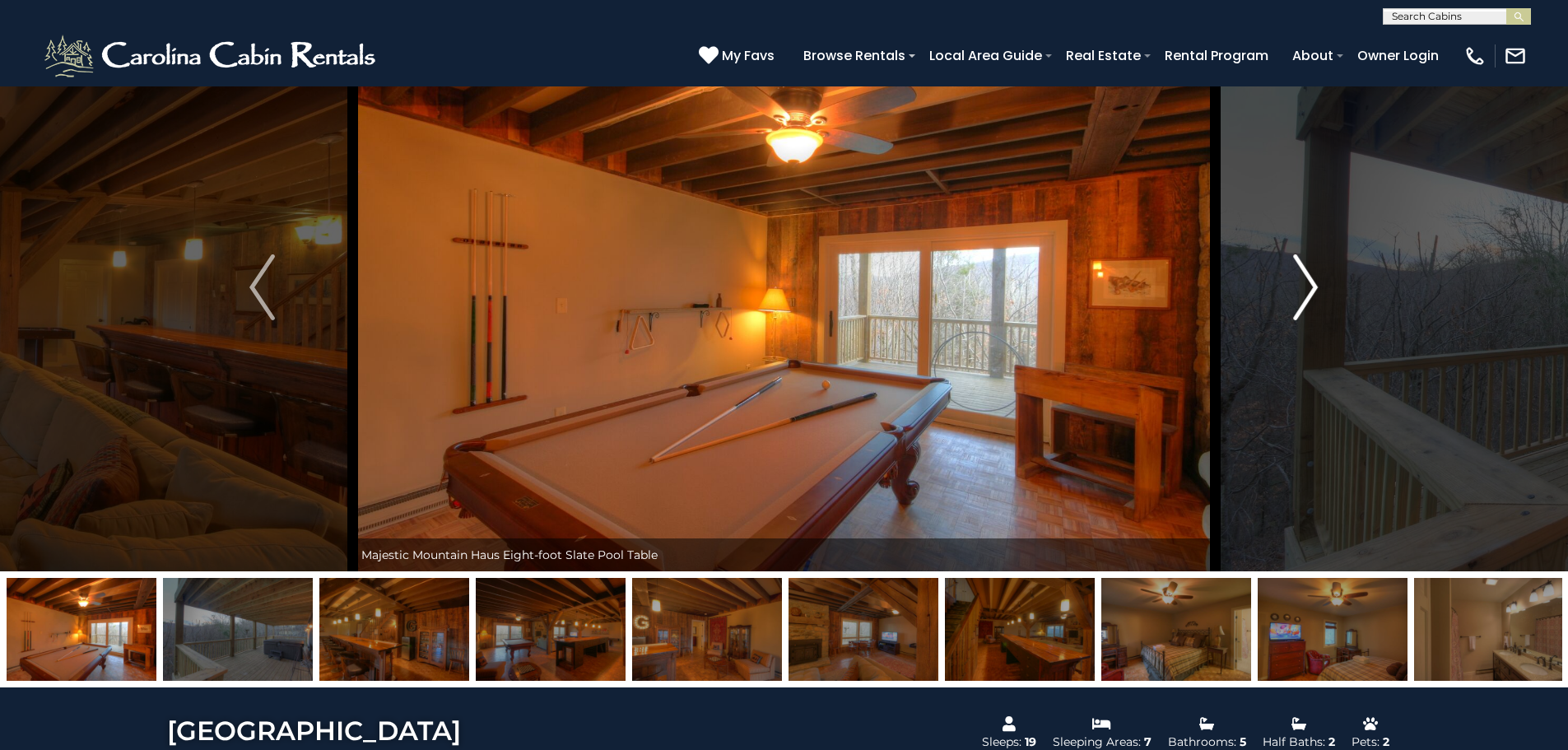
click at [1310, 289] on img "Next" at bounding box center [1305, 288] width 25 height 66
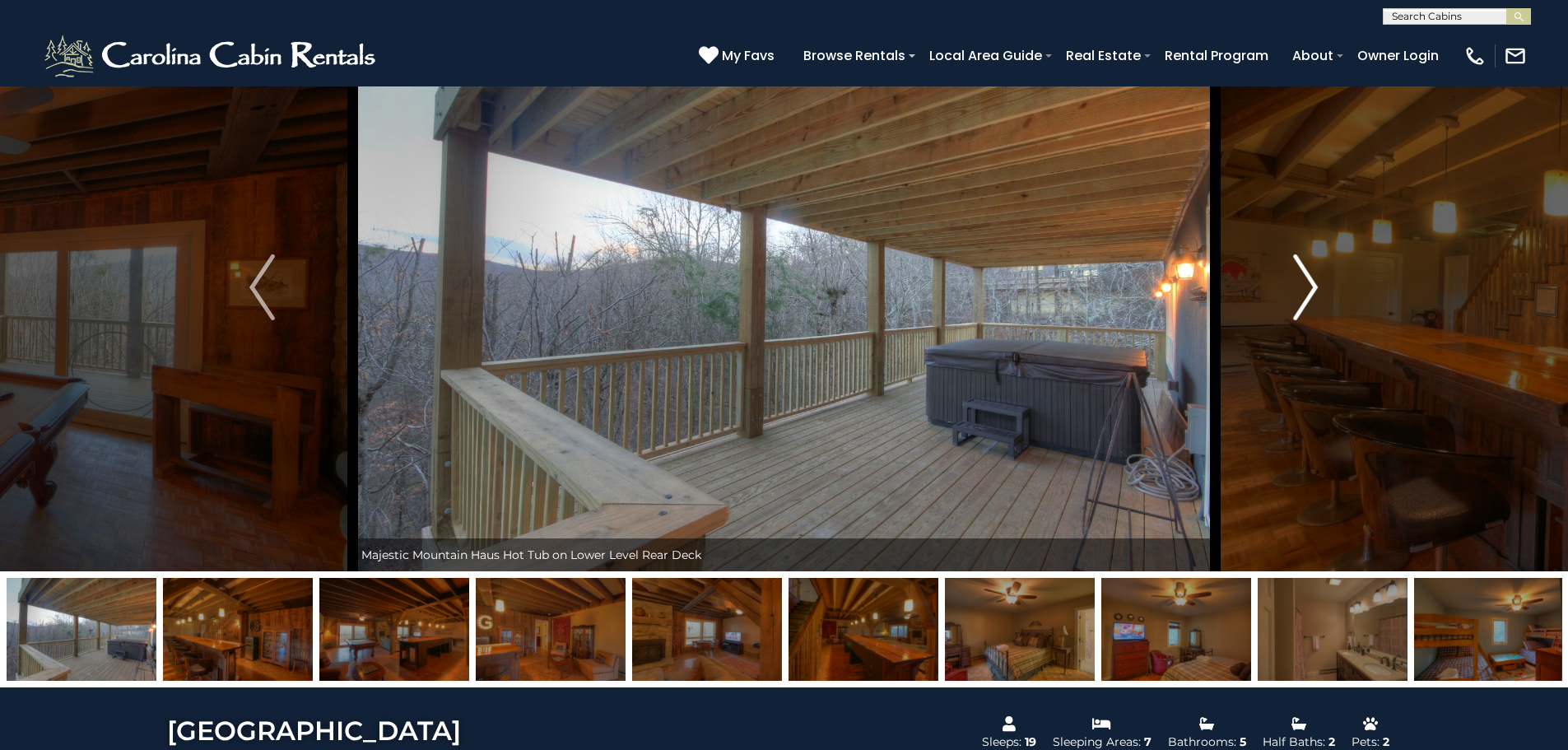
click at [1310, 289] on img "Next" at bounding box center [1305, 288] width 25 height 66
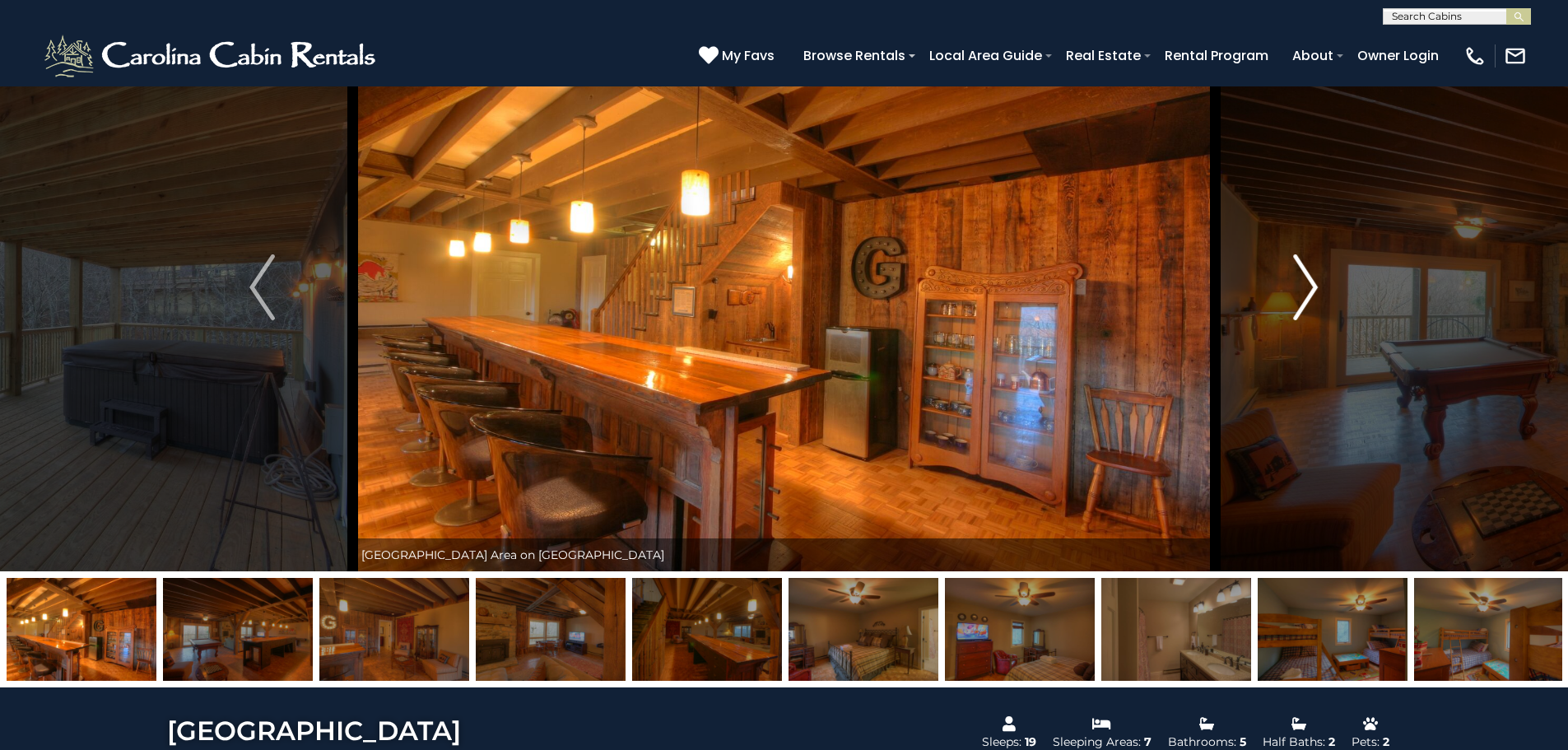
click at [1310, 289] on img "Next" at bounding box center [1305, 288] width 25 height 66
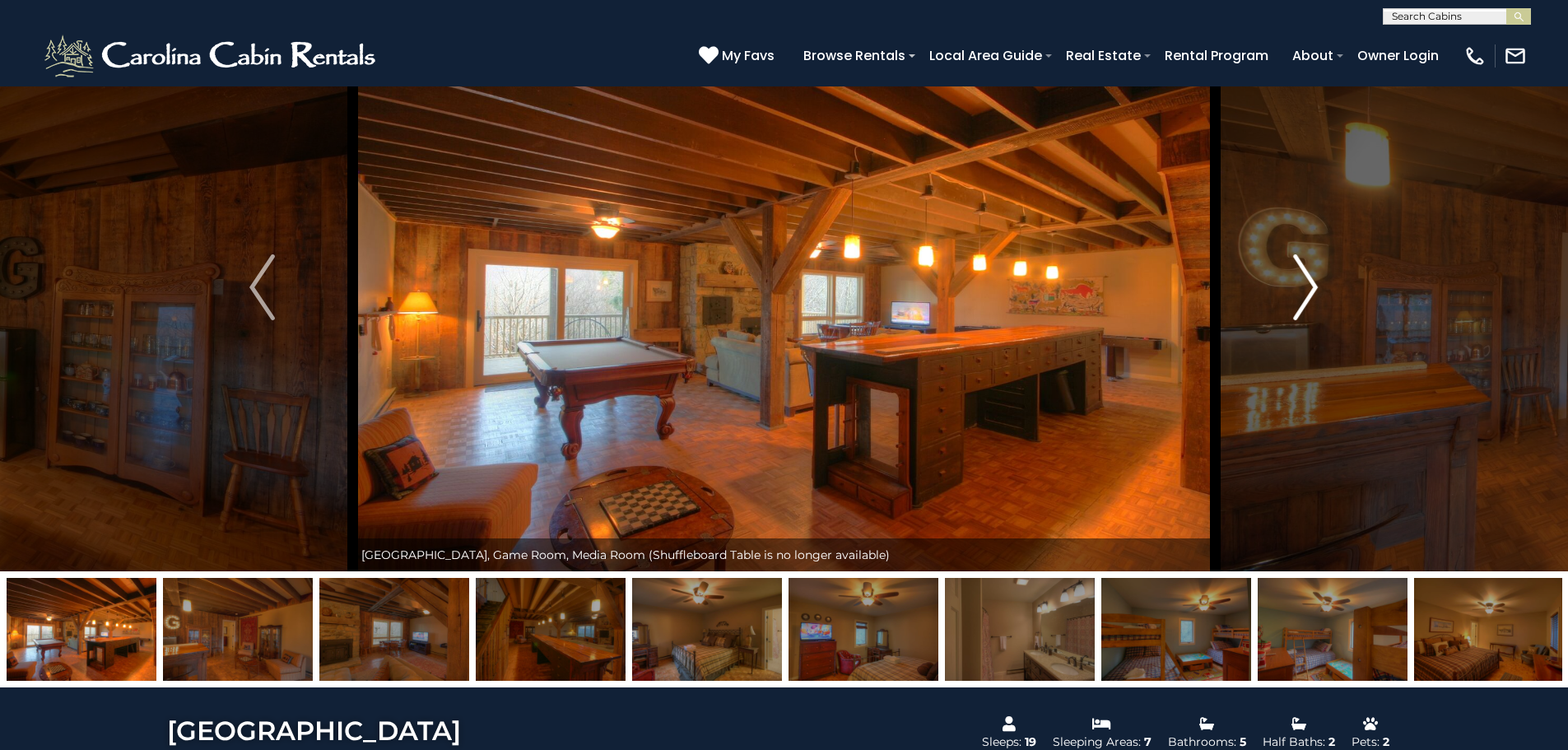
click at [1310, 289] on img "Next" at bounding box center [1305, 288] width 25 height 66
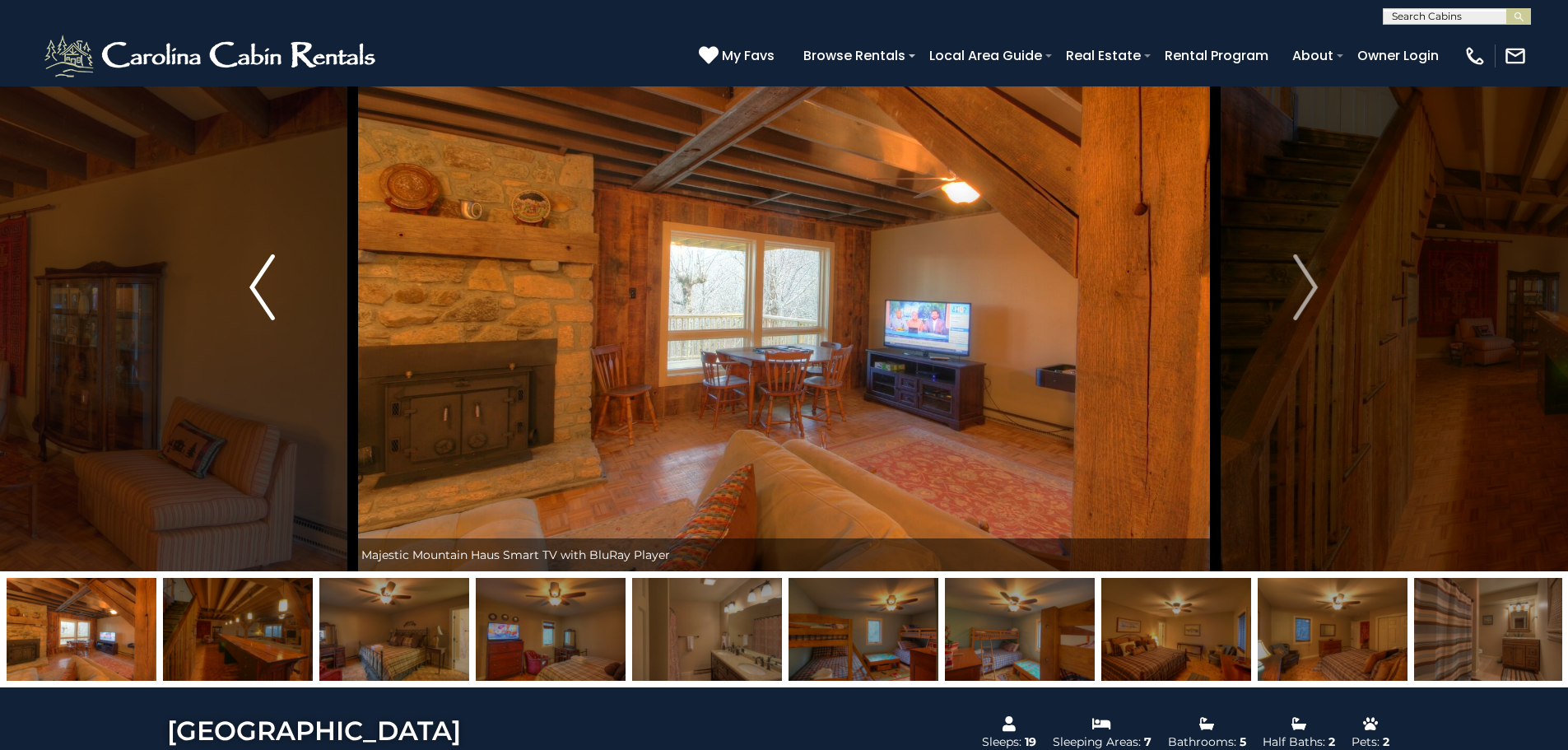
click at [257, 279] on img "Previous" at bounding box center [261, 288] width 25 height 66
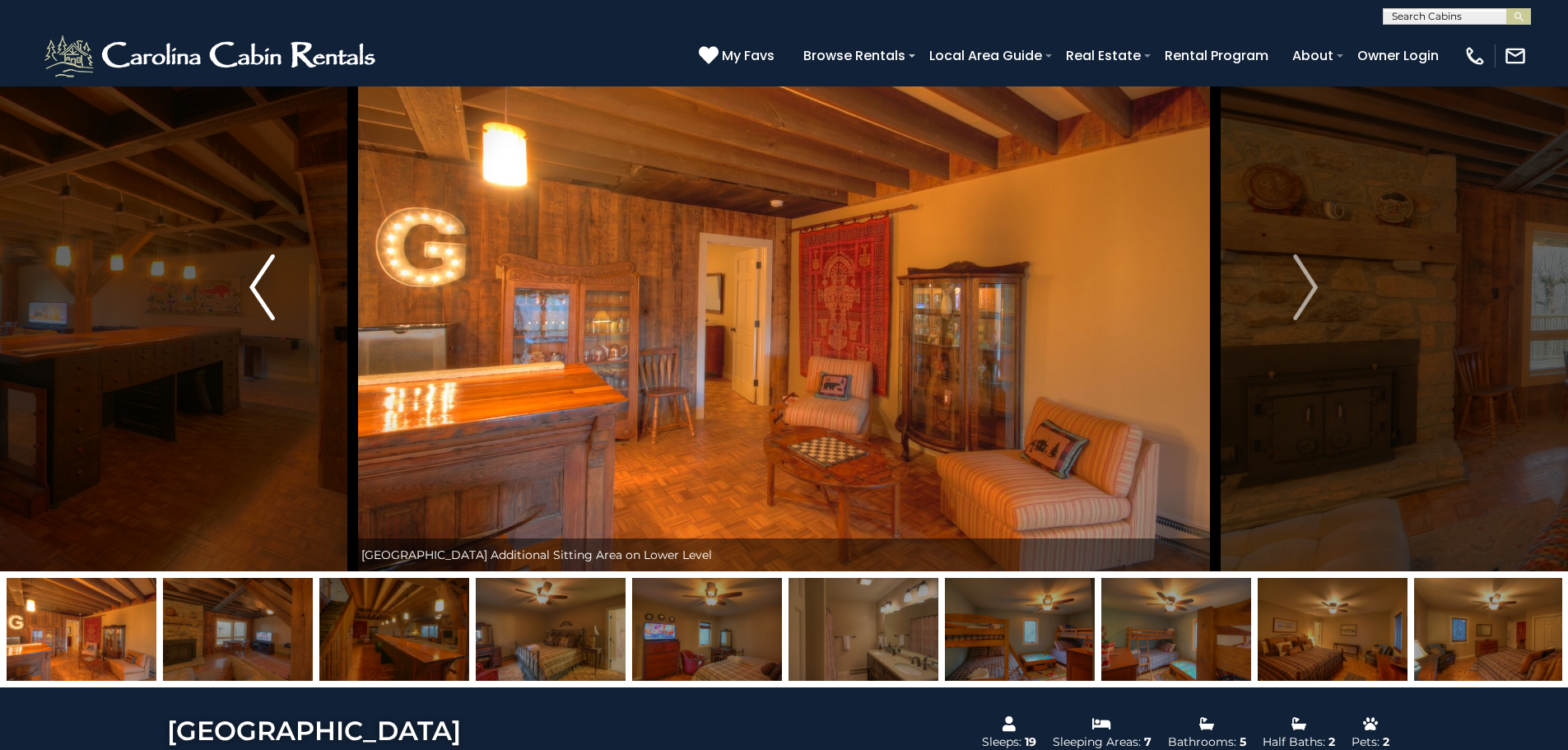
click at [257, 279] on img "Previous" at bounding box center [261, 288] width 25 height 66
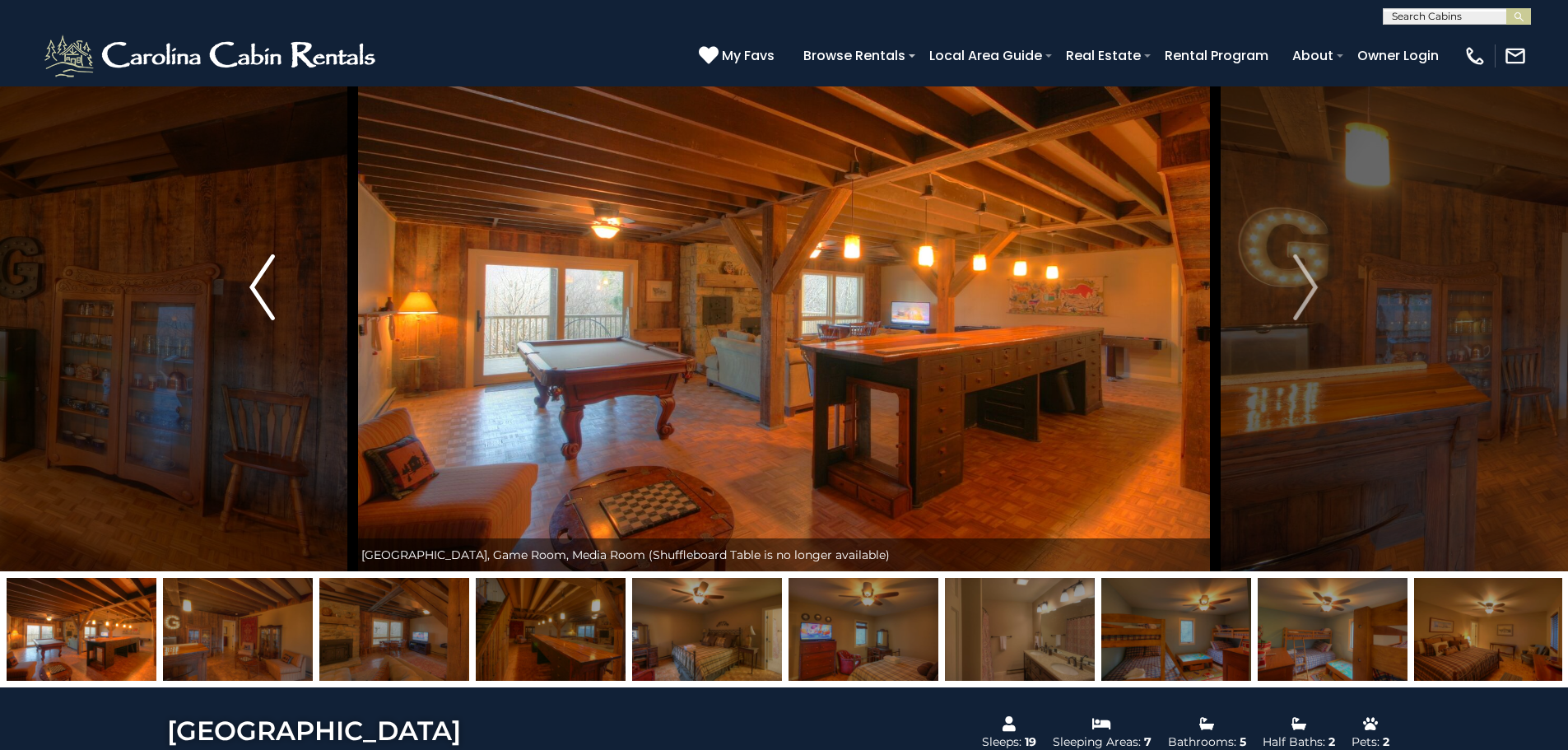
click at [257, 279] on img "Previous" at bounding box center [261, 288] width 25 height 66
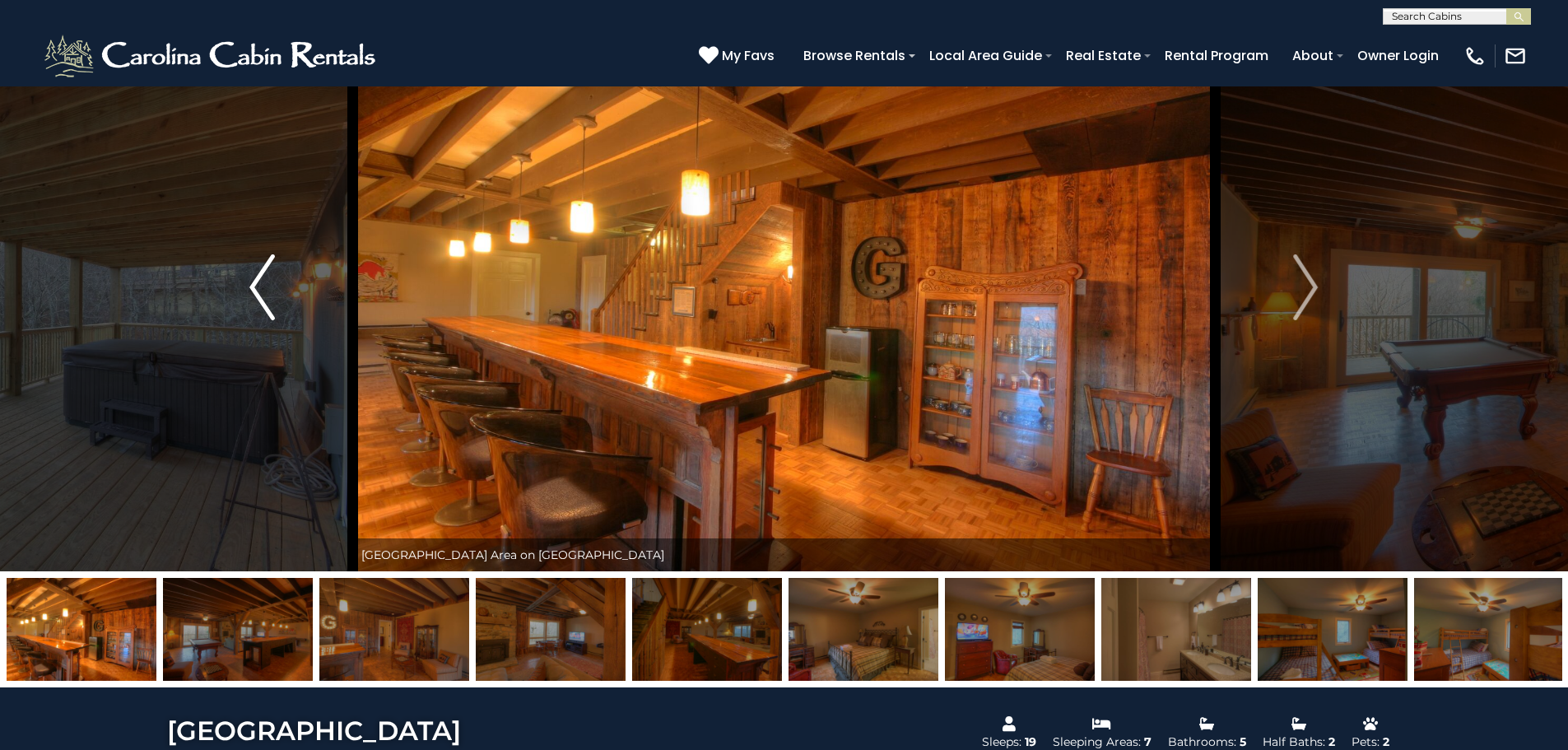
click at [257, 279] on img "Previous" at bounding box center [261, 288] width 25 height 66
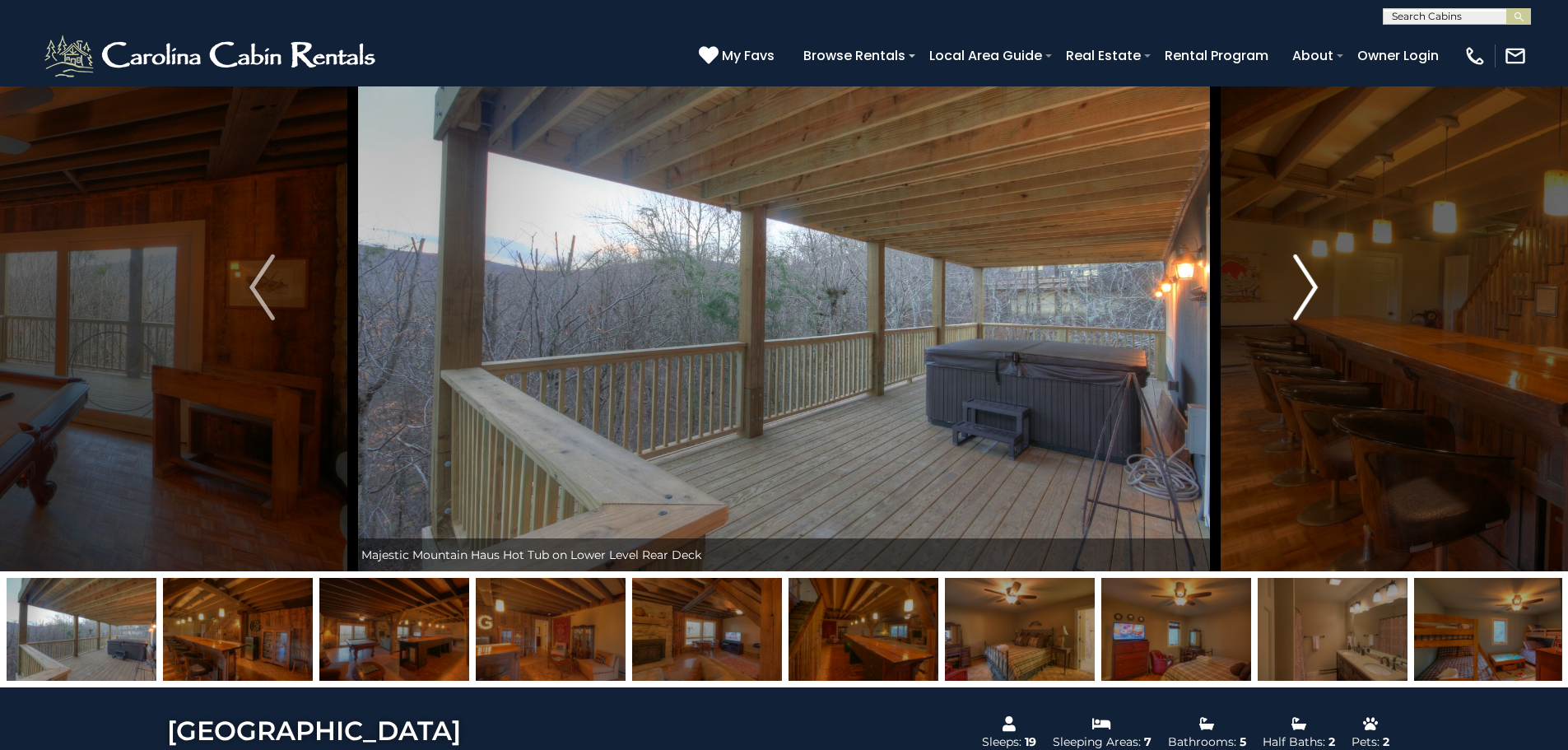
click at [1314, 290] on img "Next" at bounding box center [1305, 288] width 25 height 66
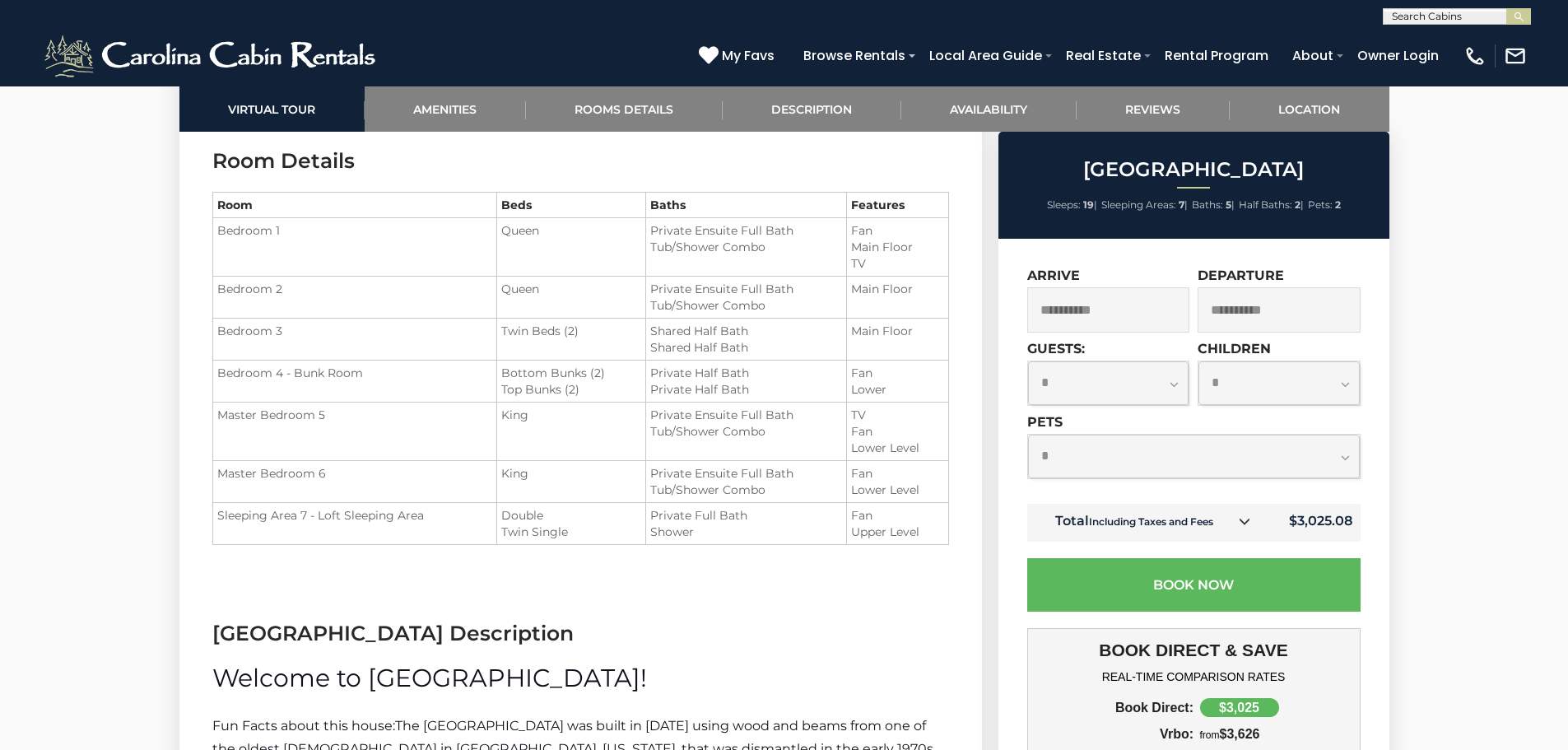
scroll to position [1976, 0]
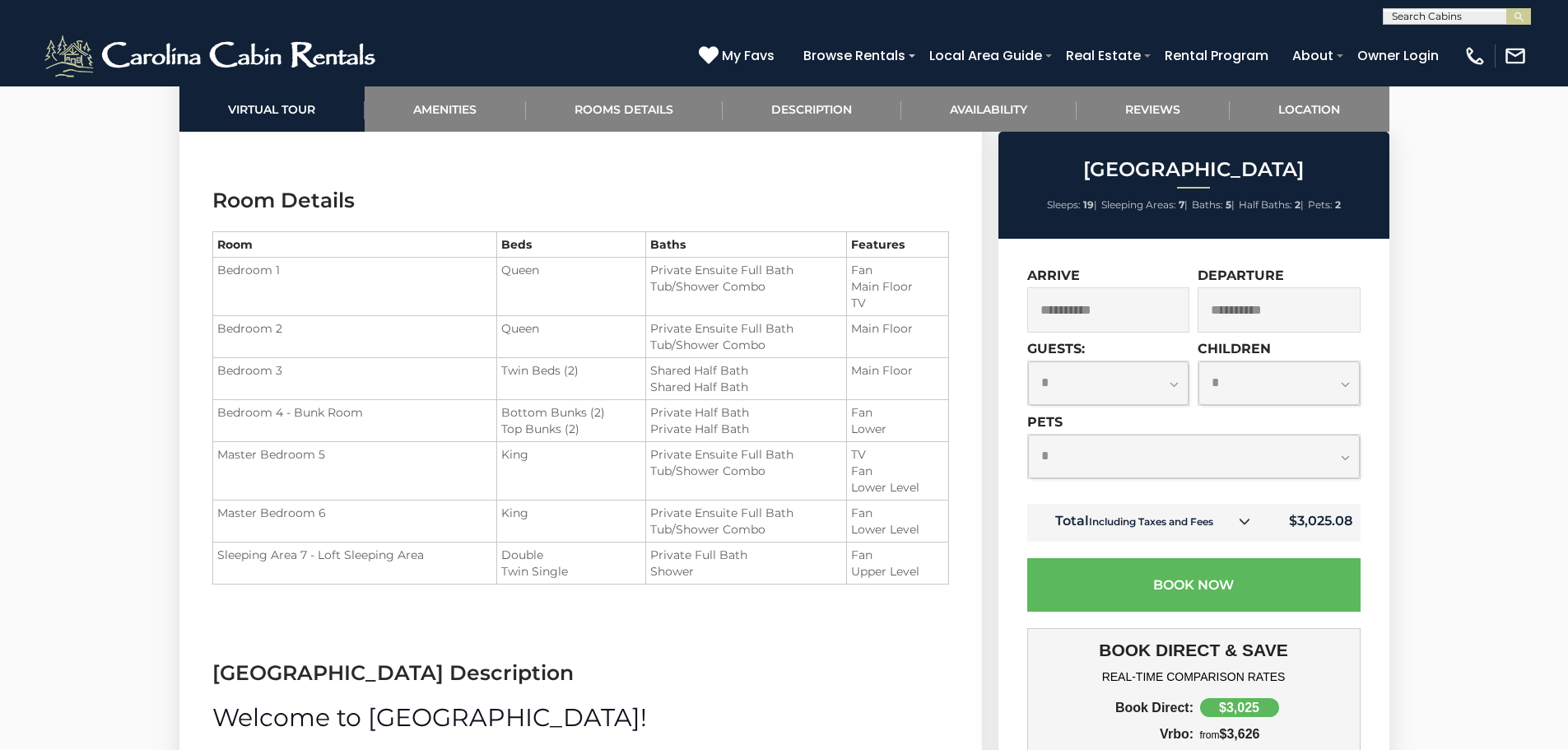
click at [1346, 374] on select "**********" at bounding box center [1279, 384] width 162 height 44
click at [1051, 388] on select "**********" at bounding box center [1109, 384] width 162 height 44
select select "*"
click at [1028, 362] on select "**********" at bounding box center [1109, 384] width 162 height 44
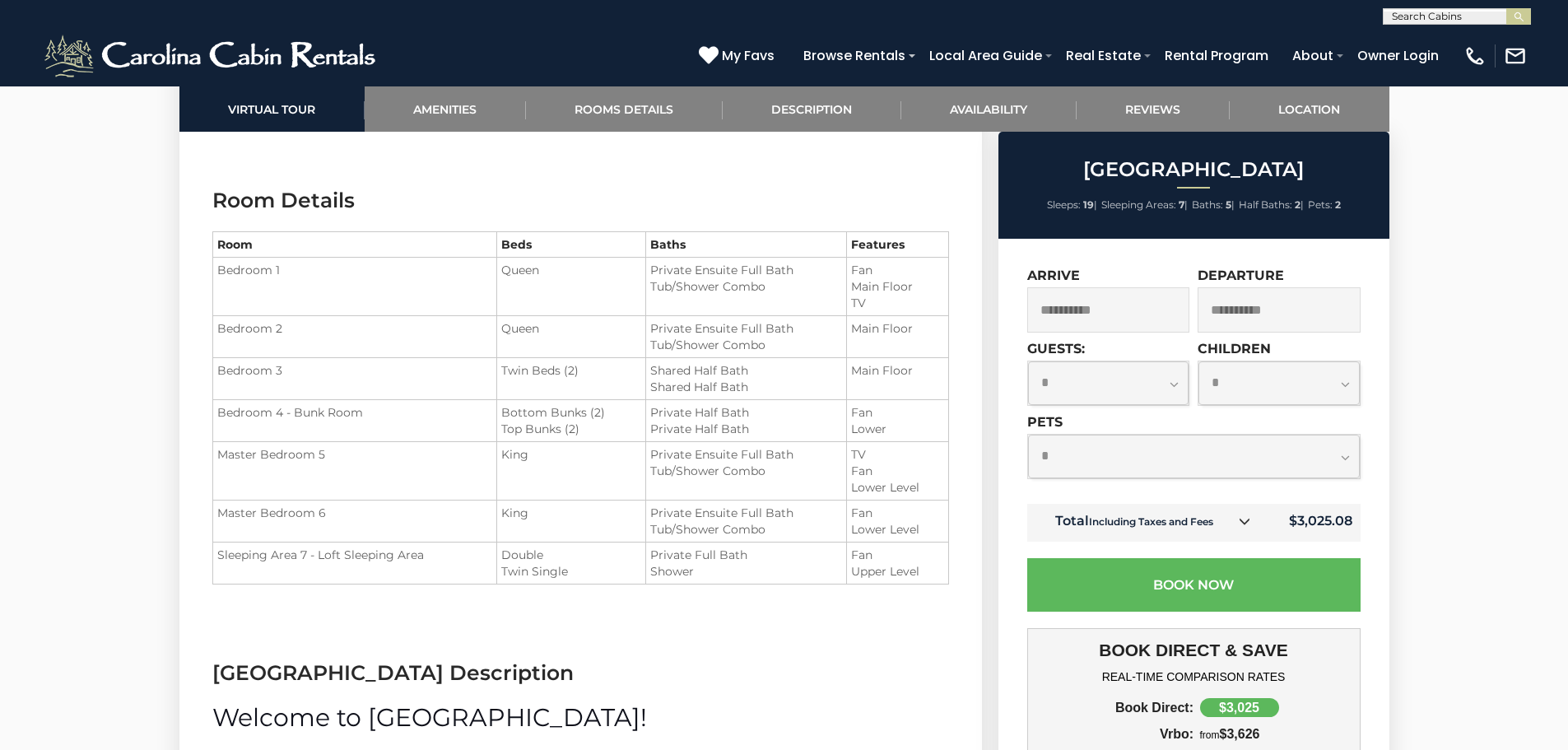
click at [1349, 381] on select "**********" at bounding box center [1279, 384] width 162 height 44
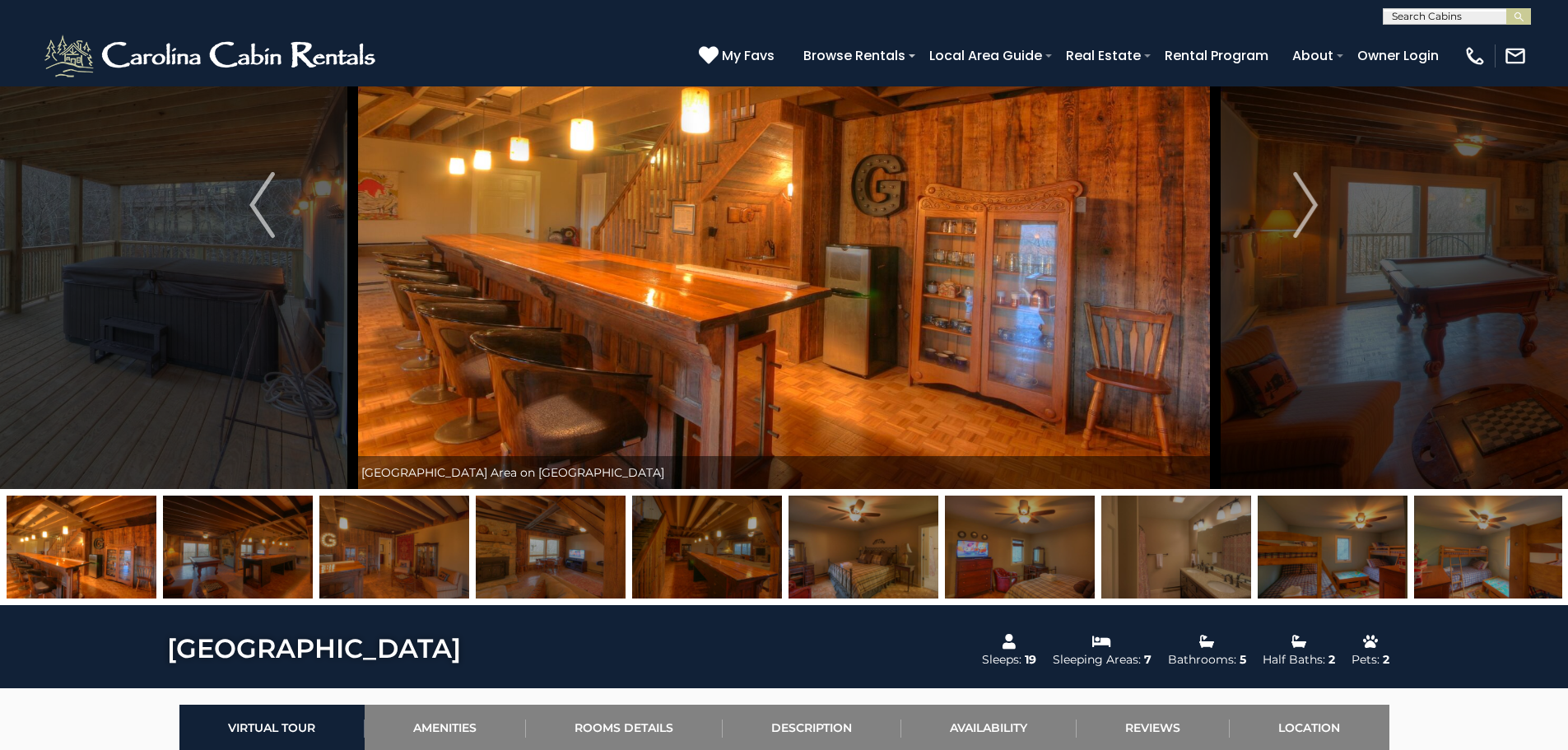
scroll to position [412, 0]
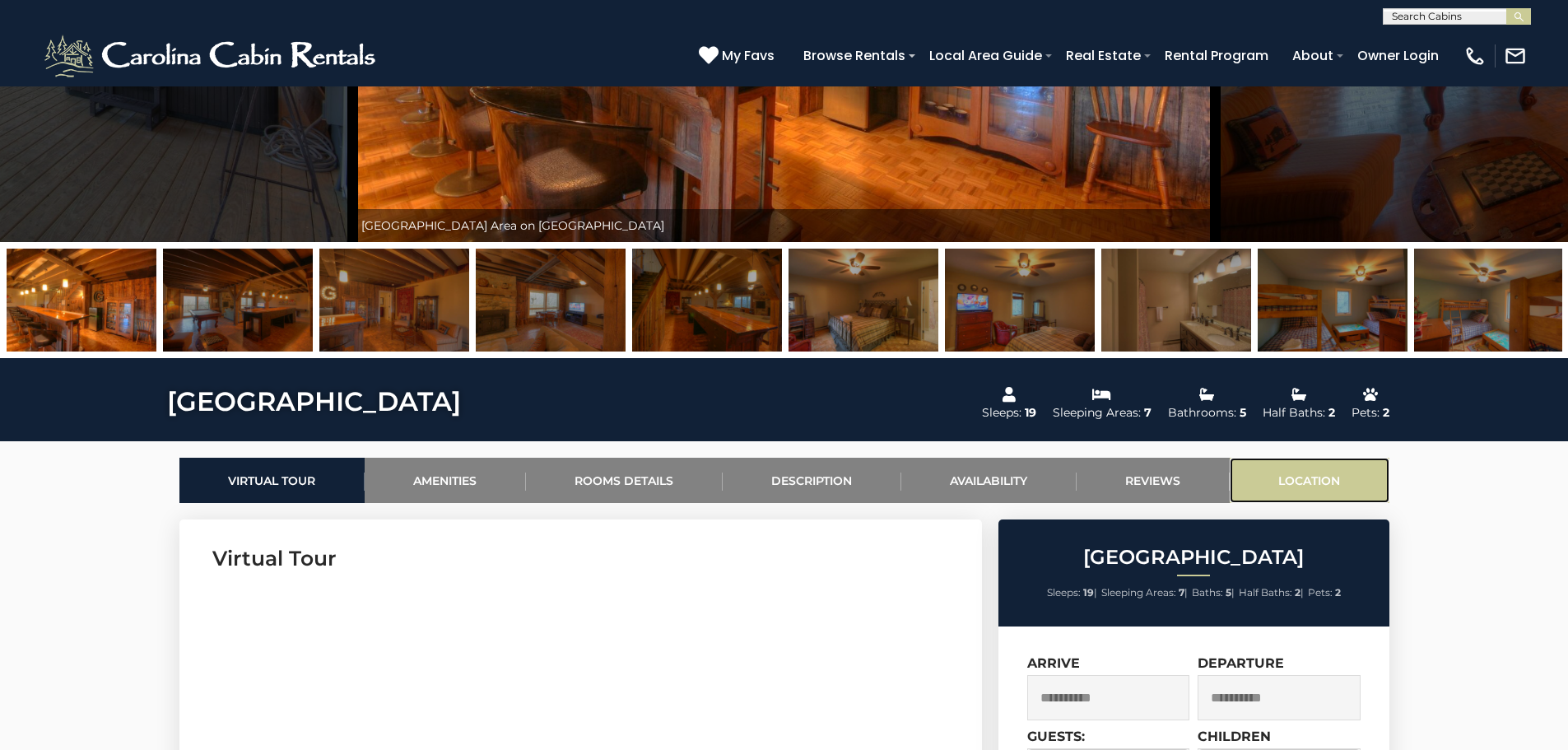
click at [1304, 476] on link "Location" at bounding box center [1310, 481] width 160 height 46
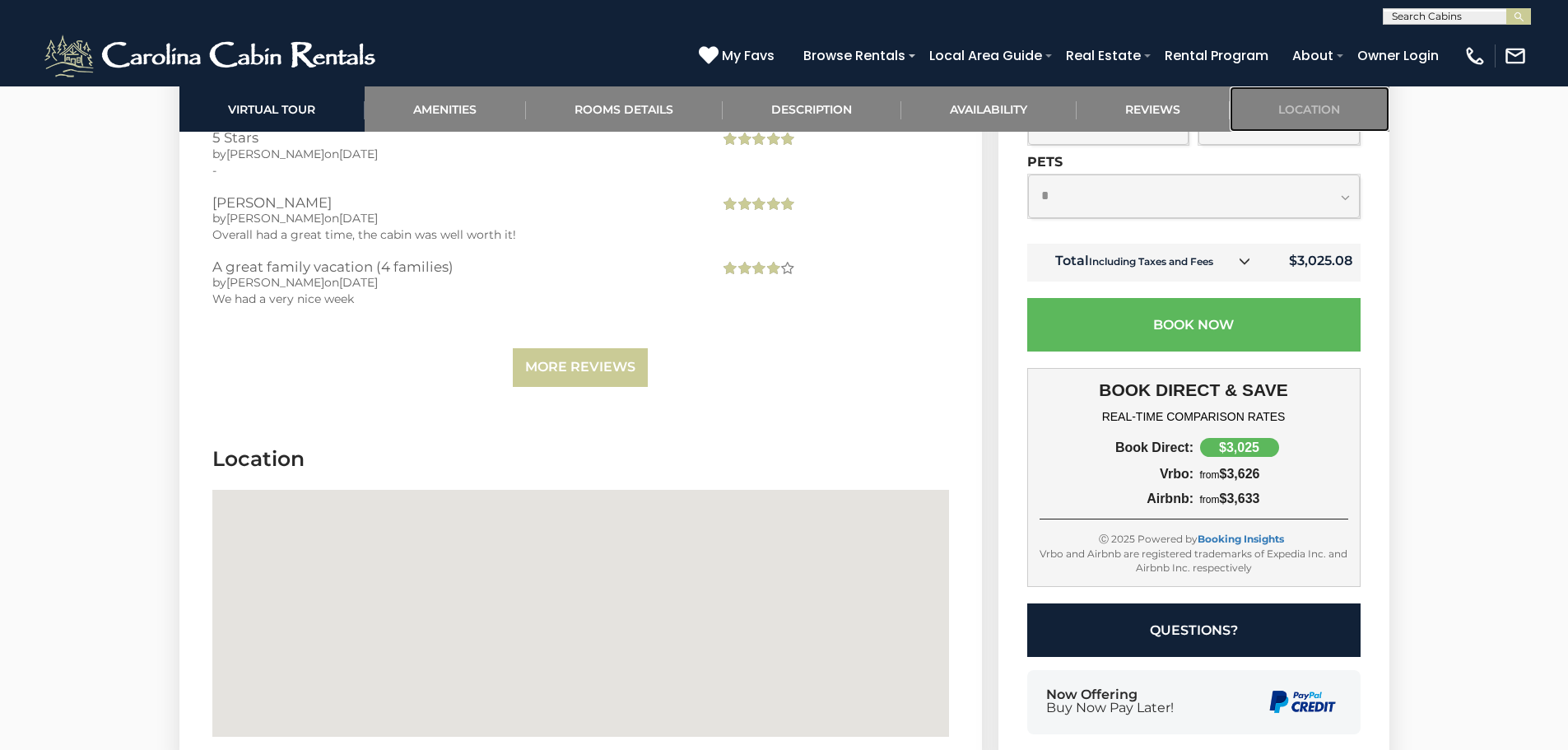
scroll to position [4914, 0]
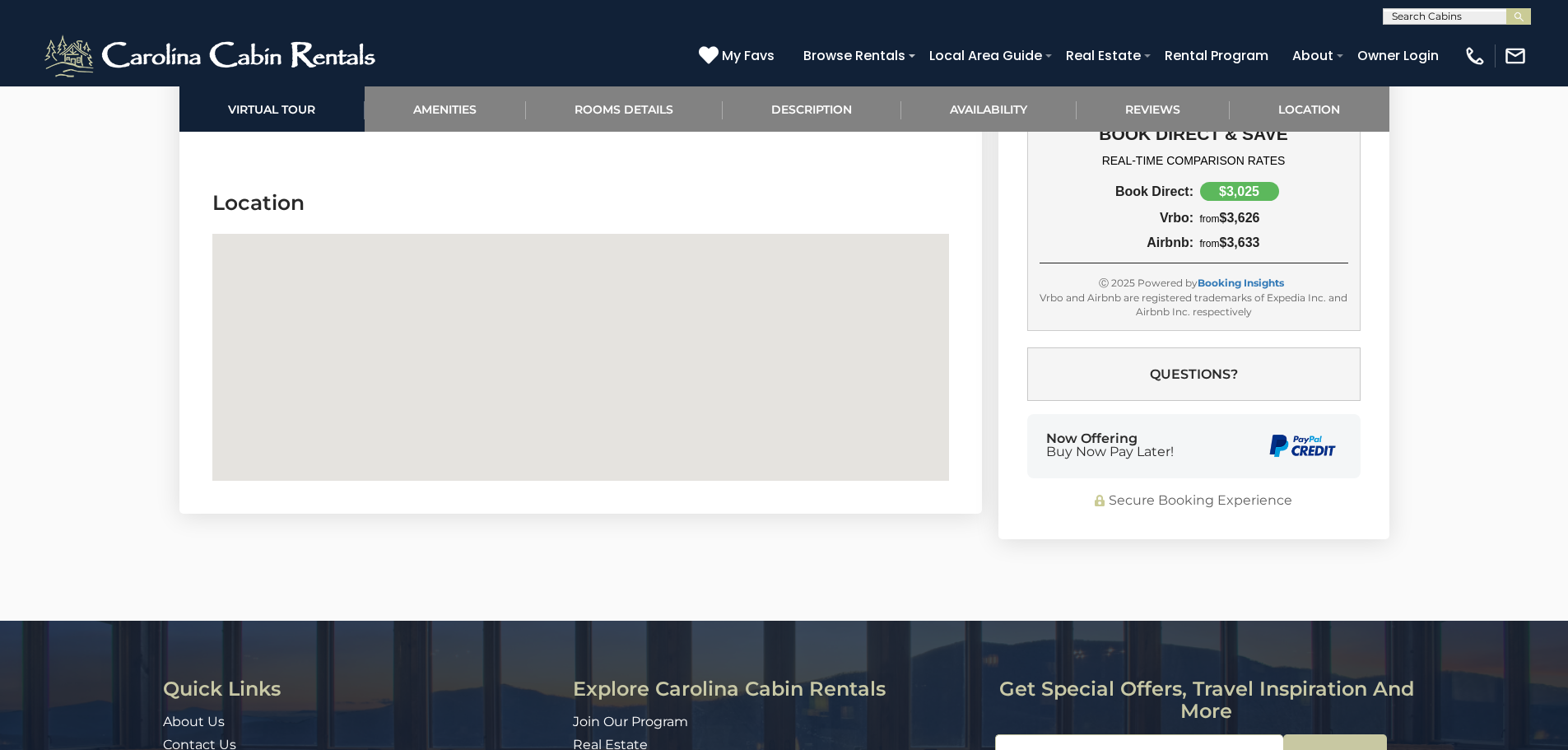
click at [570, 327] on area "Majestic Mountain Haus" at bounding box center [570, 327] width 0 height 0
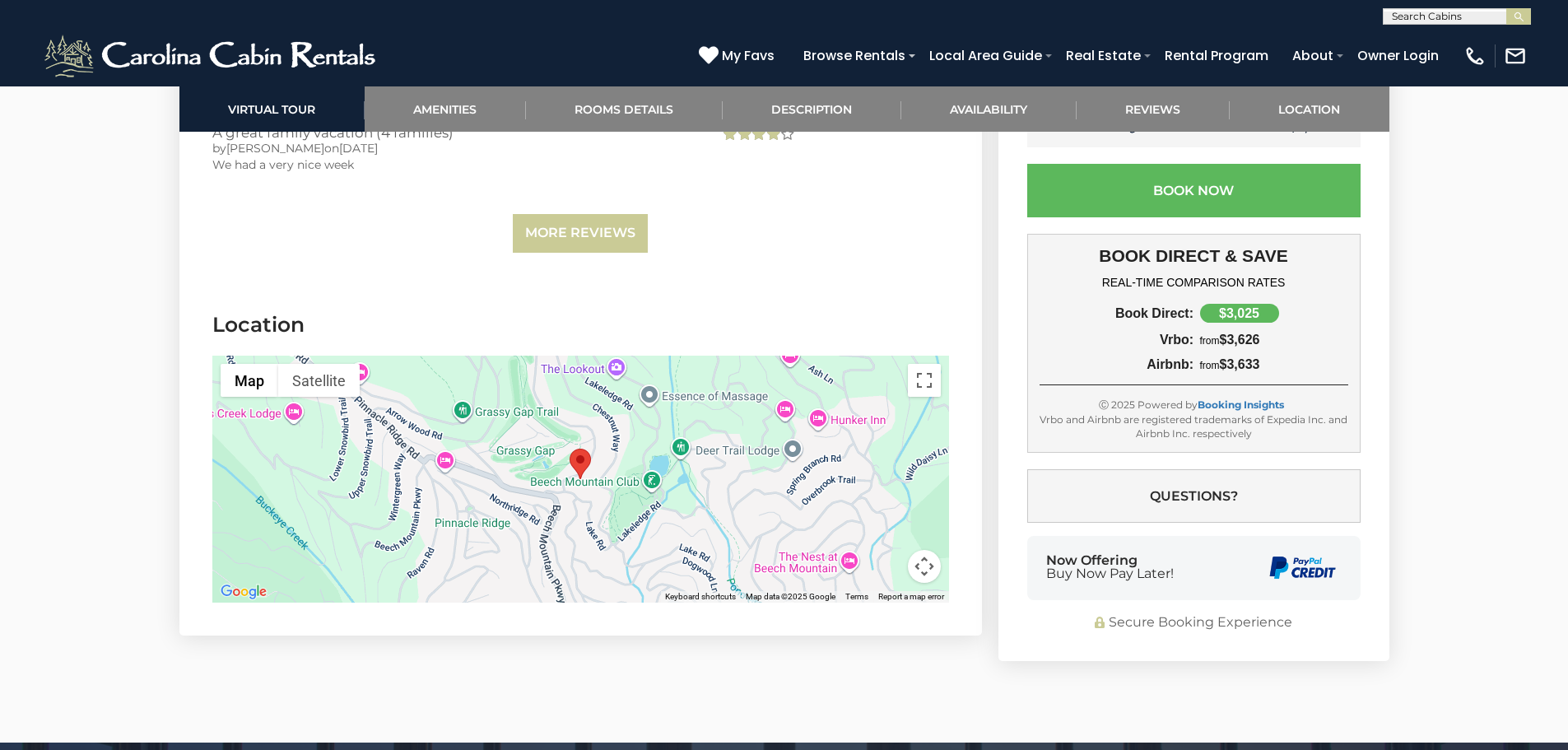
scroll to position [4832, 0]
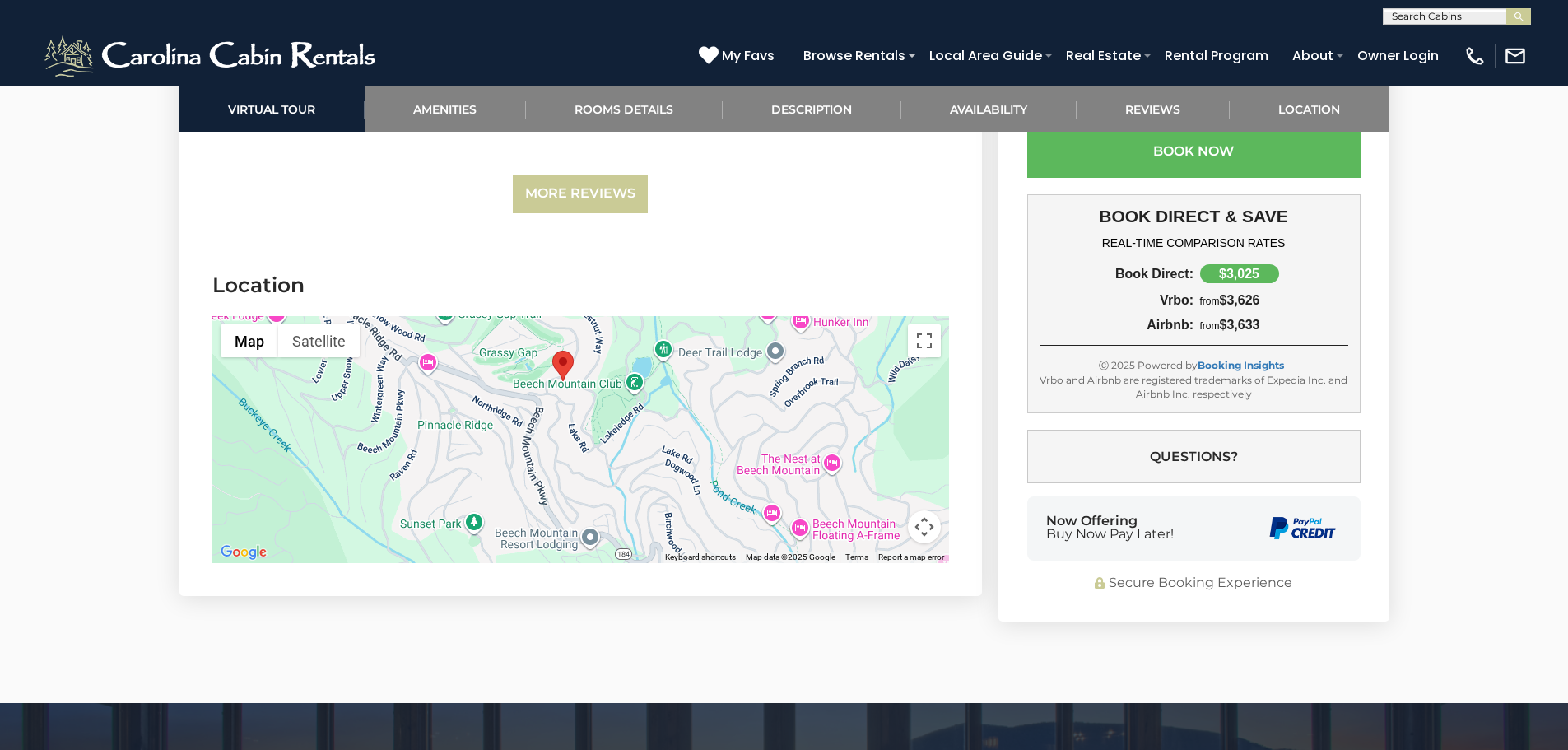
drag, startPoint x: 581, startPoint y: 433, endPoint x: 559, endPoint y: 321, distance: 114.1
click at [563, 364] on div at bounding box center [581, 439] width 737 height 247
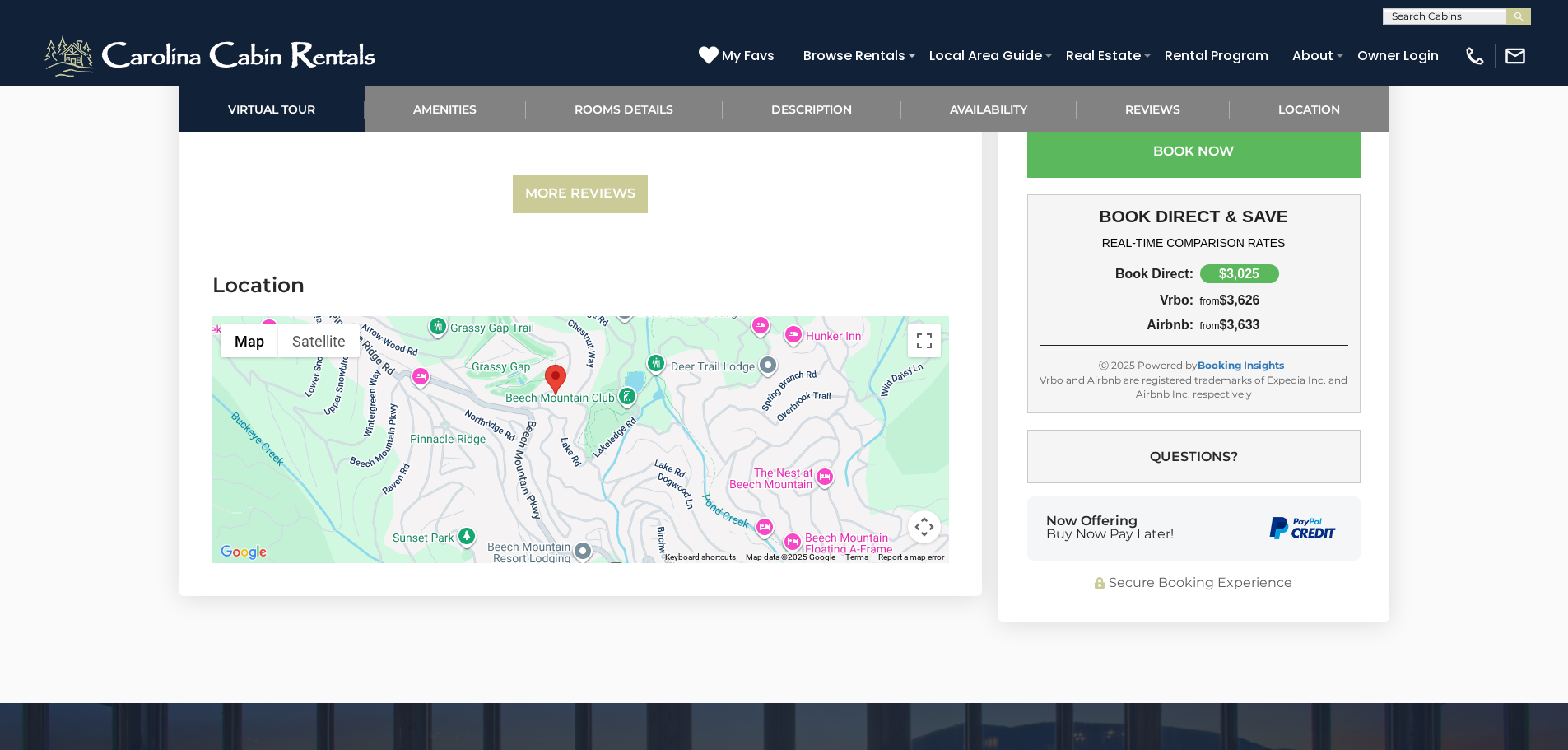
drag, startPoint x: 555, startPoint y: 370, endPoint x: 560, endPoint y: 393, distance: 23.5
click at [562, 406] on div at bounding box center [581, 439] width 737 height 247
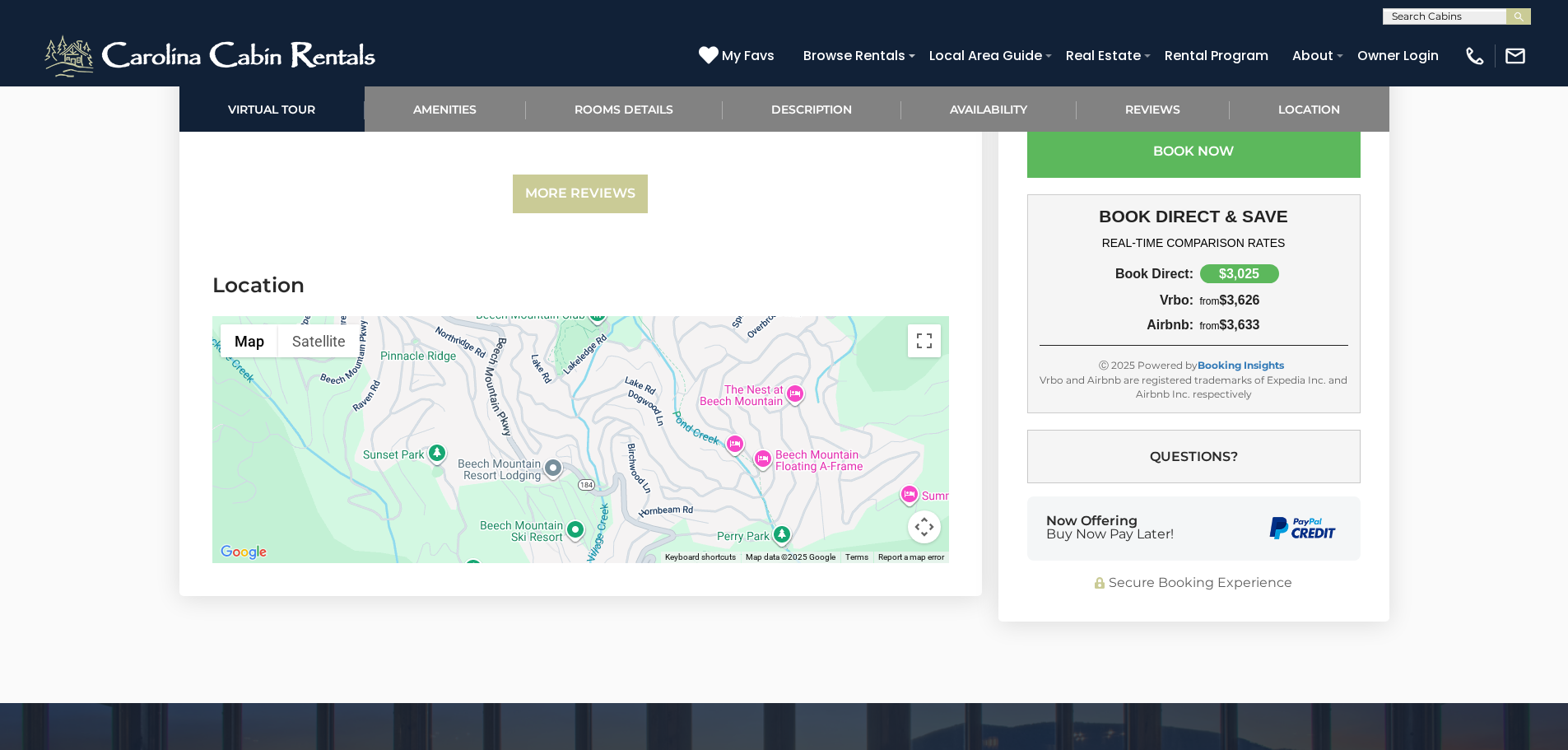
drag, startPoint x: 553, startPoint y: 472, endPoint x: 370, endPoint y: 331, distance: 231.0
click at [518, 357] on div at bounding box center [581, 439] width 737 height 247
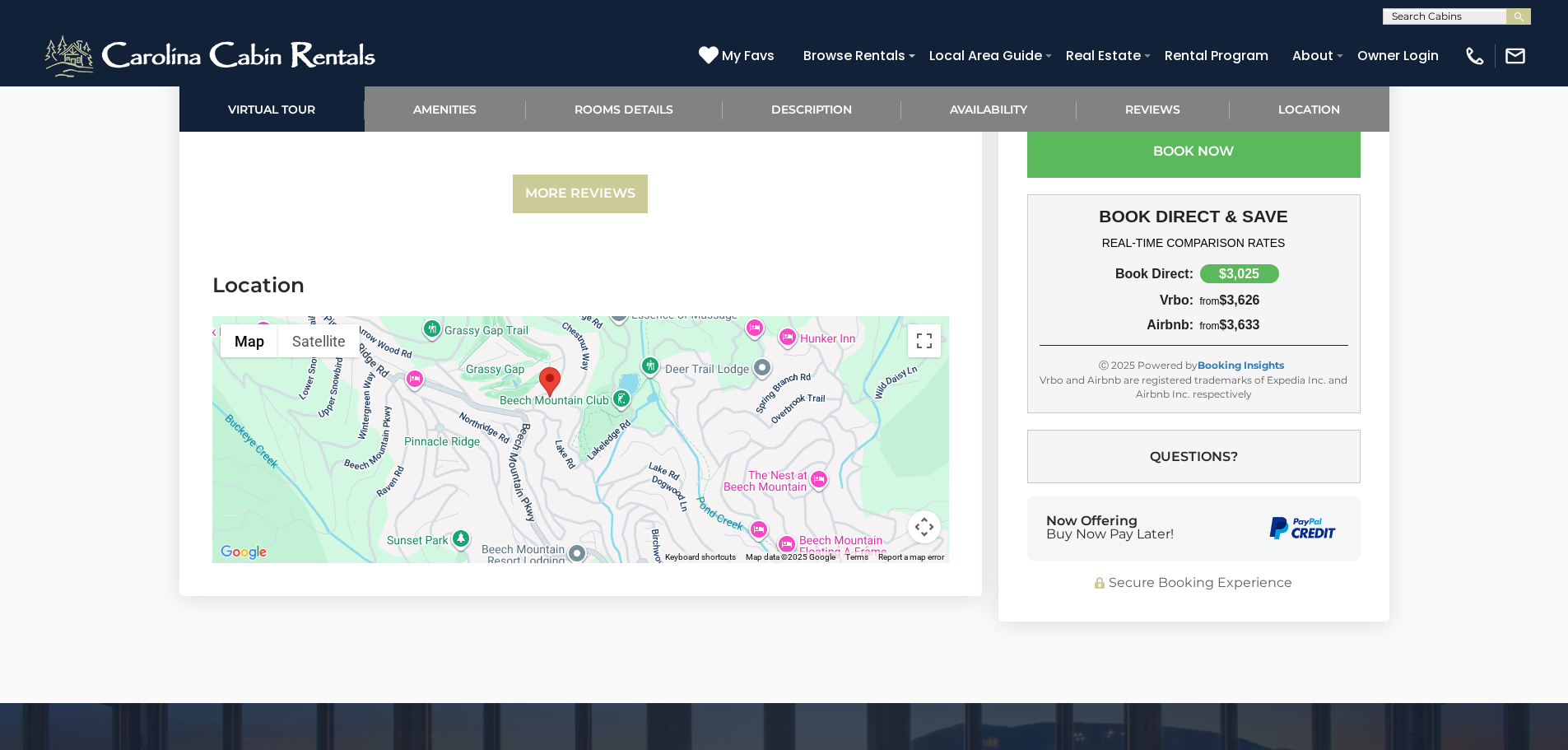
click at [635, 470] on div at bounding box center [581, 439] width 737 height 247
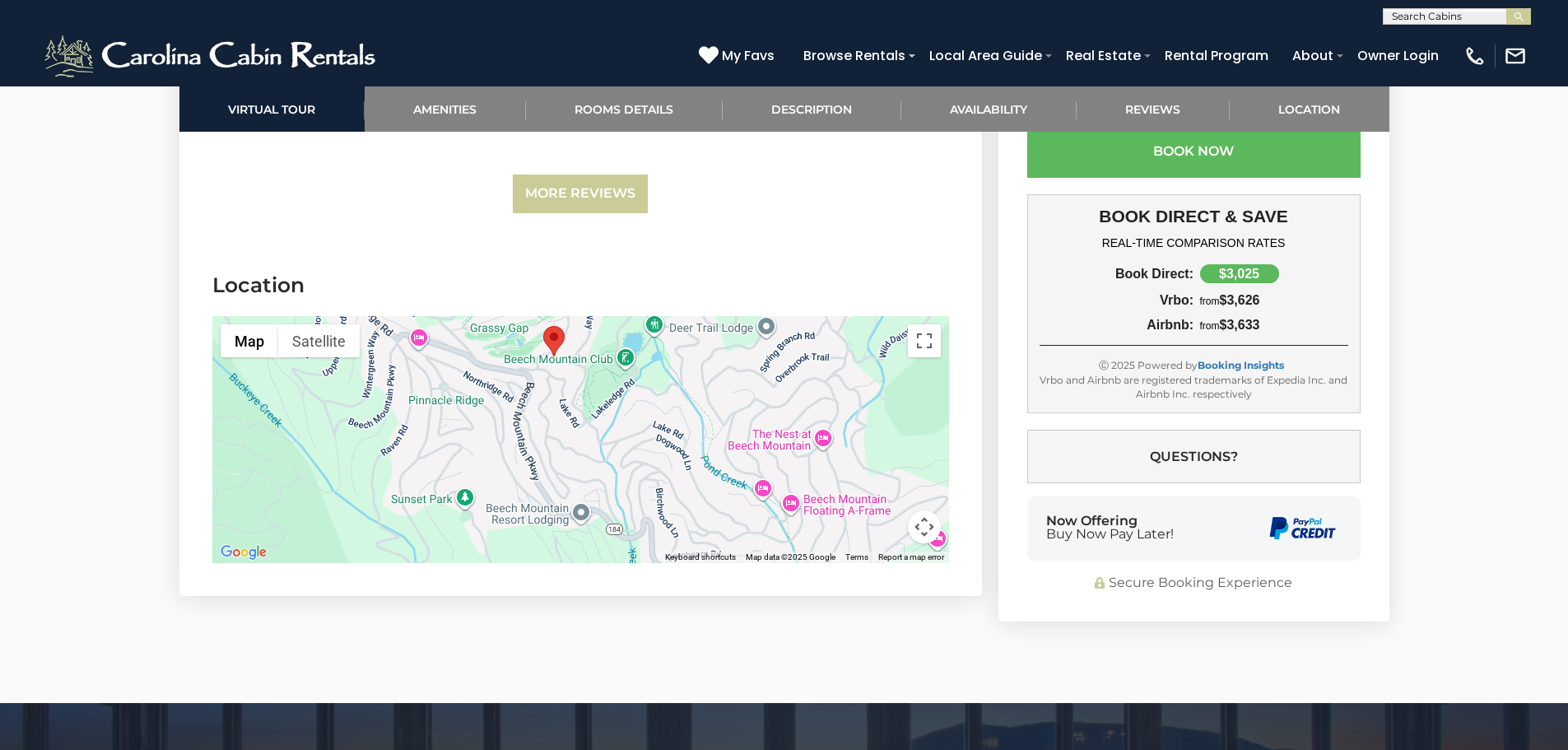
drag, startPoint x: 629, startPoint y: 435, endPoint x: 633, endPoint y: 426, distance: 9.8
click at [633, 426] on div at bounding box center [581, 439] width 737 height 247
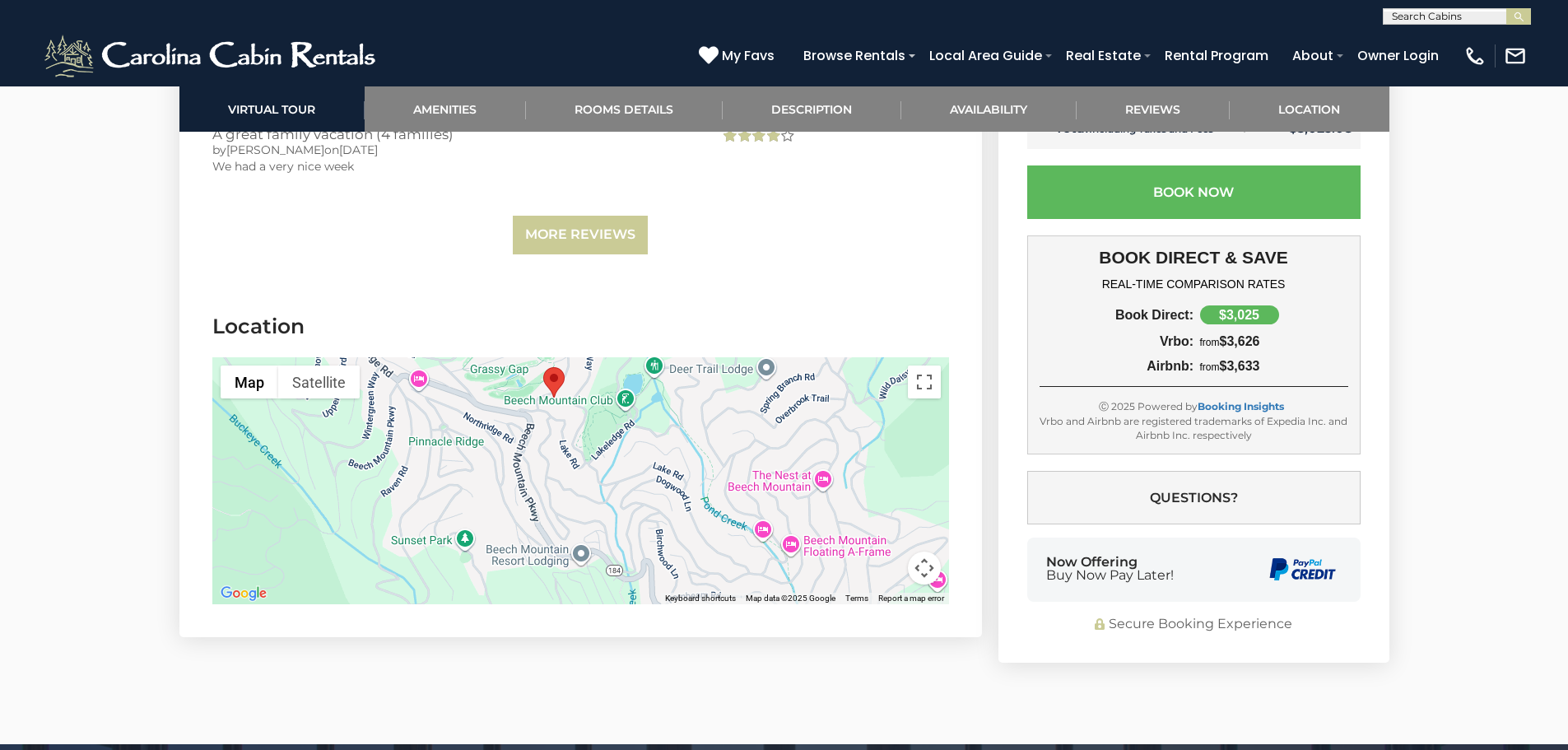
scroll to position [4761, 0]
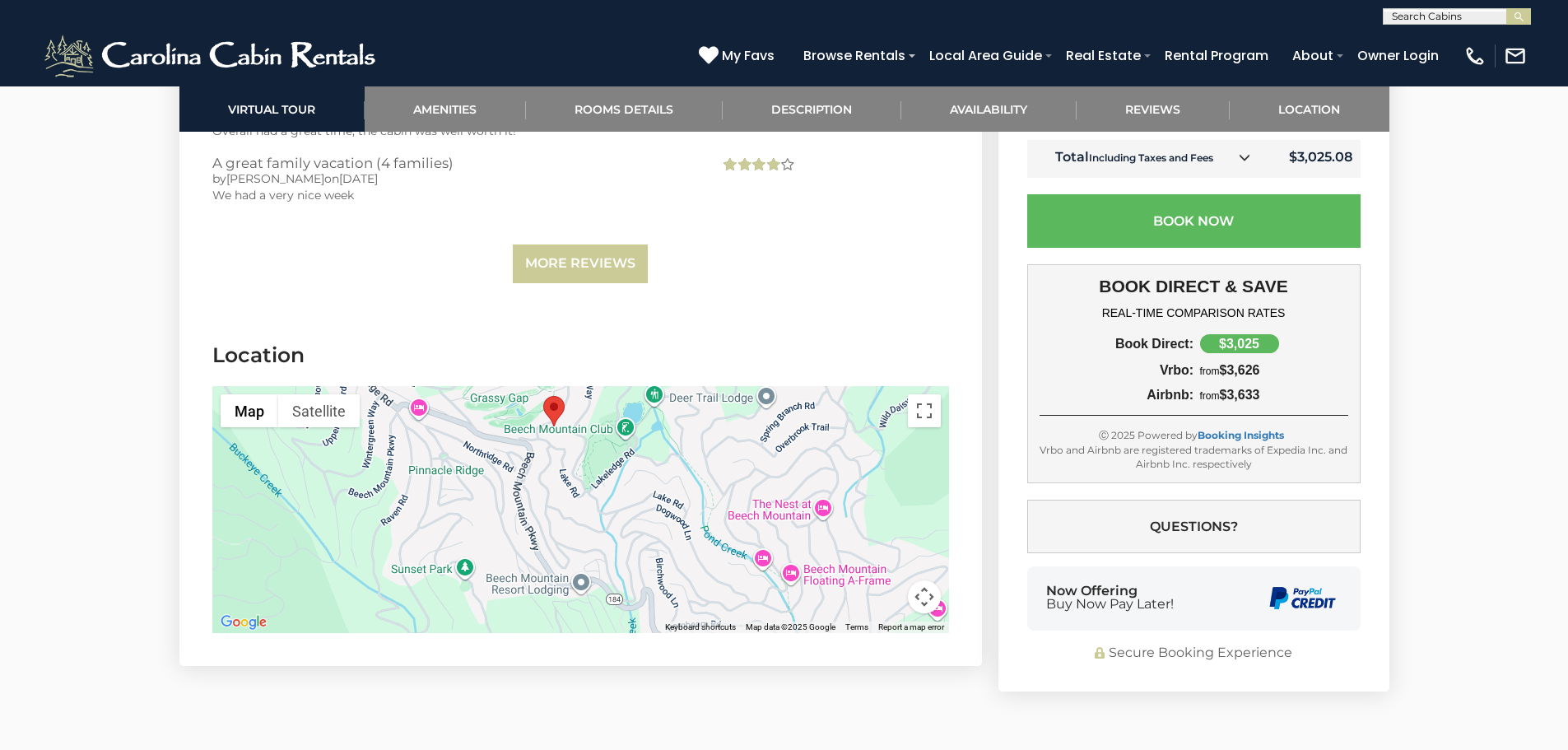
click at [543, 396] on area "Majestic Mountain Haus" at bounding box center [543, 396] width 0 height 0
drag, startPoint x: 136, startPoint y: 439, endPoint x: 148, endPoint y: 433, distance: 13.4
click at [573, 470] on div at bounding box center [581, 510] width 737 height 247
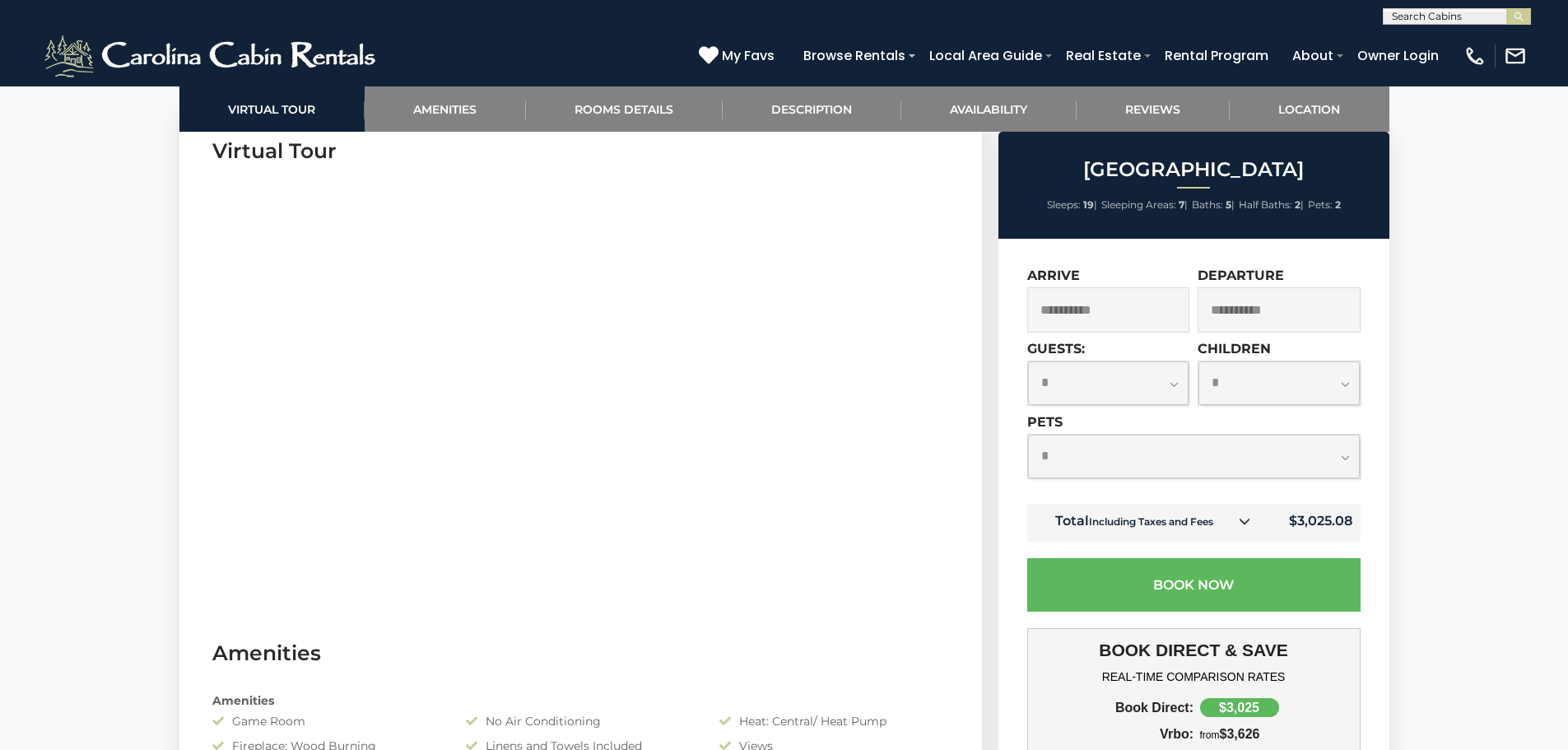
scroll to position [562, 0]
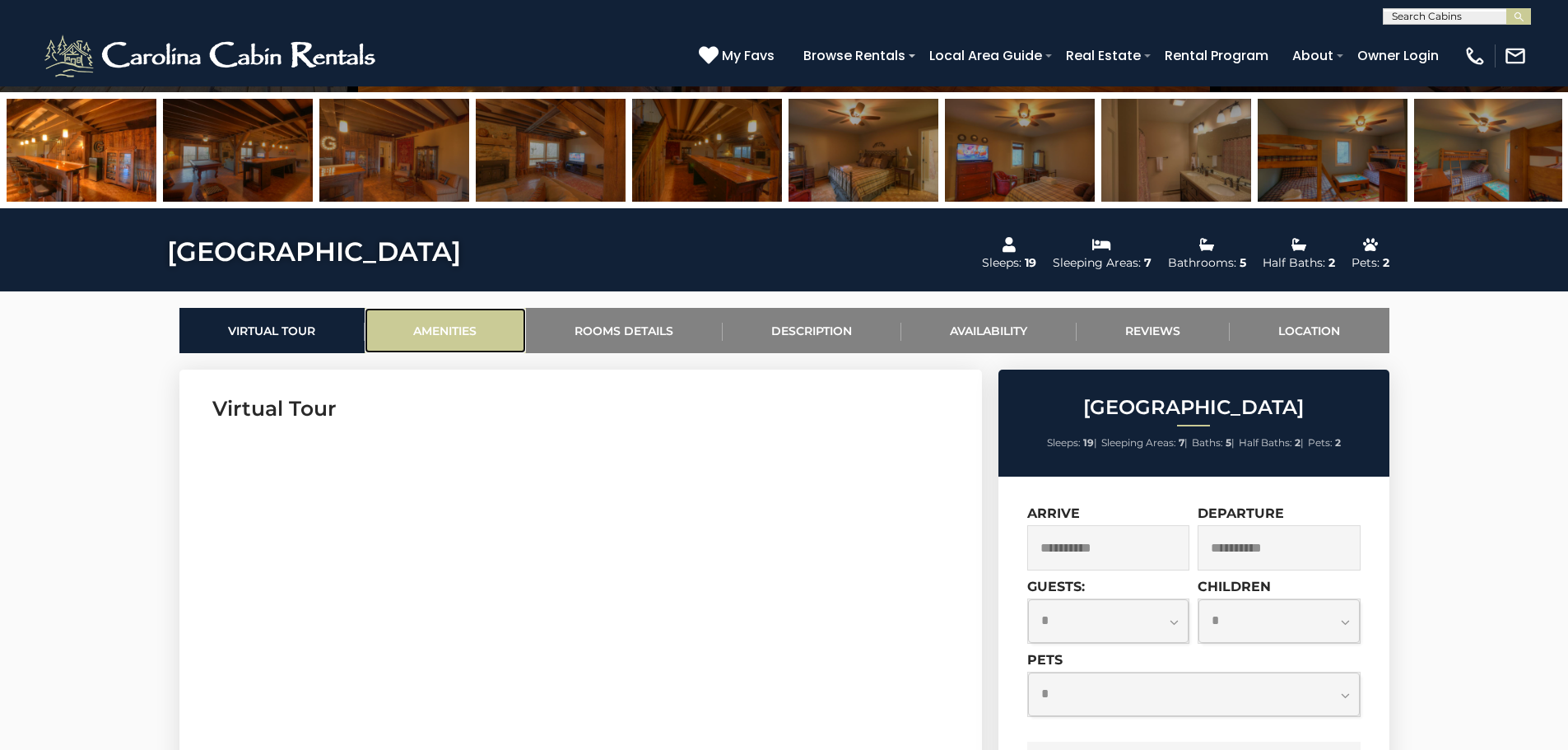
click at [438, 331] on link "Amenities" at bounding box center [445, 331] width 162 height 46
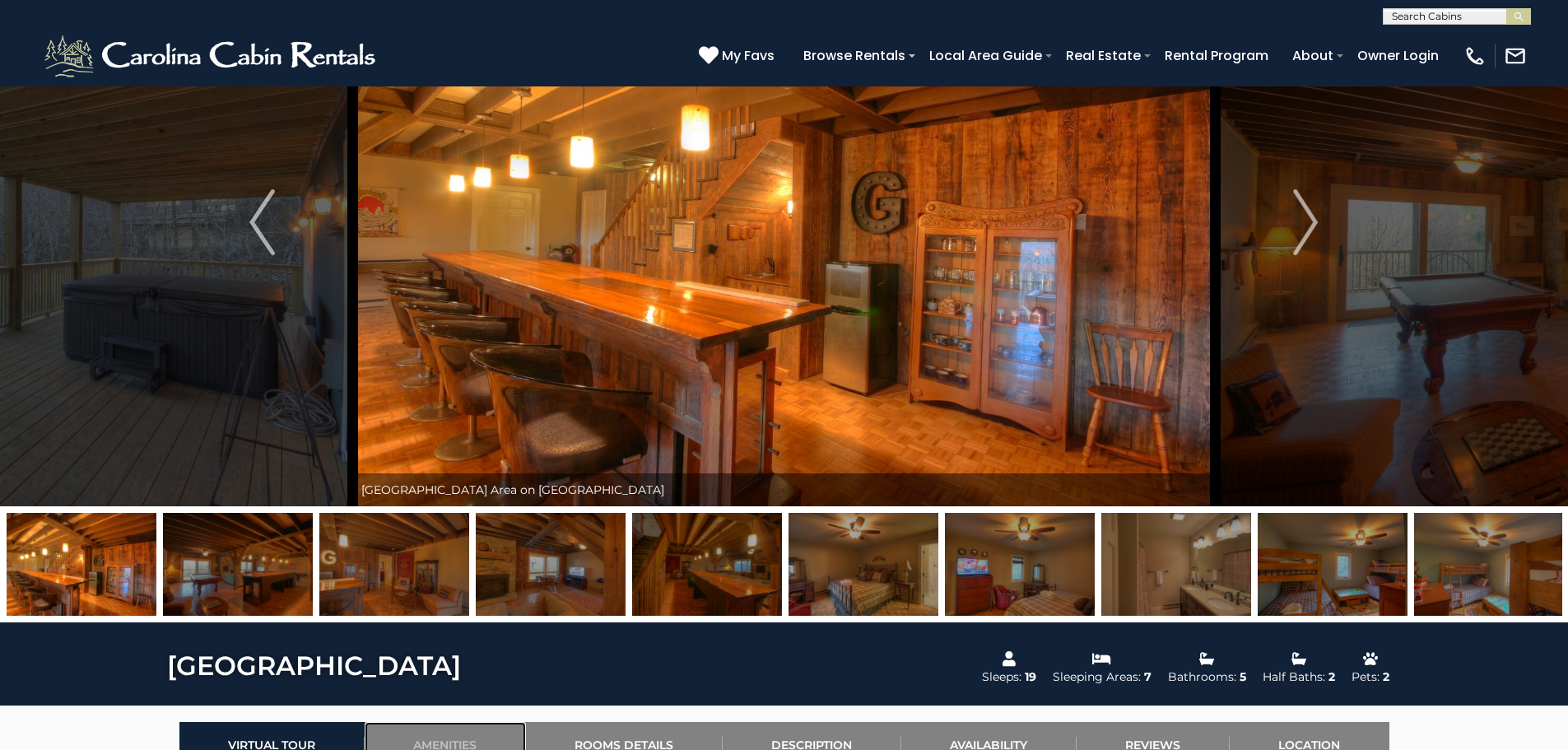
scroll to position [0, 0]
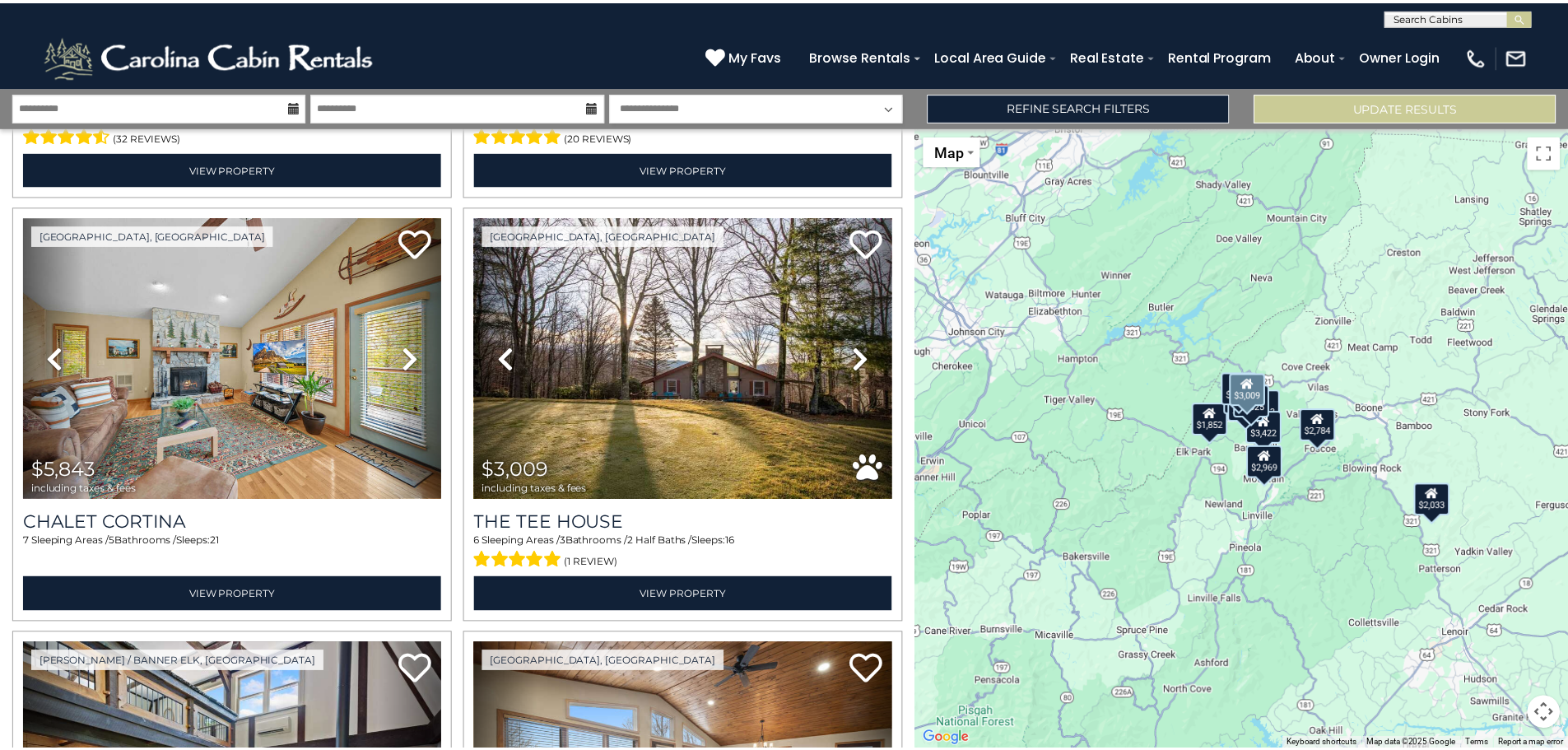
scroll to position [1729, 0]
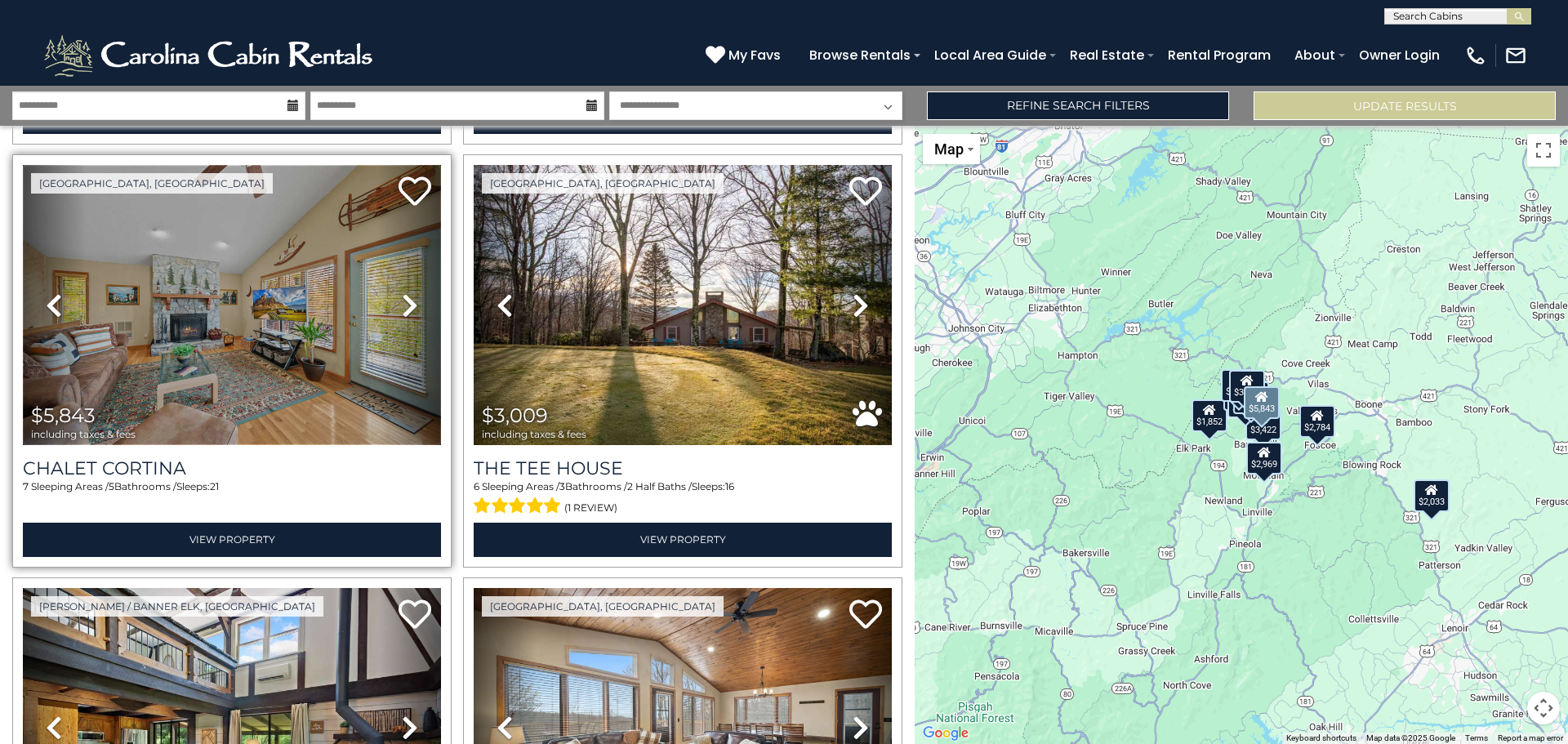
click at [226, 295] on img at bounding box center [232, 304] width 418 height 280
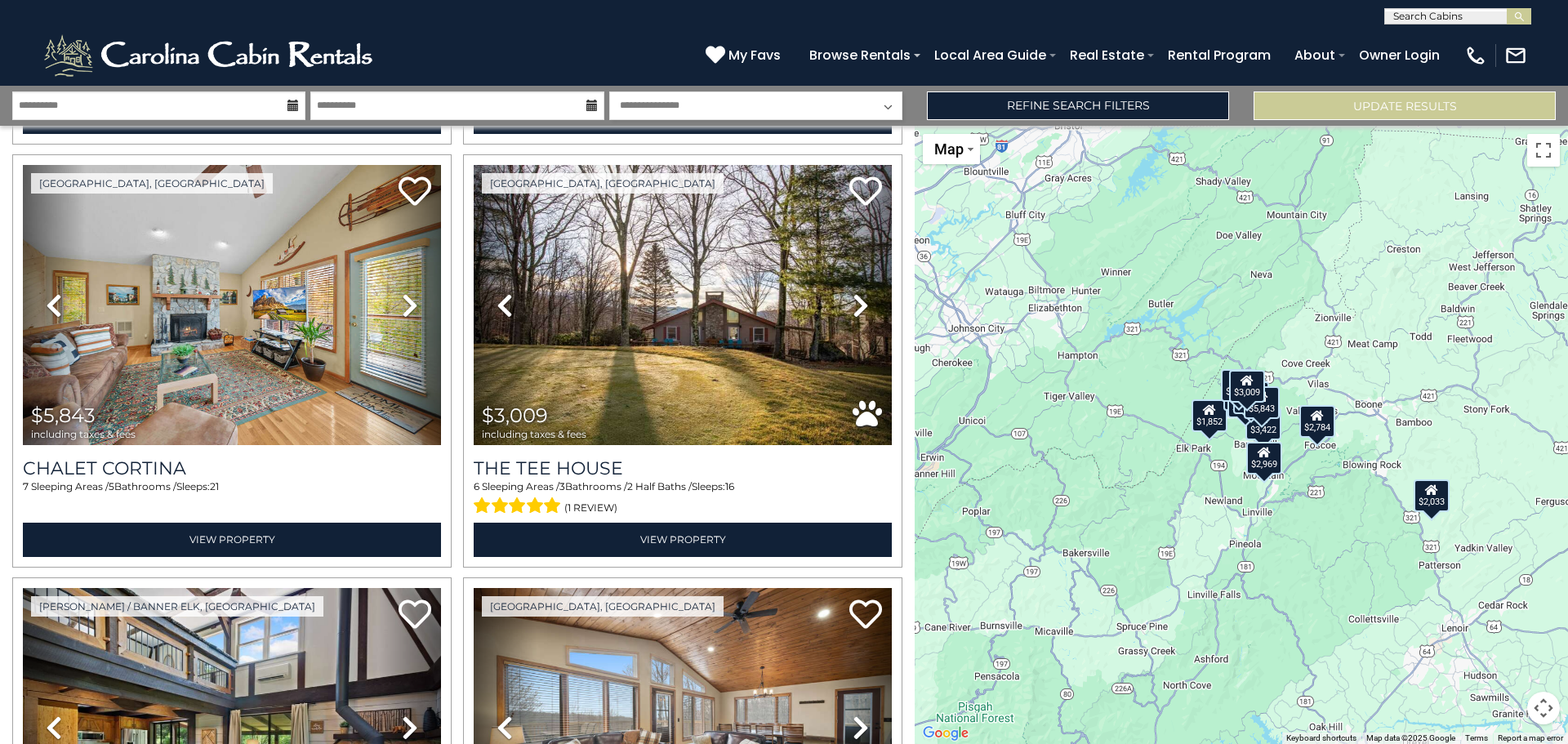
click at [1236, 435] on div "$4,614 $2,969 $3,127 $2,784 $3,025 $2,033 $1,852 $2,326 $5,843 $3,009 $3,422 $2…" at bounding box center [1241, 435] width 653 height 618
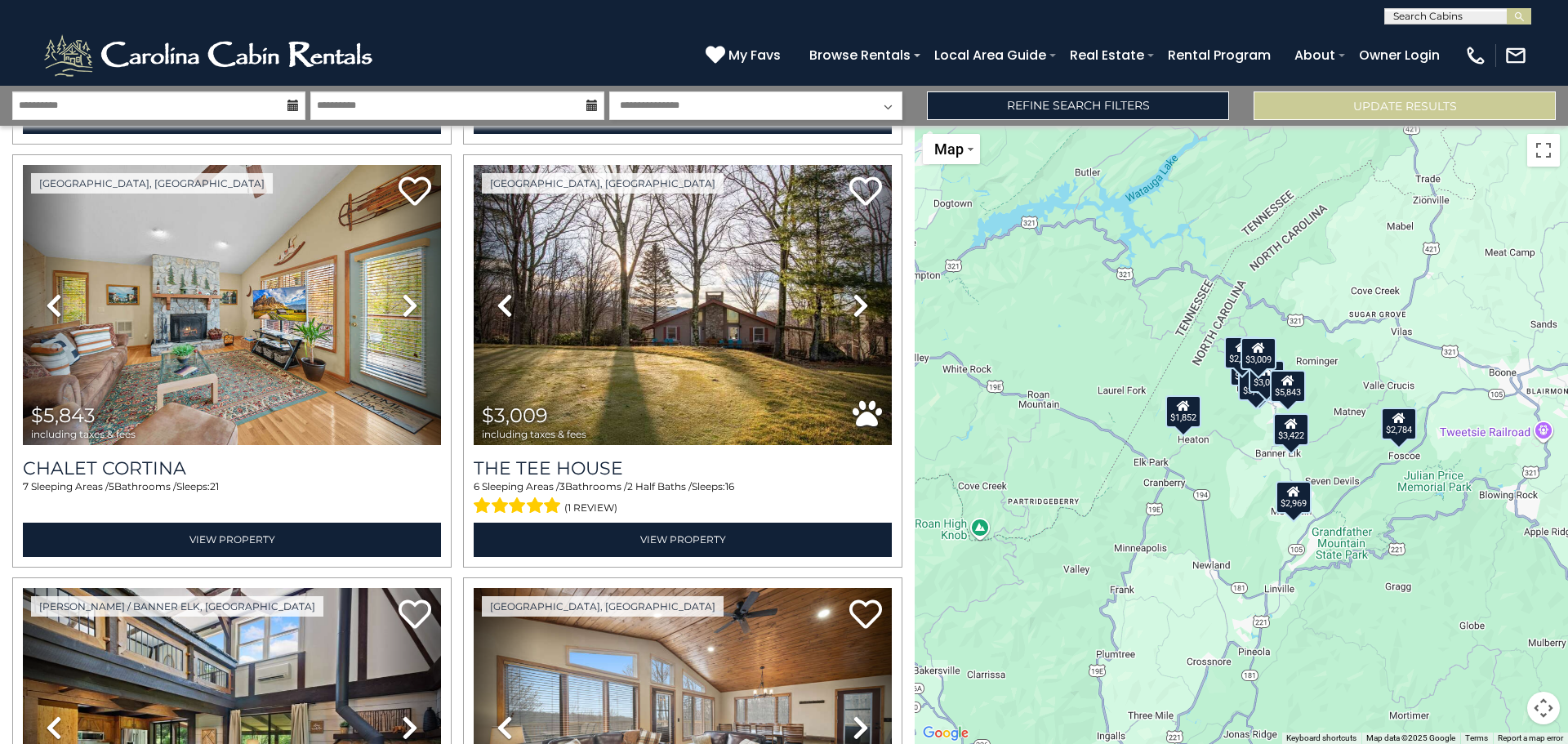
click at [1236, 435] on div "$4,614 $2,969 $3,127 $2,784 $3,025 $2,033 $1,852 $2,326 $5,843 $3,009 $3,422 $2…" at bounding box center [1241, 435] width 653 height 618
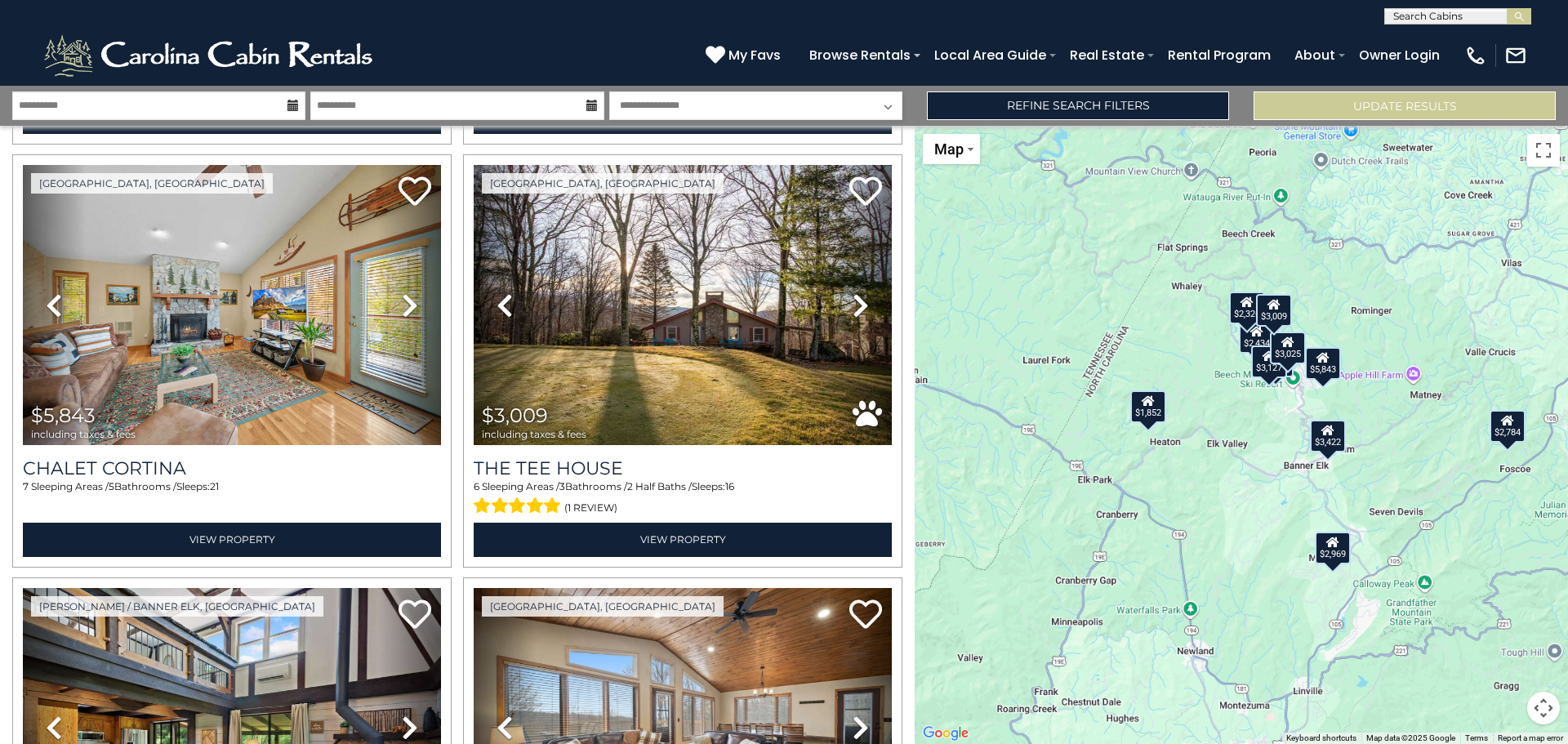
click at [1236, 435] on div "$4,614 $2,969 $3,127 $2,784 $3,025 $2,033 $1,852 $2,326 $5,843 $3,009 $3,422 $2…" at bounding box center [1241, 435] width 653 height 618
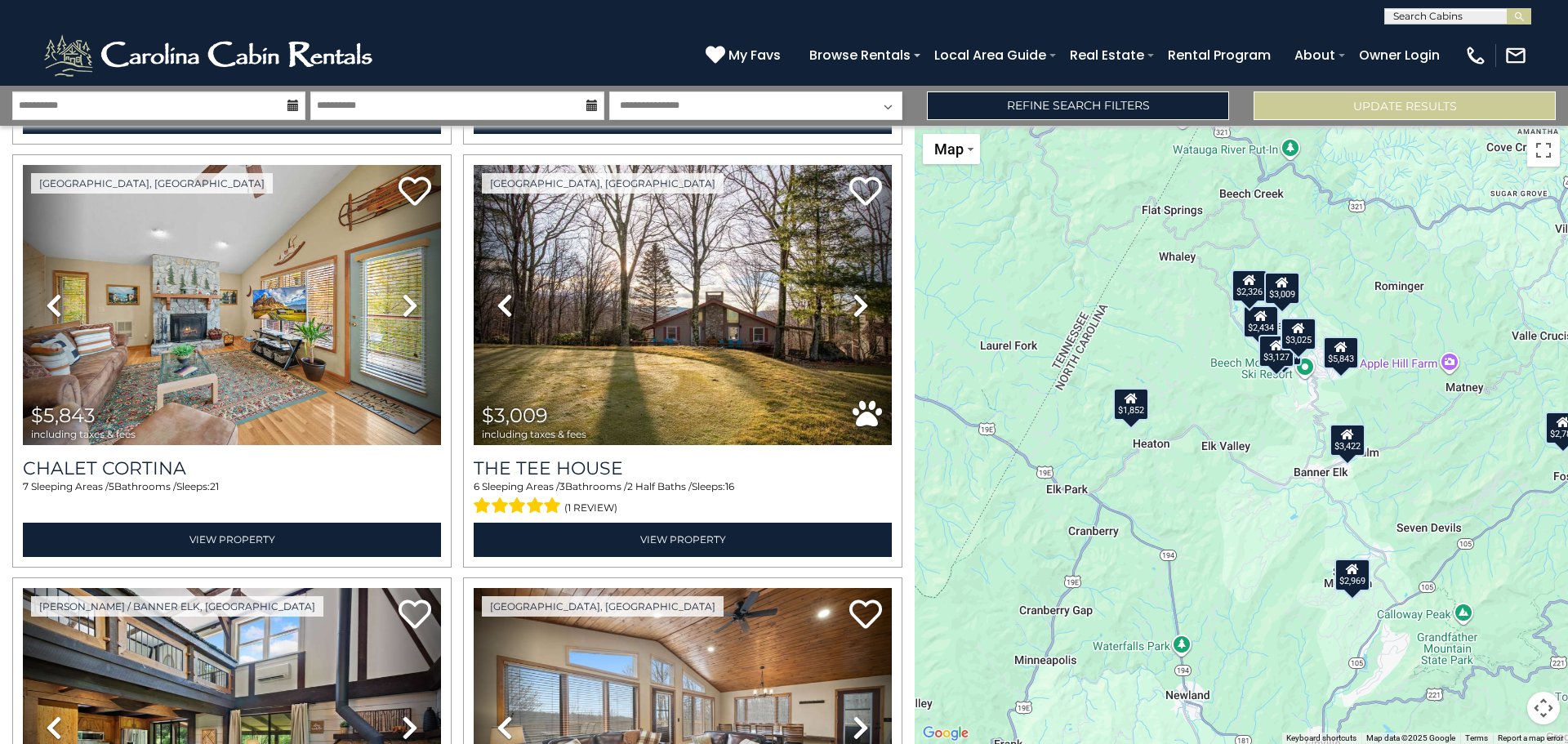
click at [1236, 435] on div "$4,614 $2,969 $3,127 $2,784 $3,025 $2,033 $1,852 $2,326 $5,843 $3,009 $3,422 $2…" at bounding box center [1241, 435] width 653 height 618
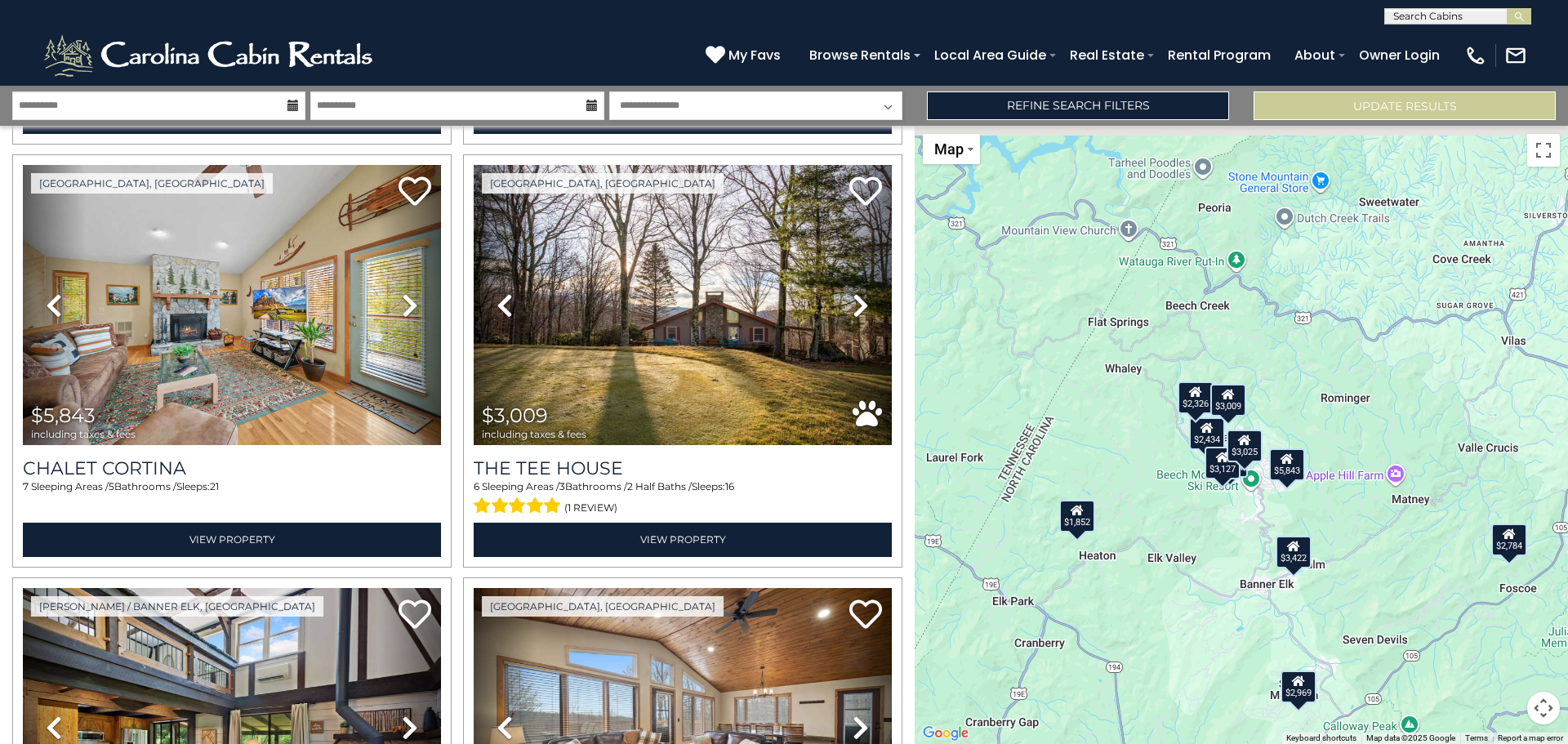
drag, startPoint x: 1284, startPoint y: 396, endPoint x: 1225, endPoint y: 519, distance: 136.4
click at [1225, 519] on div "$4,614 $2,969 $3,127 $2,784 $3,025 $2,033 $1,852 $2,326 $5,843 $3,009 $3,422 $2…" at bounding box center [1241, 435] width 653 height 618
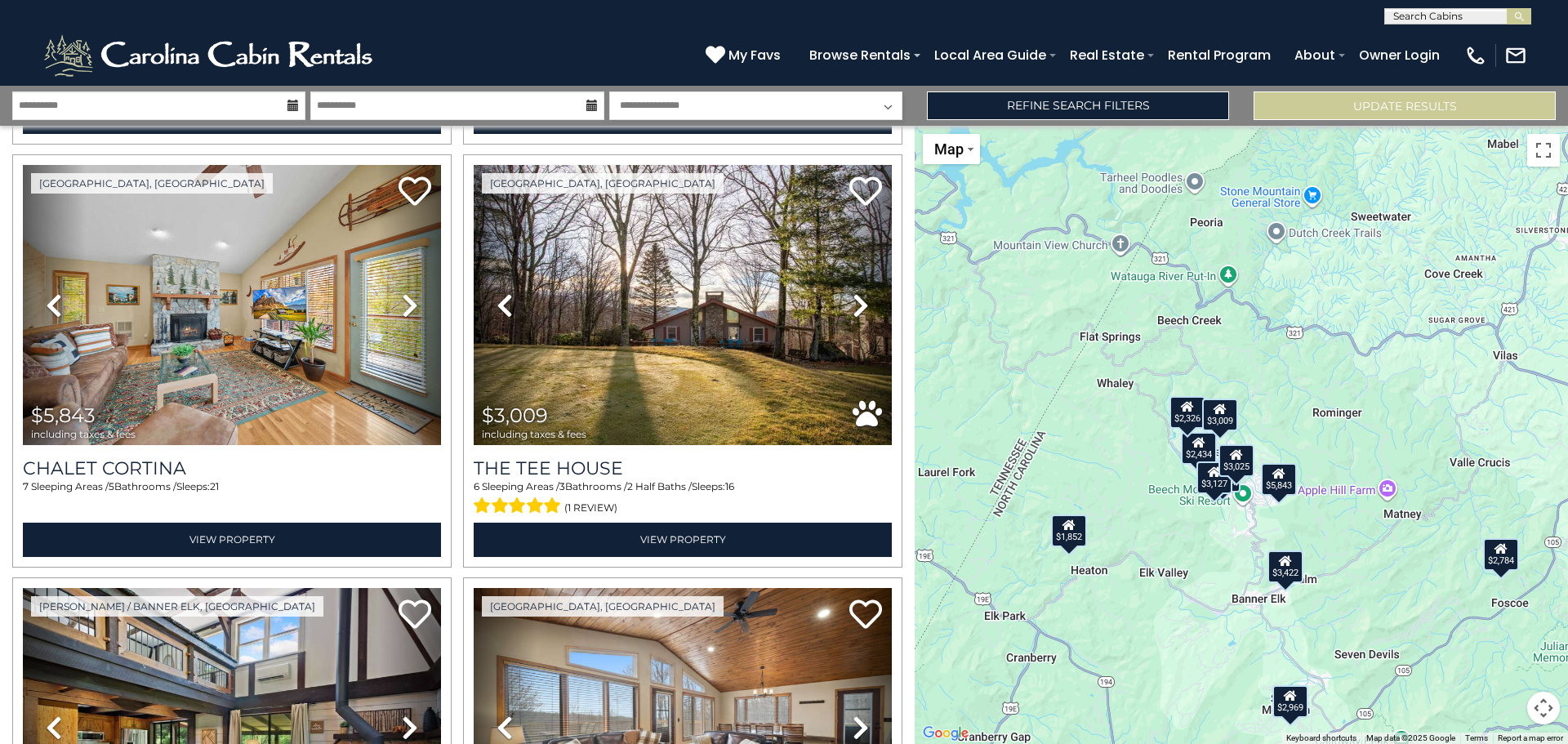
click at [1150, 486] on div "$4,614 $2,969 $3,127 $2,784 $3,025 $2,033 $1,852 $2,326 $5,843 $3,009 $3,422 $2…" at bounding box center [1241, 435] width 653 height 618
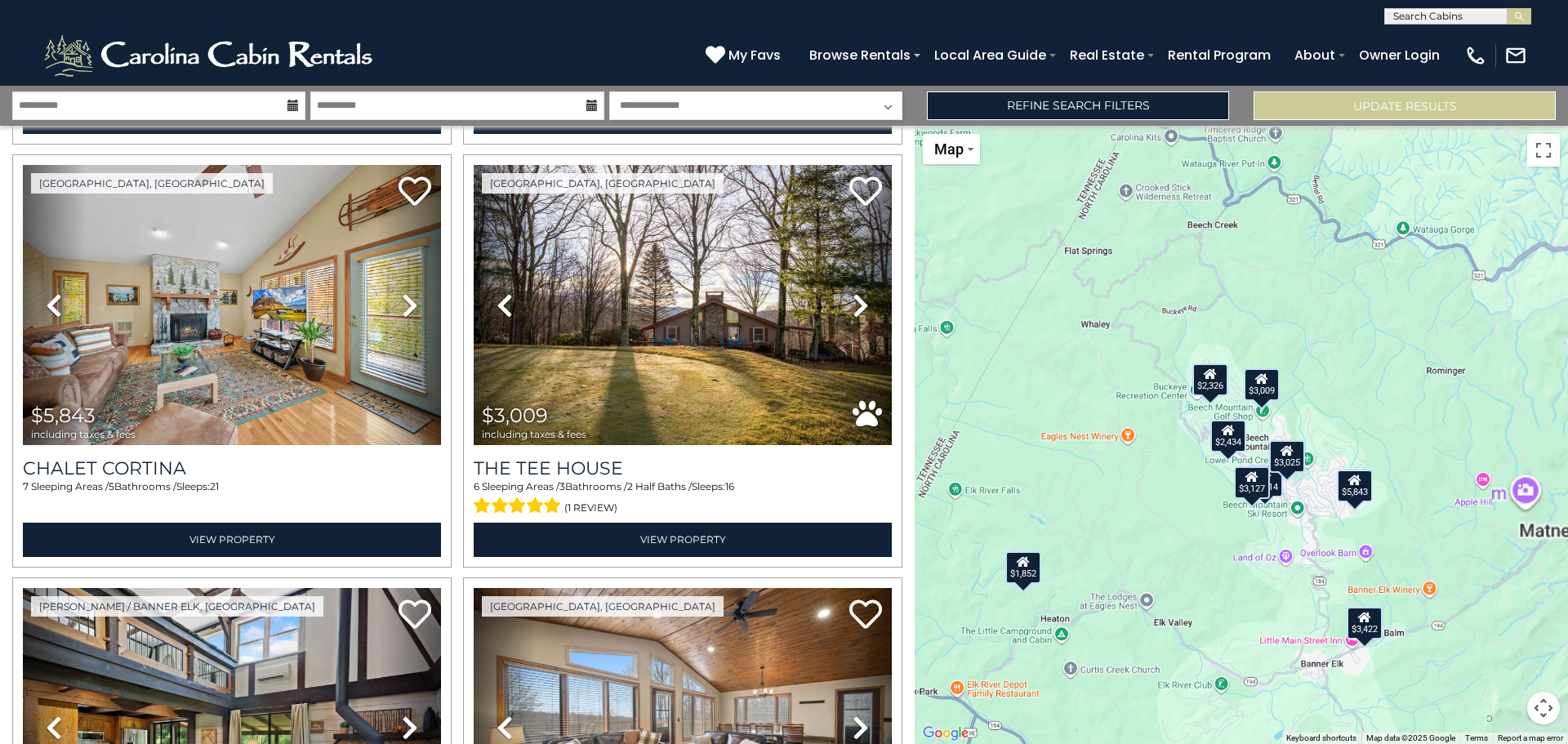
click at [1150, 486] on div "$4,614 $2,969 $3,127 $2,784 $3,025 $2,033 $1,852 $2,326 $5,843 $3,009 $3,422 $2…" at bounding box center [1241, 435] width 653 height 618
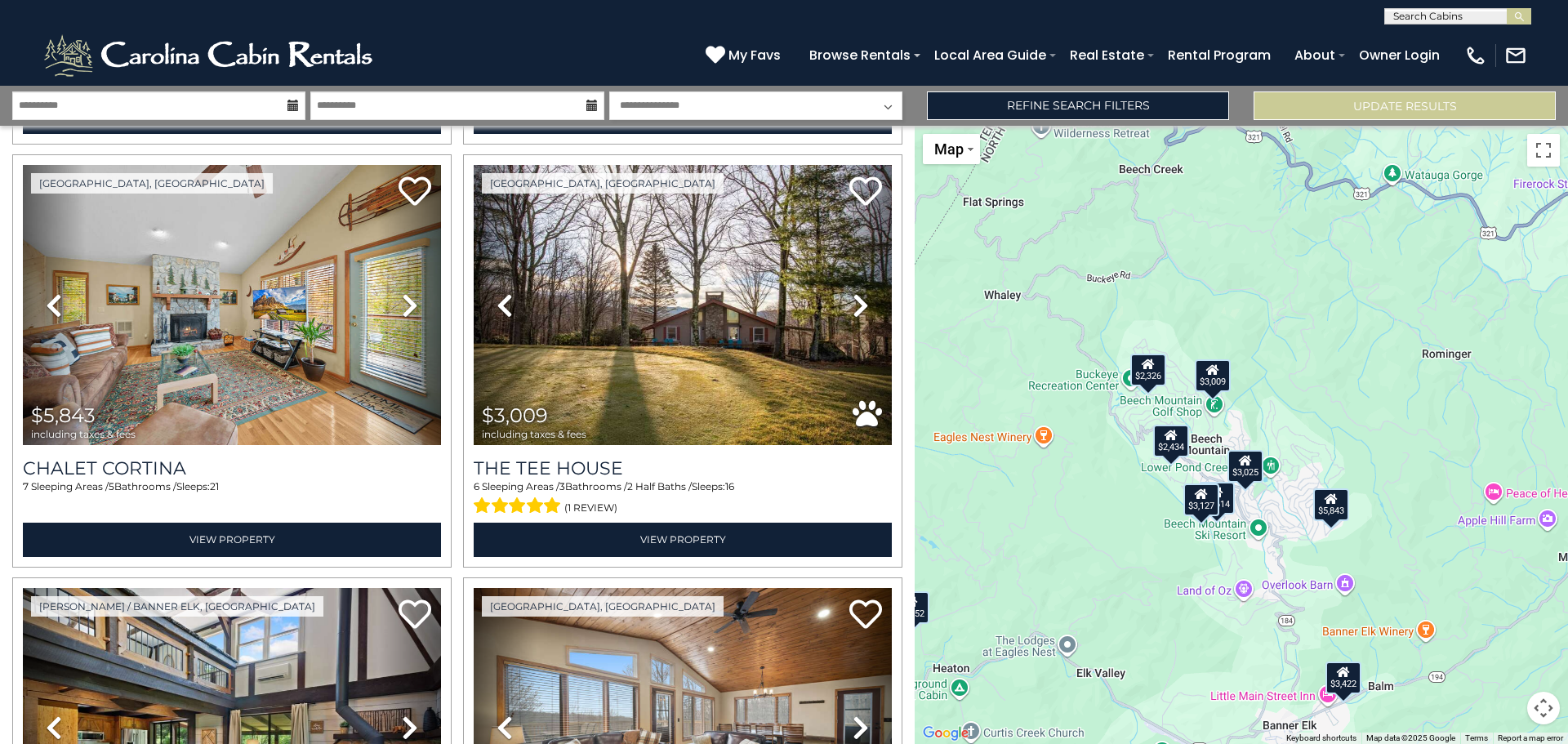
drag, startPoint x: 1212, startPoint y: 477, endPoint x: 1186, endPoint y: 242, distance: 236.4
click at [1128, 492] on div "$4,614 $2,969 $3,127 $2,784 $3,025 $2,033 $1,852 $2,326 $5,843 $3,009 $3,422 $2…" at bounding box center [1241, 435] width 653 height 618
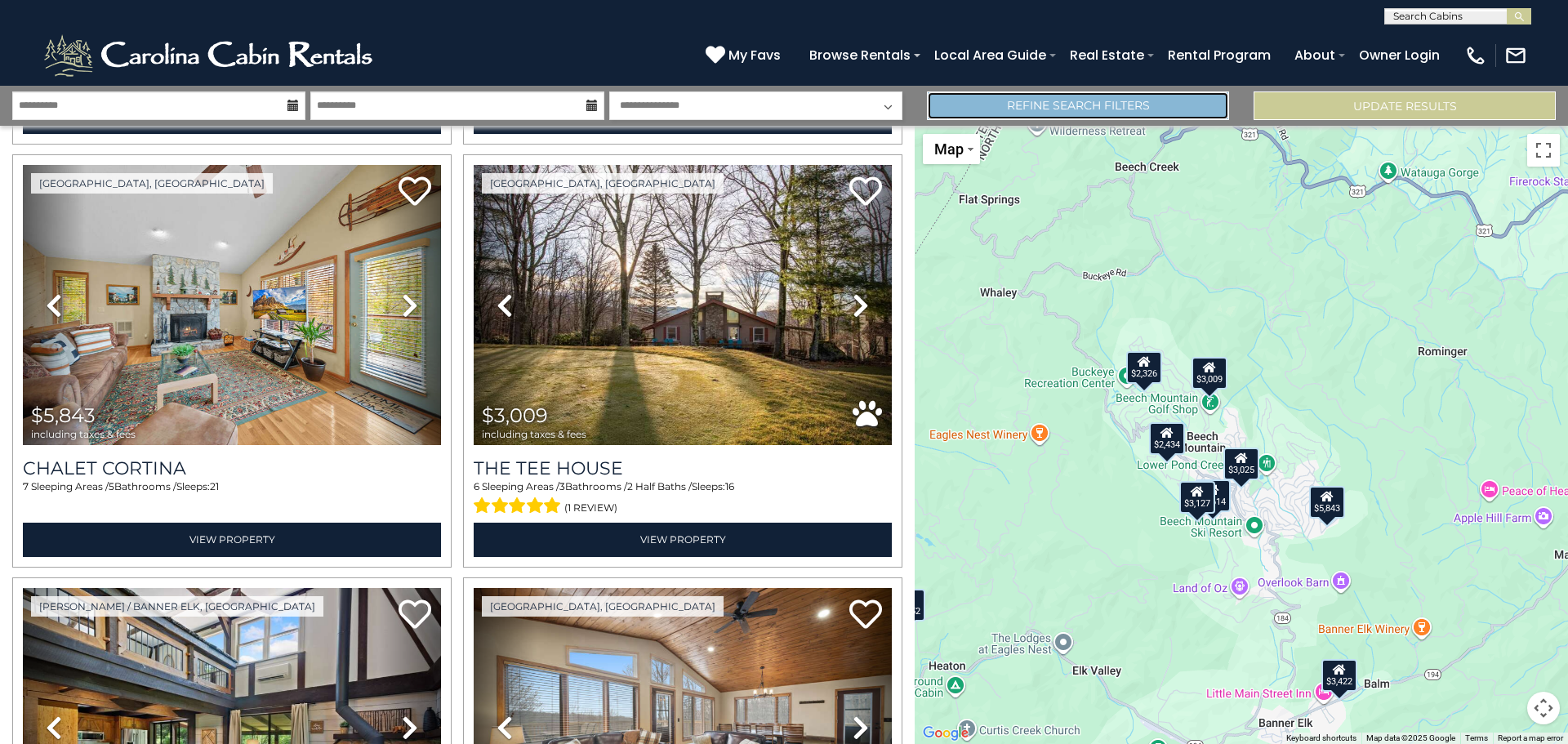
click at [1074, 111] on link "Refine Search Filters" at bounding box center [1078, 106] width 303 height 29
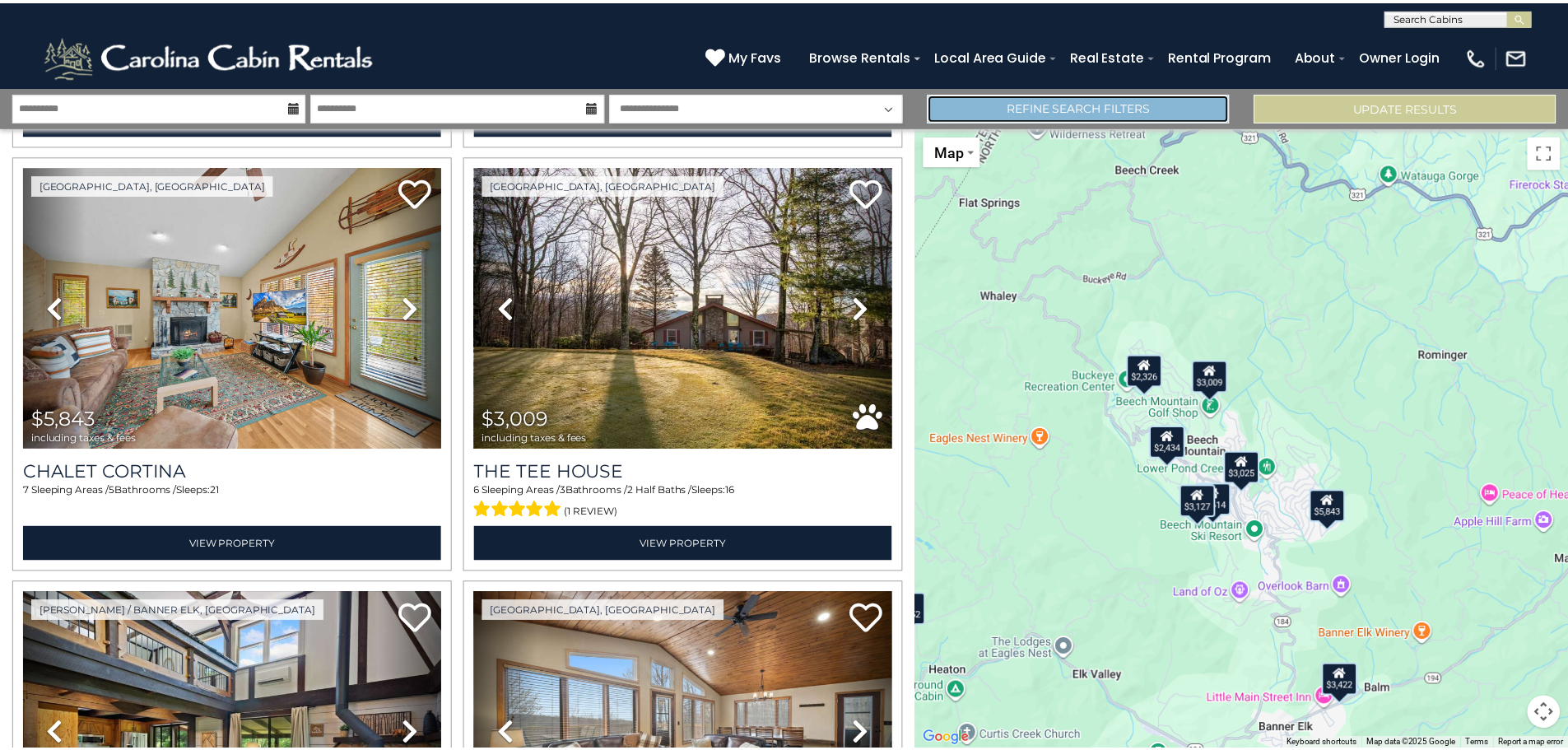
scroll to position [1722, 0]
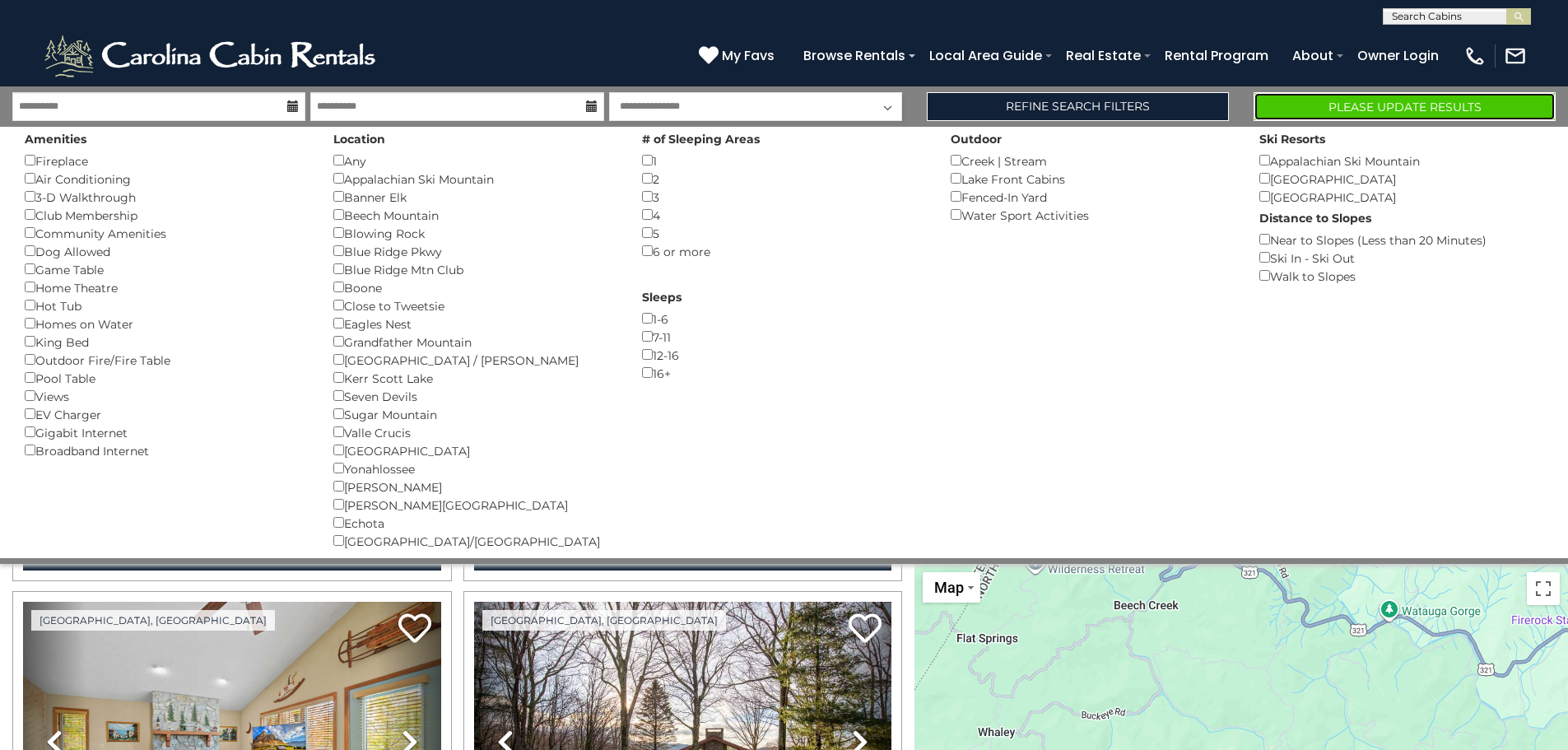
click at [1394, 108] on button "Please Update Results" at bounding box center [1405, 107] width 302 height 29
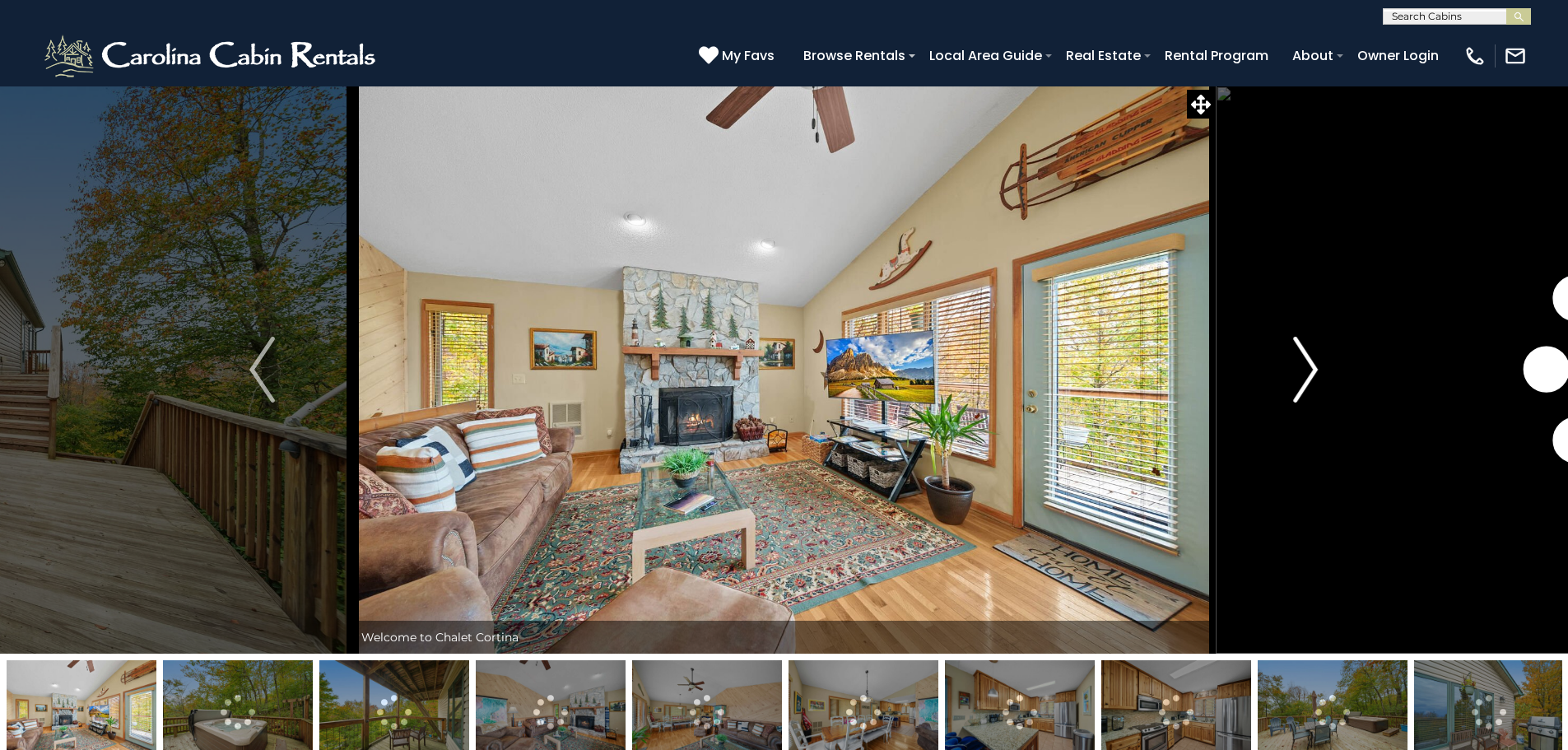
click at [1312, 368] on img "Next" at bounding box center [1305, 370] width 25 height 66
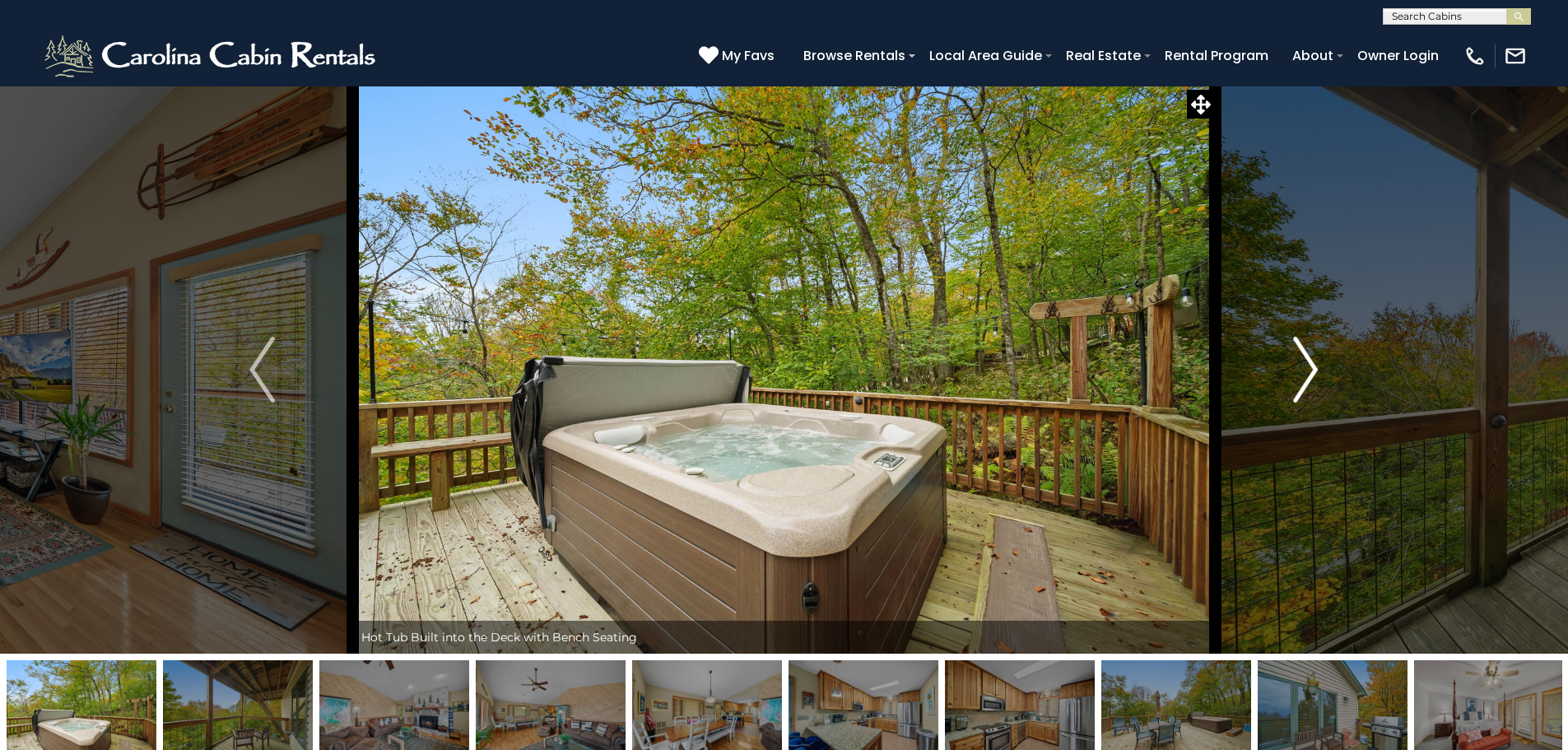
click at [1304, 370] on img "Next" at bounding box center [1305, 370] width 25 height 66
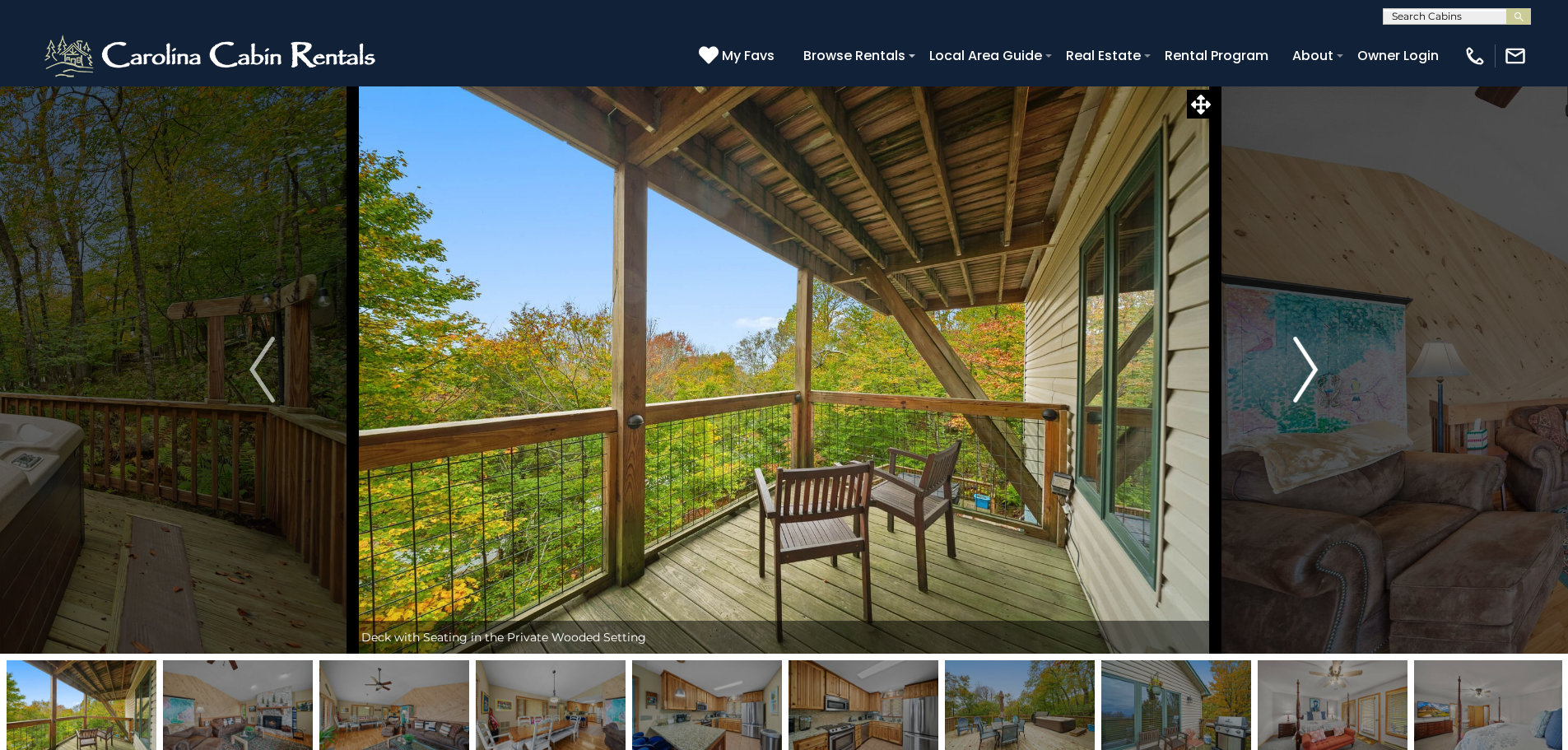
click at [1304, 370] on img "Next" at bounding box center [1305, 370] width 25 height 66
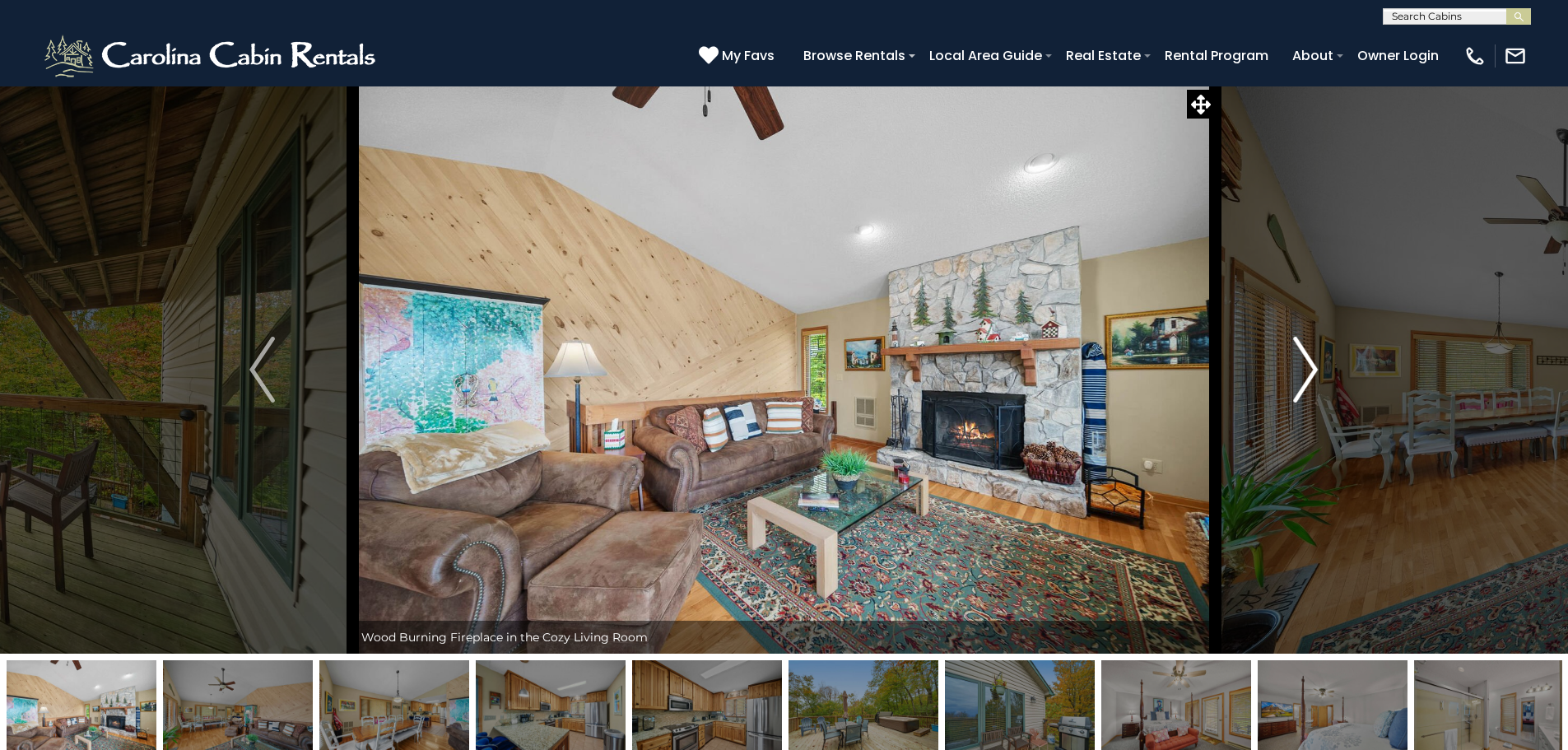
click at [1304, 370] on img "Next" at bounding box center [1305, 370] width 25 height 66
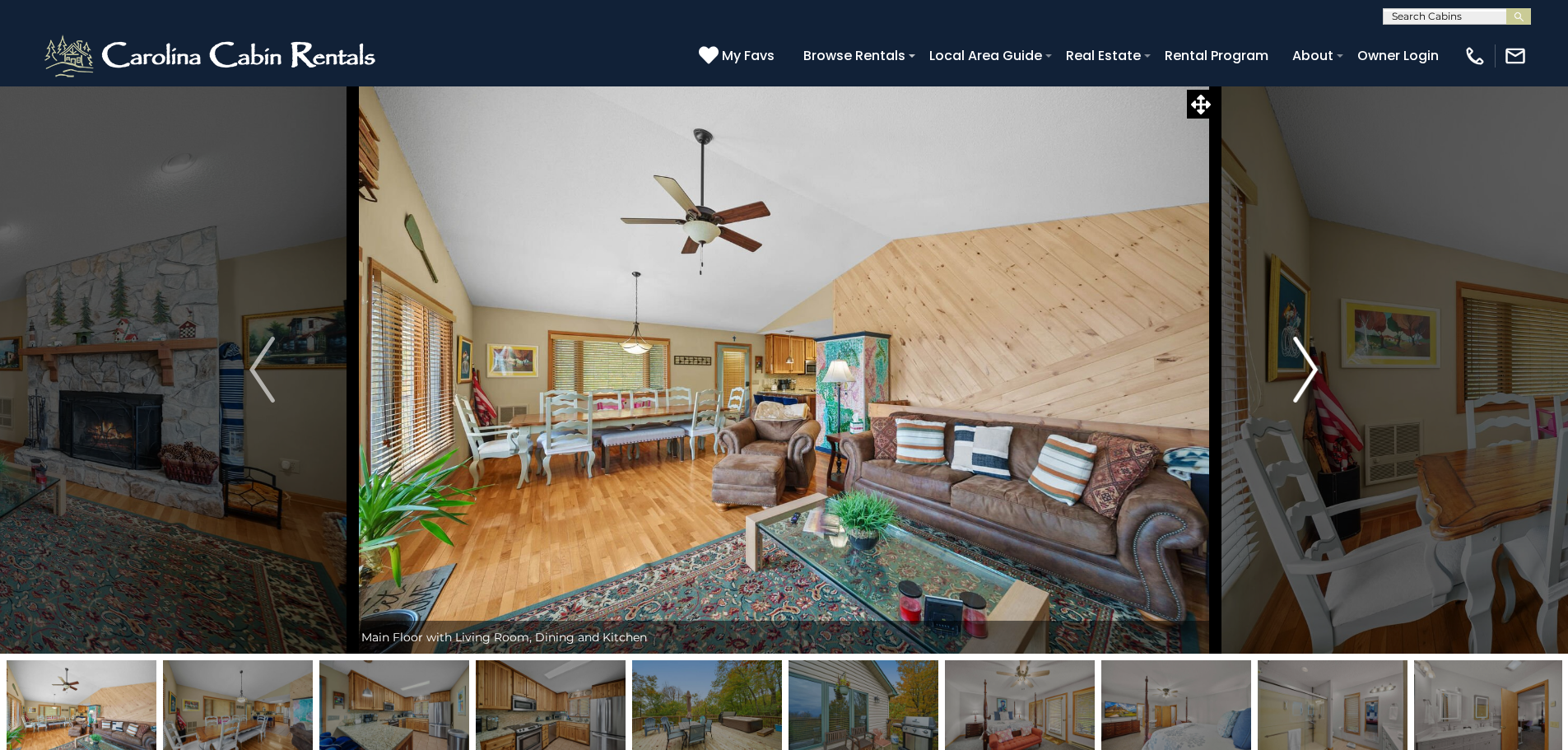
click at [1304, 370] on img "Next" at bounding box center [1305, 370] width 25 height 66
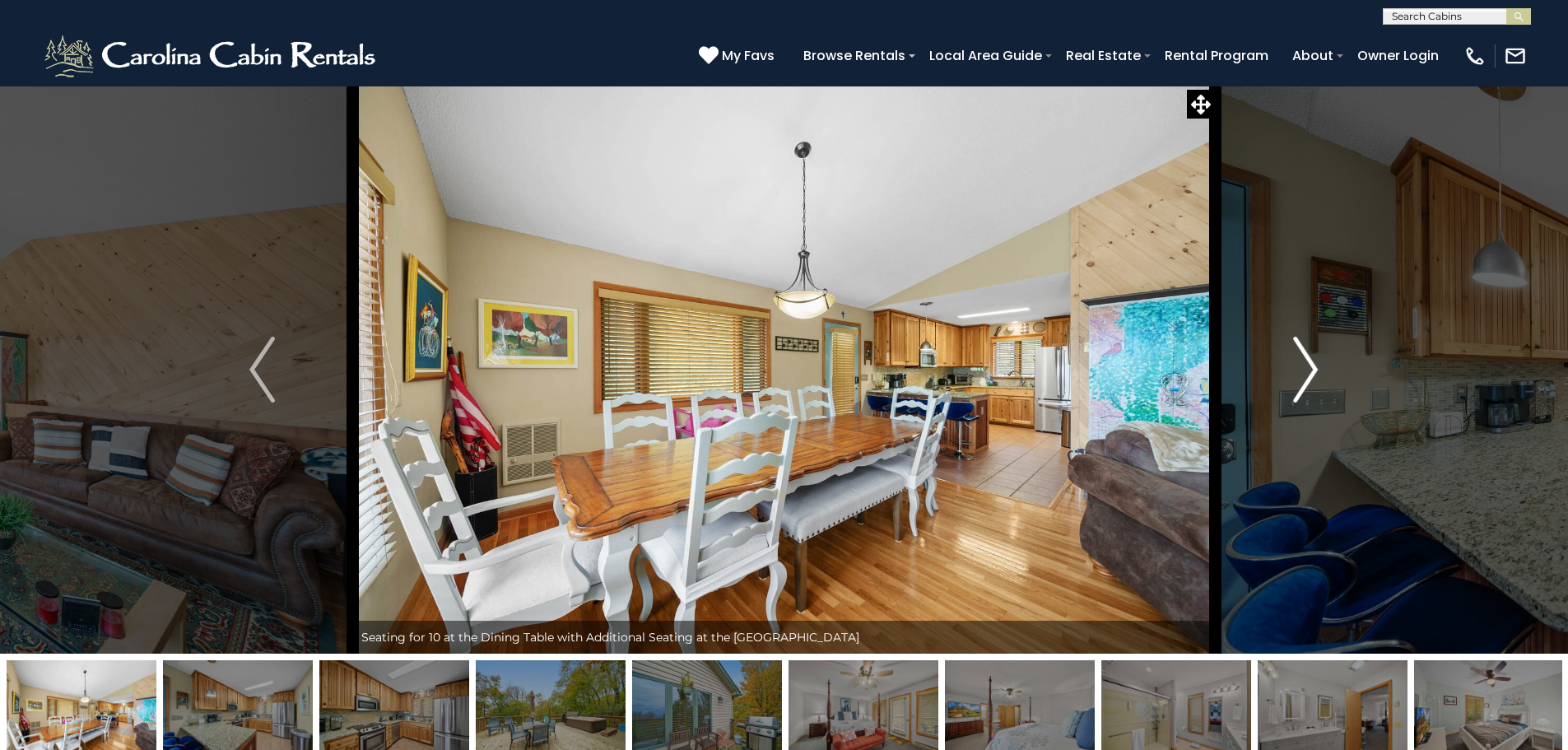
click at [1304, 370] on img "Next" at bounding box center [1305, 370] width 25 height 66
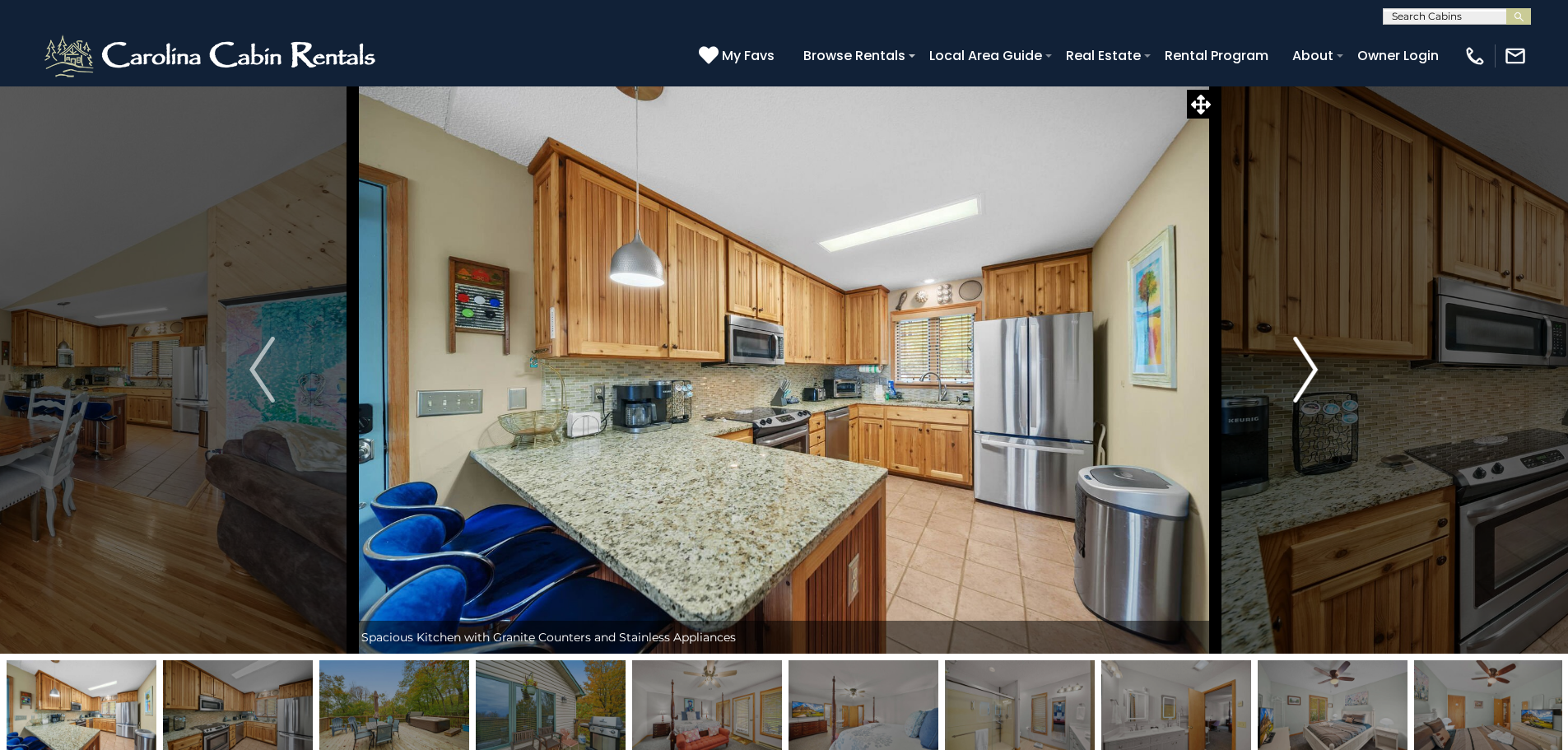
click at [1304, 370] on img "Next" at bounding box center [1305, 370] width 25 height 66
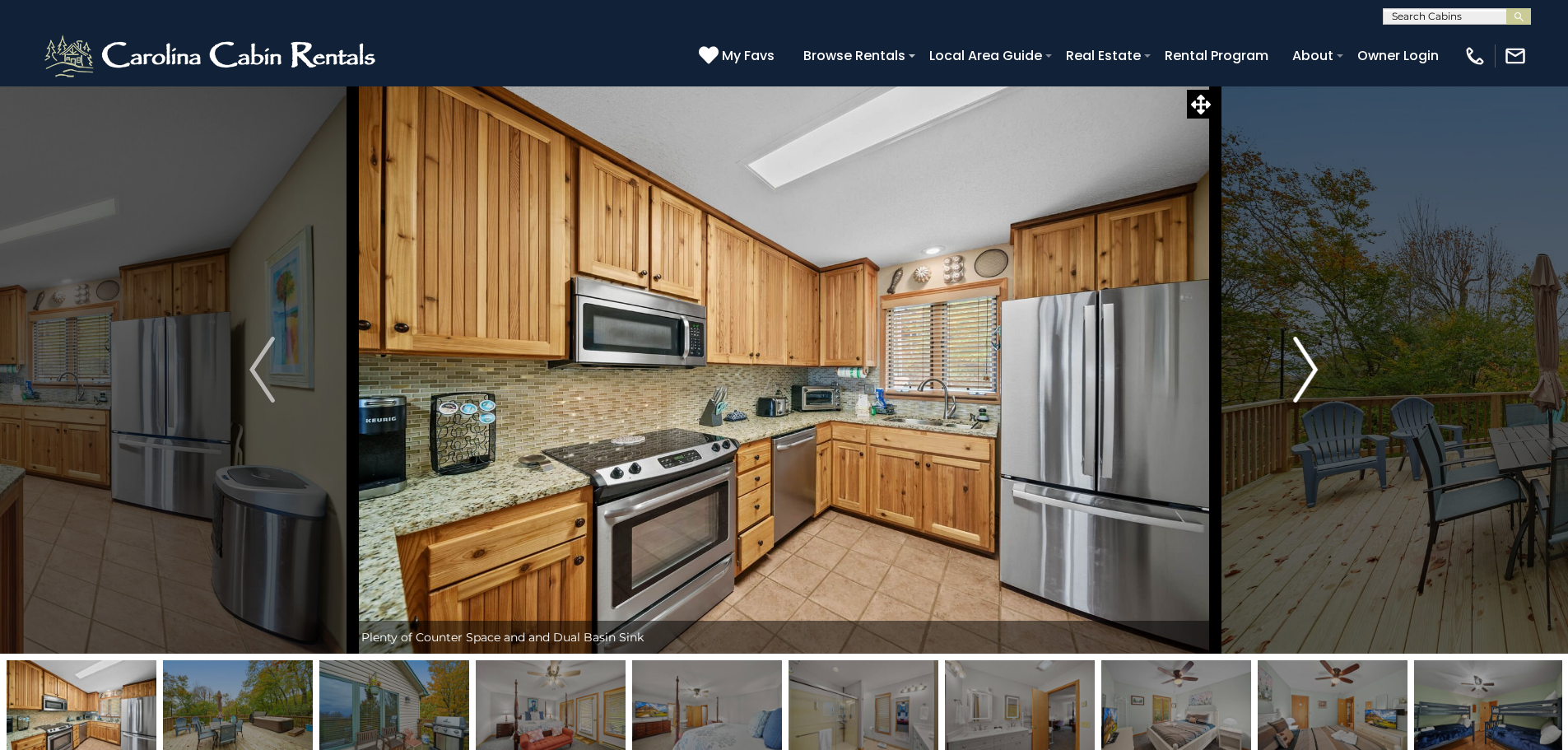
click at [1310, 366] on img "Next" at bounding box center [1305, 370] width 25 height 66
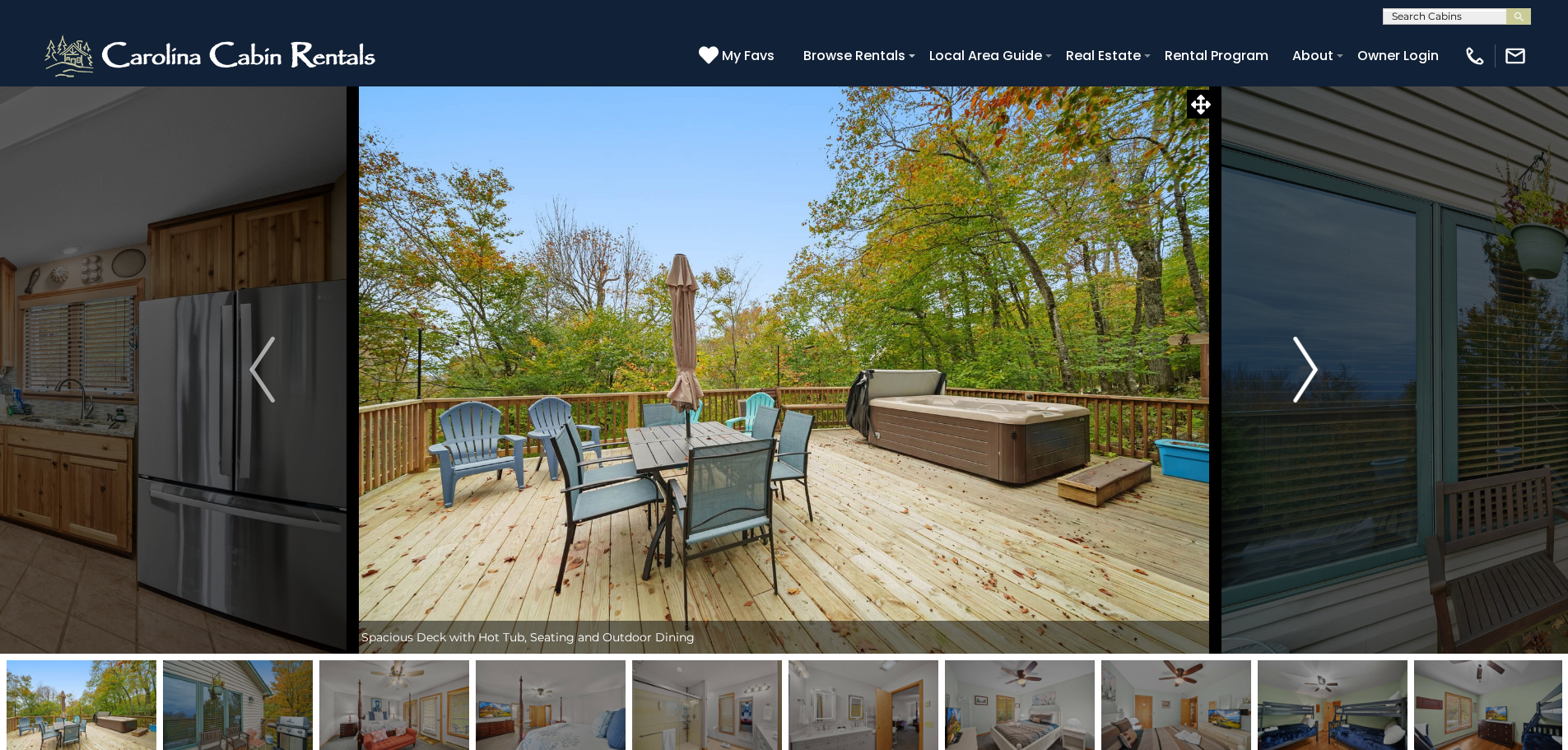
click at [1310, 365] on img "Next" at bounding box center [1305, 370] width 25 height 66
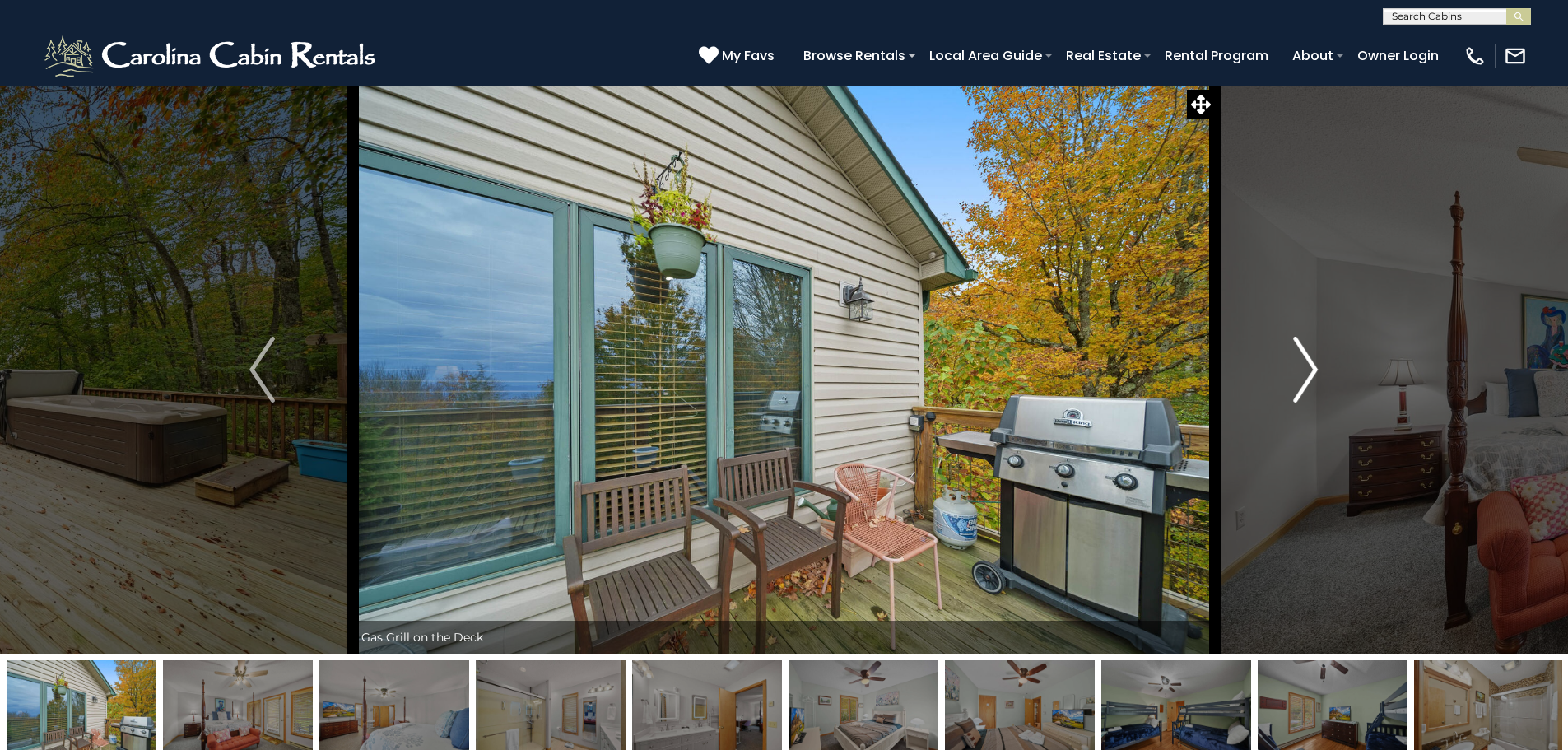
click at [1310, 370] on img "Next" at bounding box center [1305, 370] width 25 height 66
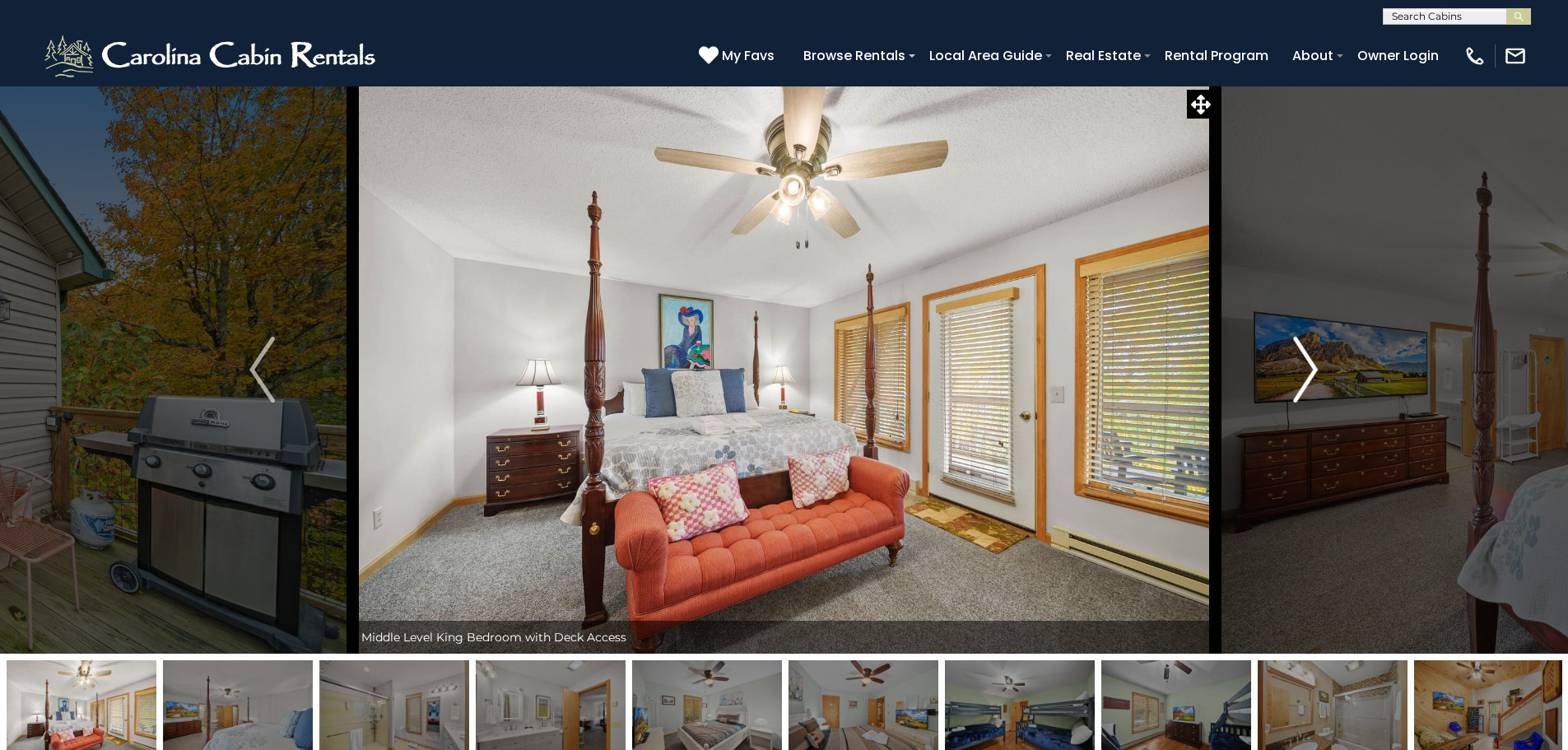
click at [1310, 377] on img "Next" at bounding box center [1305, 370] width 25 height 66
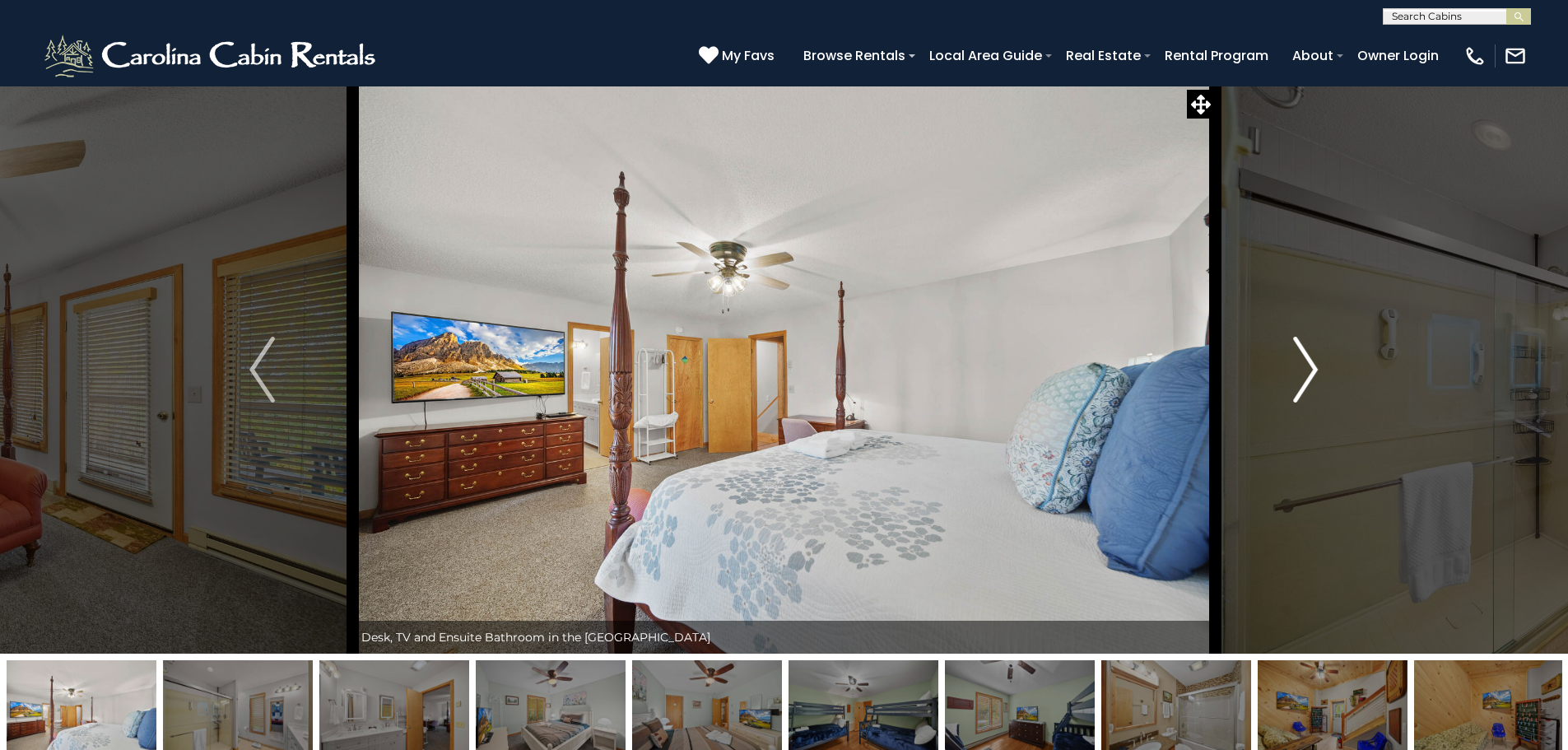
click at [1306, 373] on img "Next" at bounding box center [1305, 370] width 25 height 66
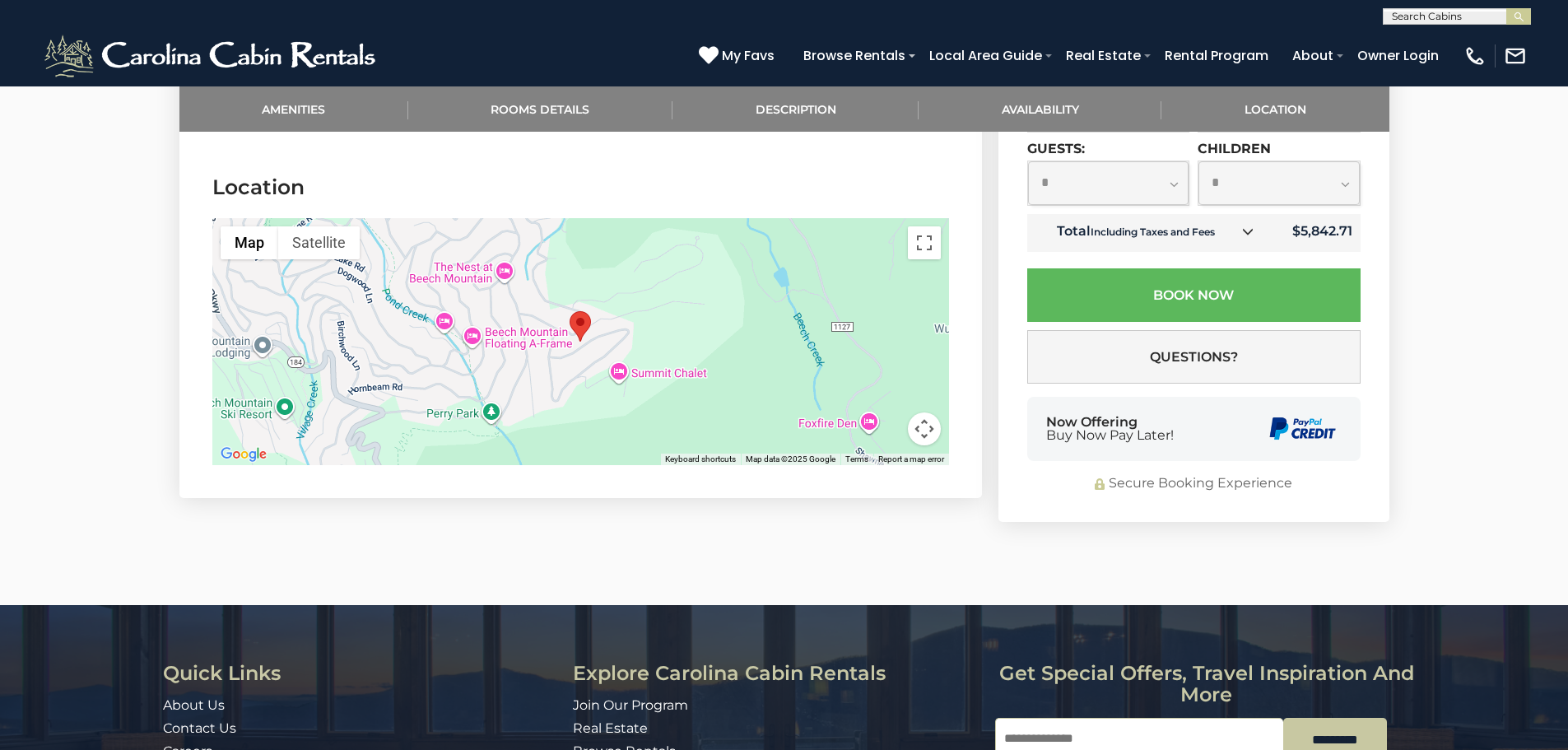
scroll to position [3294, 0]
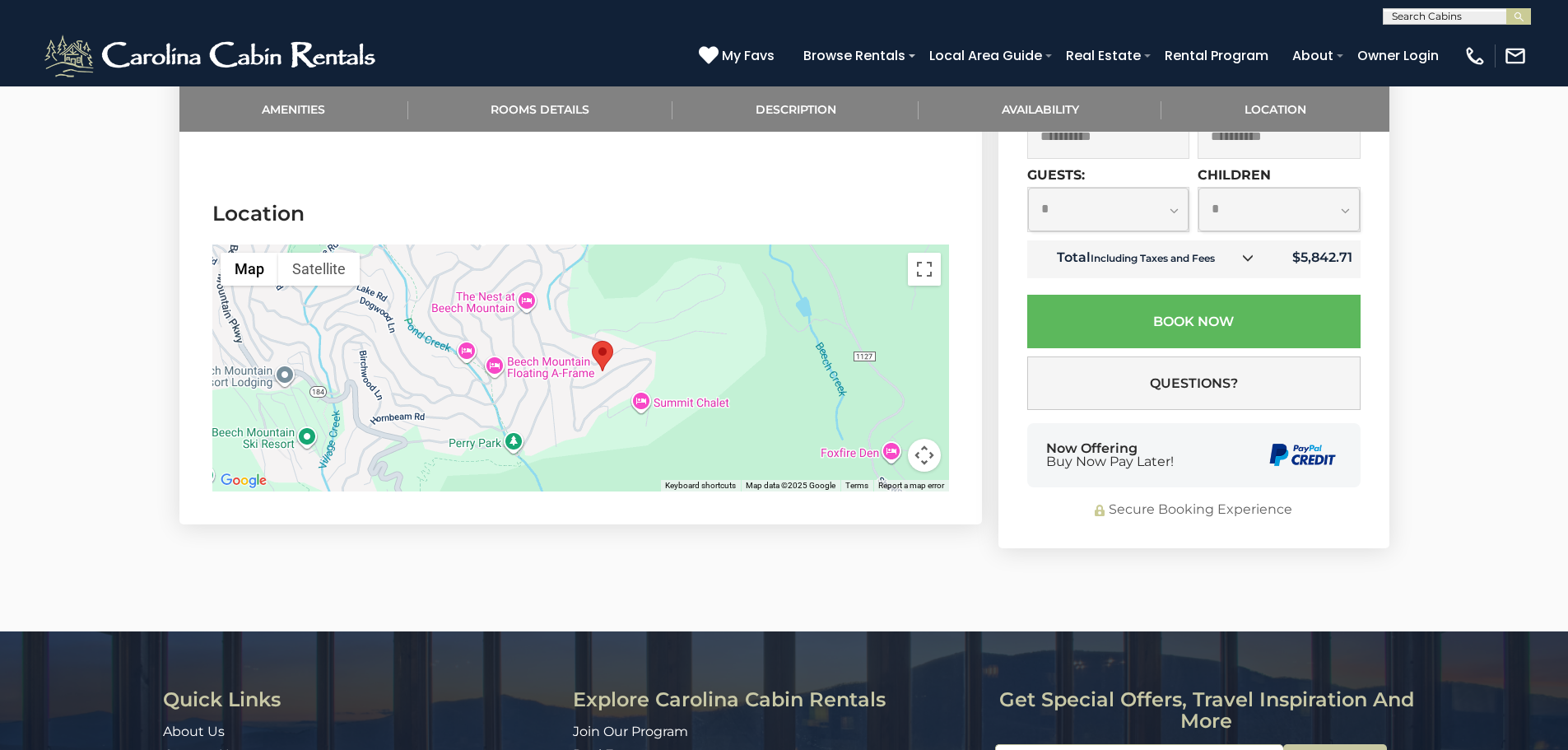
drag, startPoint x: 568, startPoint y: 386, endPoint x: 592, endPoint y: 388, distance: 24.1
click at [592, 390] on div at bounding box center [581, 368] width 737 height 247
click at [647, 338] on div at bounding box center [581, 368] width 737 height 247
click at [922, 438] on button "Map camera controls" at bounding box center [924, 455] width 33 height 33
click at [881, 438] on button "Zoom out" at bounding box center [883, 455] width 33 height 33
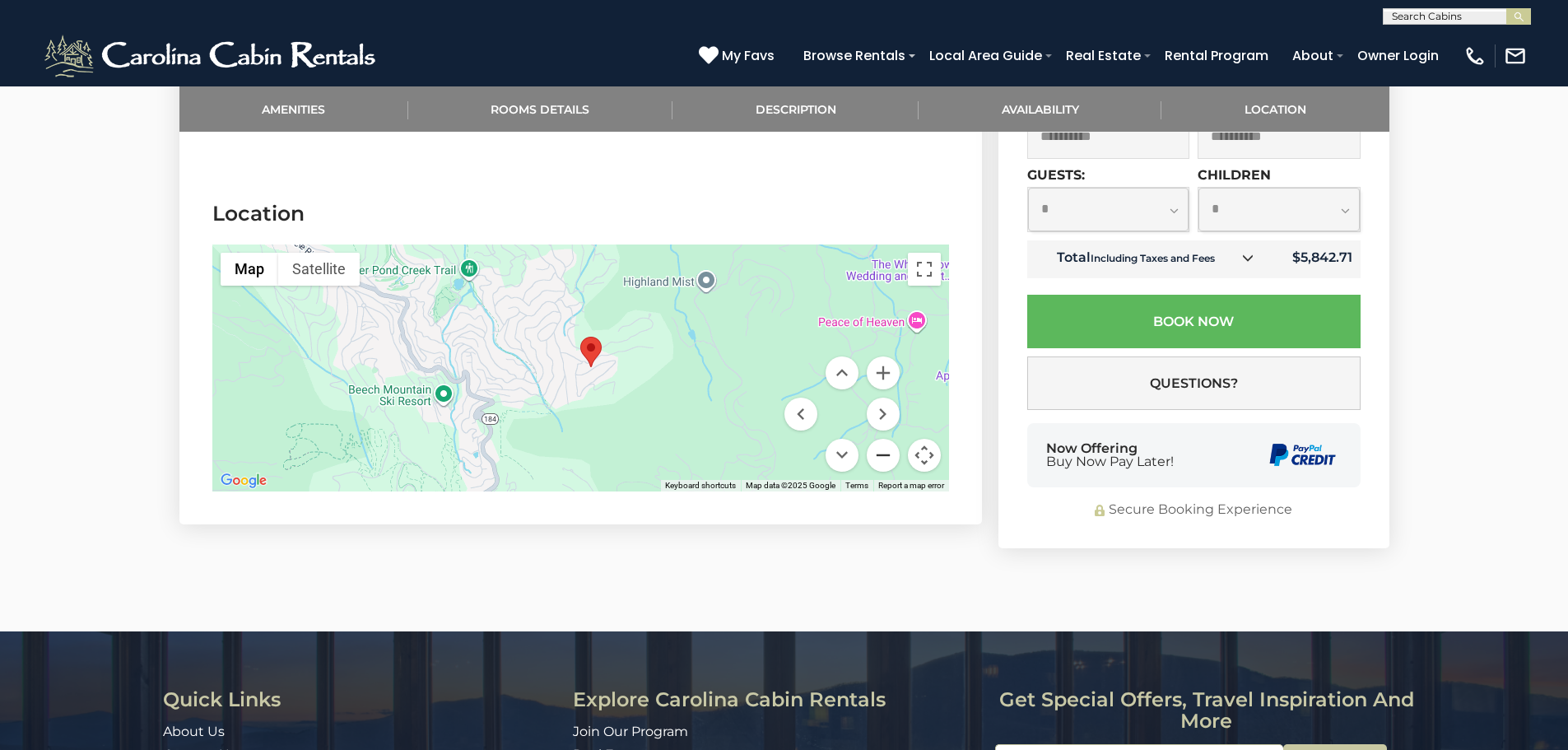
click at [881, 438] on button "Zoom out" at bounding box center [883, 455] width 33 height 33
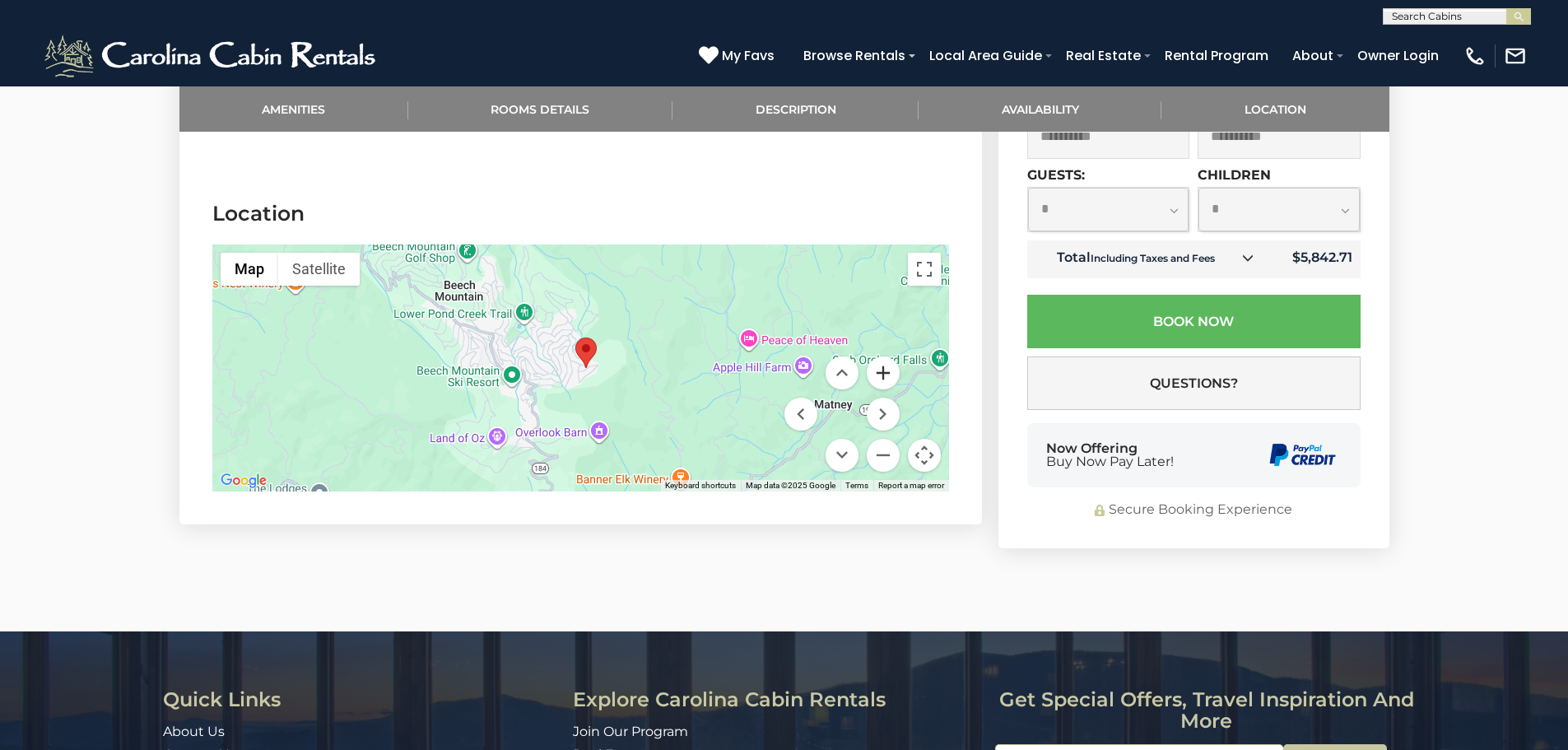
click at [877, 356] on button "Zoom in" at bounding box center [883, 373] width 33 height 33
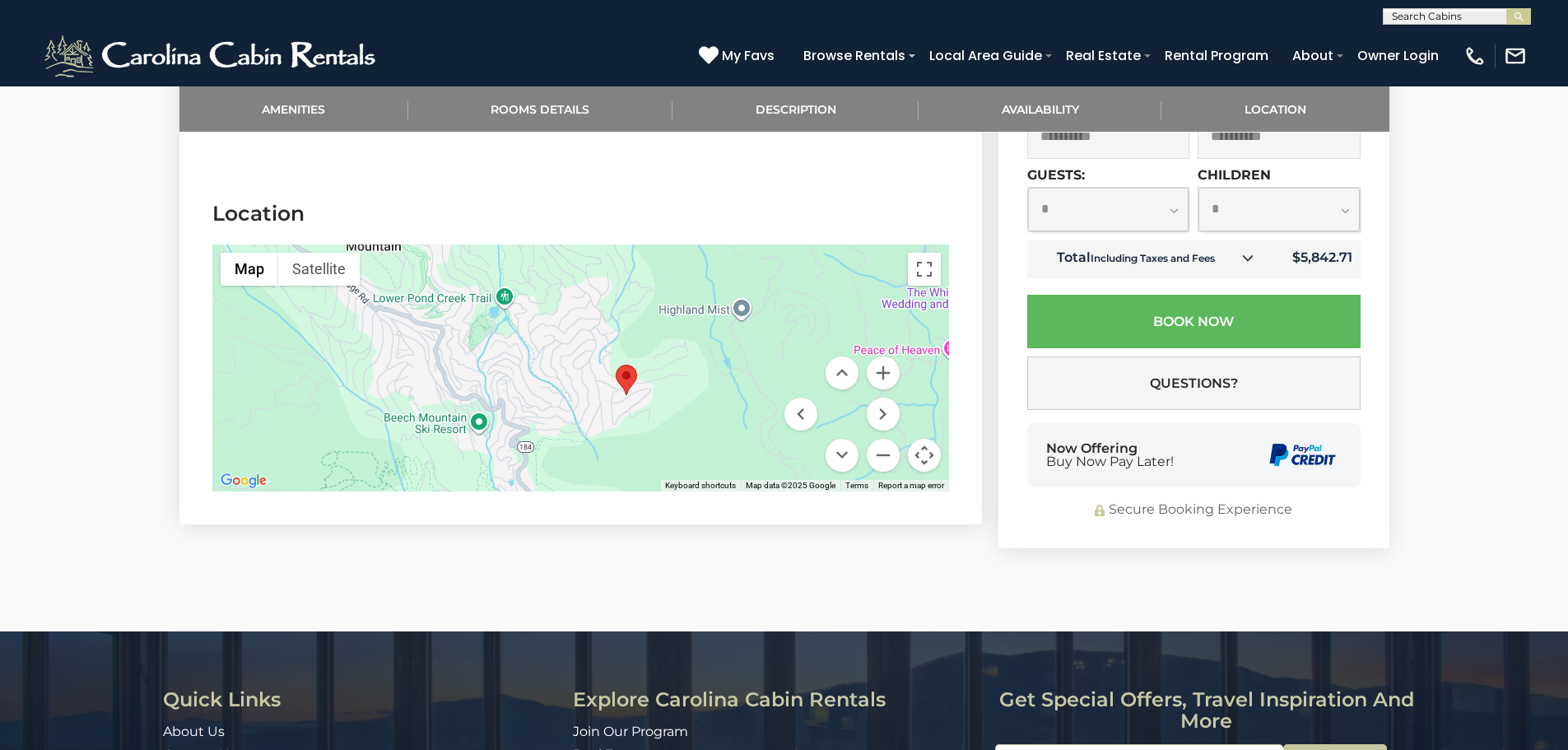
drag, startPoint x: 542, startPoint y: 334, endPoint x: 593, endPoint y: 339, distance: 51.2
click at [580, 367] on div at bounding box center [581, 368] width 737 height 247
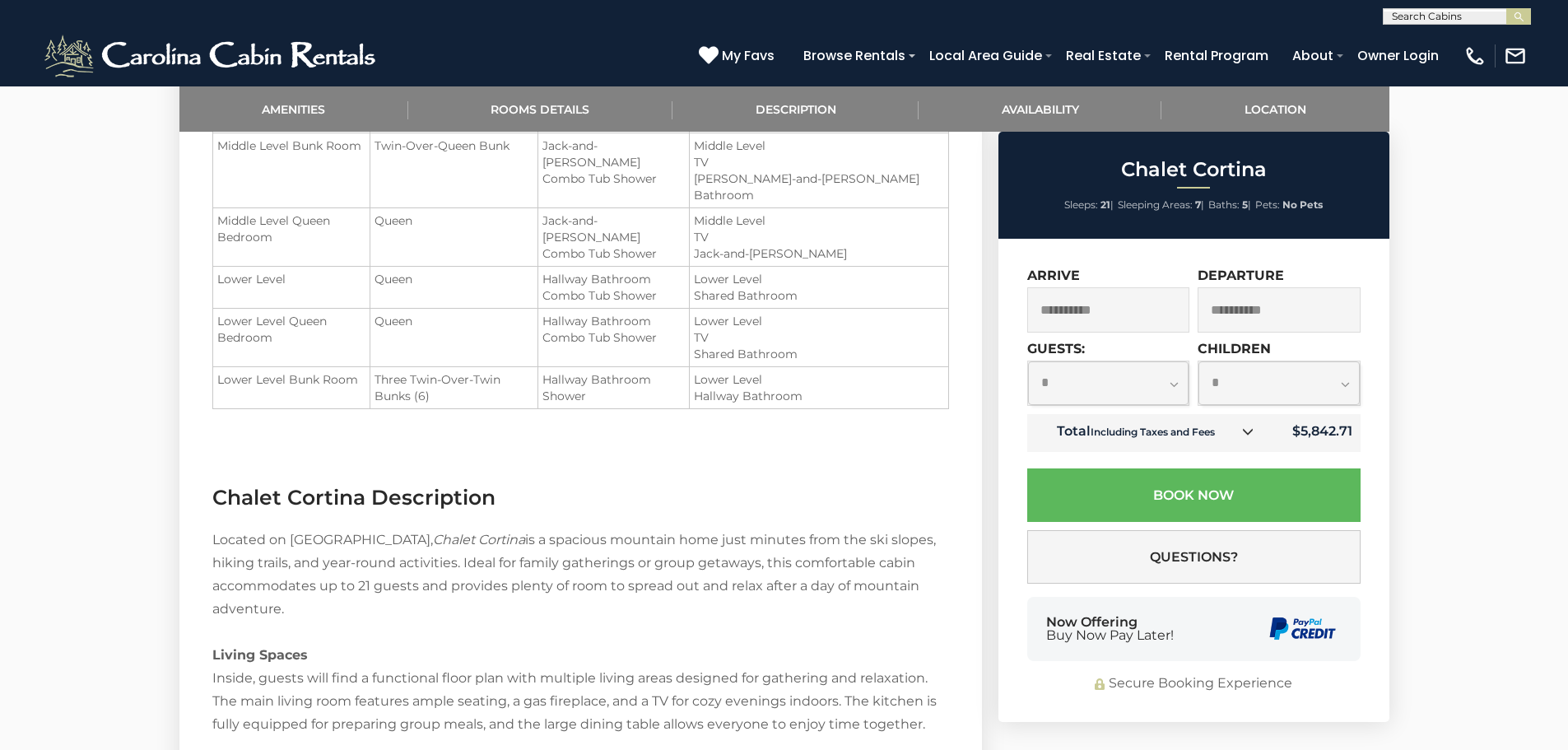
scroll to position [1445, 0]
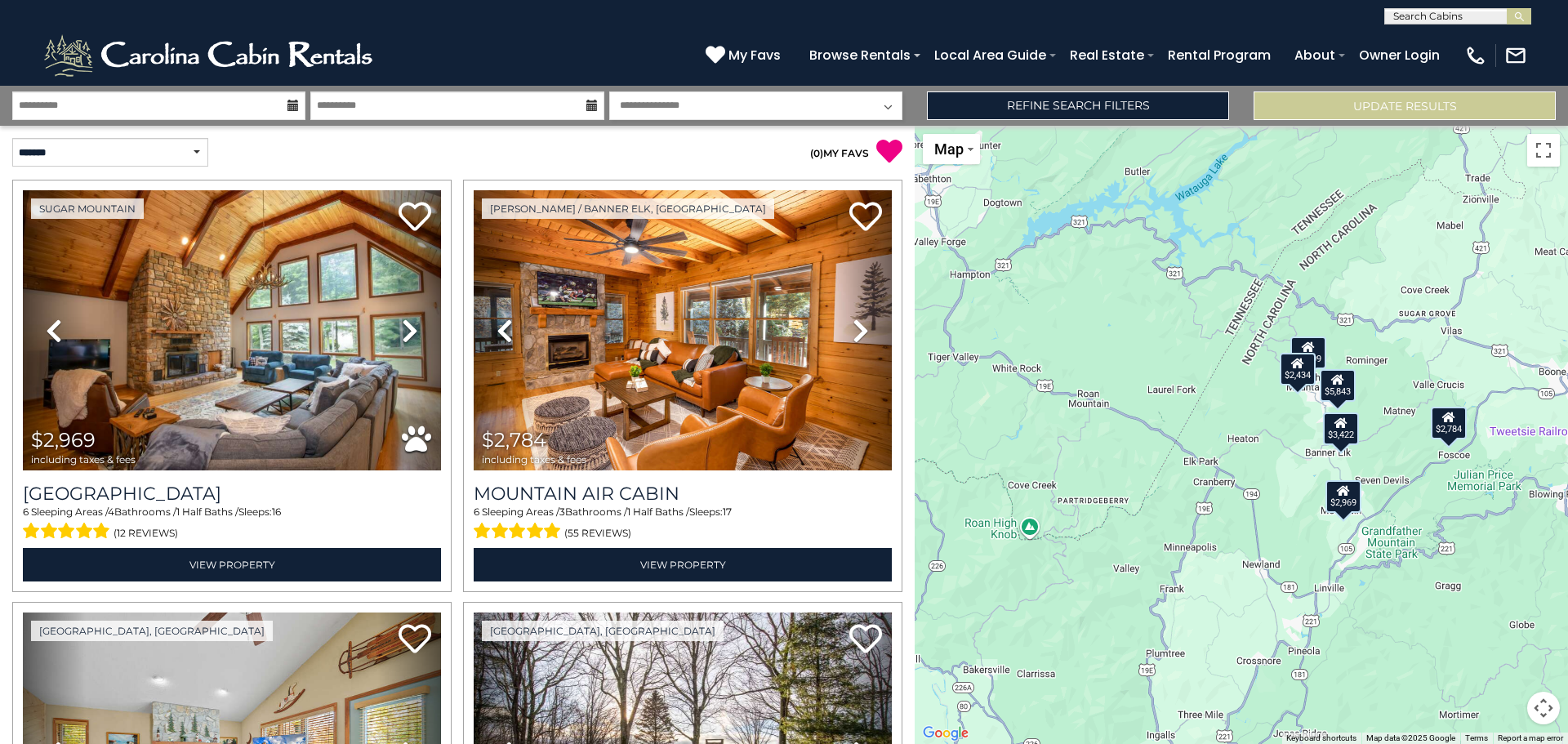
click at [1313, 417] on div "$2,969 $2,784 $5,843 $3,009 $3,422 $2,434" at bounding box center [1241, 435] width 653 height 618
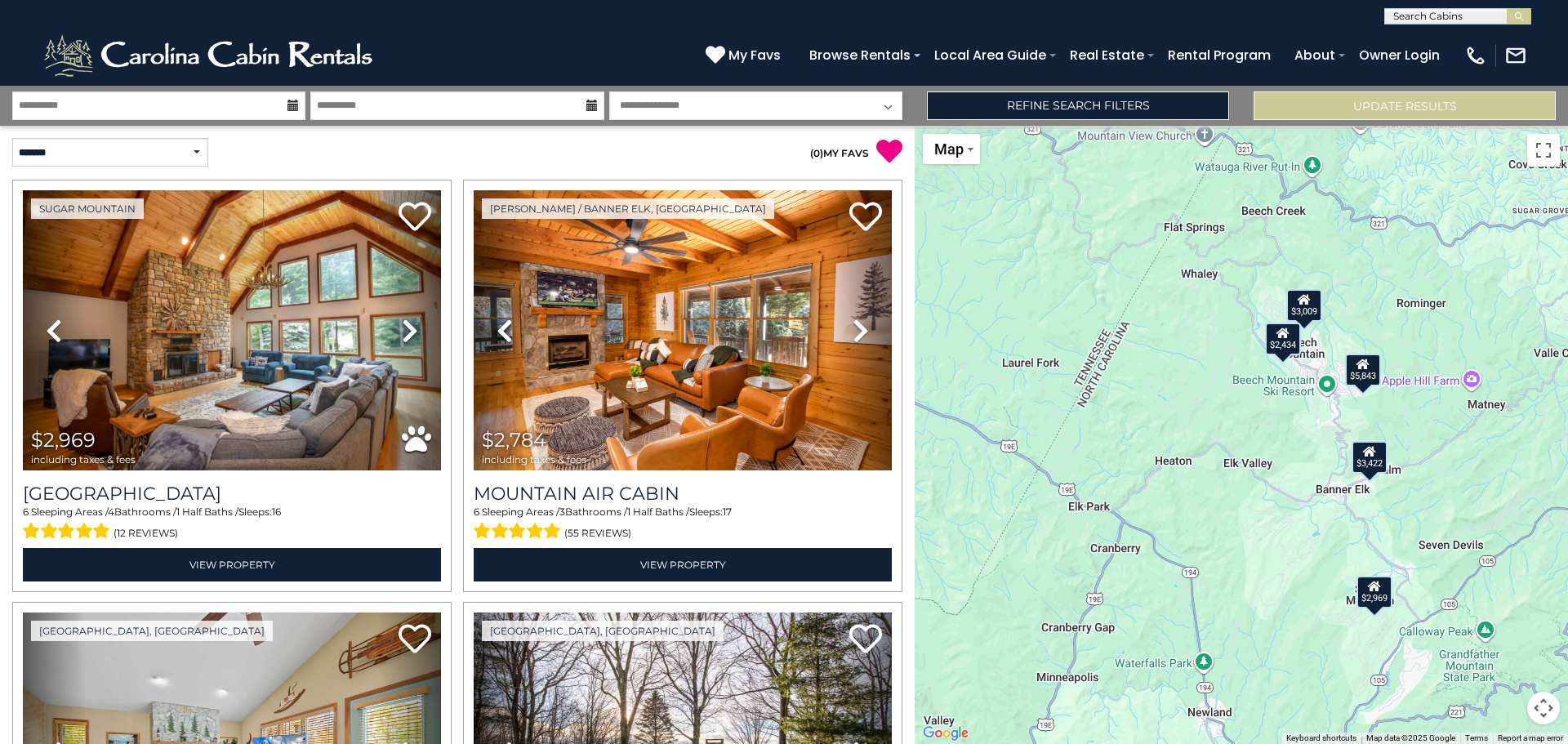
click at [1308, 384] on div "$2,969 $2,784 $5,843 $3,009 $3,422 $2,434" at bounding box center [1241, 435] width 653 height 618
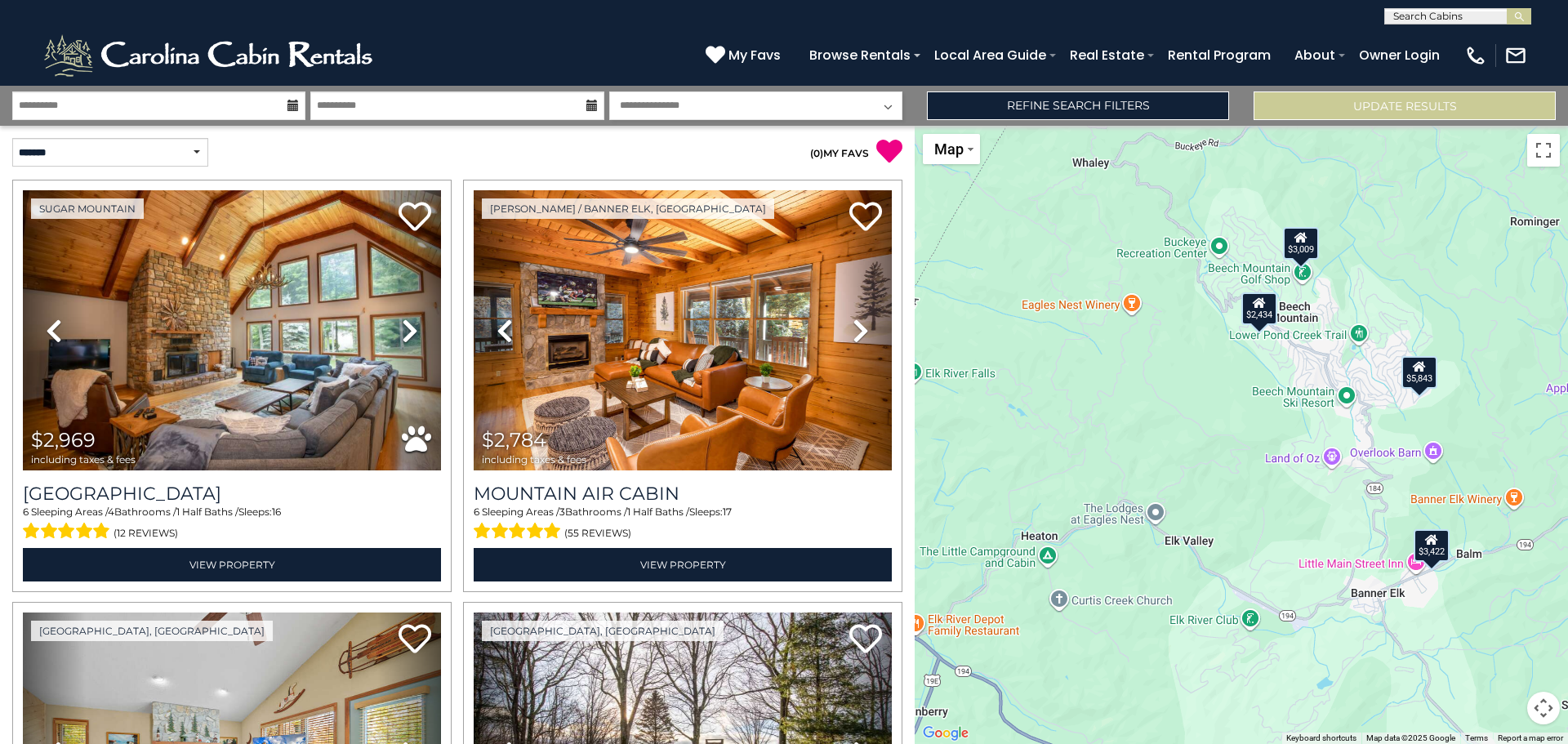
click at [1289, 359] on div "$2,969 $2,784 $5,843 $3,009 $3,422 $2,434" at bounding box center [1241, 435] width 653 height 618
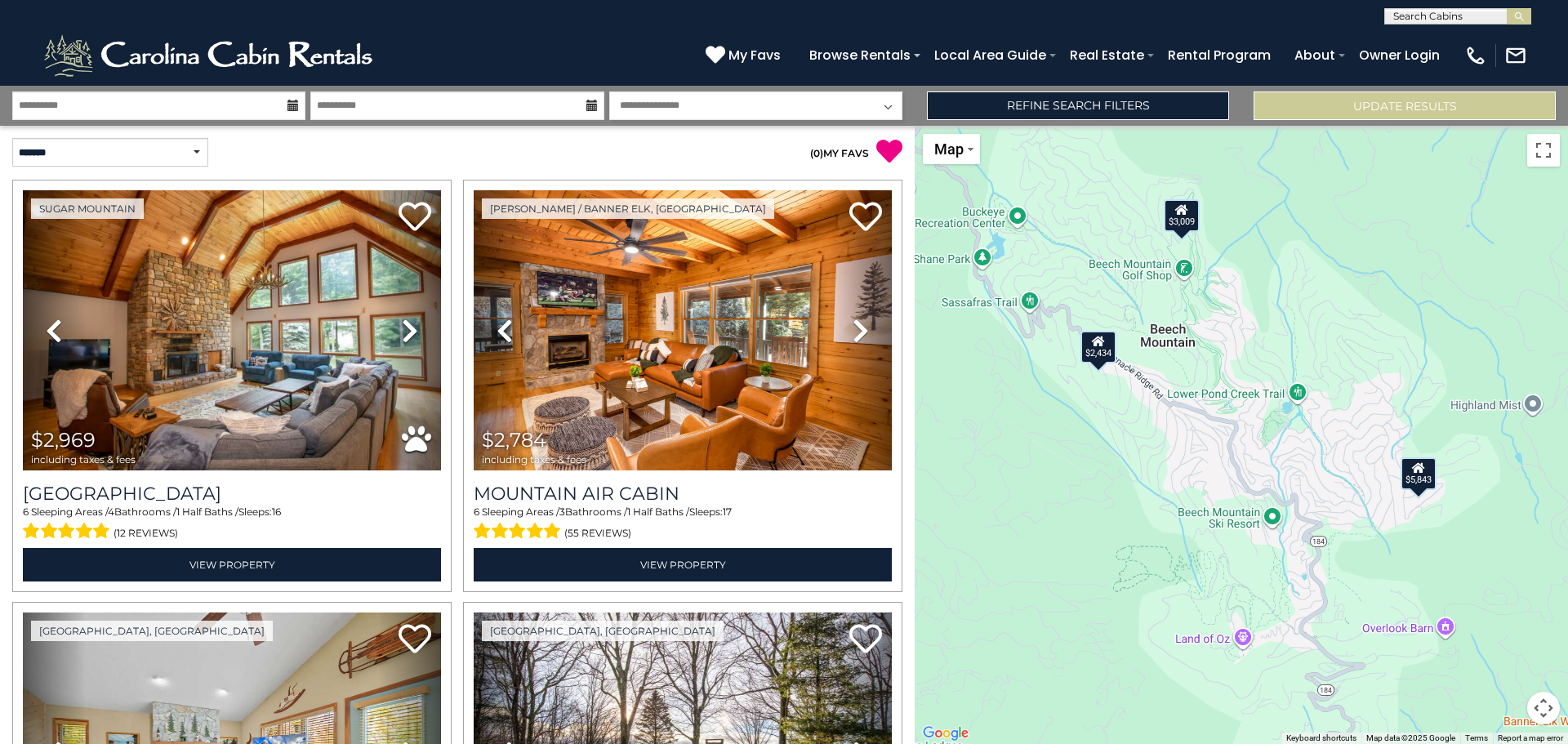
drag, startPoint x: 1225, startPoint y: 441, endPoint x: 1175, endPoint y: 474, distance: 59.9
click at [1175, 474] on div "$2,969 $2,784 $5,843 $3,009 $3,422 $2,434" at bounding box center [1241, 435] width 653 height 618
click at [1077, 104] on link "Refine Search Filters" at bounding box center [1078, 106] width 303 height 29
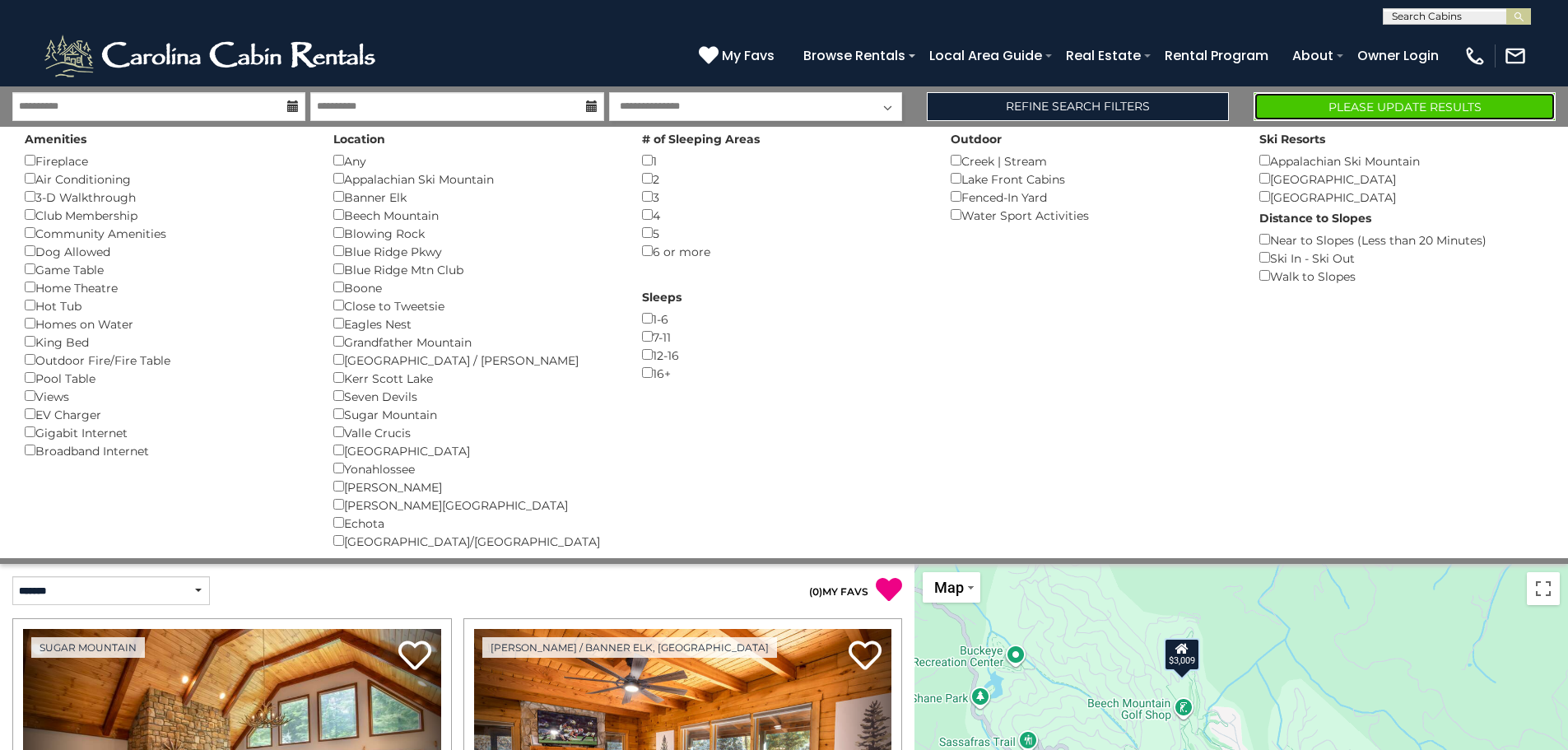
click at [1376, 108] on button "Please Update Results" at bounding box center [1405, 107] width 302 height 29
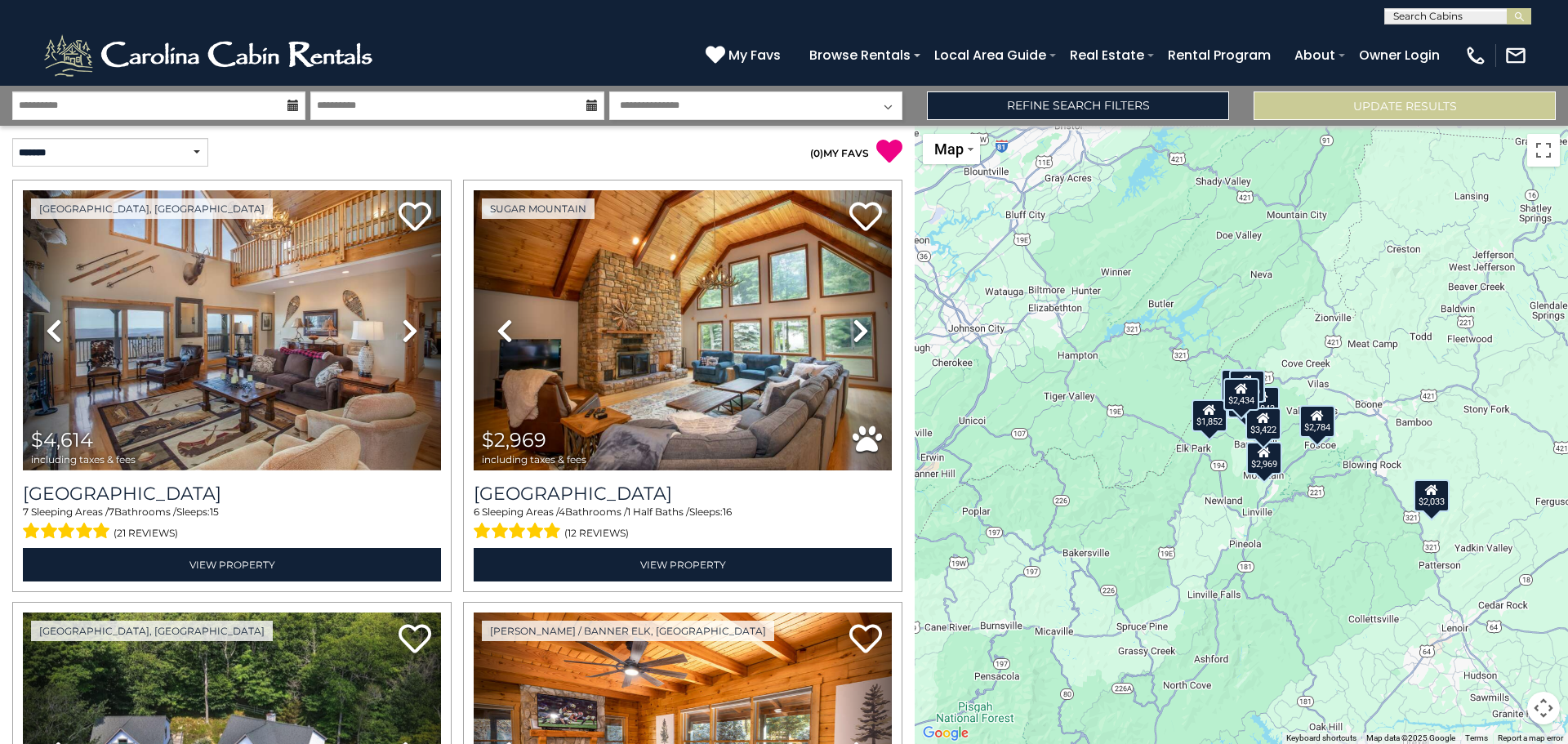
click at [1227, 446] on div "$4,614 $2,969 $3,127 $2,784 $2,033 $1,852 $2,326 $5,843 $3,009 $3,422 $2,434" at bounding box center [1241, 435] width 653 height 618
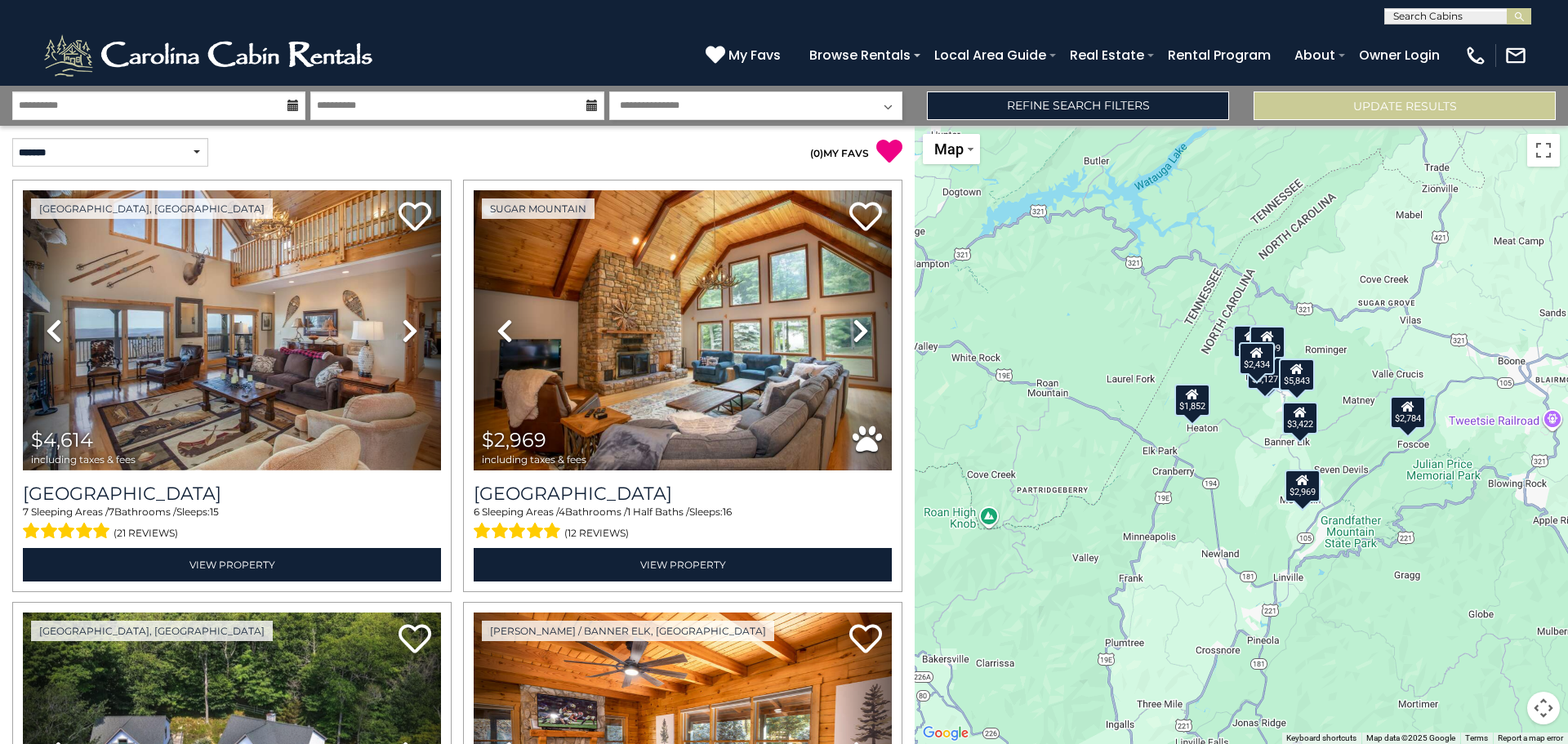
click at [1234, 449] on div "$4,614 $2,969 $3,127 $2,784 $2,033 $1,852 $2,326 $5,843 $3,009 $3,422 $2,434" at bounding box center [1241, 435] width 653 height 618
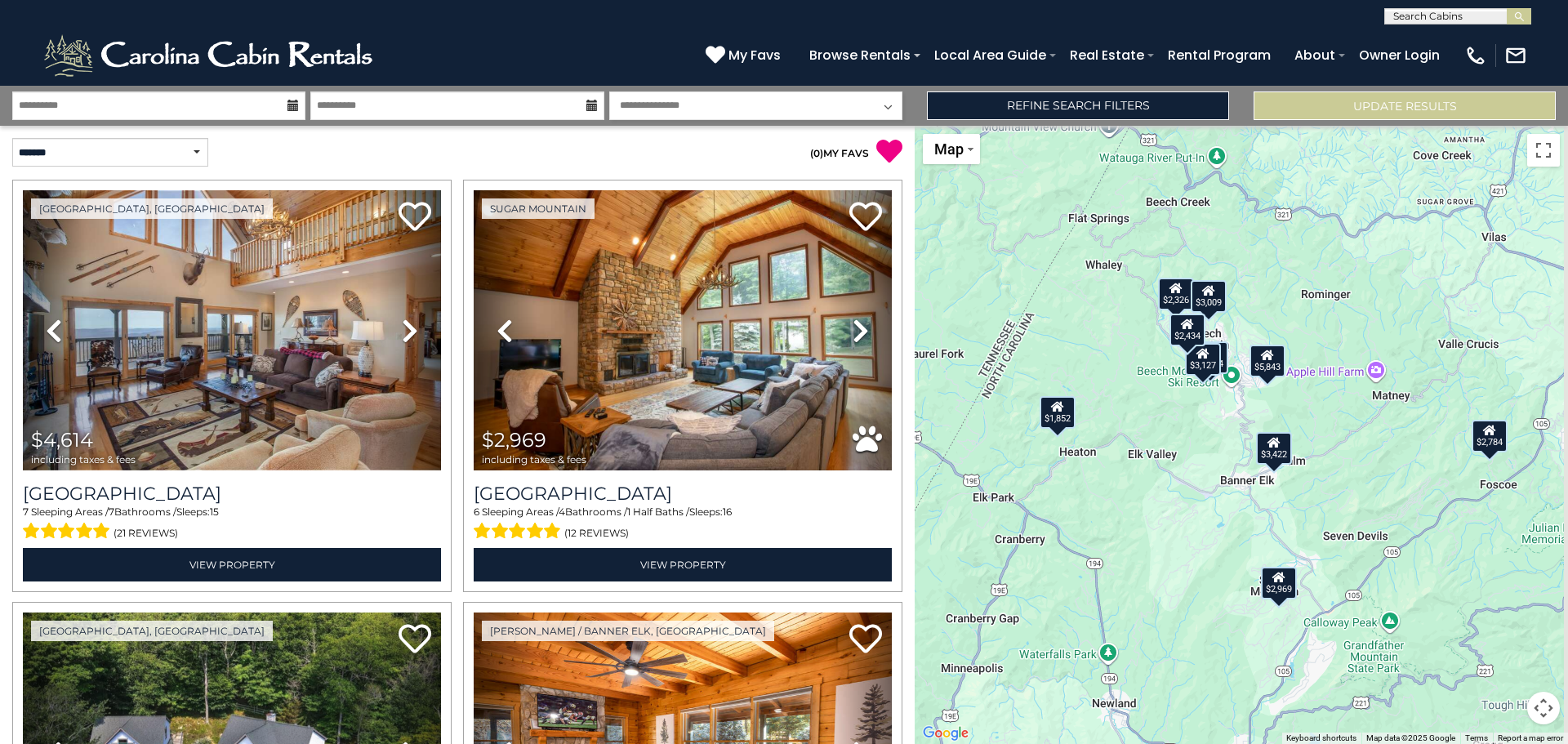
drag, startPoint x: 1286, startPoint y: 404, endPoint x: 1142, endPoint y: 455, distance: 152.8
click at [1142, 460] on div "$4,614 $2,969 $3,127 $2,784 $2,033 $1,852 $2,326 $5,843 $3,009 $3,422 $2,434" at bounding box center [1241, 435] width 653 height 618
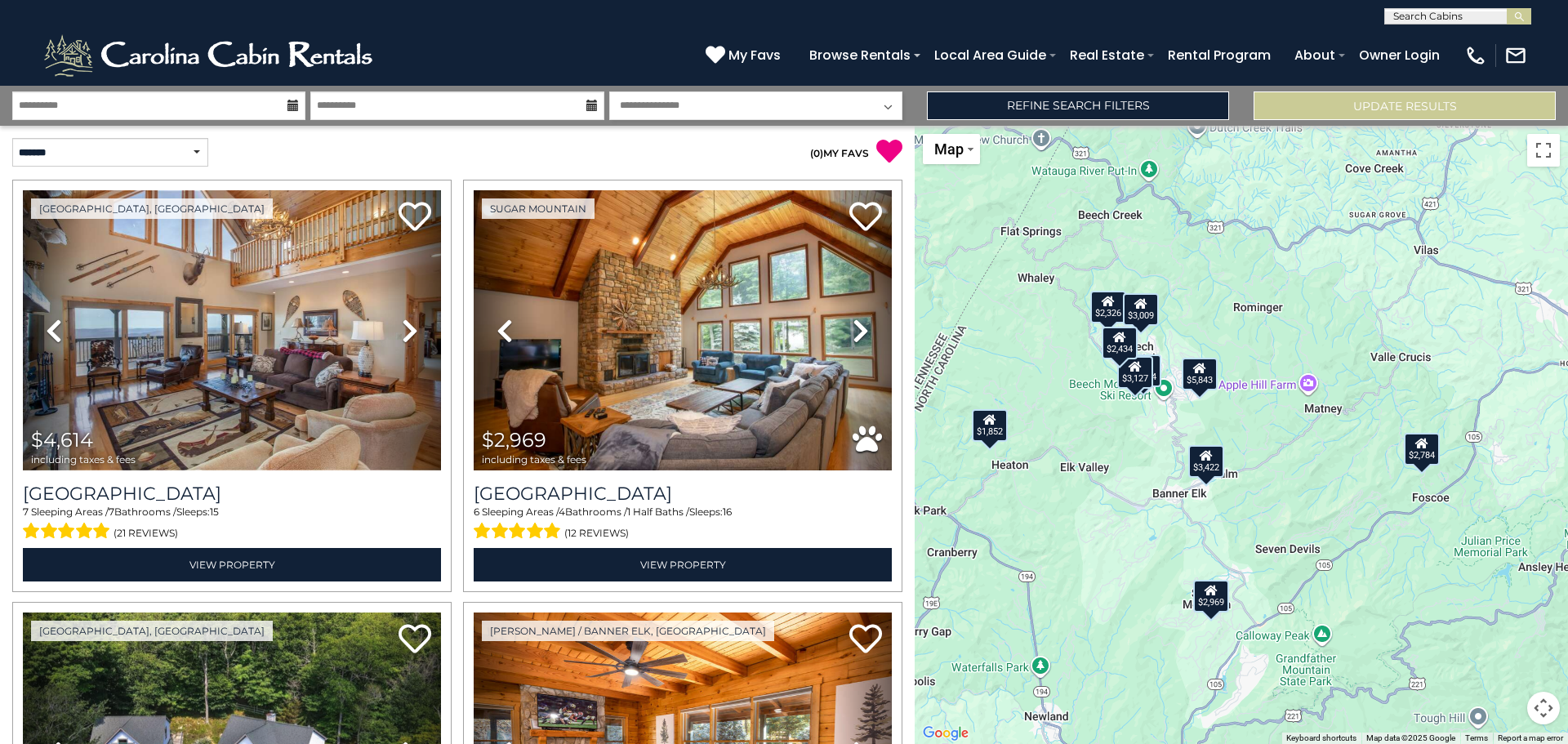
click at [1147, 422] on div "$4,614 $2,969 $3,127 $2,784 $2,033 $1,852 $2,326 $5,843 $3,009 $3,422 $2,434" at bounding box center [1241, 435] width 653 height 618
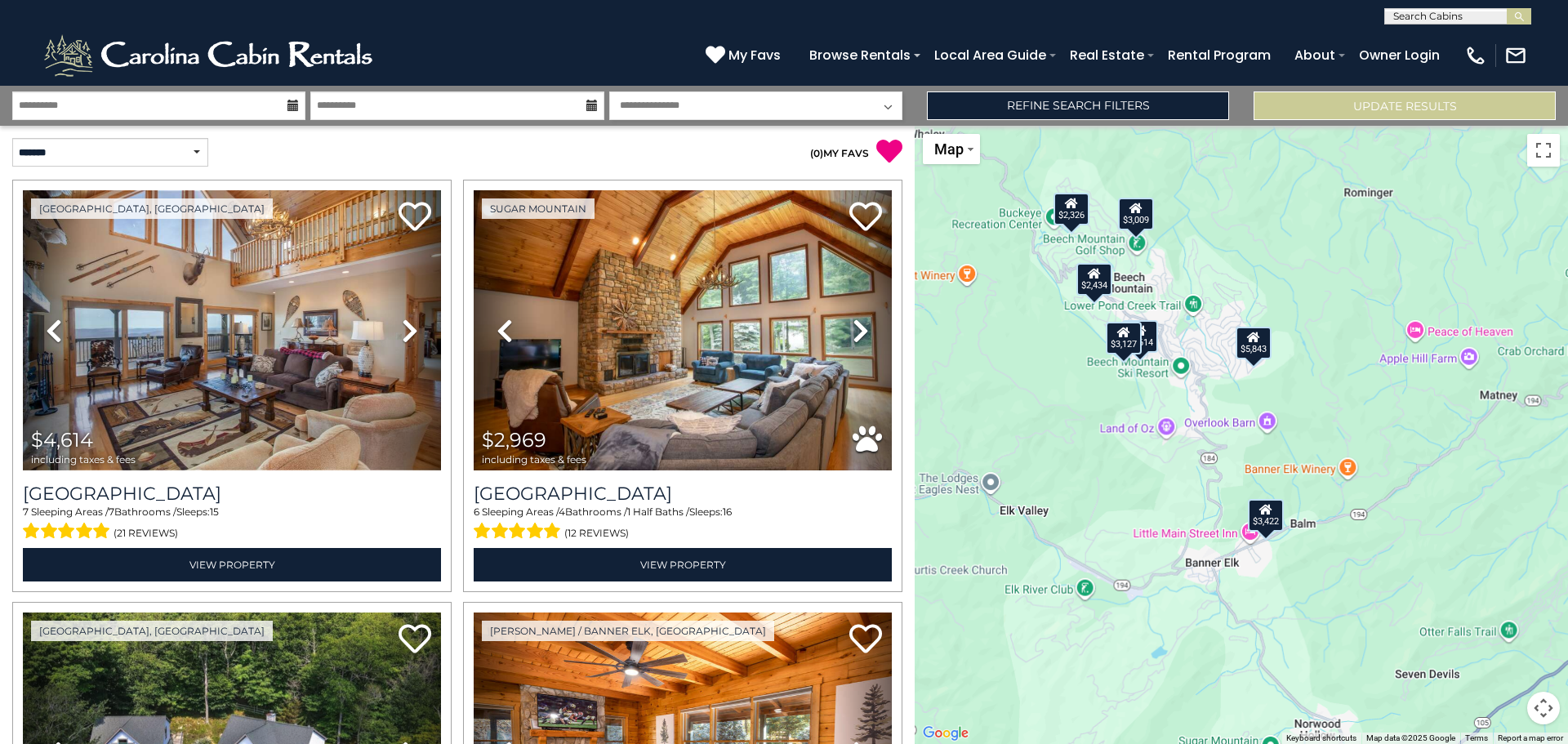
click at [1147, 422] on div "$4,614 $2,969 $3,127 $2,784 $2,033 $1,852 $2,326 $5,843 $3,009 $3,422 $2,434" at bounding box center [1241, 435] width 653 height 618
click at [1082, 393] on div "$4,614 $2,969 $3,127 $2,784 $2,033 $1,852 $2,326 $5,843 $3,009 $3,422 $2,434" at bounding box center [1241, 435] width 653 height 618
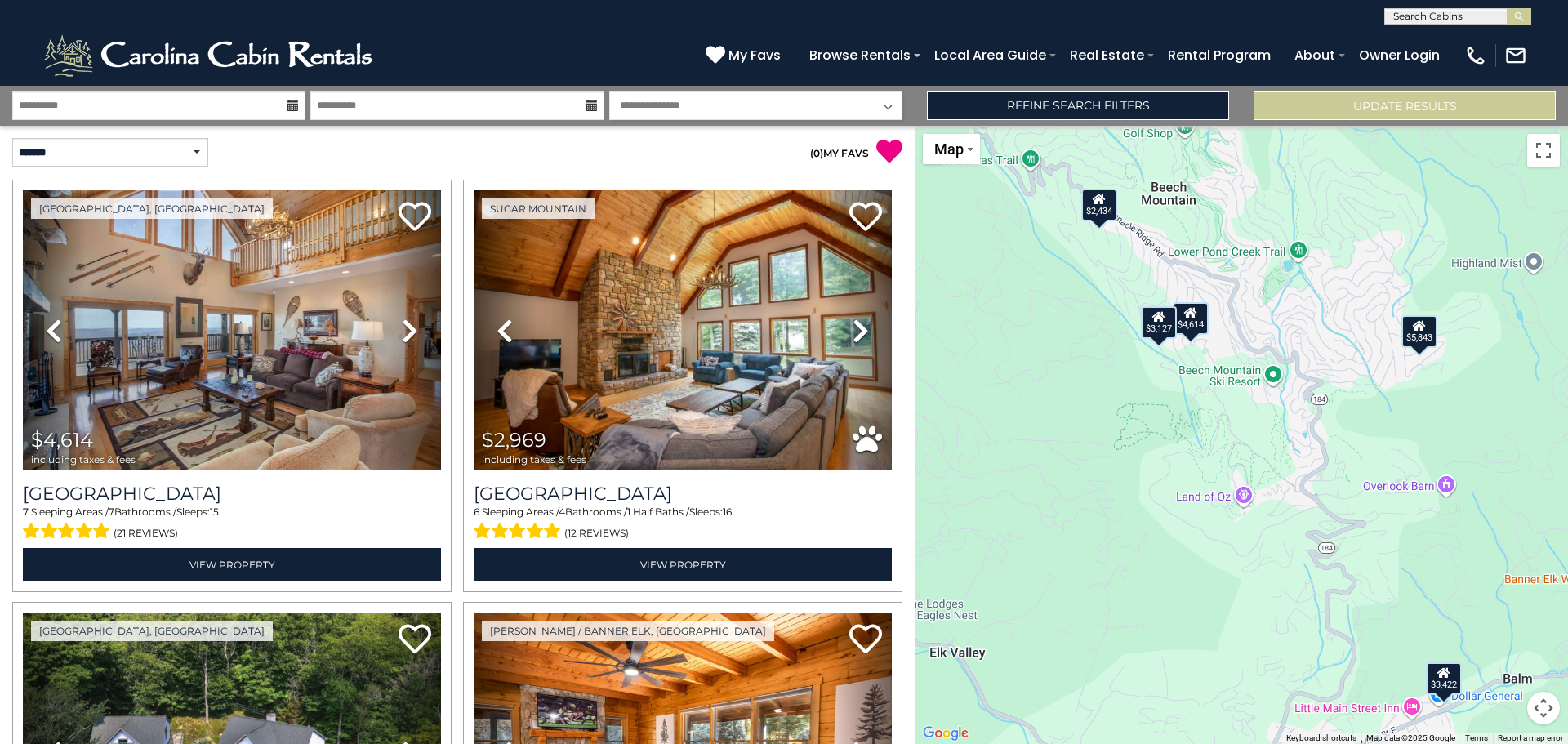
drag, startPoint x: 1082, startPoint y: 391, endPoint x: 1056, endPoint y: 459, distance: 72.8
click at [1053, 474] on div "$4,614 $2,969 $3,127 $2,784 $2,033 $1,852 $2,326 $5,843 $3,009 $3,422 $2,434" at bounding box center [1241, 435] width 653 height 618
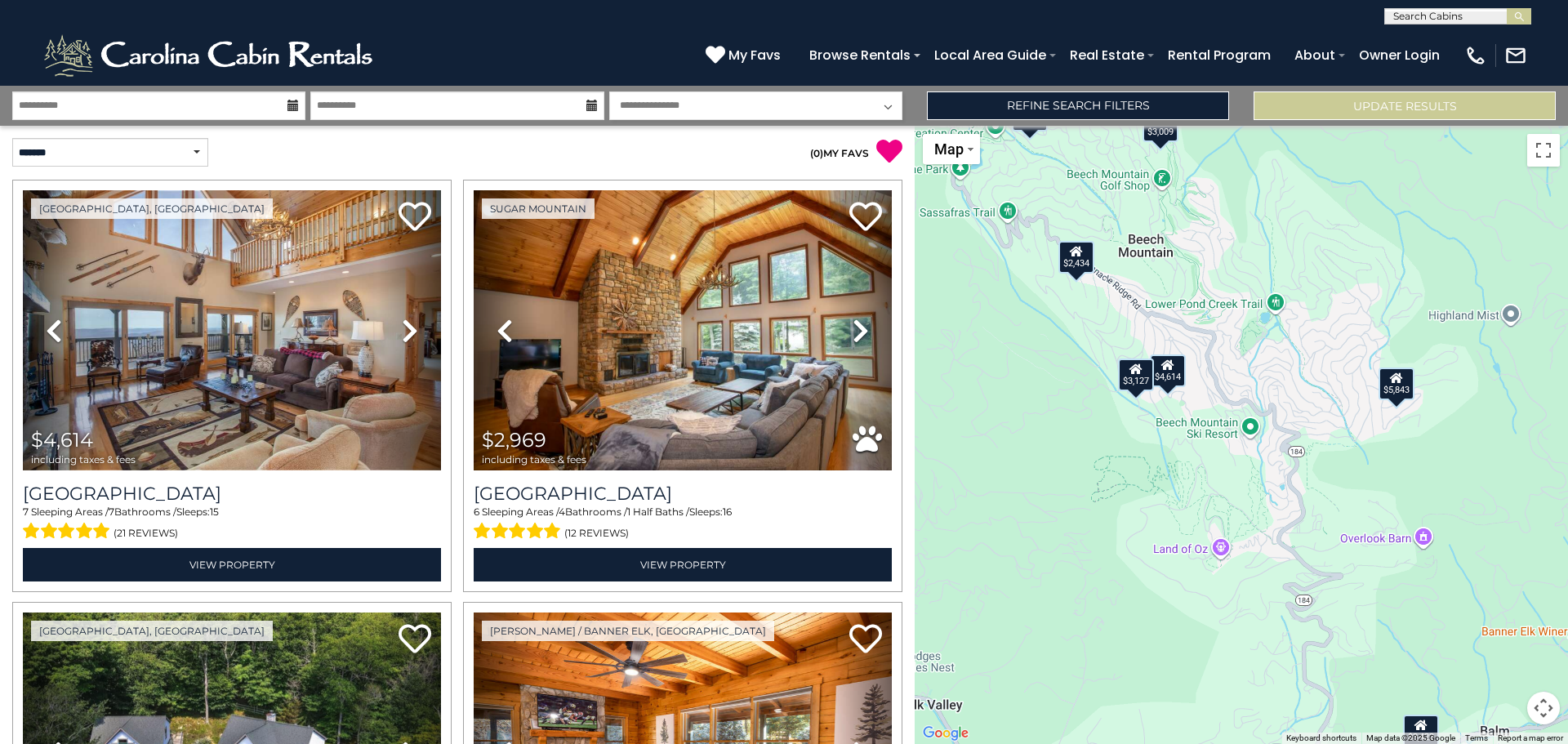
click at [1138, 386] on div "$3,127" at bounding box center [1136, 374] width 36 height 33
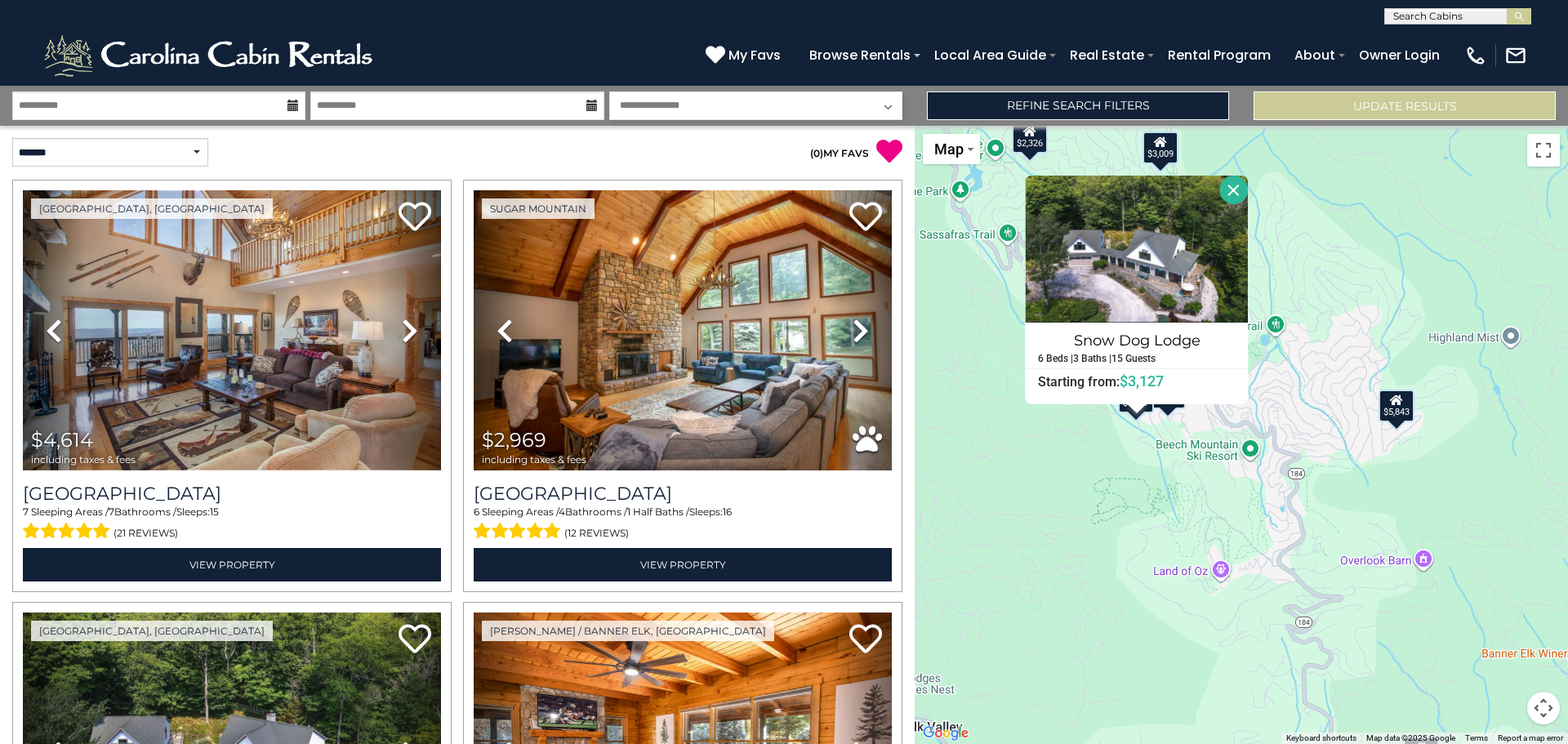
drag, startPoint x: 1239, startPoint y: 194, endPoint x: 1231, endPoint y: 198, distance: 8.9
click at [1239, 194] on button "Close" at bounding box center [1235, 190] width 29 height 29
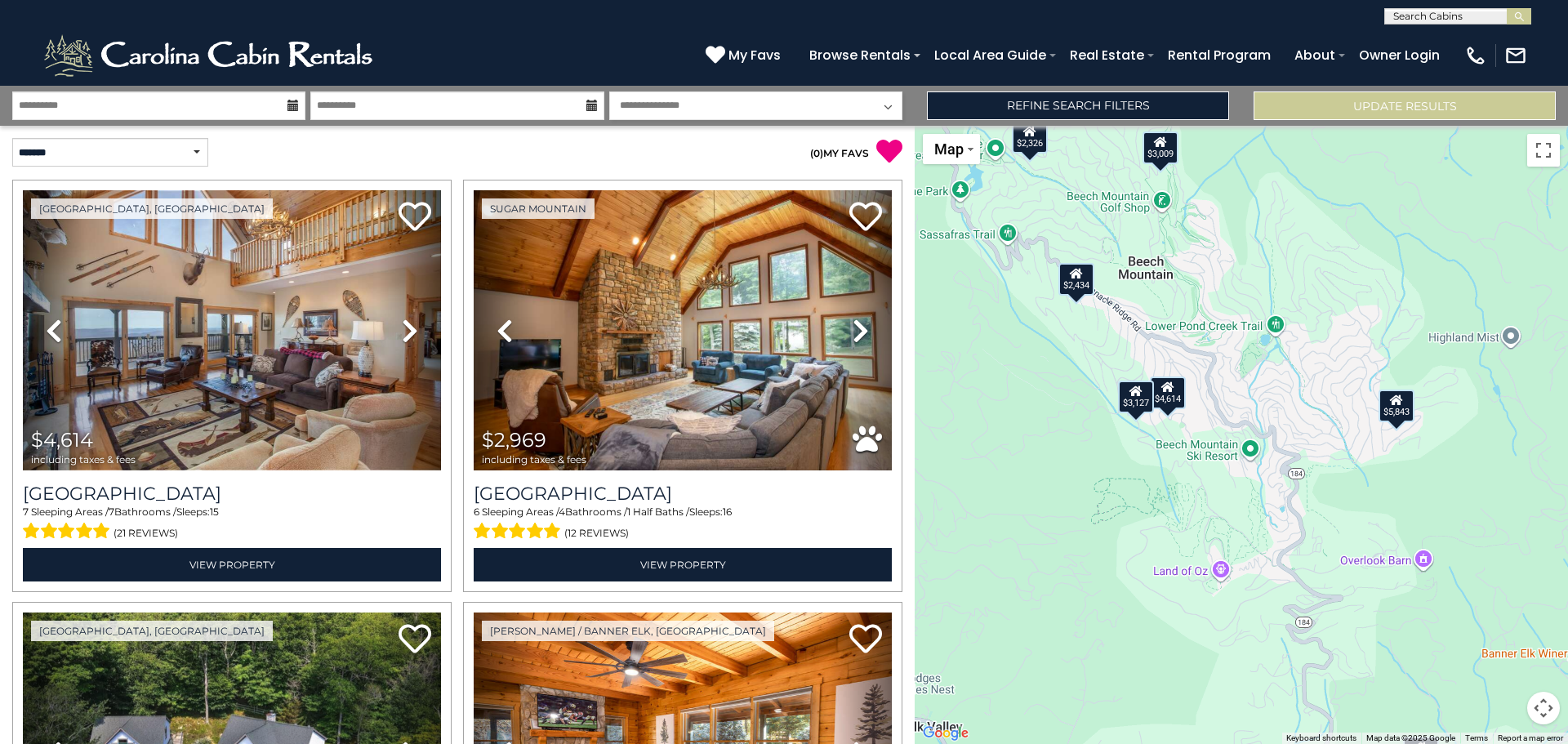
click at [1183, 398] on div "$4,614" at bounding box center [1168, 392] width 36 height 33
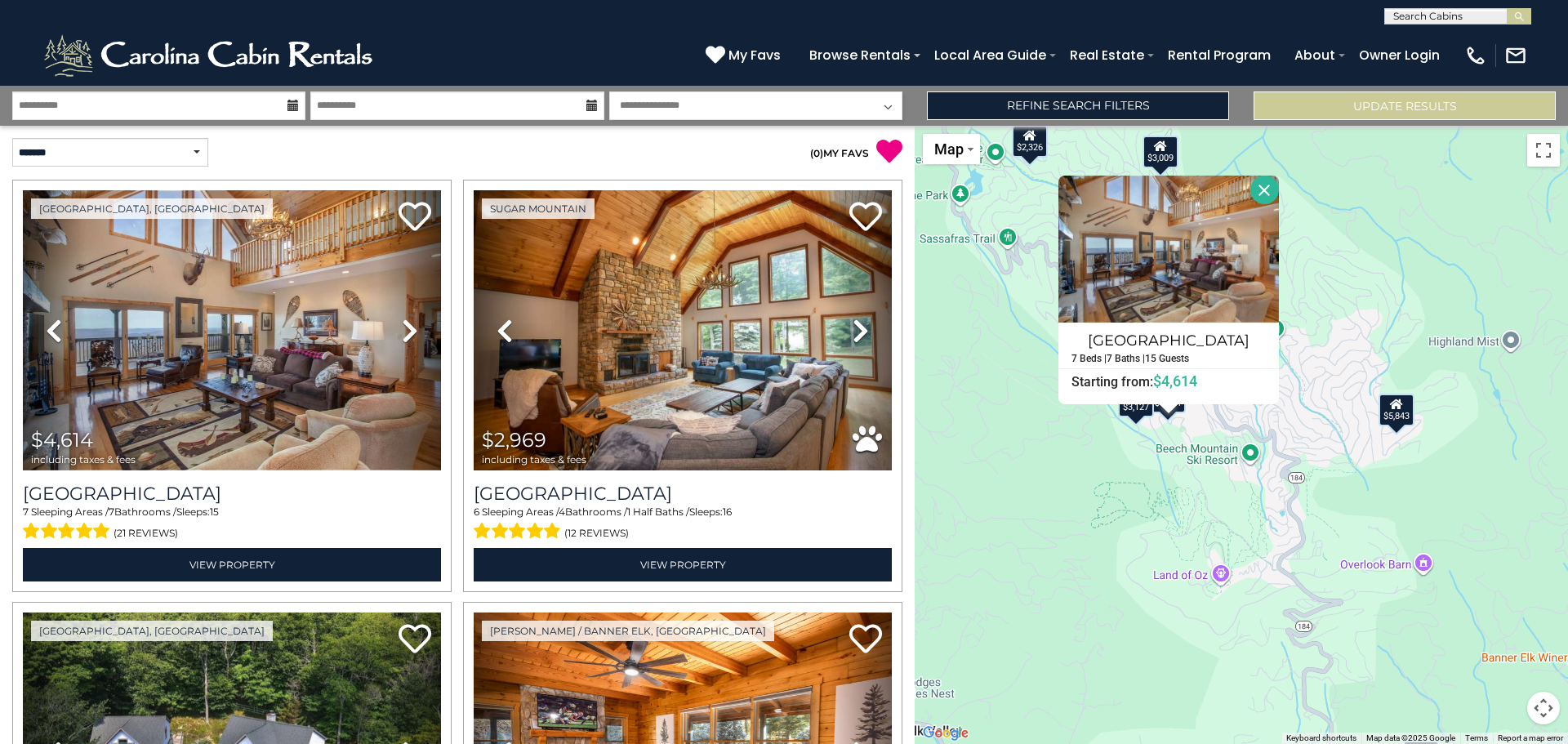
click at [1262, 186] on button "Close" at bounding box center [1265, 190] width 29 height 29
